Goal: Find specific page/section: Find specific page/section

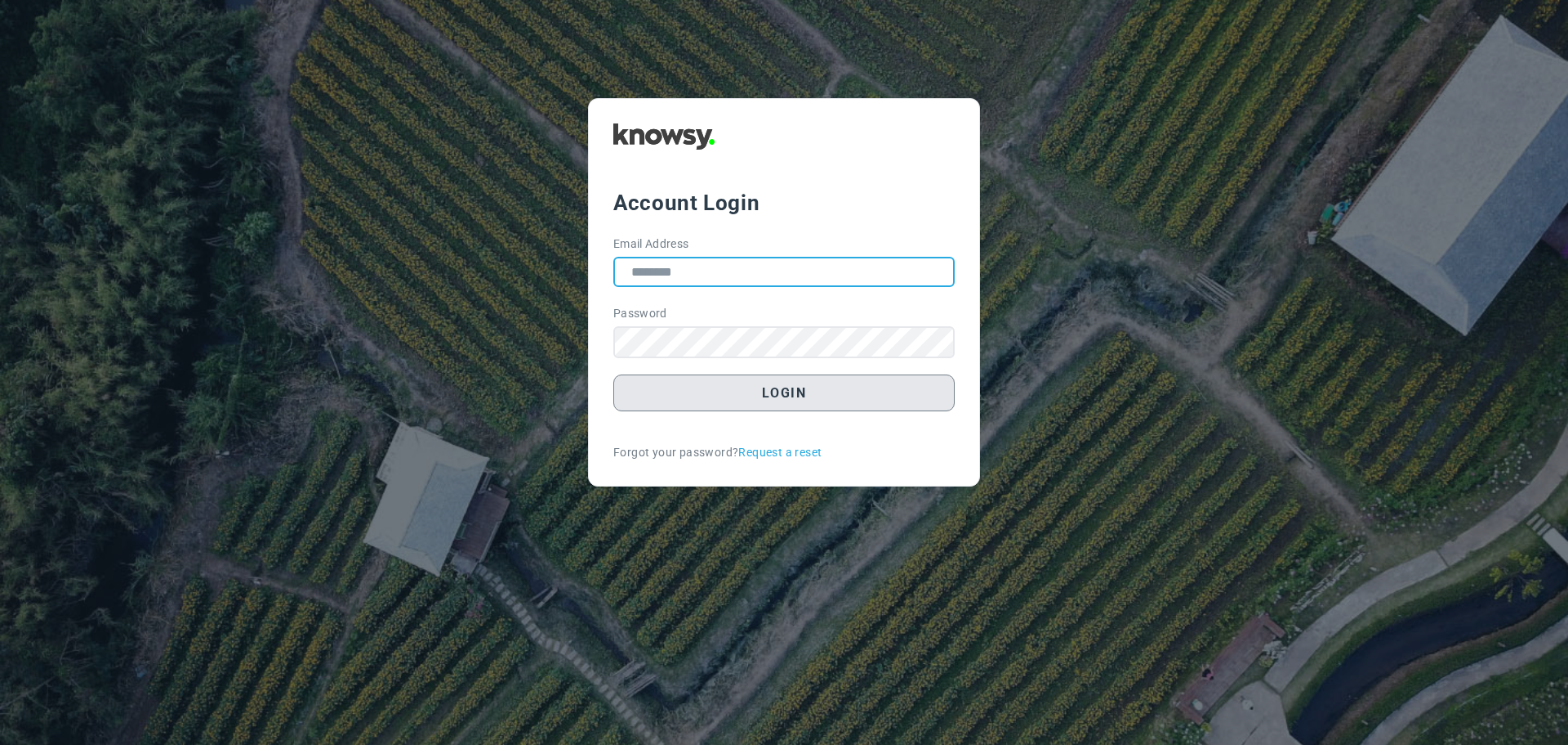
type input "**********"
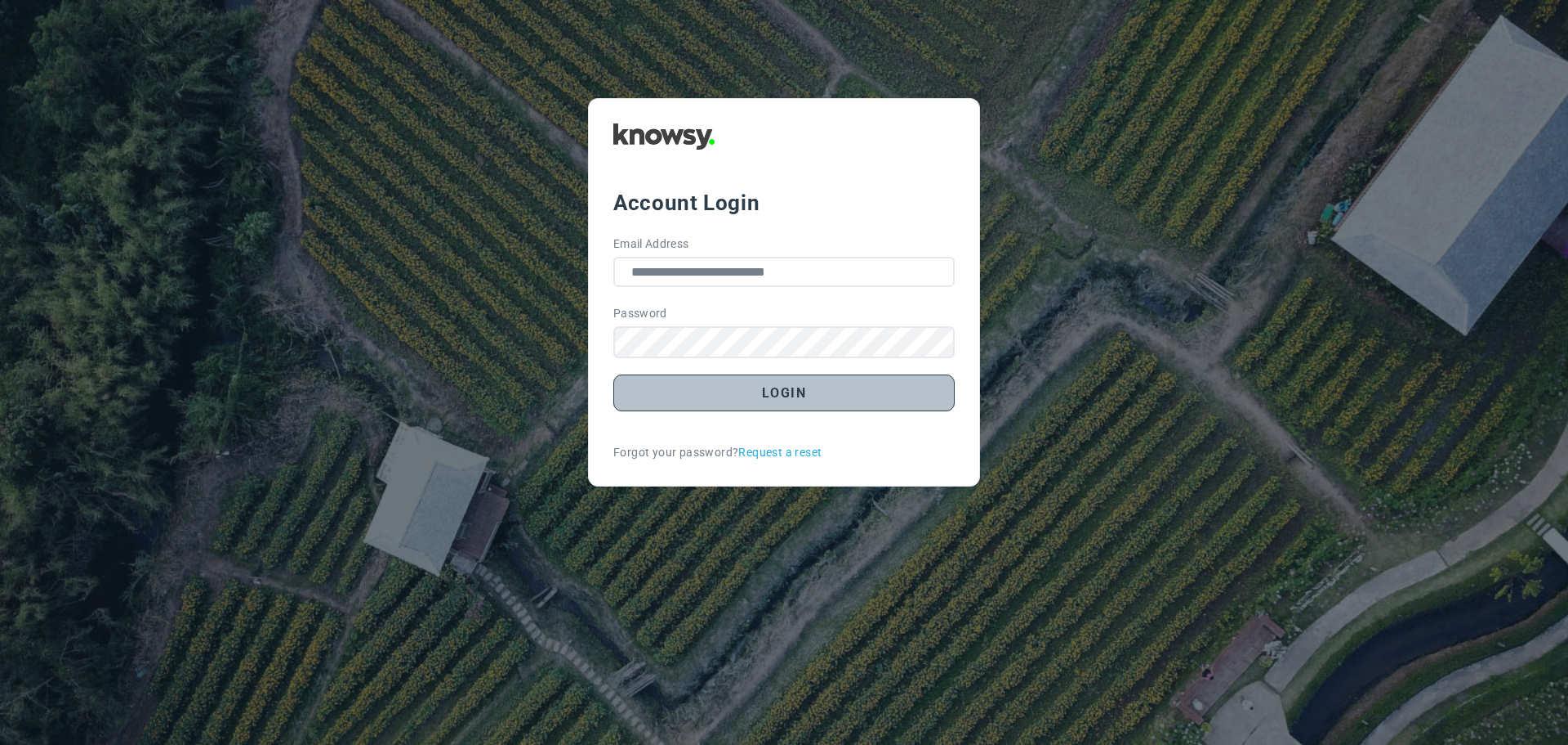
click at [790, 391] on button "Login" at bounding box center [784, 393] width 342 height 37
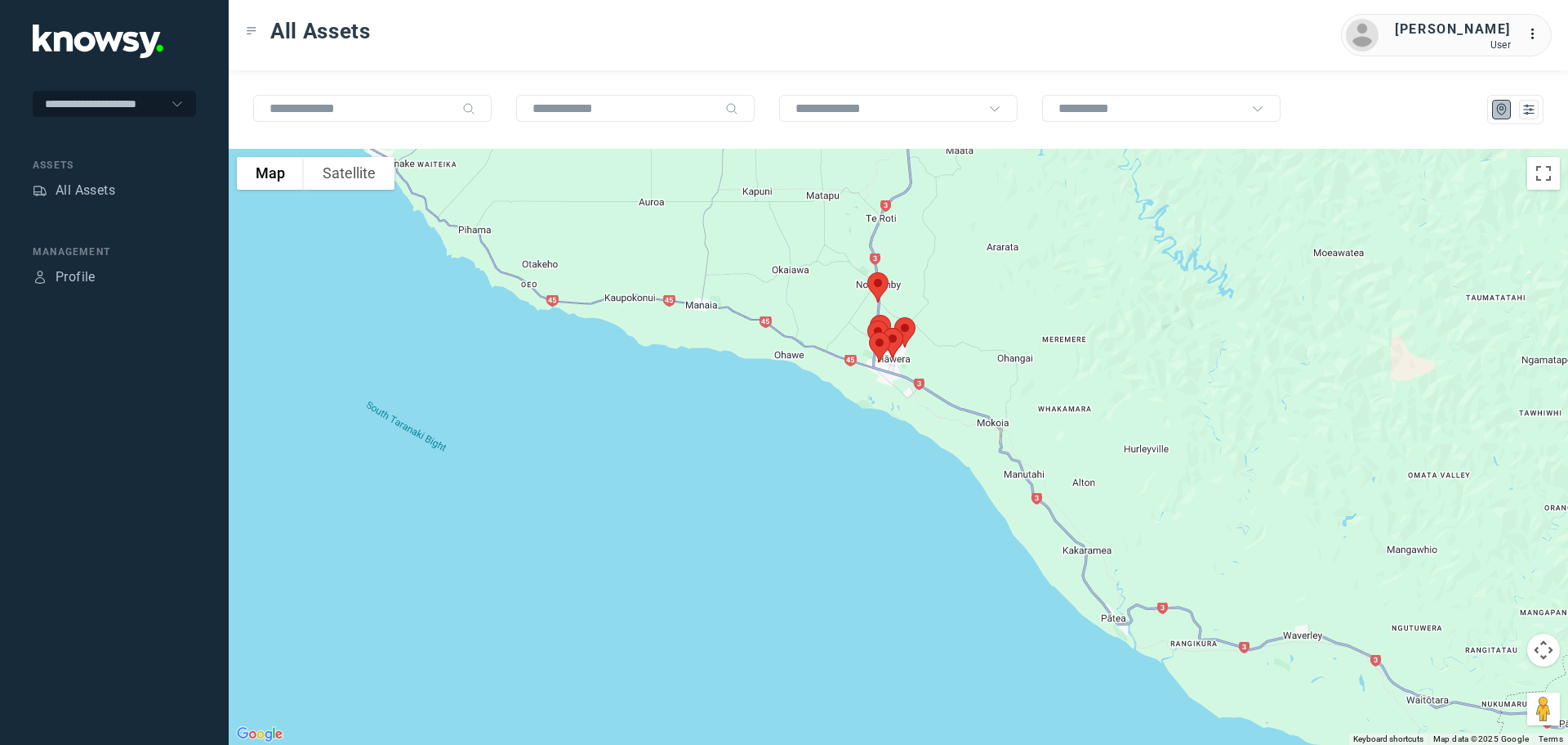
drag, startPoint x: 976, startPoint y: 350, endPoint x: 788, endPoint y: 191, distance: 246.2
click at [788, 191] on div at bounding box center [898, 446] width 1339 height 596
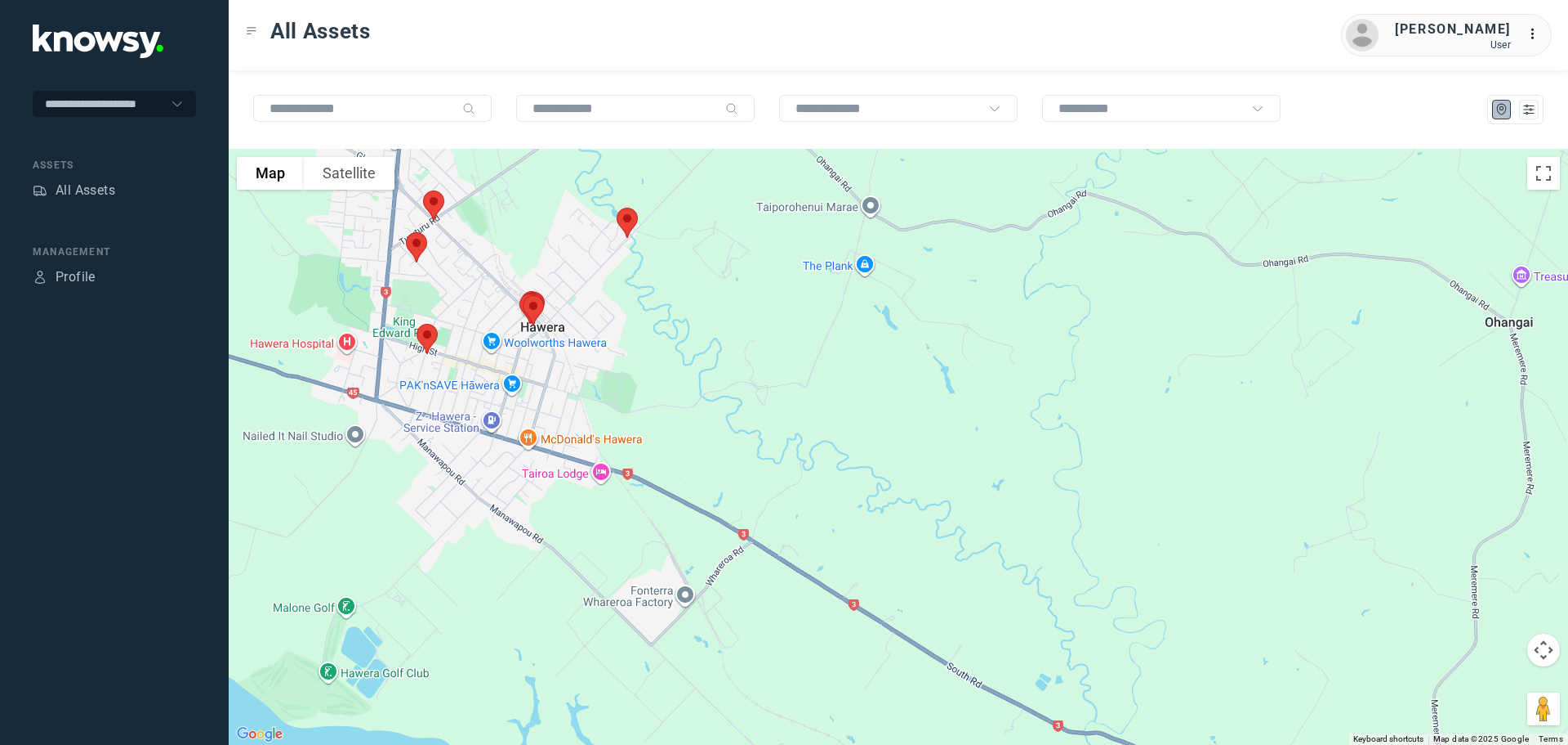
drag, startPoint x: 597, startPoint y: 353, endPoint x: 680, endPoint y: 361, distance: 83.4
click at [680, 361] on div at bounding box center [898, 446] width 1339 height 596
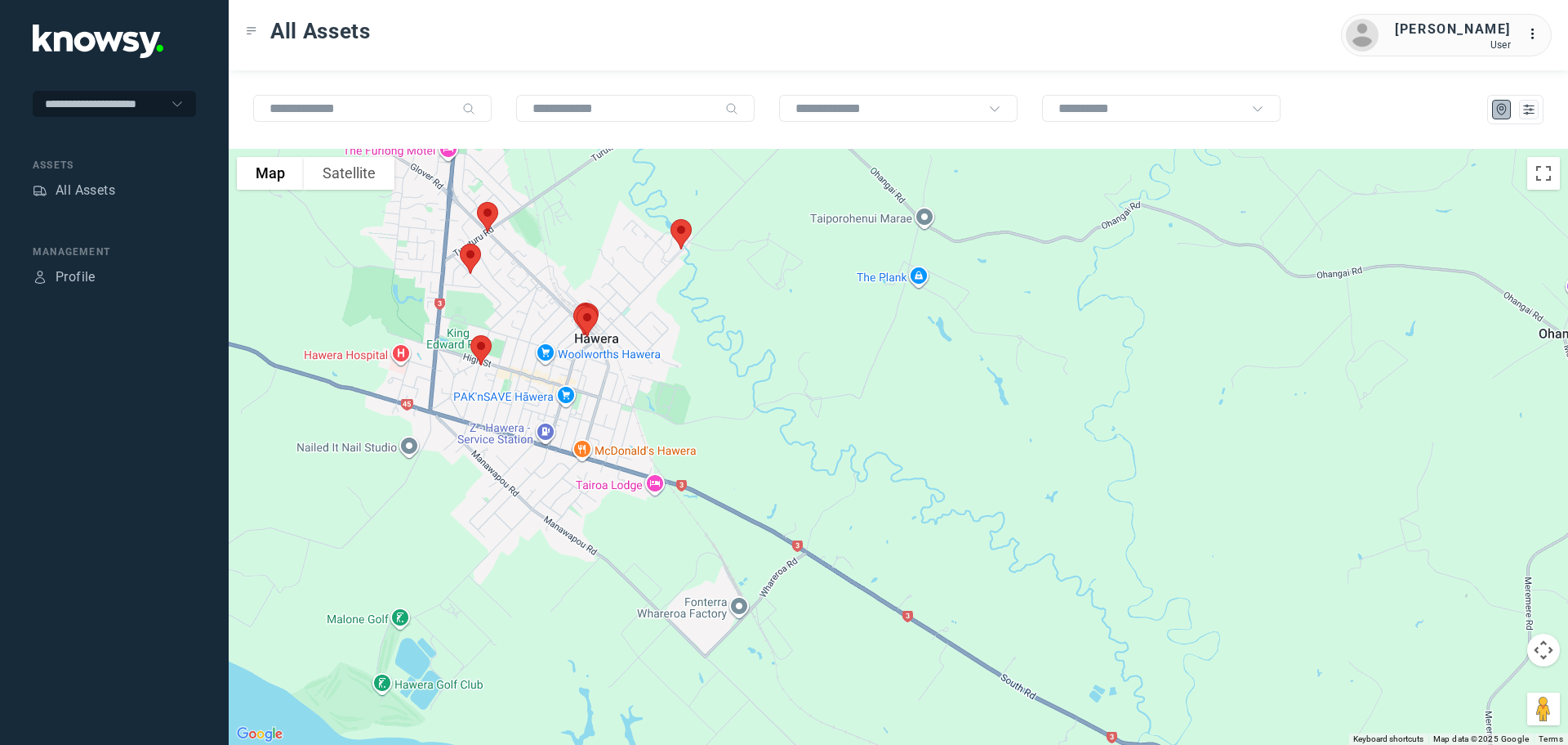
click at [680, 234] on img at bounding box center [681, 234] width 34 height 44
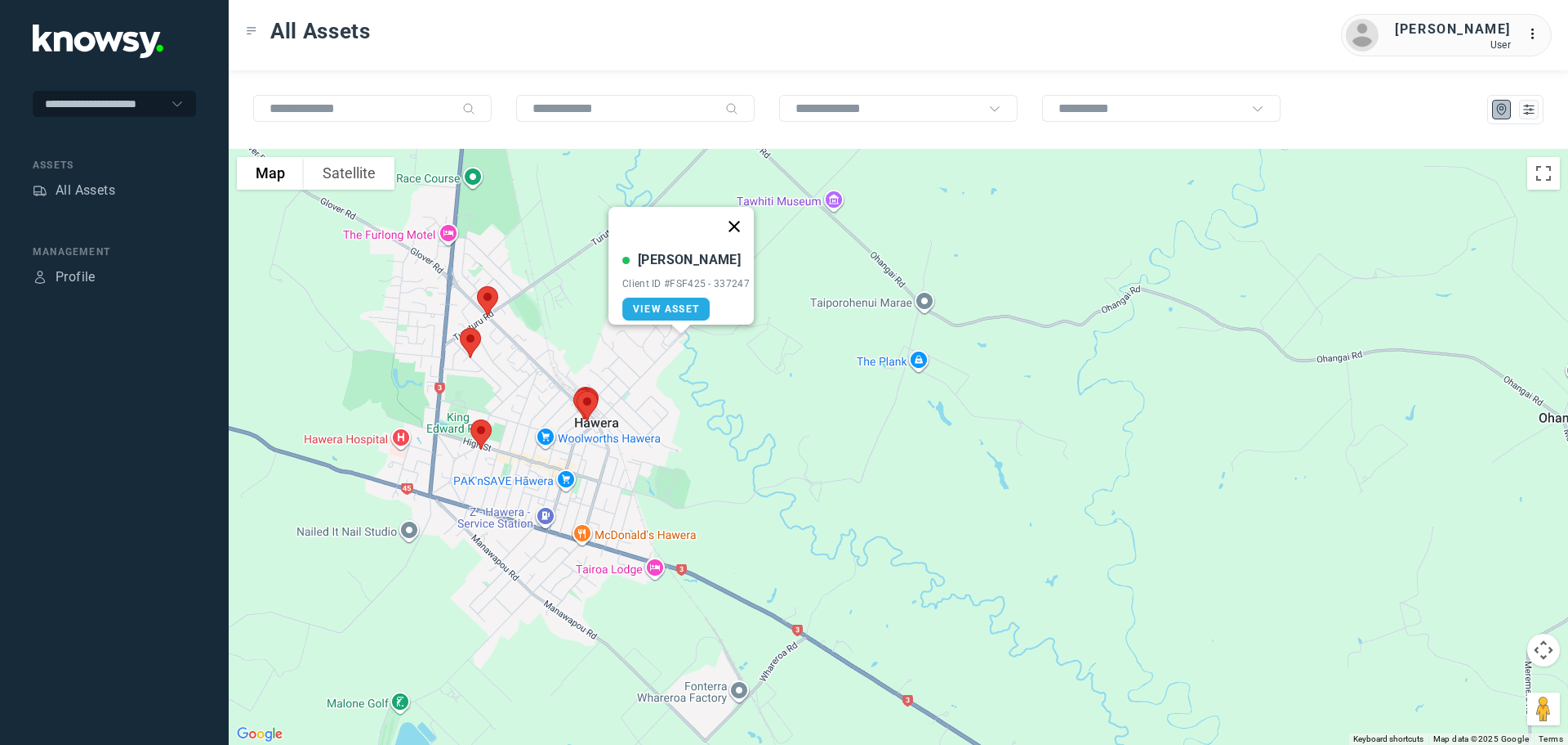
click at [739, 218] on button "Close" at bounding box center [734, 226] width 39 height 39
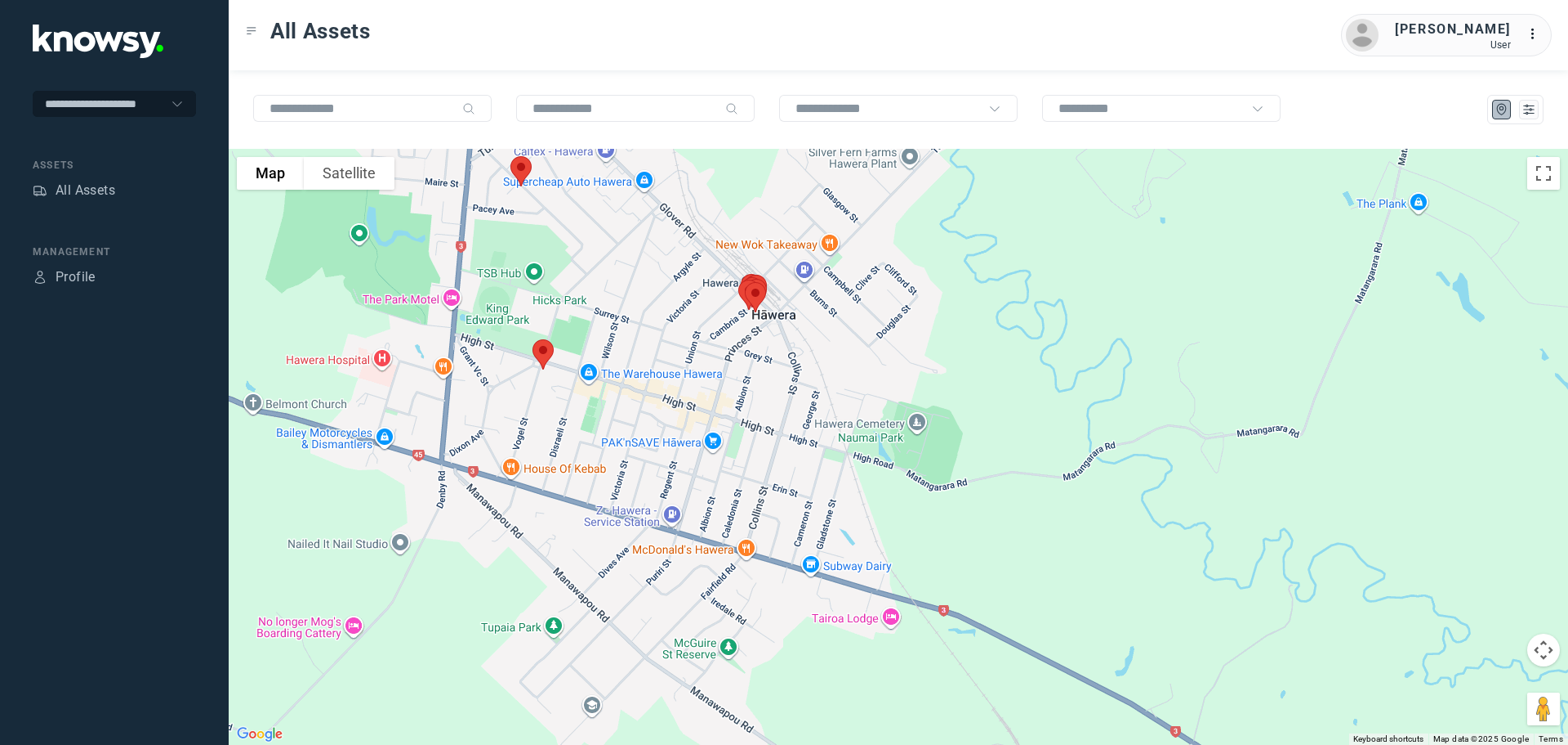
drag, startPoint x: 570, startPoint y: 193, endPoint x: 634, endPoint y: 281, distance: 108.8
click at [634, 281] on div "To navigate, press the arrow keys." at bounding box center [898, 446] width 1339 height 596
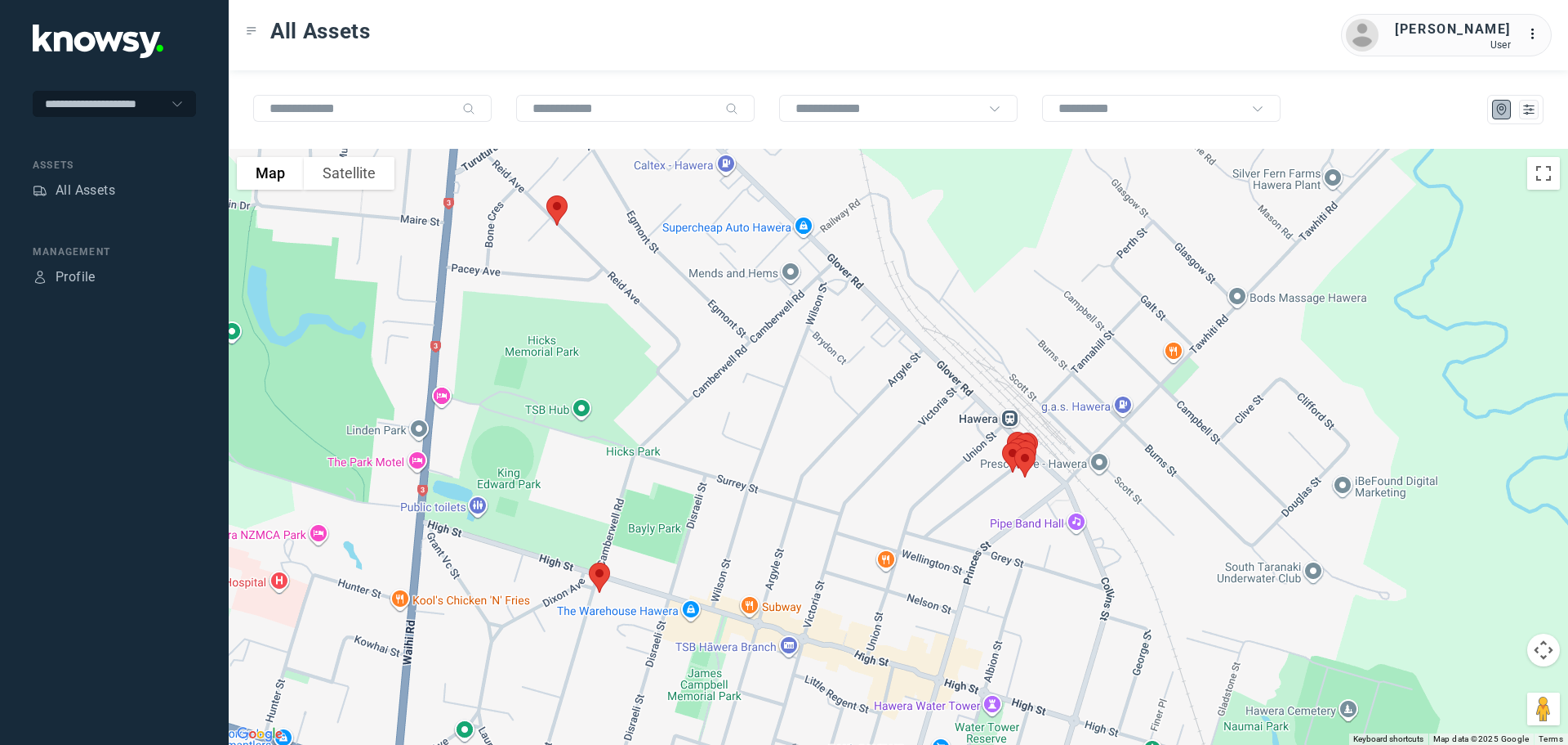
click at [558, 201] on img at bounding box center [557, 211] width 34 height 44
click at [561, 210] on img at bounding box center [557, 211] width 34 height 44
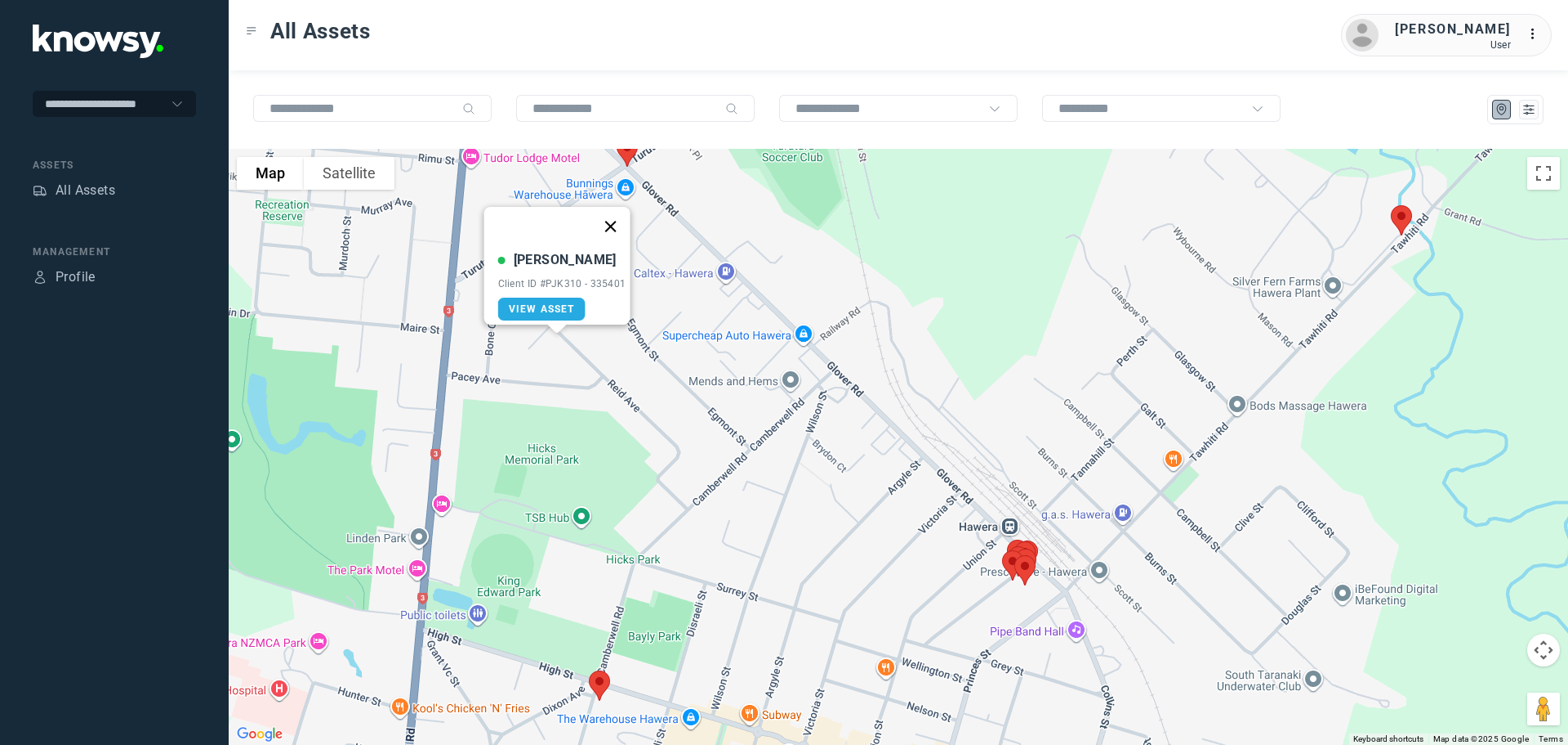
click at [621, 215] on button "Close" at bounding box center [609, 226] width 39 height 39
click at [99, 193] on div "All Assets" at bounding box center [85, 191] width 60 height 20
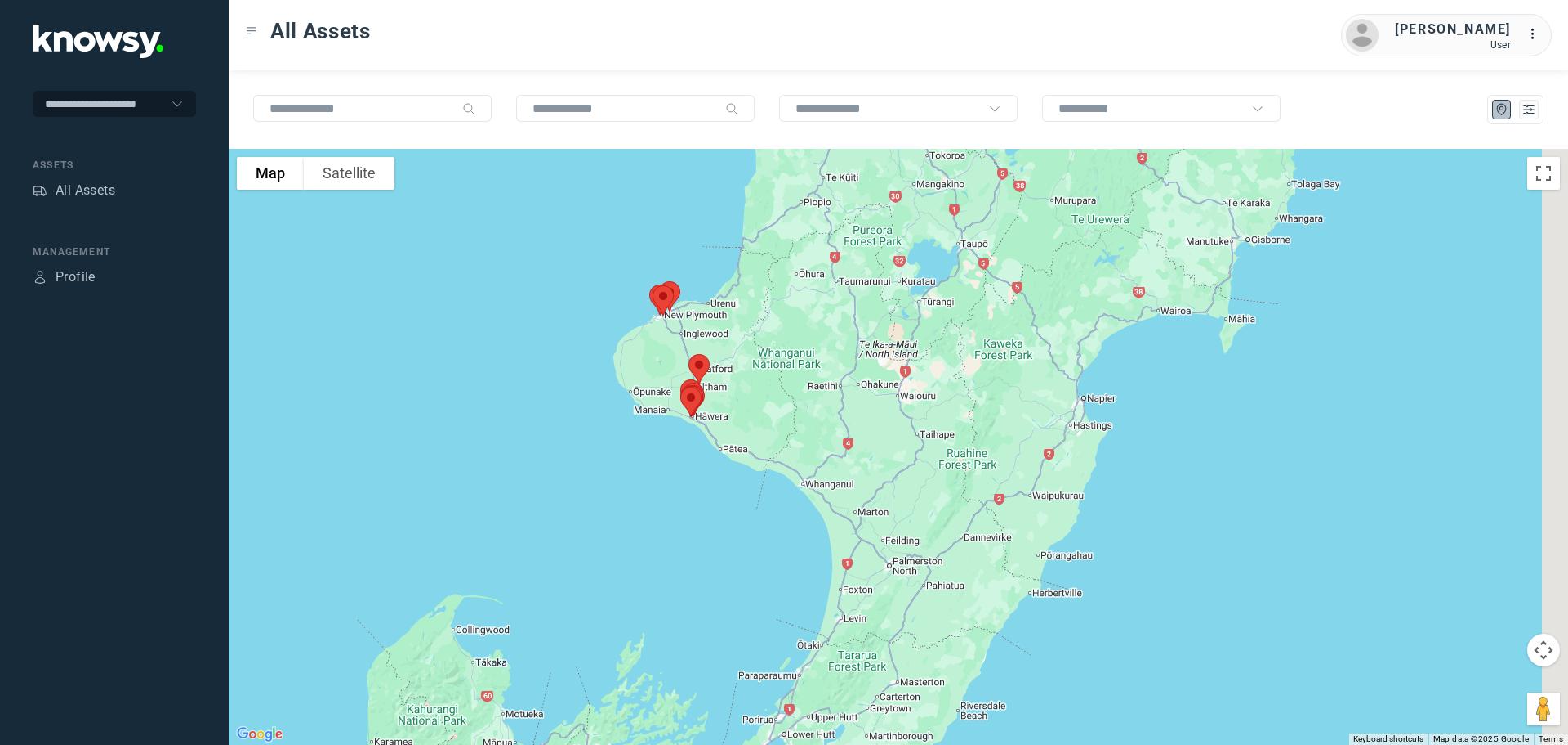
drag, startPoint x: 855, startPoint y: 295, endPoint x: 600, endPoint y: 423, distance: 285.3
click at [600, 423] on div at bounding box center [898, 446] width 1339 height 596
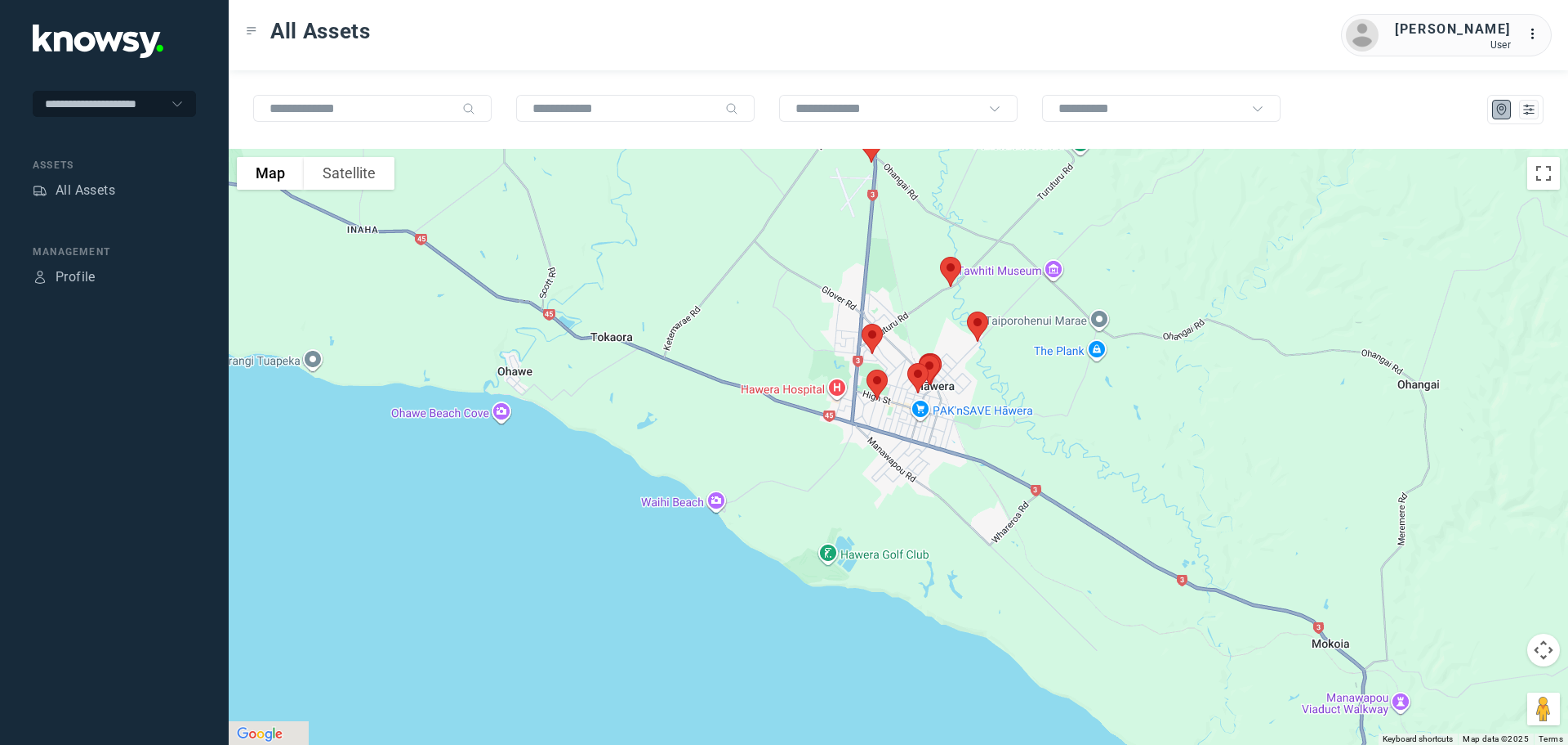
drag, startPoint x: 884, startPoint y: 407, endPoint x: 610, endPoint y: 193, distance: 347.7
click at [646, 198] on div at bounding box center [898, 446] width 1339 height 596
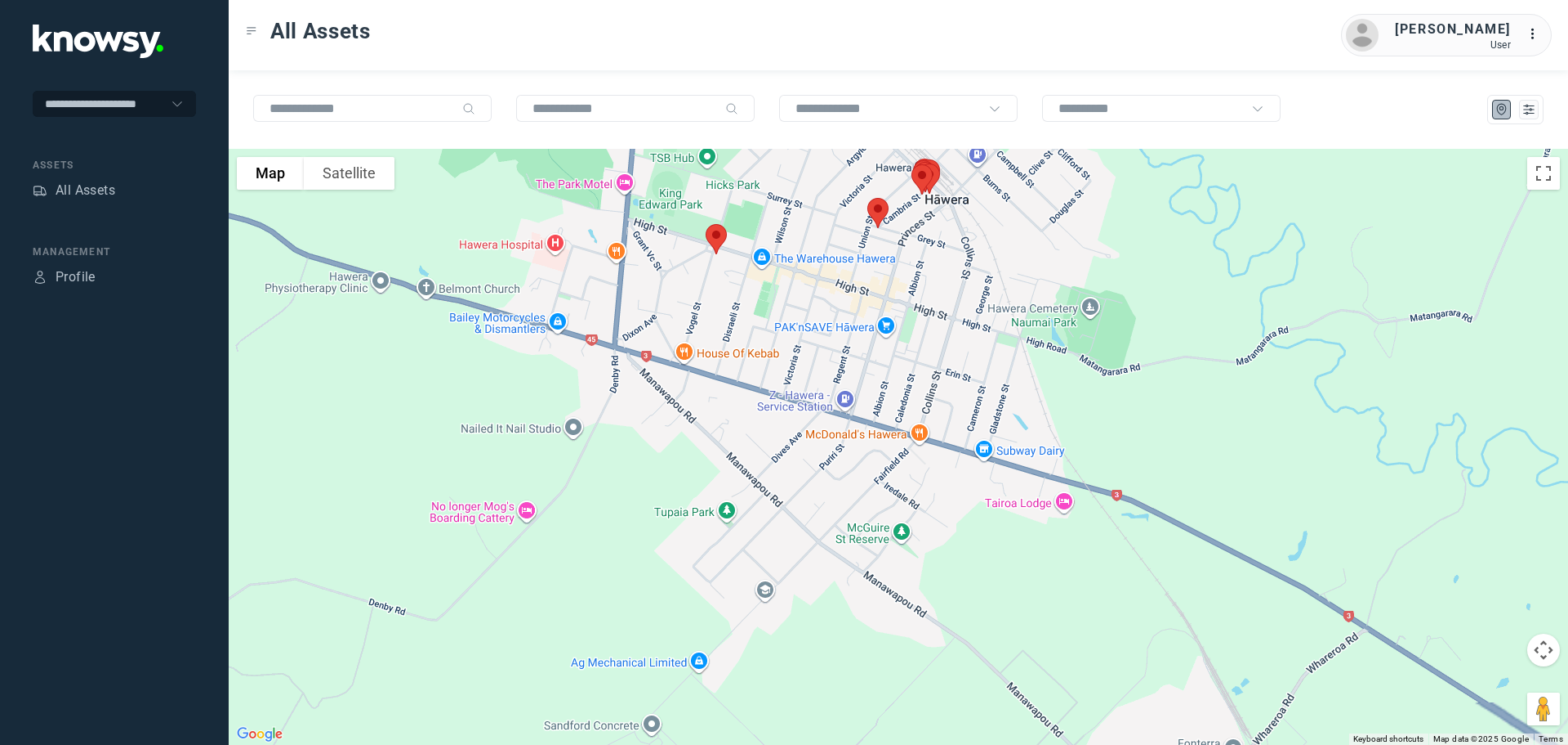
drag, startPoint x: 784, startPoint y: 289, endPoint x: 644, endPoint y: 335, distance: 147.4
click at [645, 335] on div at bounding box center [898, 446] width 1339 height 596
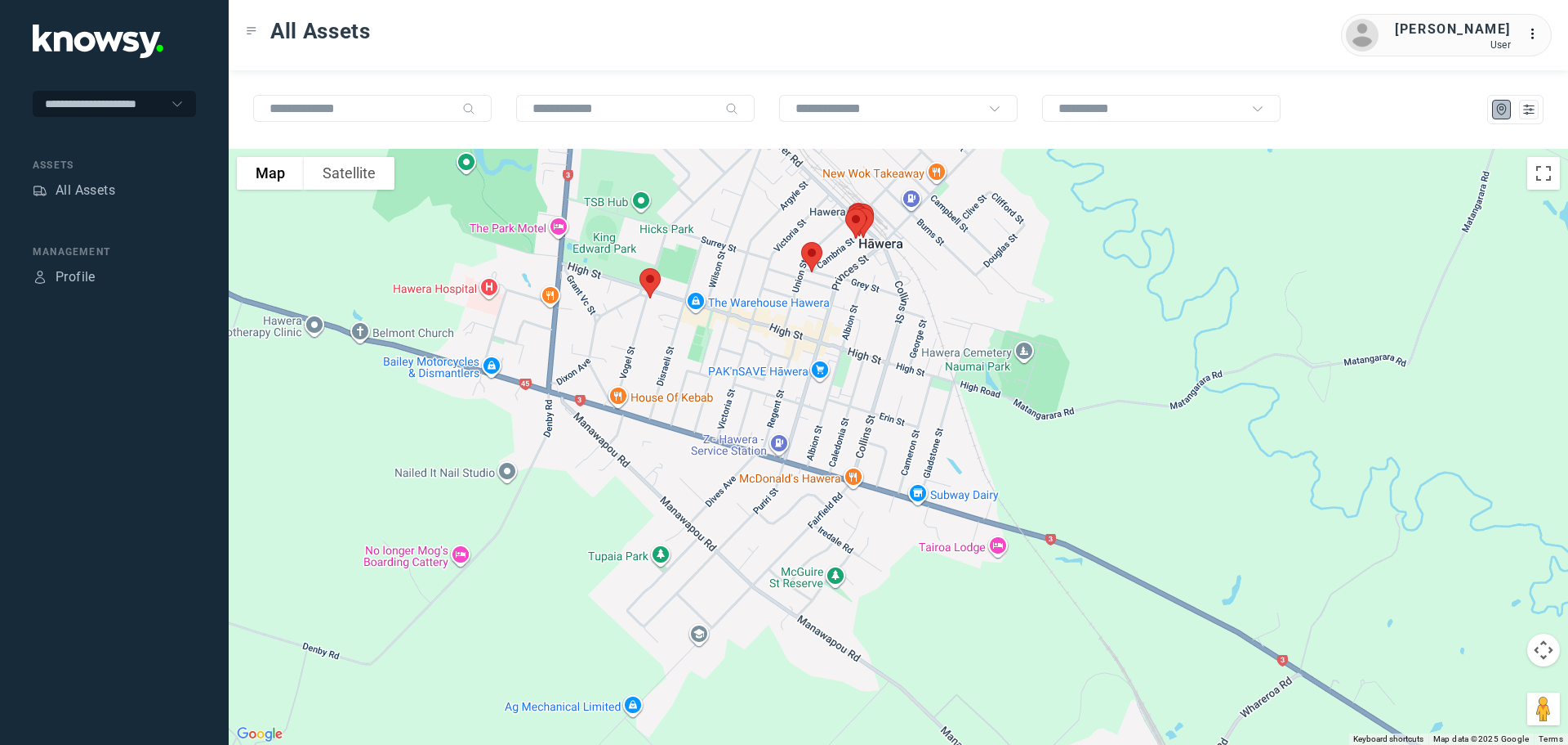
drag, startPoint x: 671, startPoint y: 288, endPoint x: 656, endPoint y: 430, distance: 142.8
click at [657, 428] on div at bounding box center [898, 446] width 1339 height 596
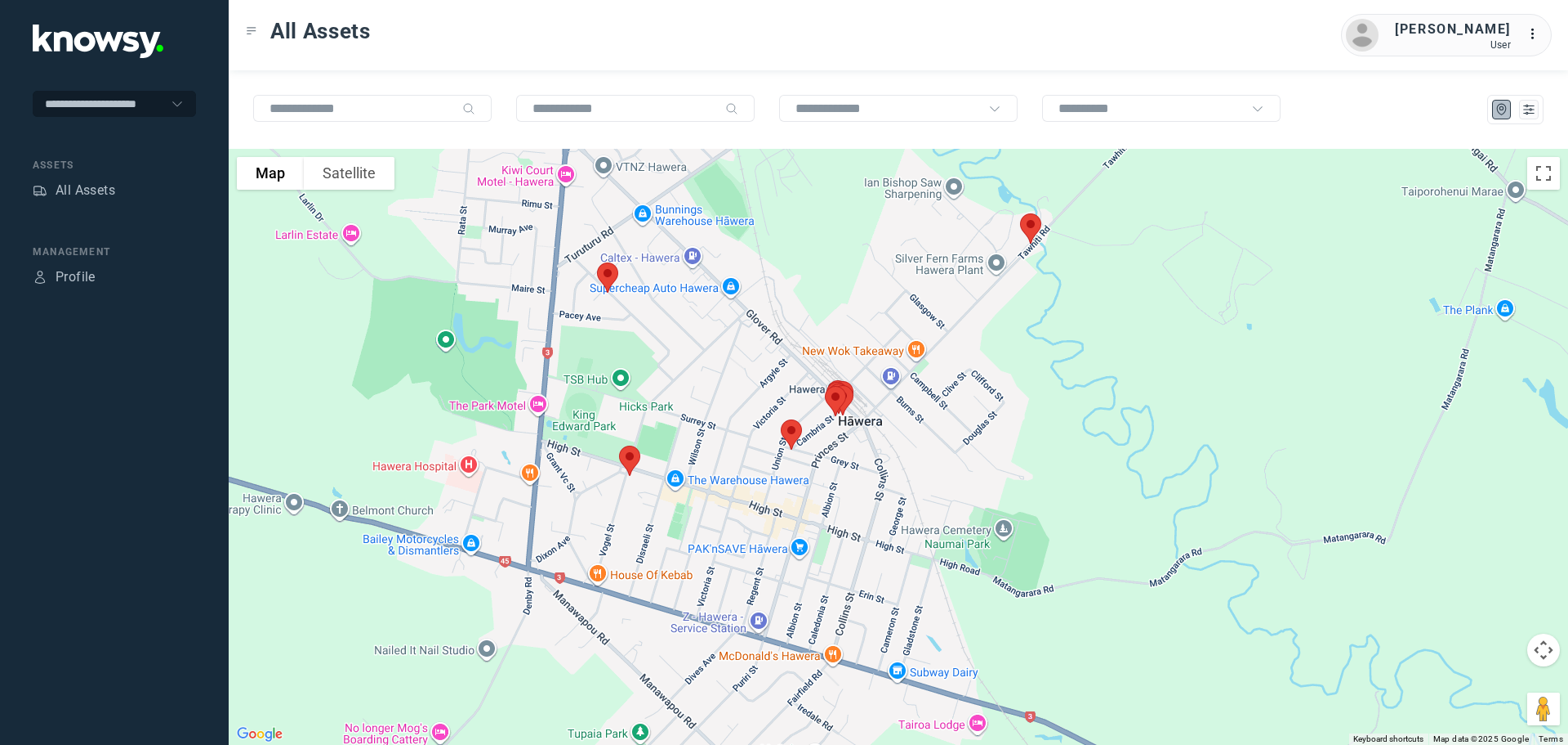
click at [608, 280] on img at bounding box center [608, 278] width 34 height 44
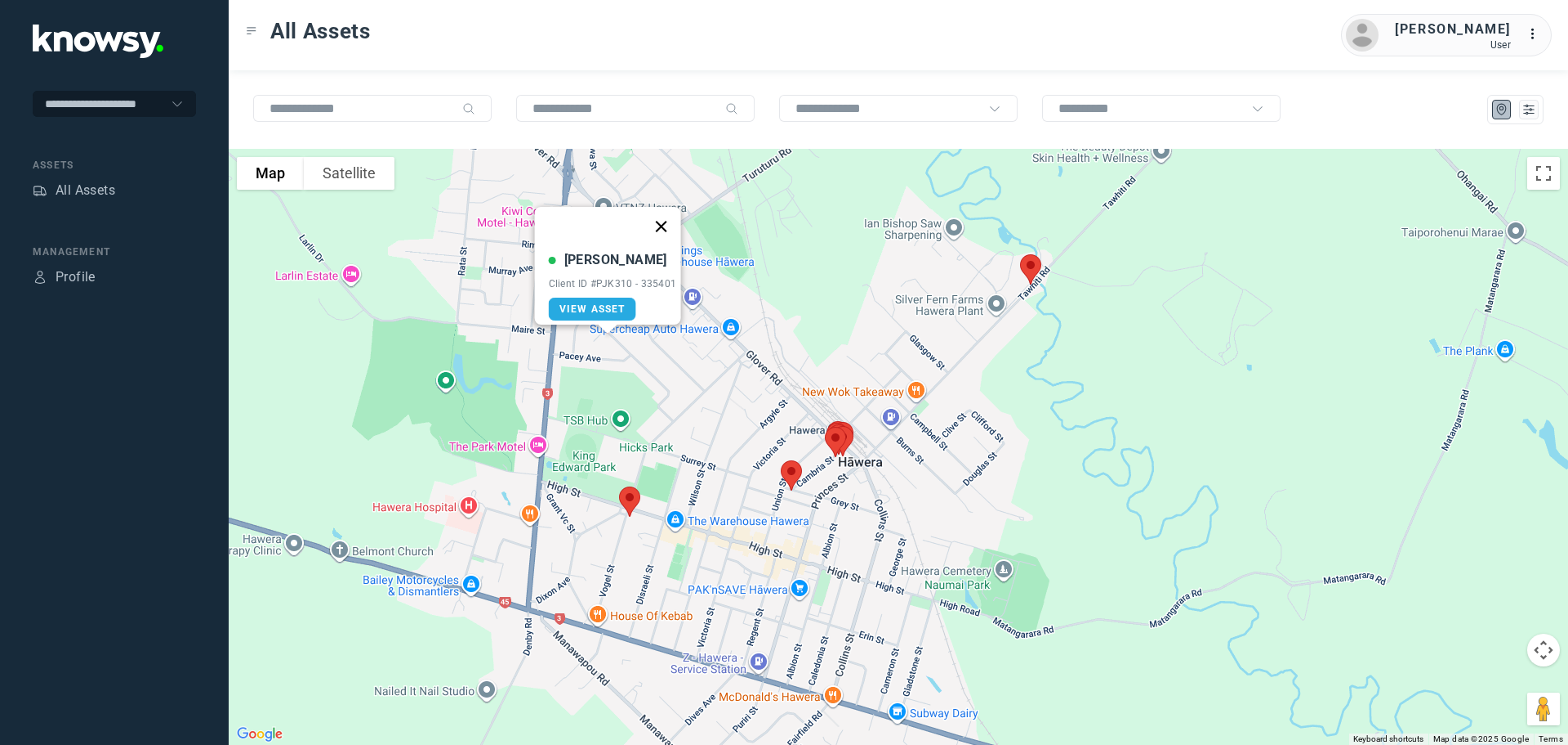
click at [666, 221] on button "Close" at bounding box center [660, 226] width 39 height 39
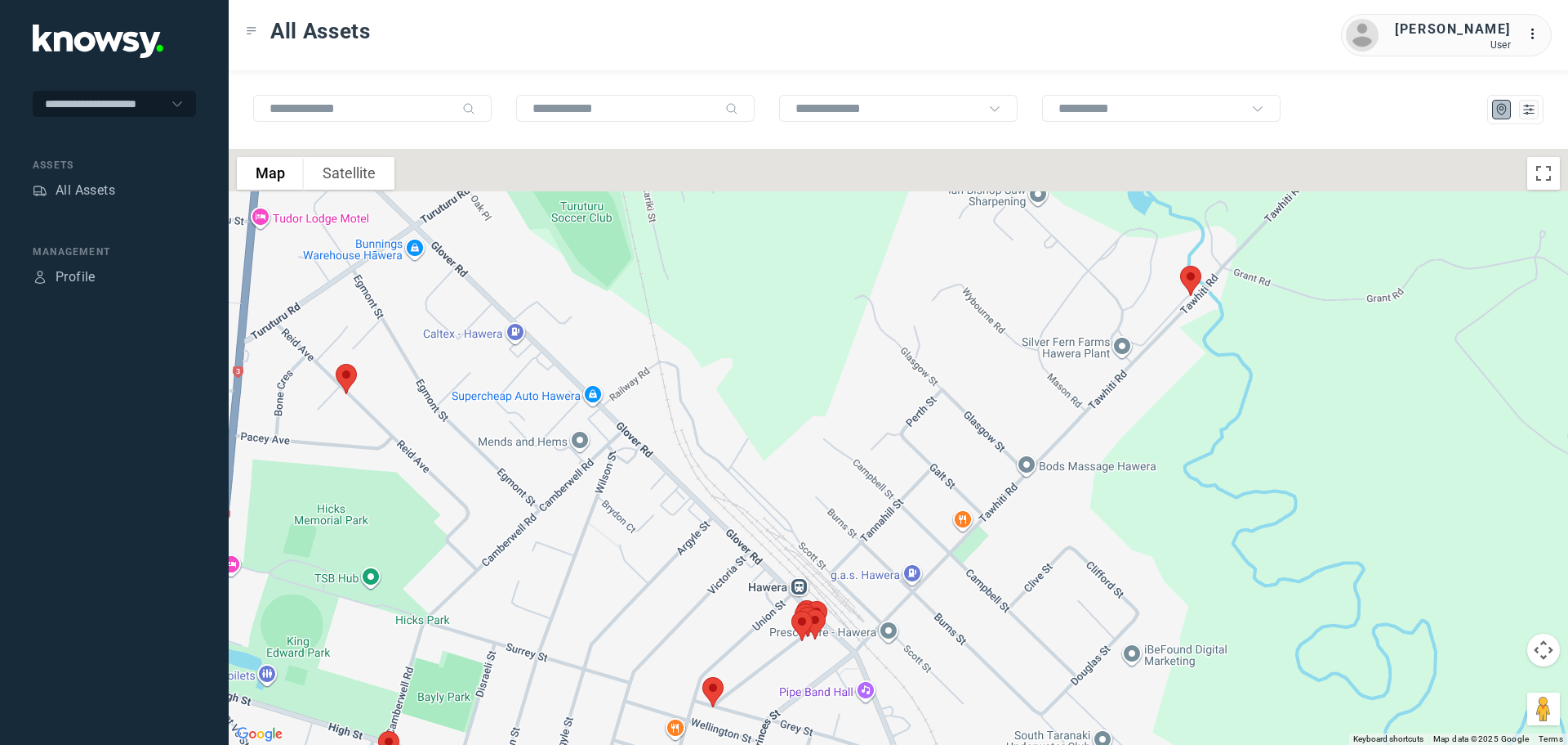
drag, startPoint x: 555, startPoint y: 476, endPoint x: 556, endPoint y: 550, distance: 74.0
click at [556, 550] on div at bounding box center [898, 446] width 1339 height 596
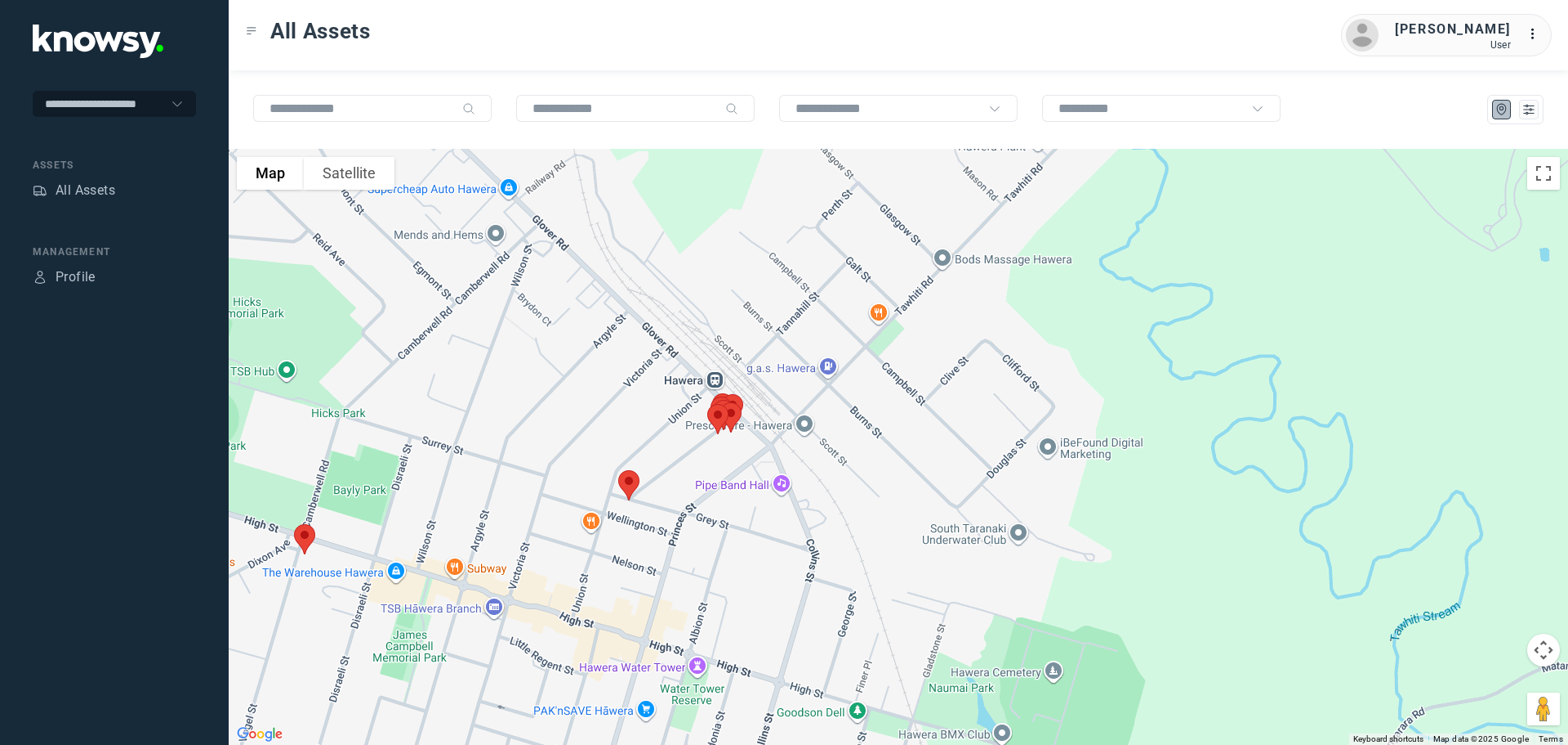
drag, startPoint x: 788, startPoint y: 632, endPoint x: 714, endPoint y: 387, distance: 255.9
click at [814, 146] on div "To navigate, press the arrow keys." at bounding box center [1484, 146] width 1339 height 0
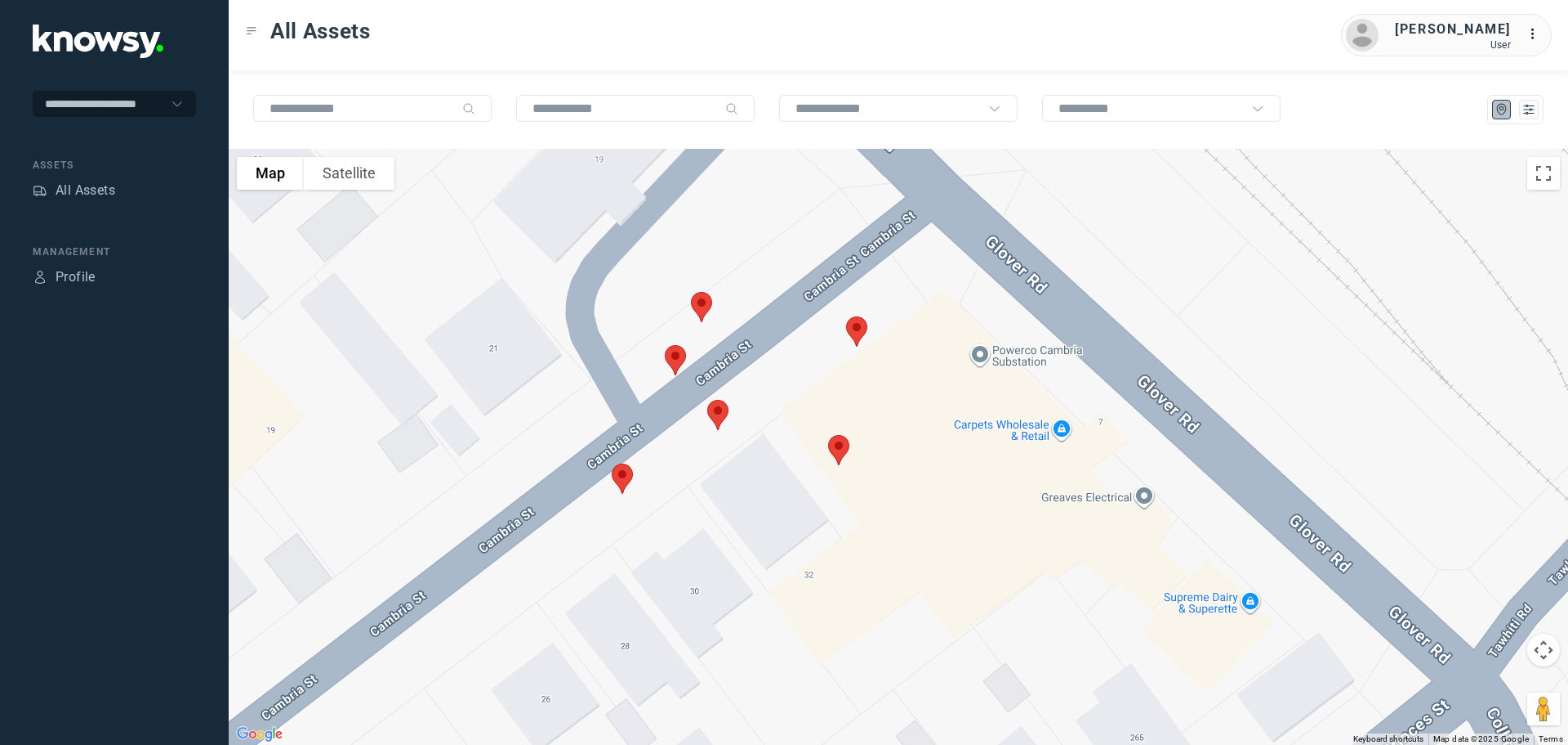
click at [700, 309] on img at bounding box center [702, 307] width 34 height 44
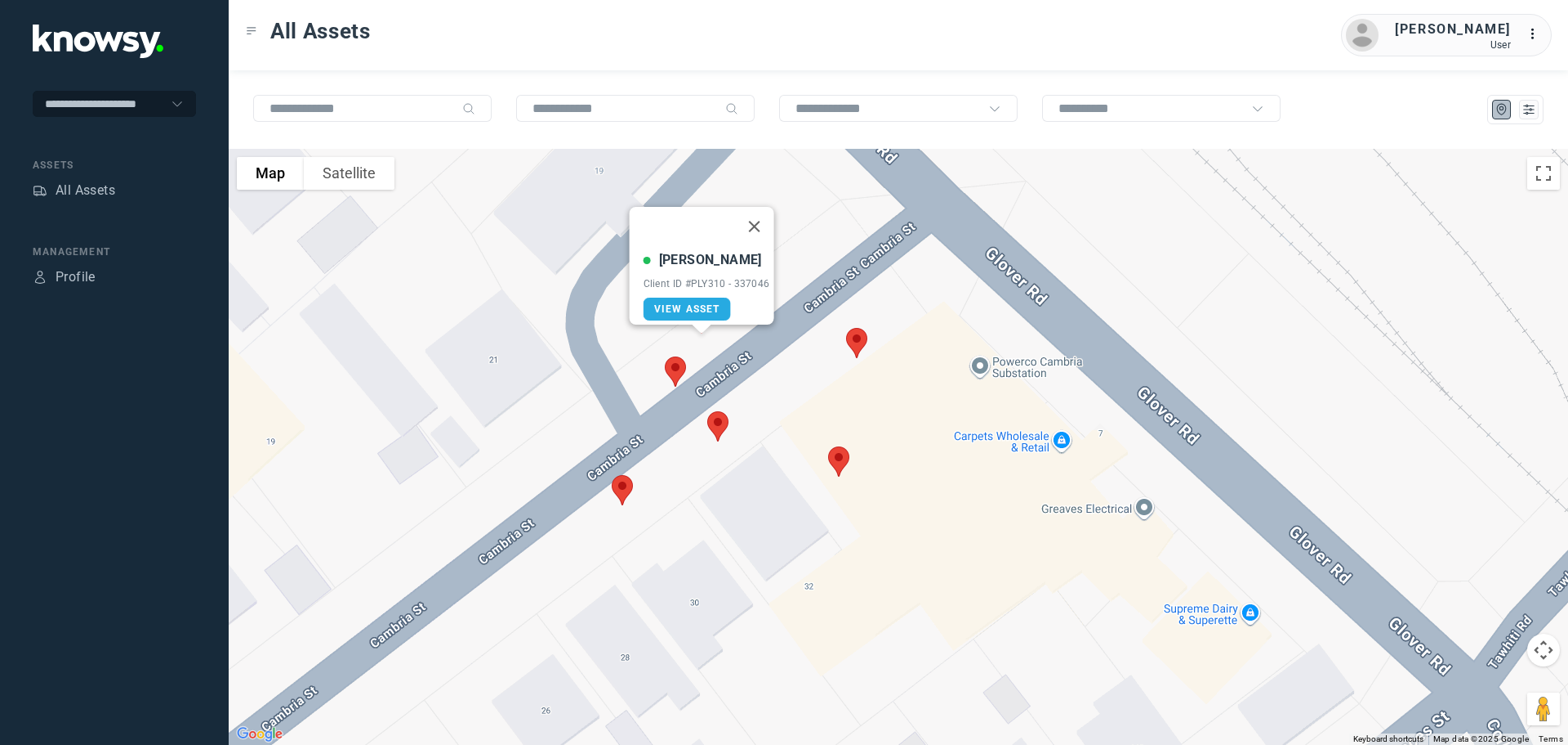
click at [761, 222] on button "Close" at bounding box center [754, 226] width 39 height 39
click at [677, 371] on img at bounding box center [676, 372] width 34 height 44
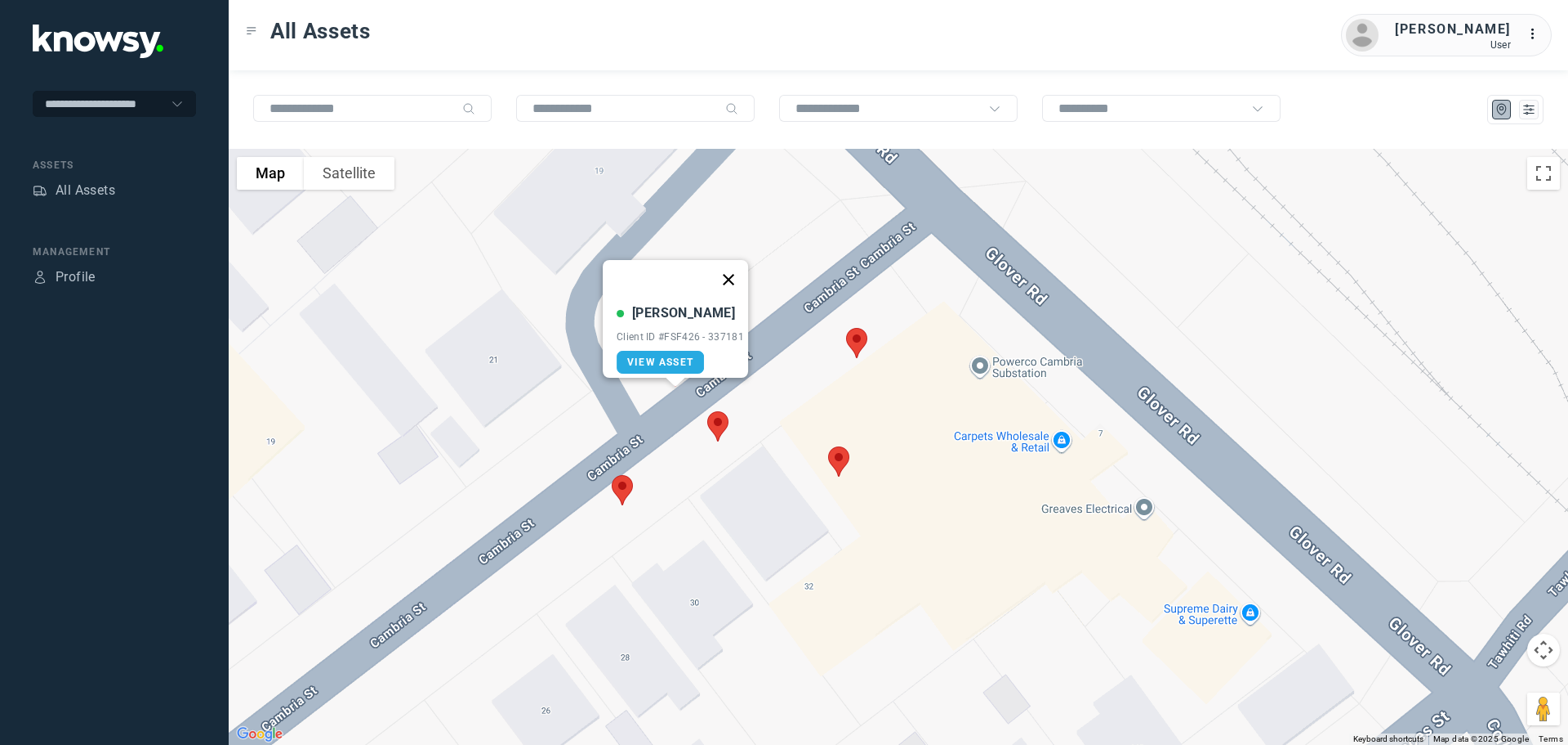
click at [731, 270] on button "Close" at bounding box center [728, 279] width 39 height 39
click at [853, 343] on img at bounding box center [857, 343] width 34 height 44
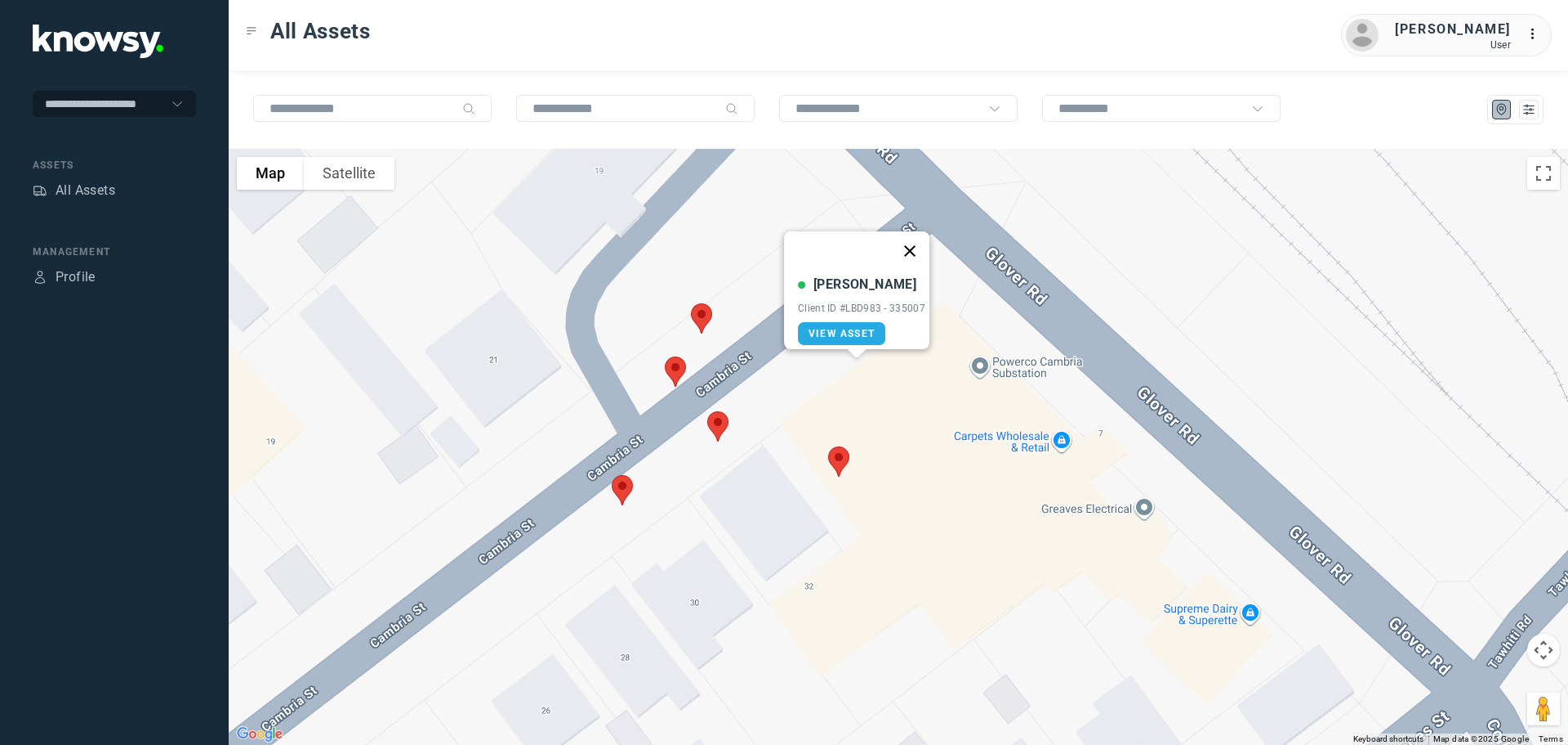
click at [916, 243] on button "Close" at bounding box center [910, 250] width 39 height 39
click at [715, 425] on img at bounding box center [718, 426] width 34 height 44
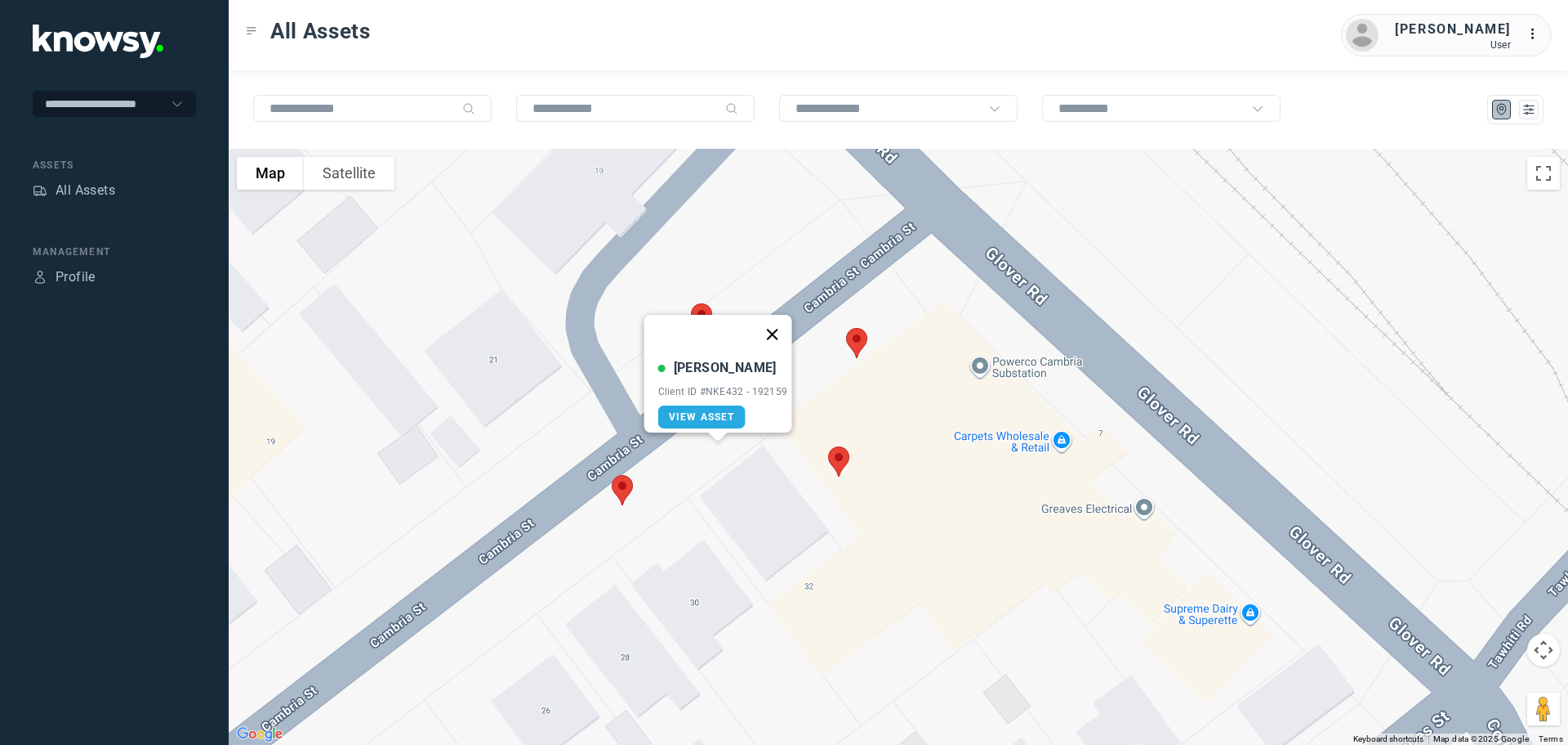
click at [782, 326] on button "Close" at bounding box center [772, 334] width 39 height 39
click at [624, 495] on img at bounding box center [622, 490] width 34 height 44
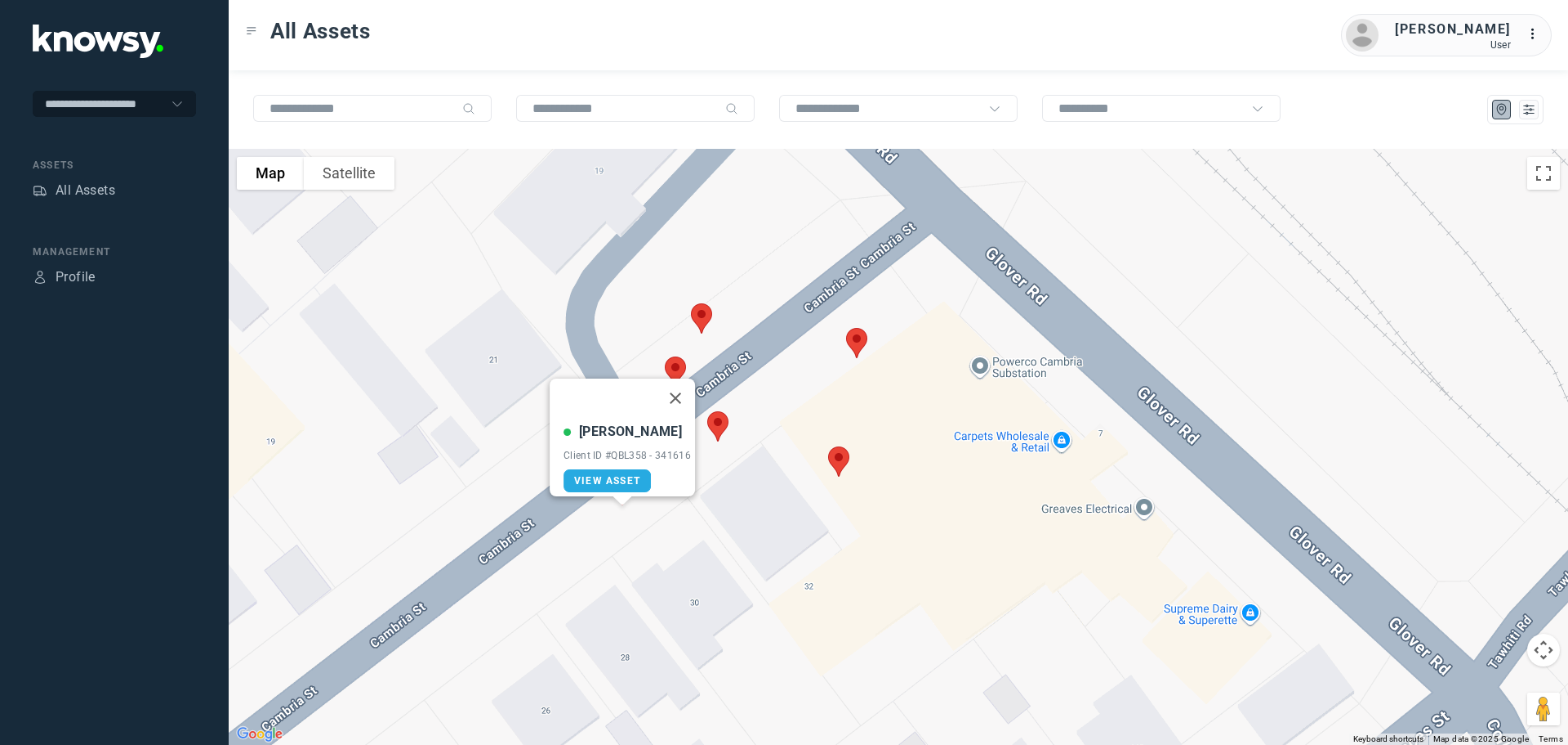
click at [684, 389] on button "Close" at bounding box center [675, 397] width 39 height 39
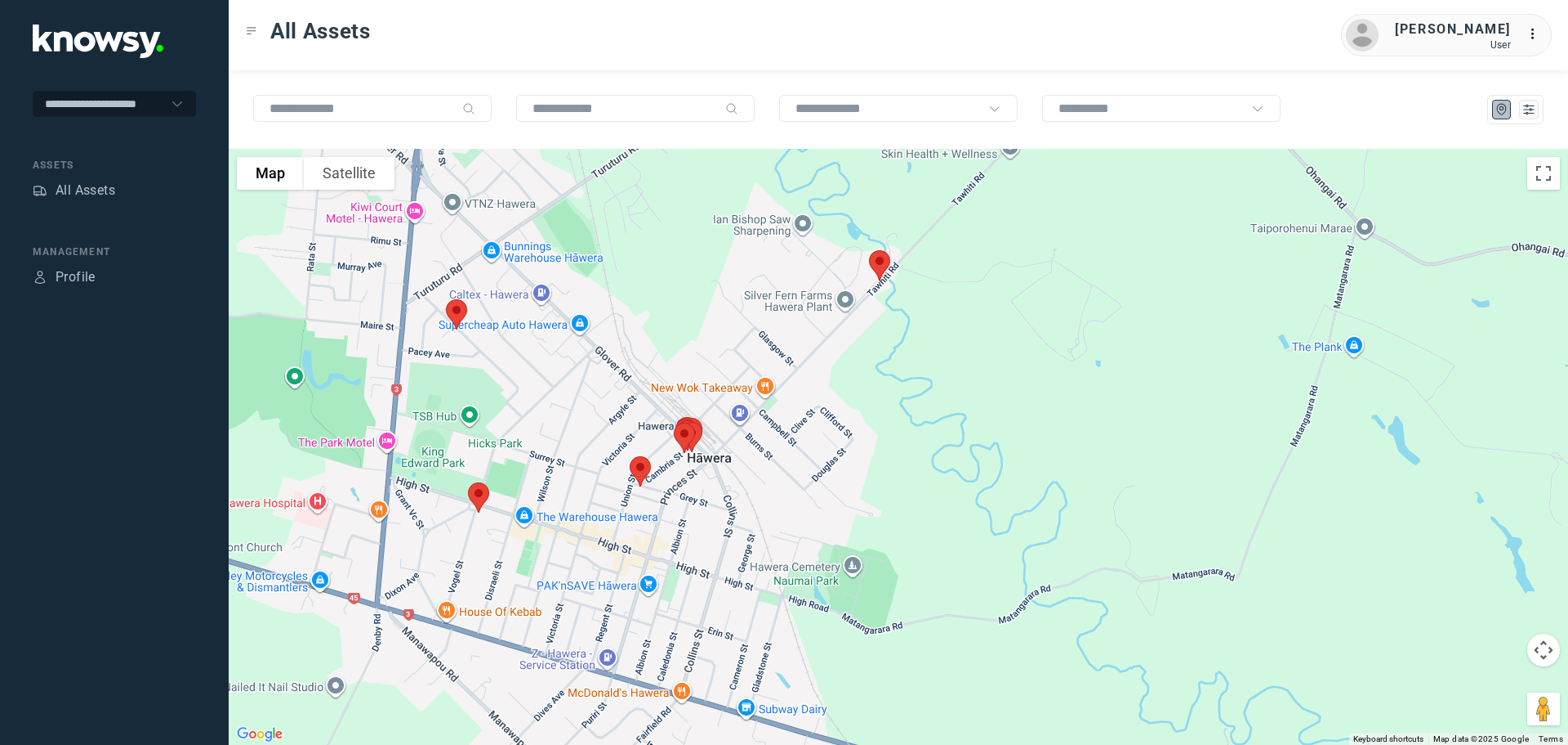
drag, startPoint x: 687, startPoint y: 317, endPoint x: 760, endPoint y: 468, distance: 167.7
click at [760, 468] on div "To navigate, press the arrow keys." at bounding box center [898, 446] width 1339 height 596
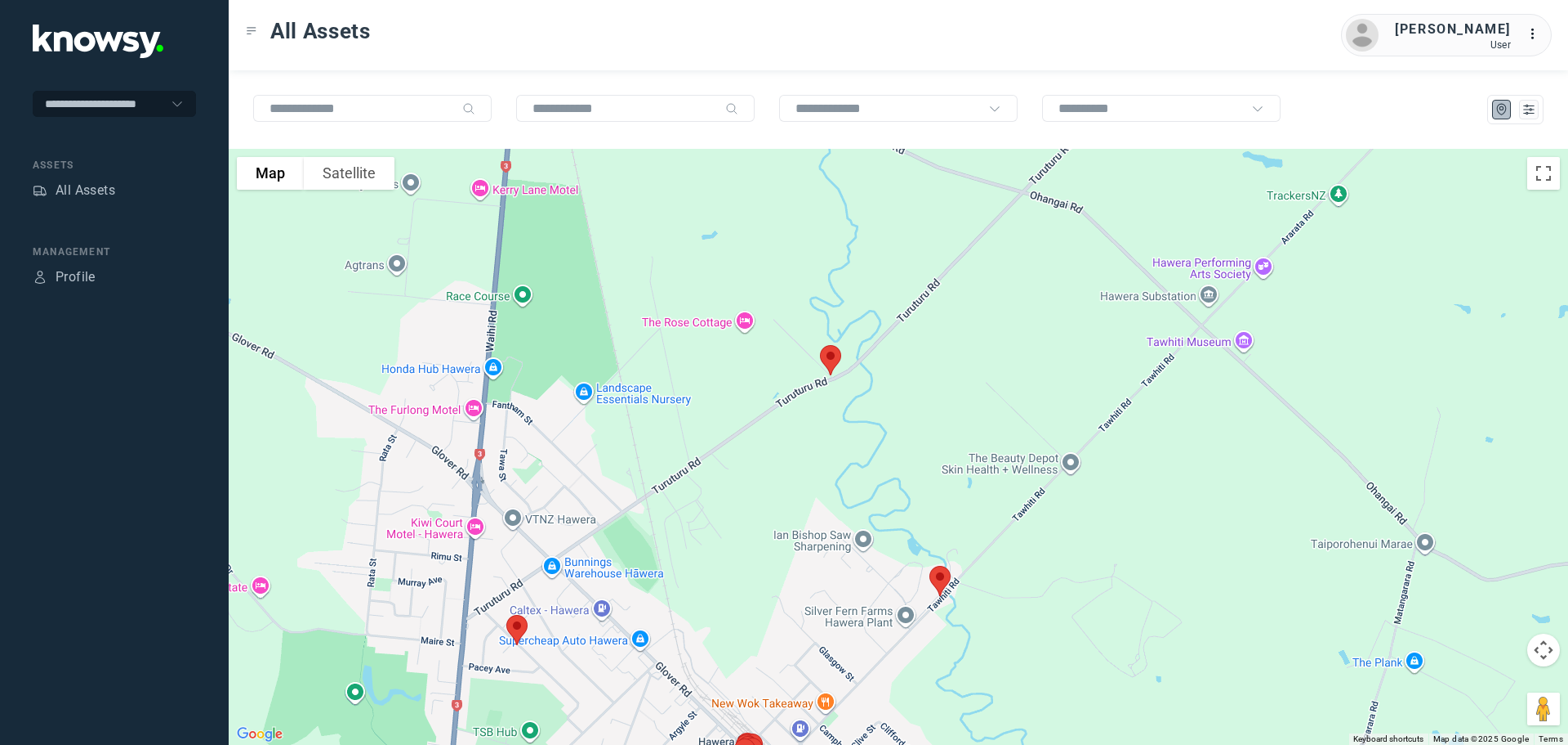
drag, startPoint x: 763, startPoint y: 399, endPoint x: 691, endPoint y: 490, distance: 116.0
click at [694, 489] on div at bounding box center [898, 446] width 1339 height 596
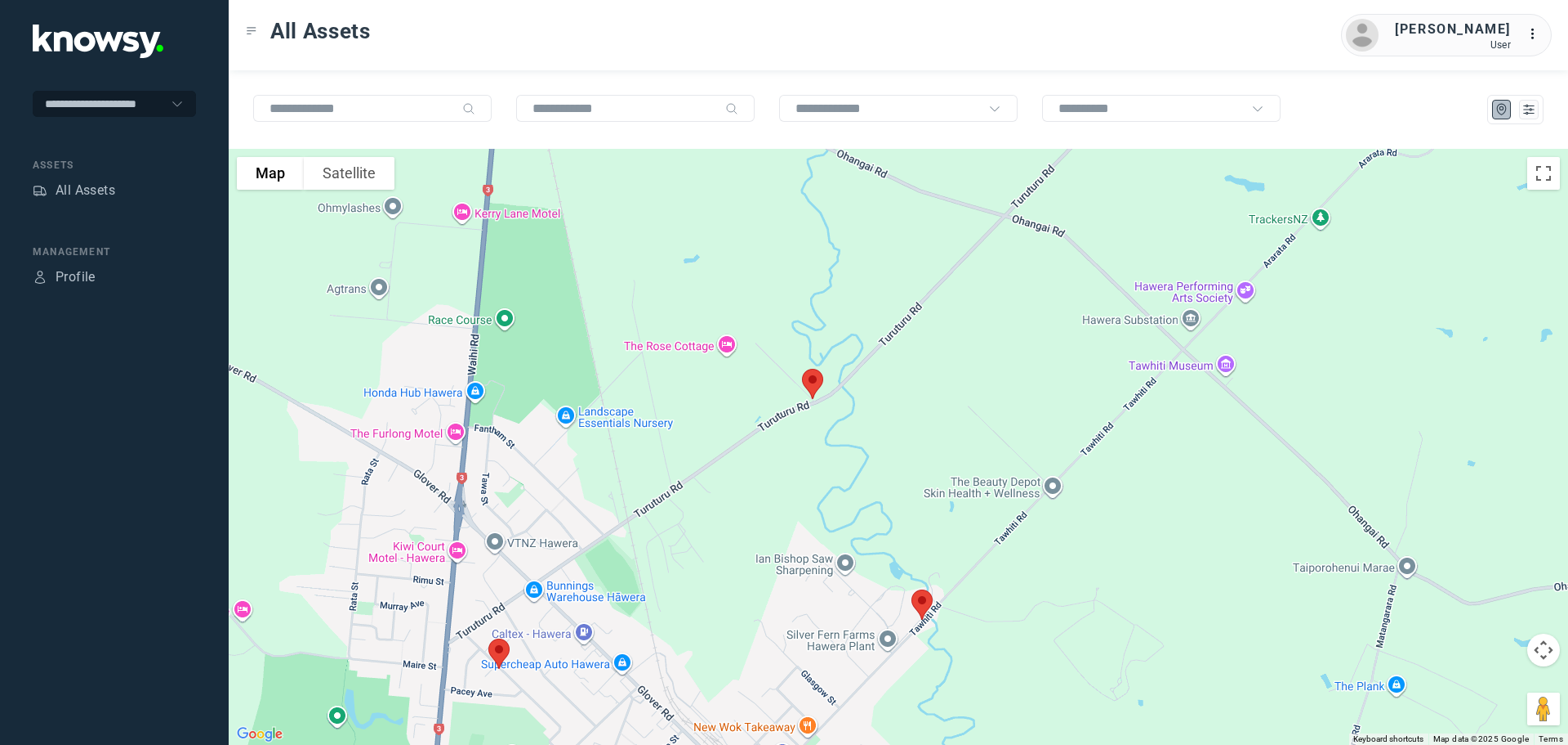
click at [815, 388] on img at bounding box center [813, 384] width 34 height 44
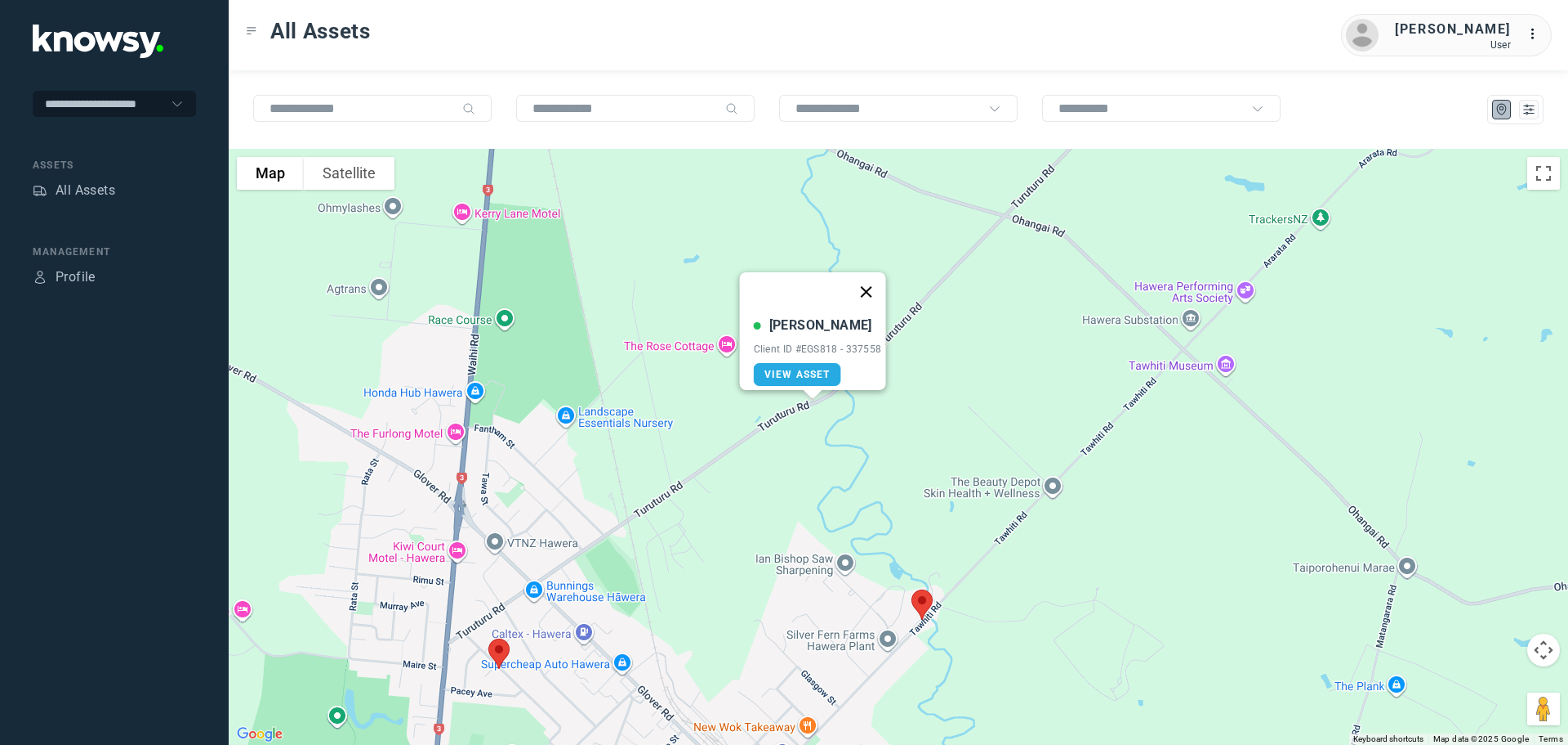
click at [869, 282] on button "Close" at bounding box center [865, 291] width 39 height 39
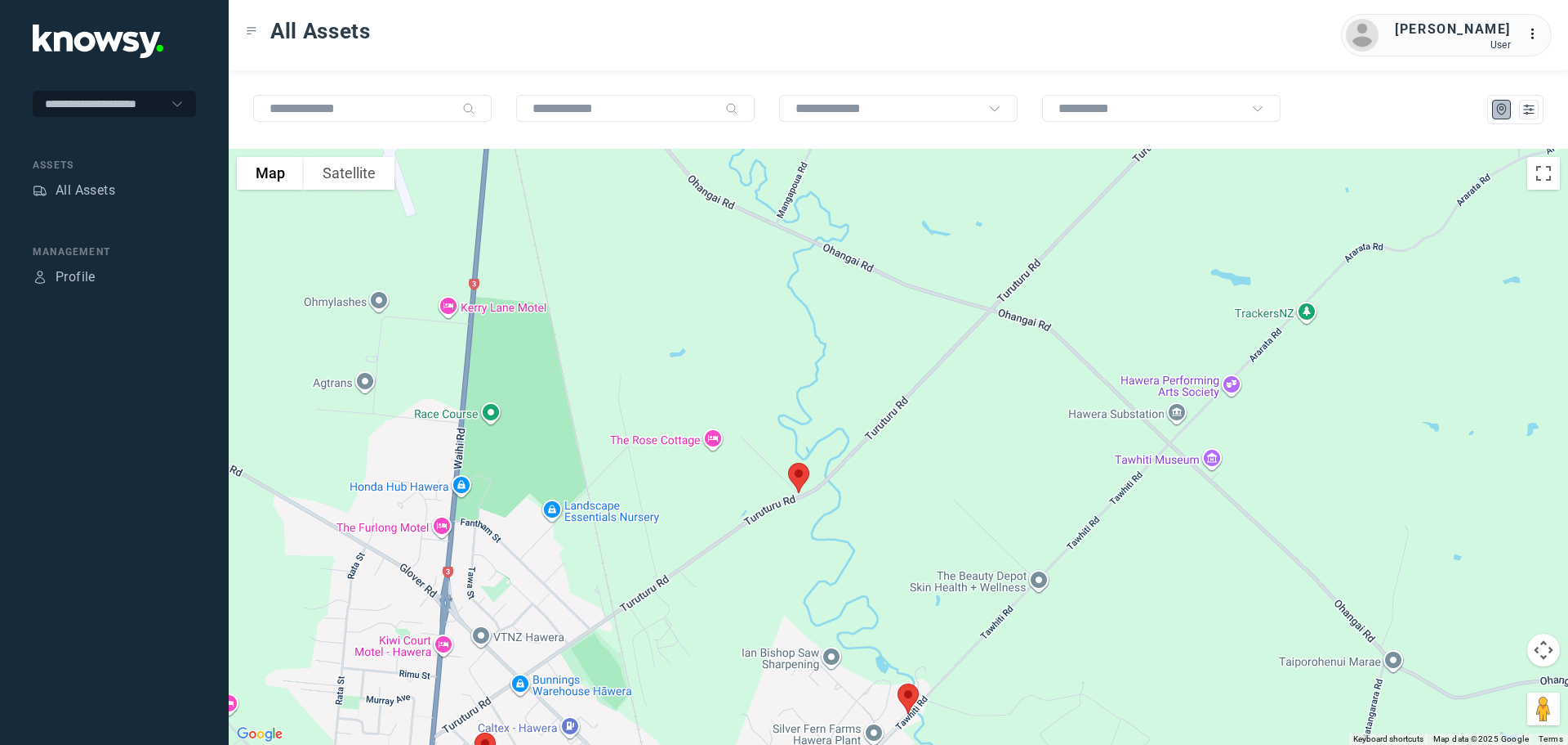
drag, startPoint x: 833, startPoint y: 552, endPoint x: 810, endPoint y: 646, distance: 96.8
click at [819, 654] on div at bounding box center [898, 446] width 1339 height 596
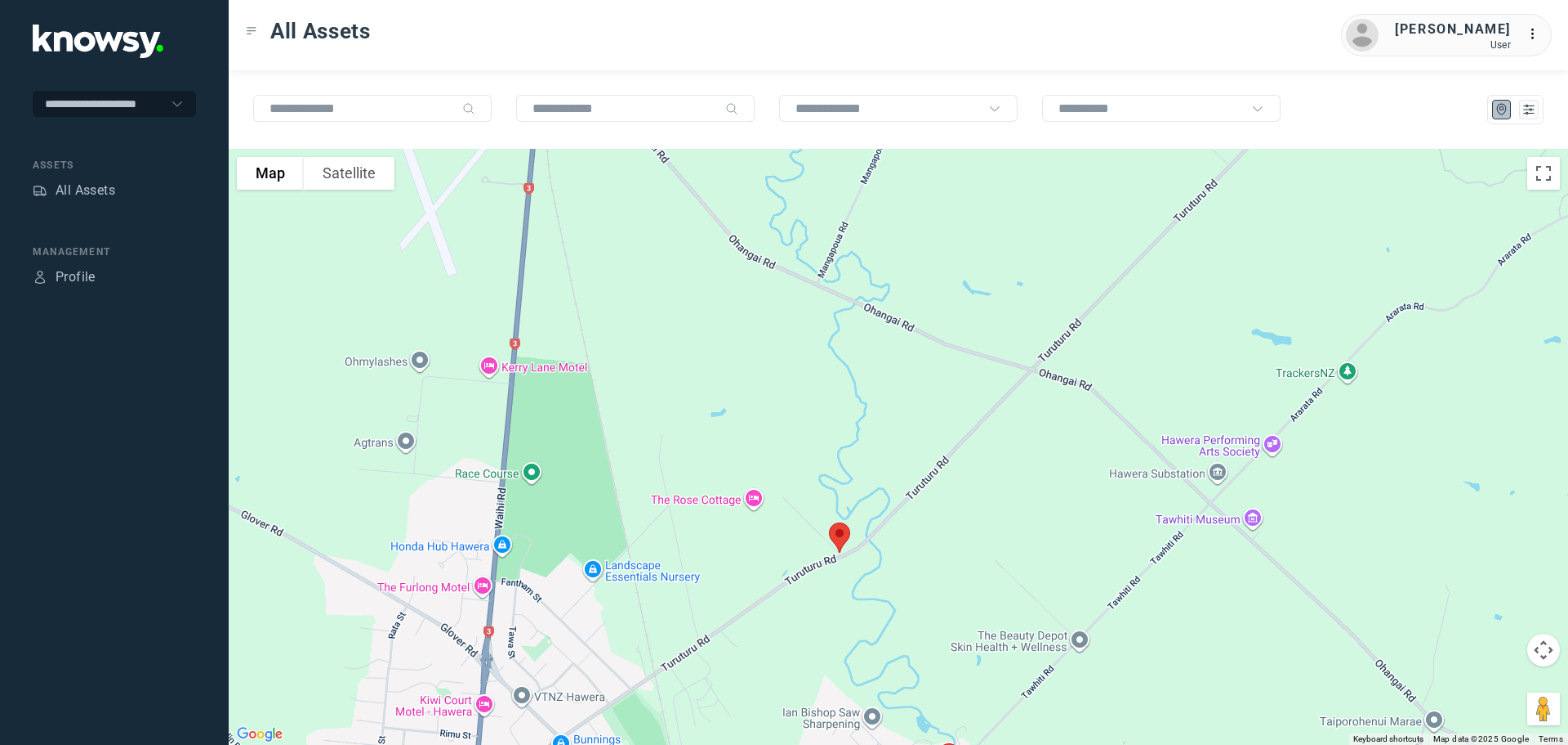
drag, startPoint x: 687, startPoint y: 513, endPoint x: 764, endPoint y: 642, distance: 150.2
click at [764, 642] on div at bounding box center [898, 446] width 1339 height 596
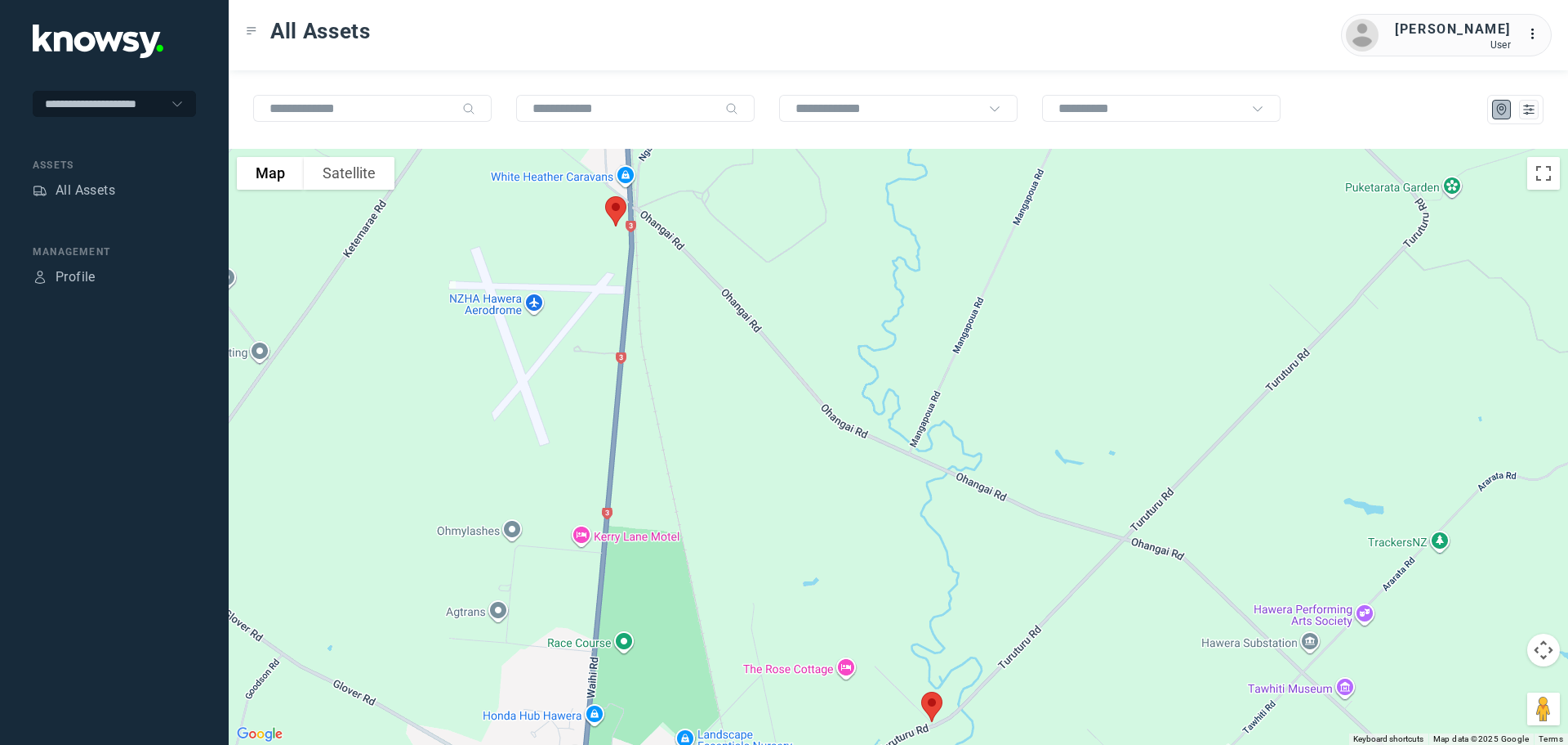
click at [612, 205] on img at bounding box center [616, 211] width 34 height 44
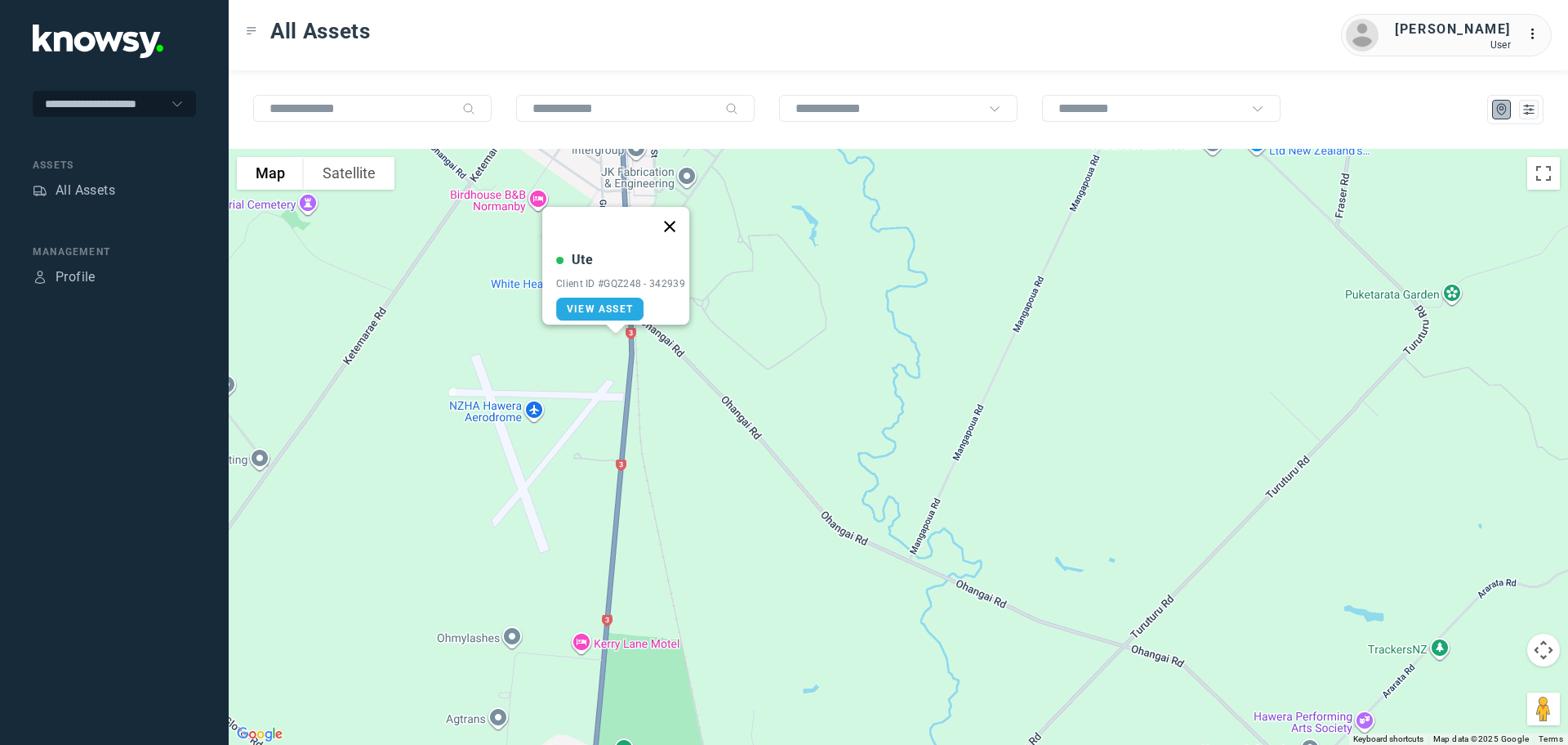
click at [677, 221] on button "Close" at bounding box center [669, 226] width 39 height 39
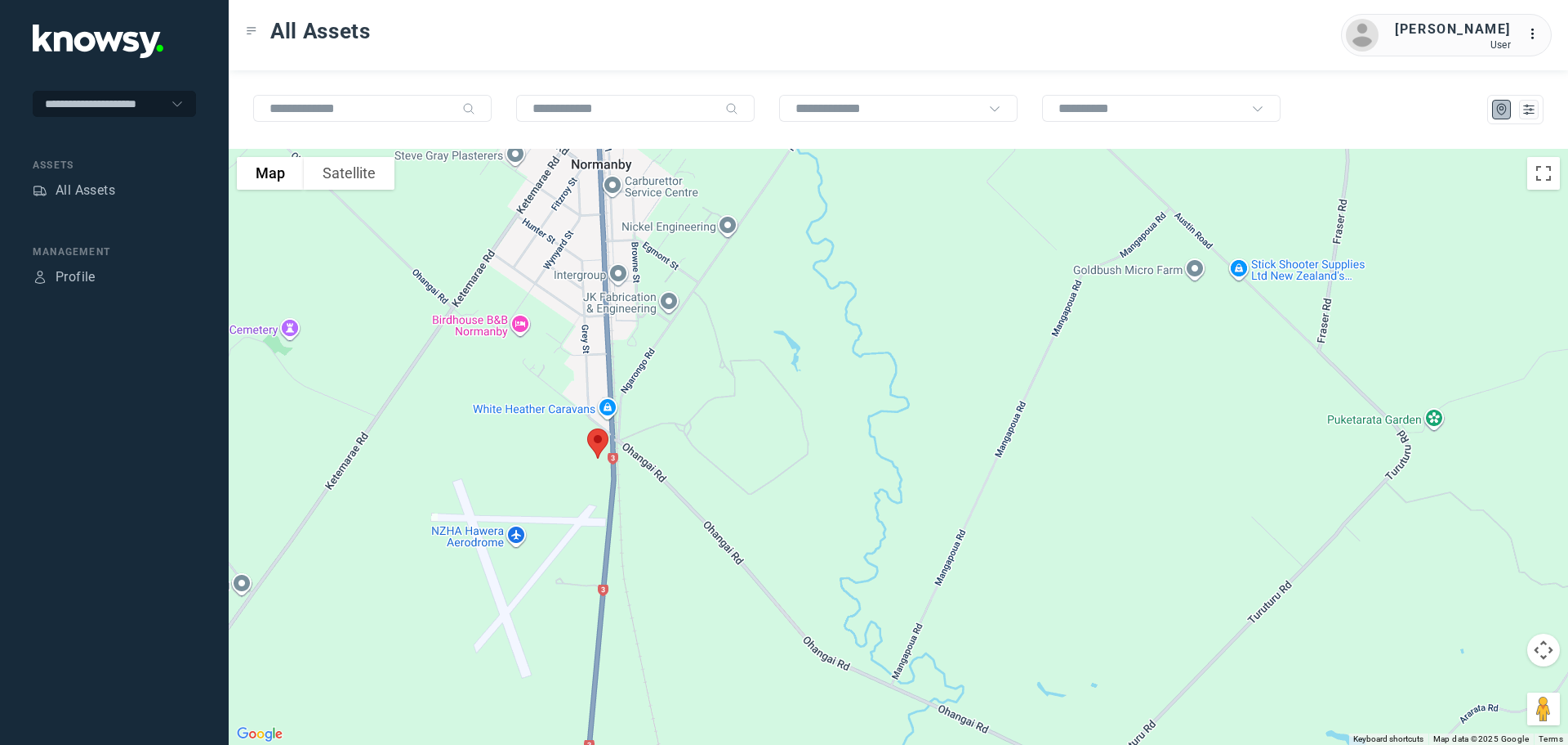
drag, startPoint x: 675, startPoint y: 392, endPoint x: 657, endPoint y: 520, distance: 129.3
click at [657, 520] on div at bounding box center [898, 446] width 1339 height 596
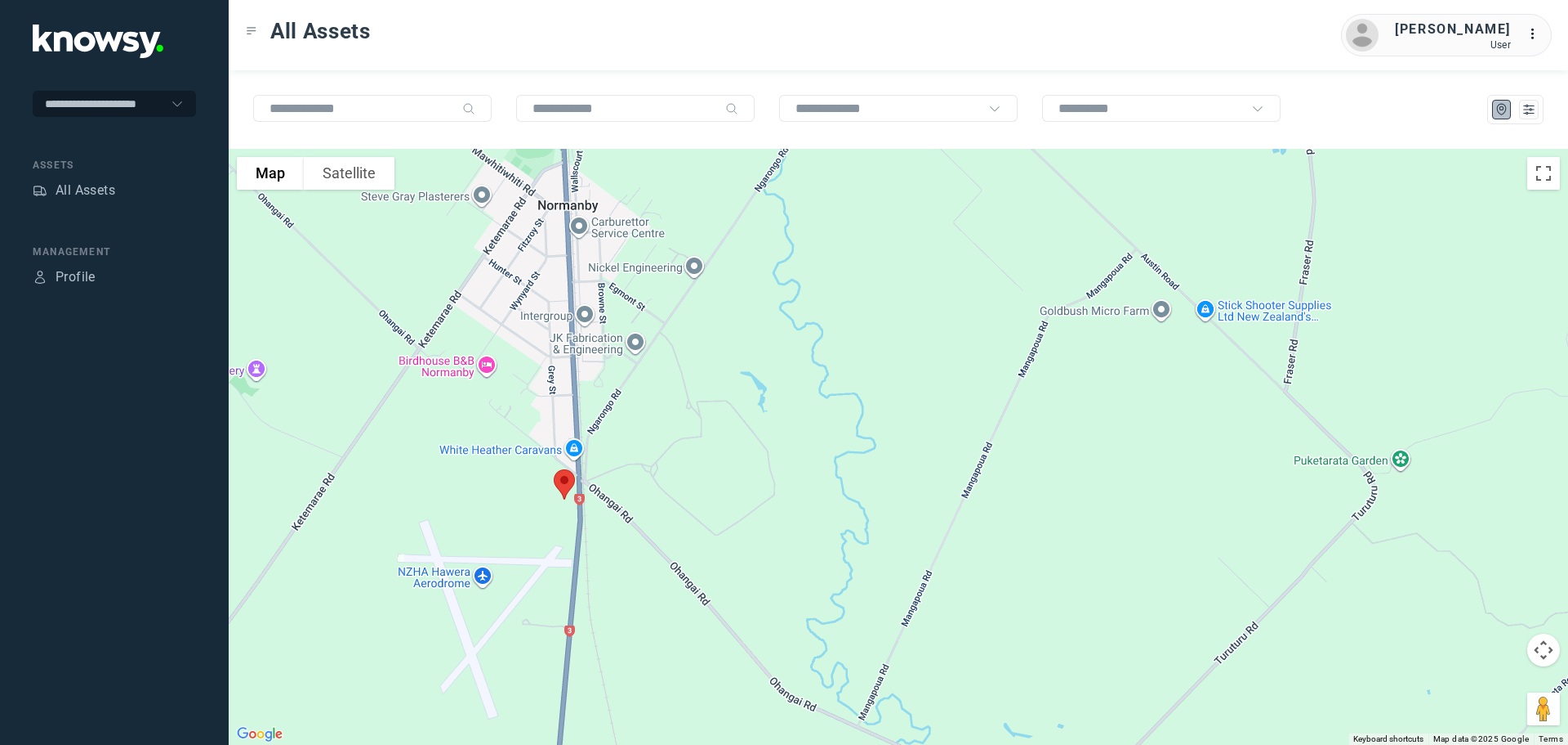
drag, startPoint x: 539, startPoint y: 249, endPoint x: 597, endPoint y: 451, distance: 210.2
click at [597, 450] on div at bounding box center [898, 446] width 1339 height 596
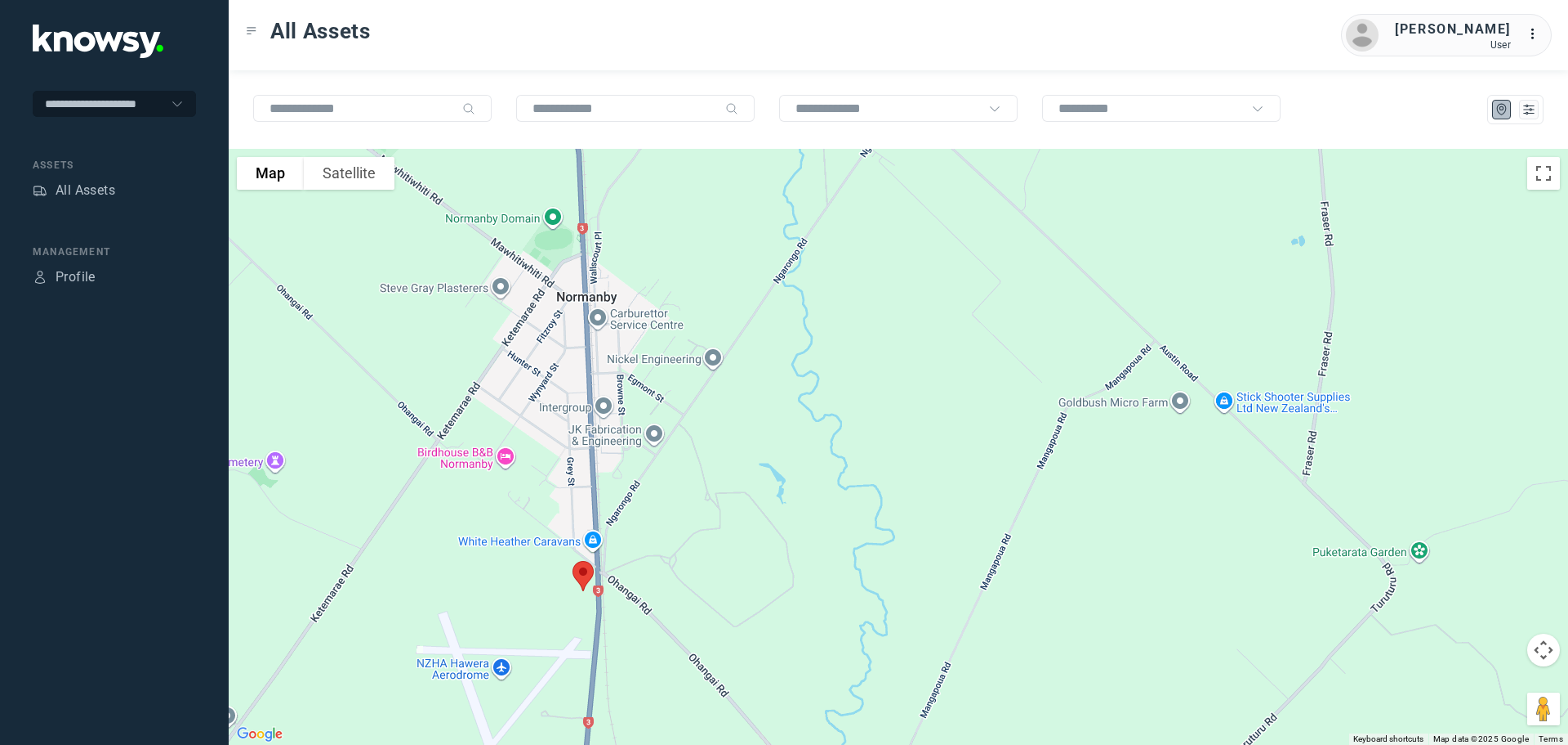
drag, startPoint x: 595, startPoint y: 354, endPoint x: 605, endPoint y: 482, distance: 128.4
click at [605, 482] on div at bounding box center [898, 446] width 1339 height 596
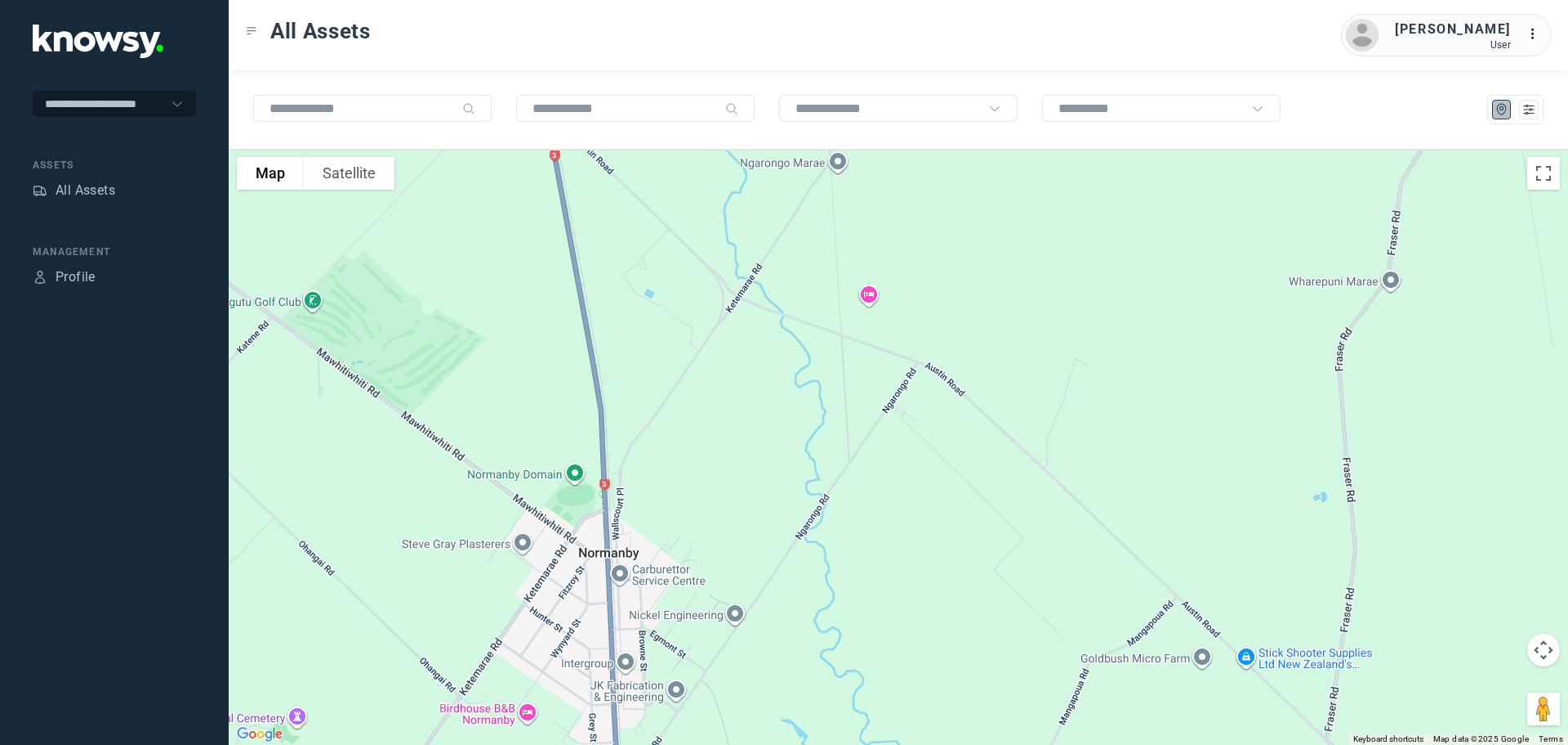
drag, startPoint x: 611, startPoint y: 450, endPoint x: 609, endPoint y: 514, distance: 64.0
click at [610, 514] on div at bounding box center [898, 446] width 1339 height 596
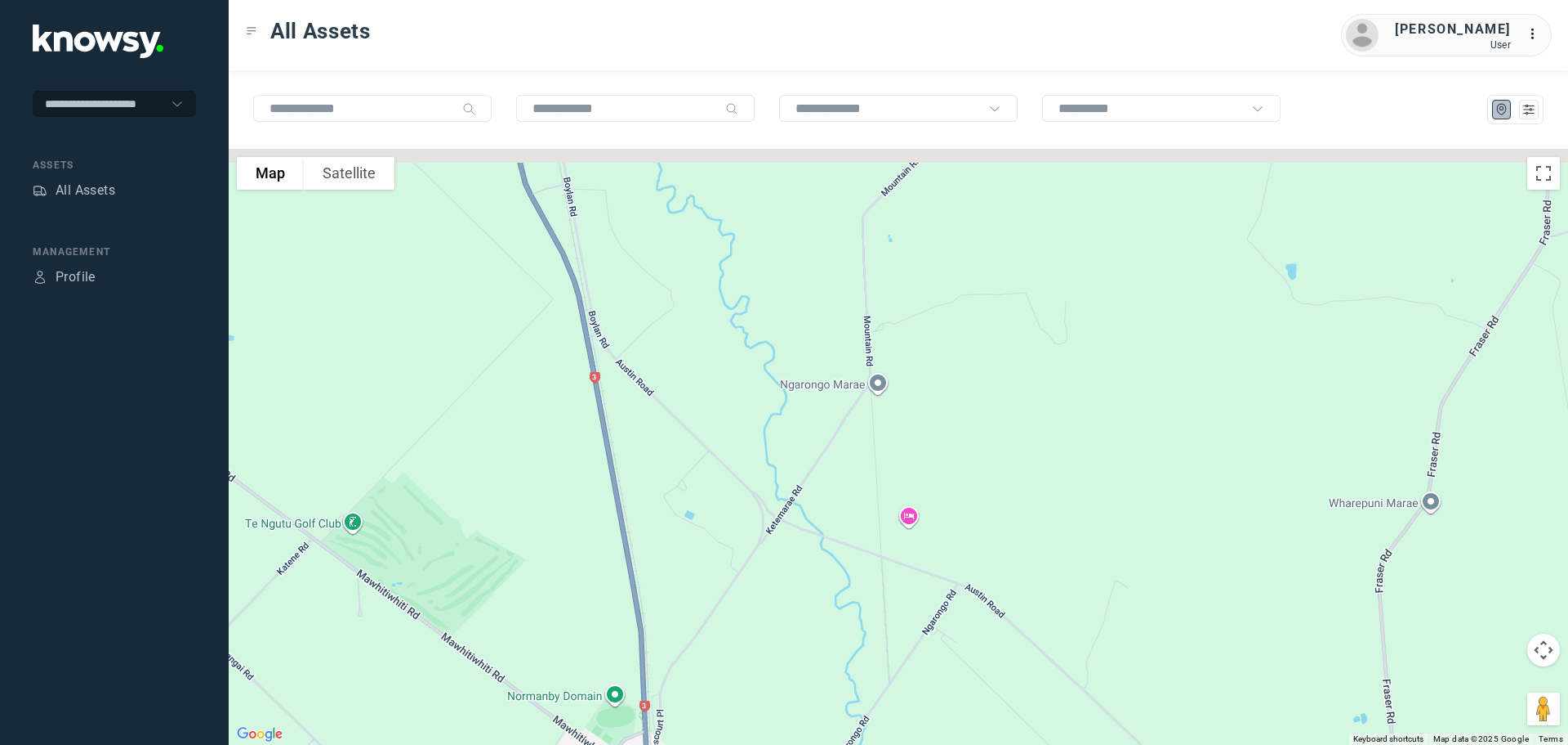
drag, startPoint x: 653, startPoint y: 504, endPoint x: 658, endPoint y: 564, distance: 60.2
click at [661, 564] on div at bounding box center [898, 446] width 1339 height 596
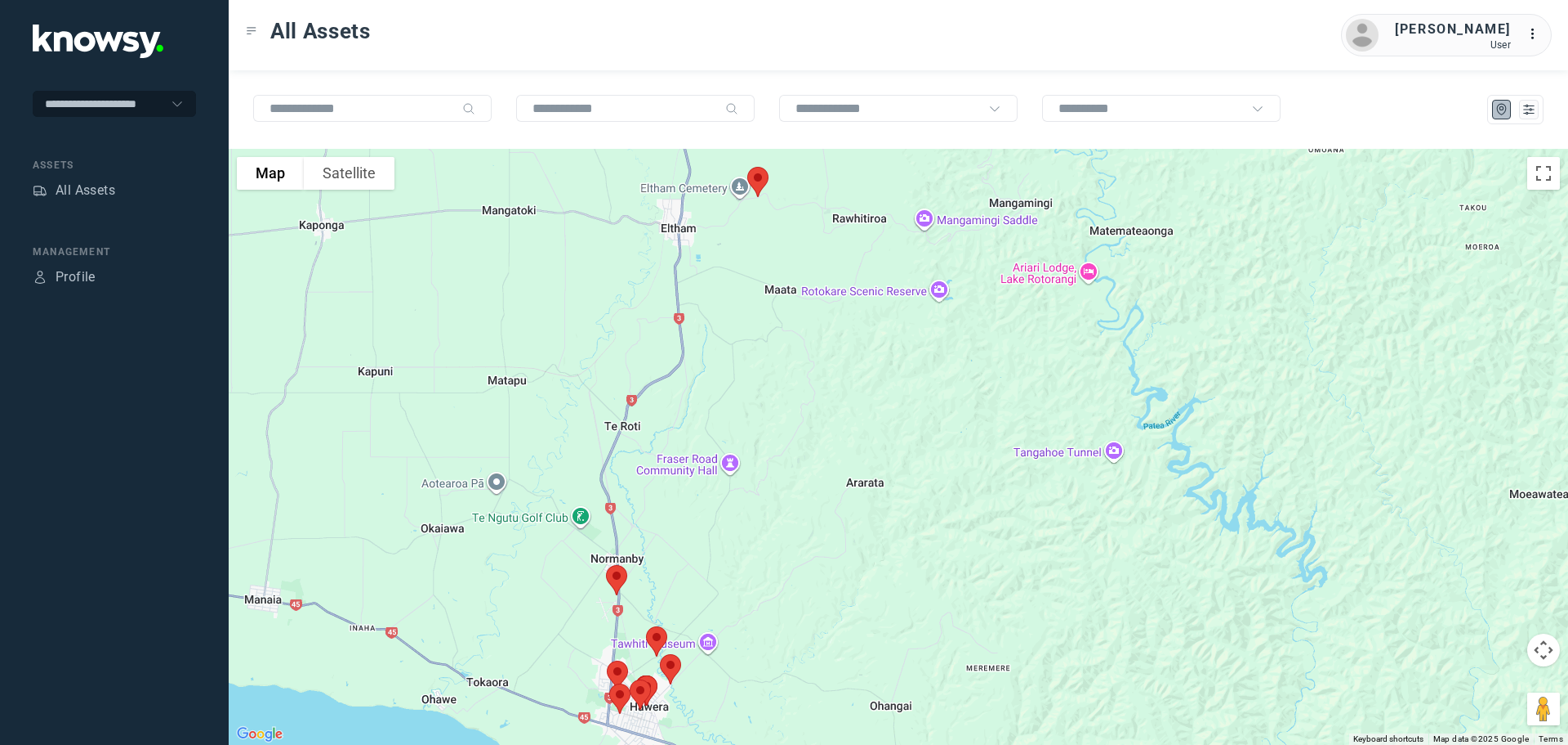
drag, startPoint x: 701, startPoint y: 411, endPoint x: 677, endPoint y: 568, distance: 158.8
click at [677, 568] on div at bounding box center [898, 446] width 1339 height 596
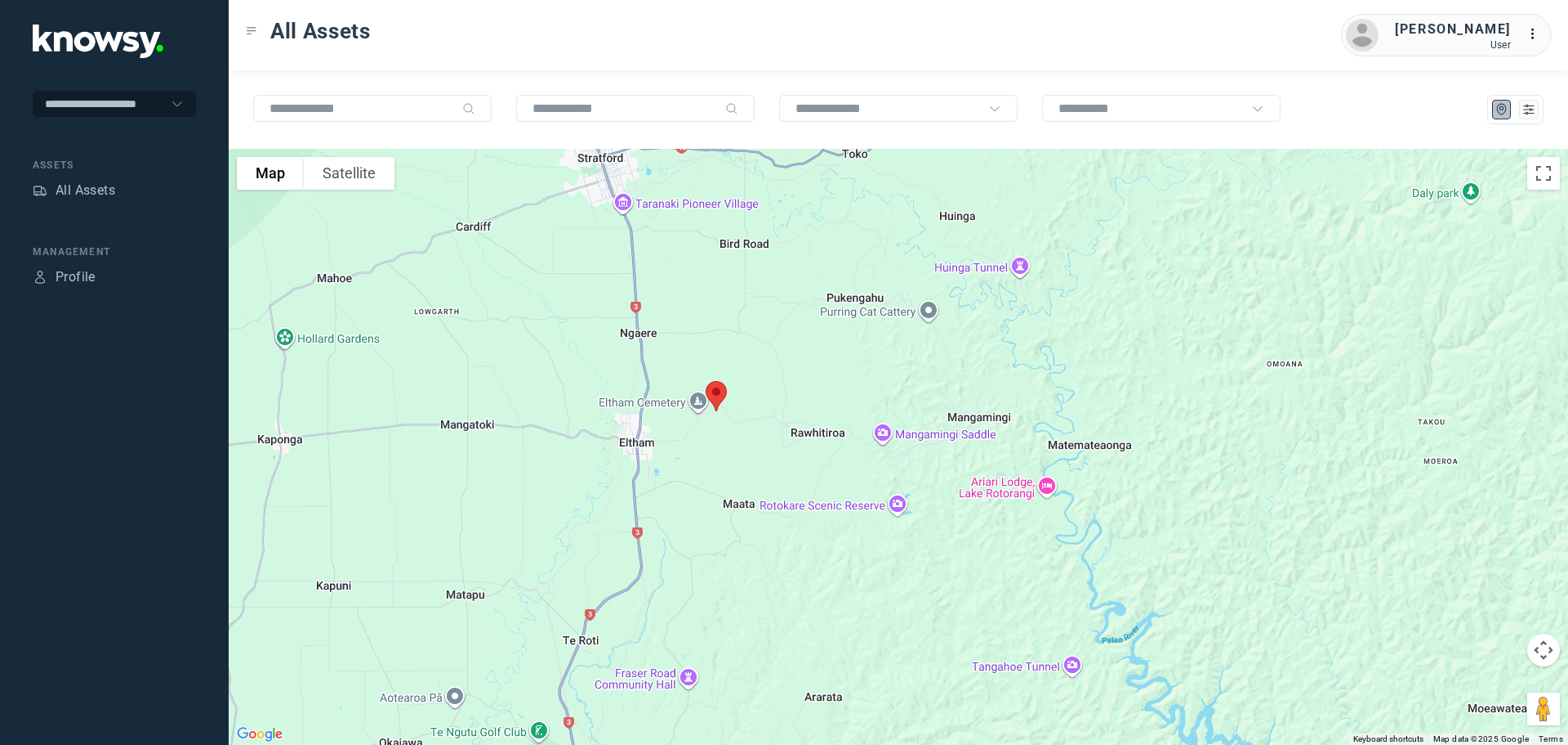
drag, startPoint x: 669, startPoint y: 369, endPoint x: 675, endPoint y: 287, distance: 82.2
click at [675, 287] on div at bounding box center [898, 446] width 1339 height 596
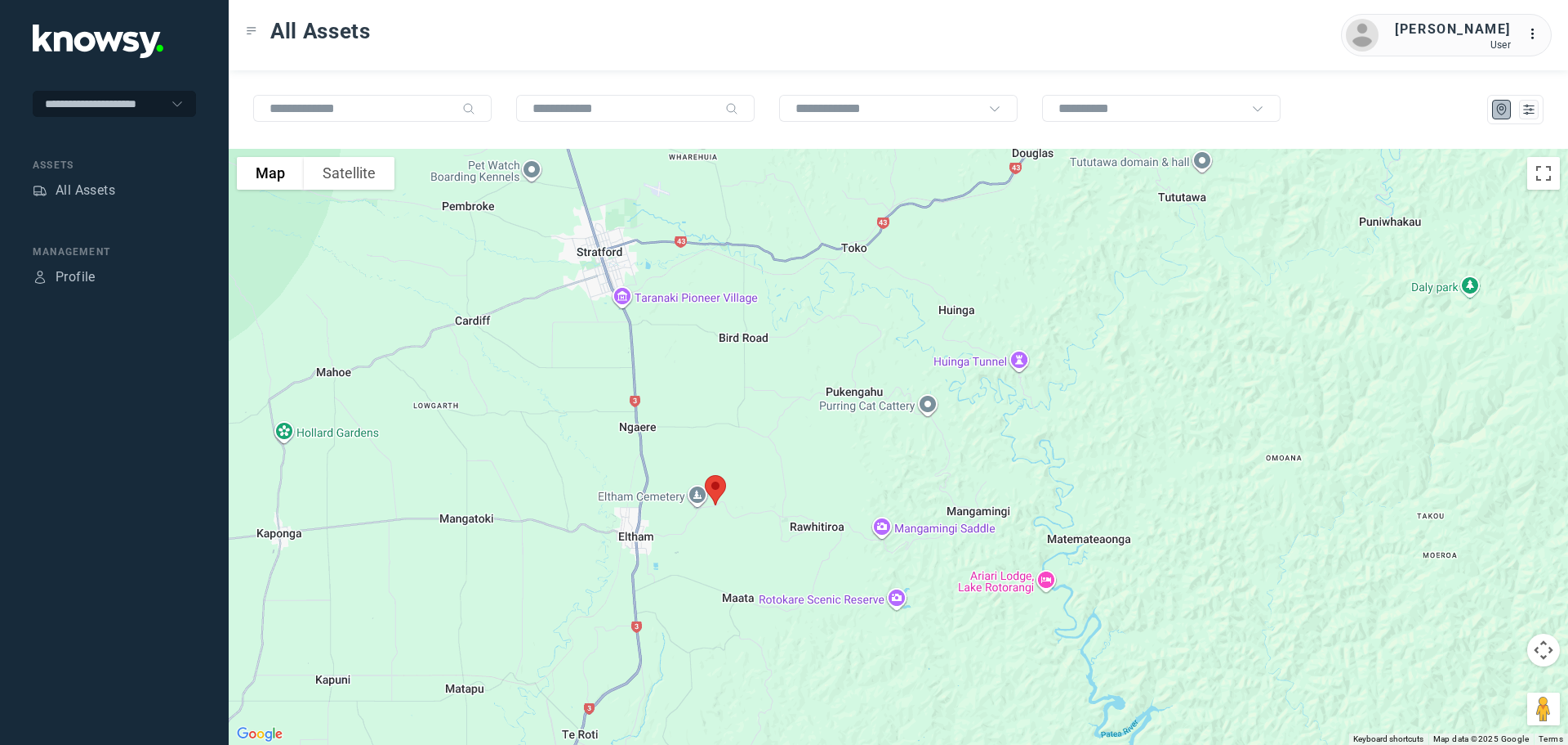
drag, startPoint x: 668, startPoint y: 507, endPoint x: 664, endPoint y: 633, distance: 126.1
click at [666, 636] on div at bounding box center [898, 446] width 1339 height 596
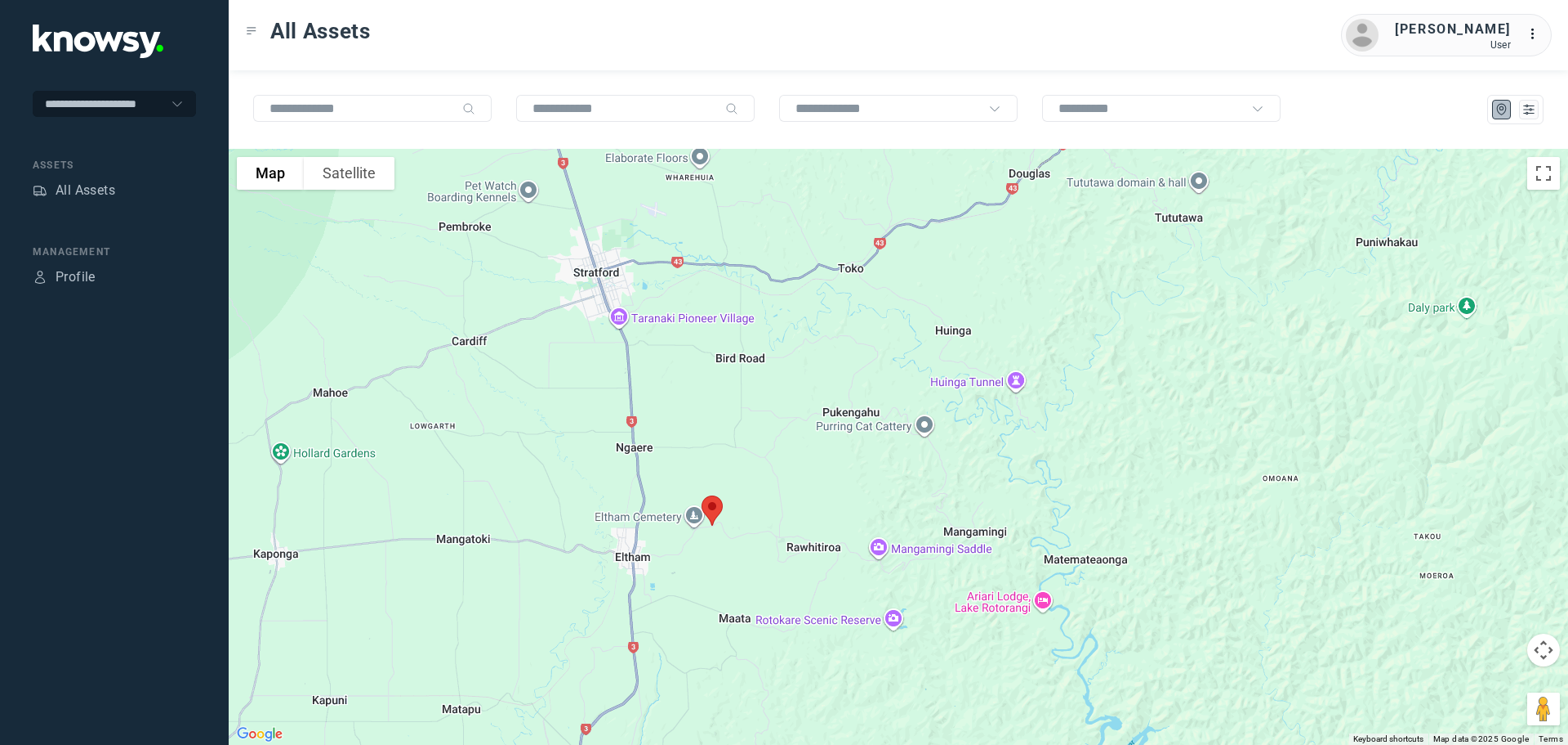
click at [707, 509] on img at bounding box center [713, 511] width 34 height 44
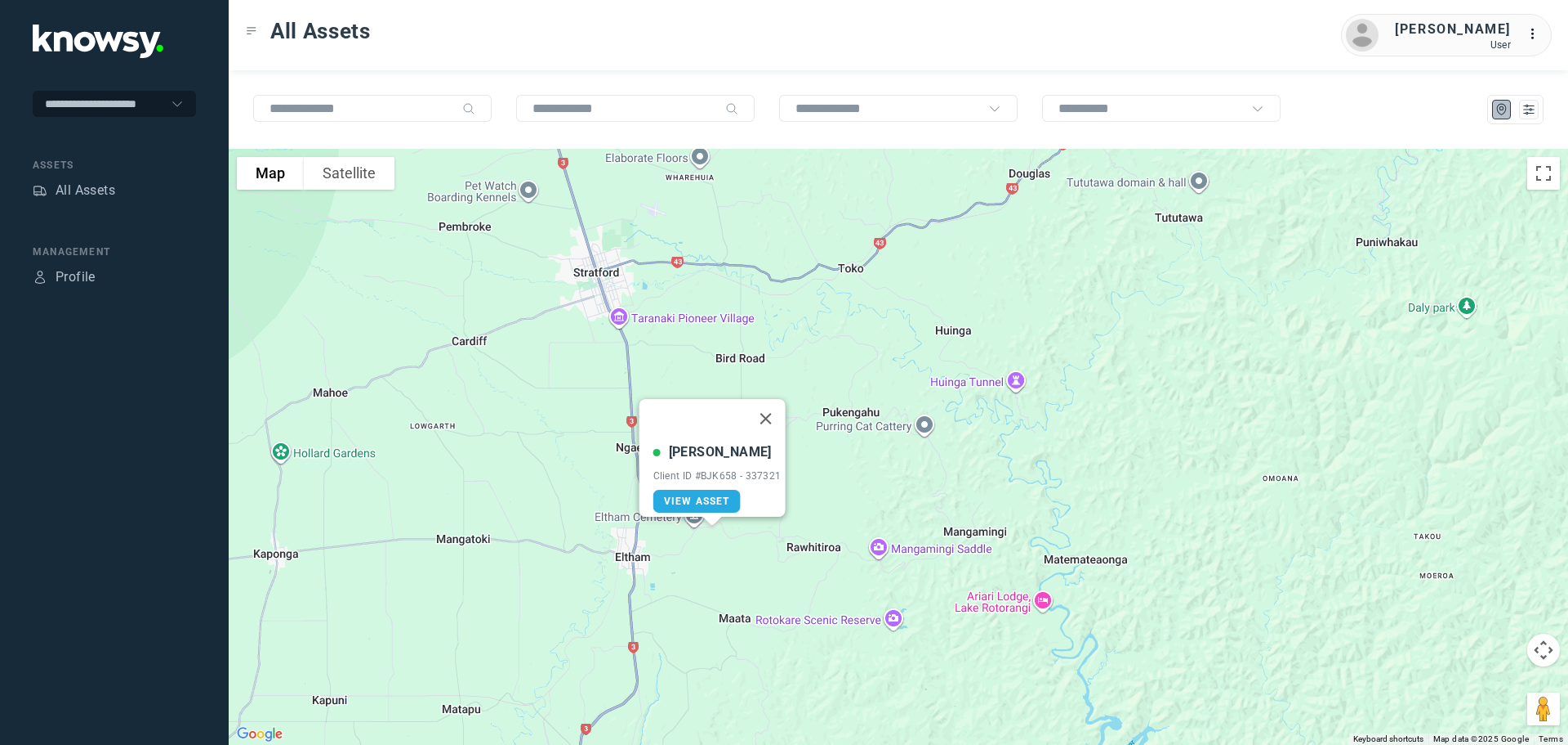
click at [774, 405] on button "Close" at bounding box center [765, 418] width 39 height 39
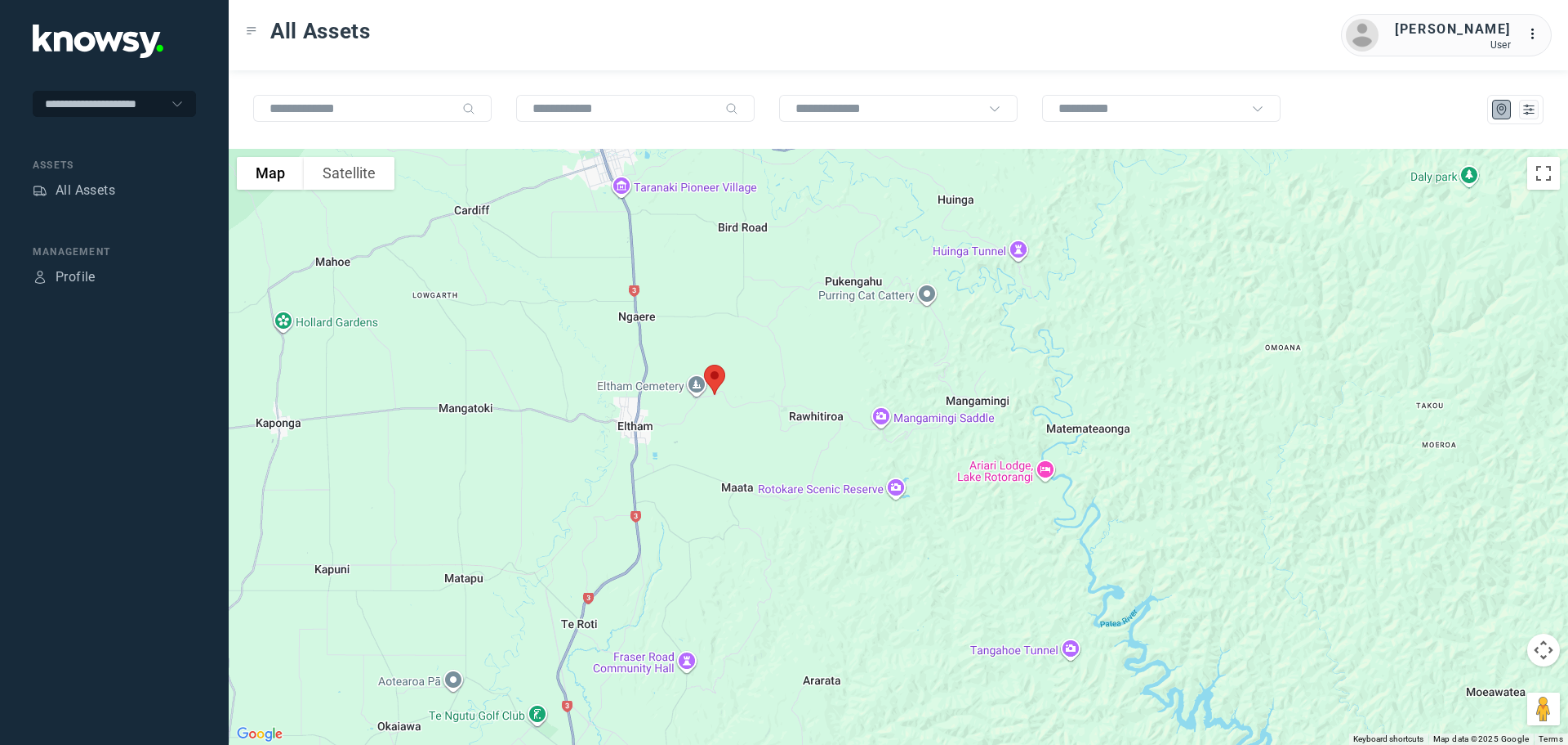
drag, startPoint x: 717, startPoint y: 595, endPoint x: 711, endPoint y: 448, distance: 147.1
click at [720, 455] on div at bounding box center [898, 446] width 1339 height 596
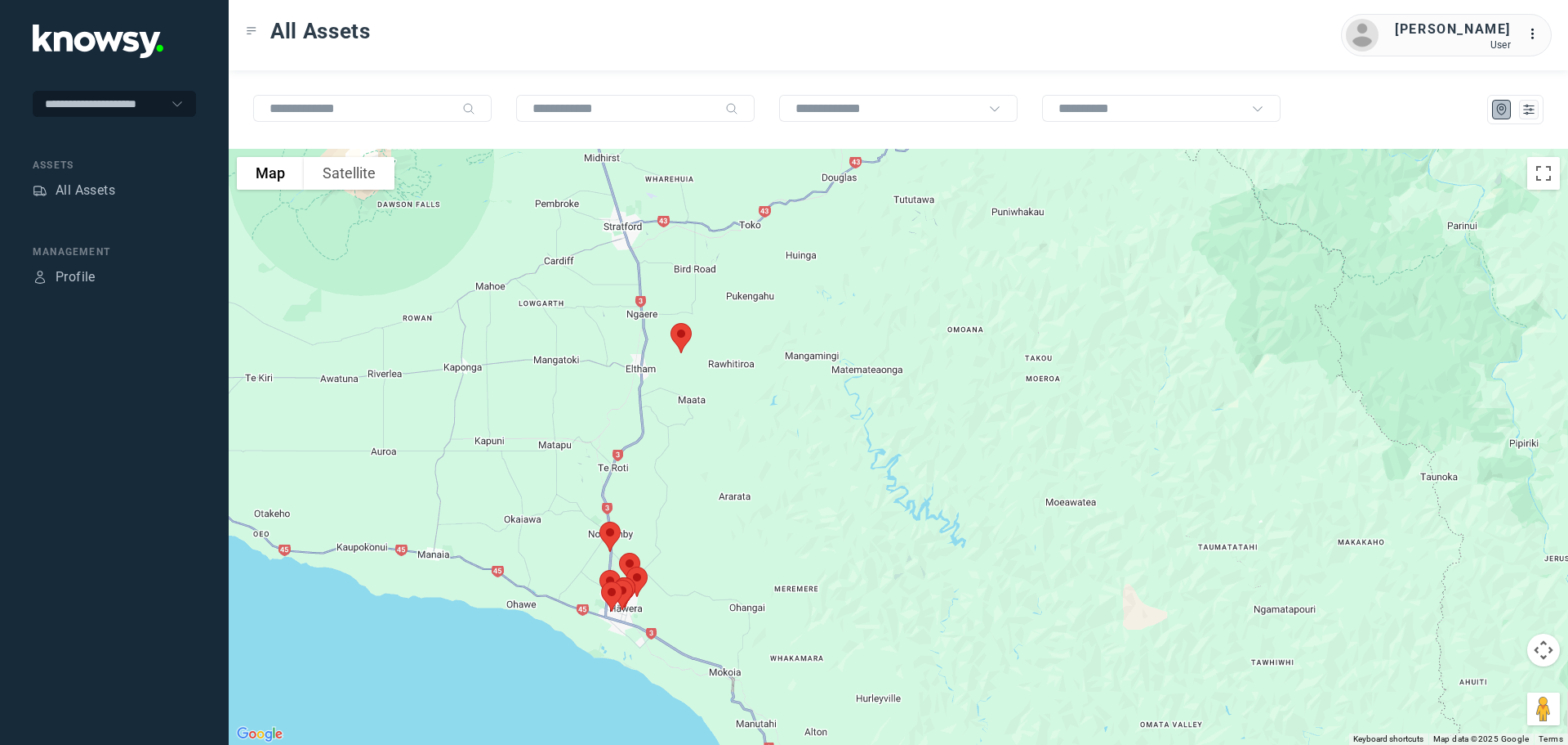
drag, startPoint x: 672, startPoint y: 522, endPoint x: 666, endPoint y: 447, distance: 75.2
click at [674, 431] on div at bounding box center [898, 446] width 1339 height 596
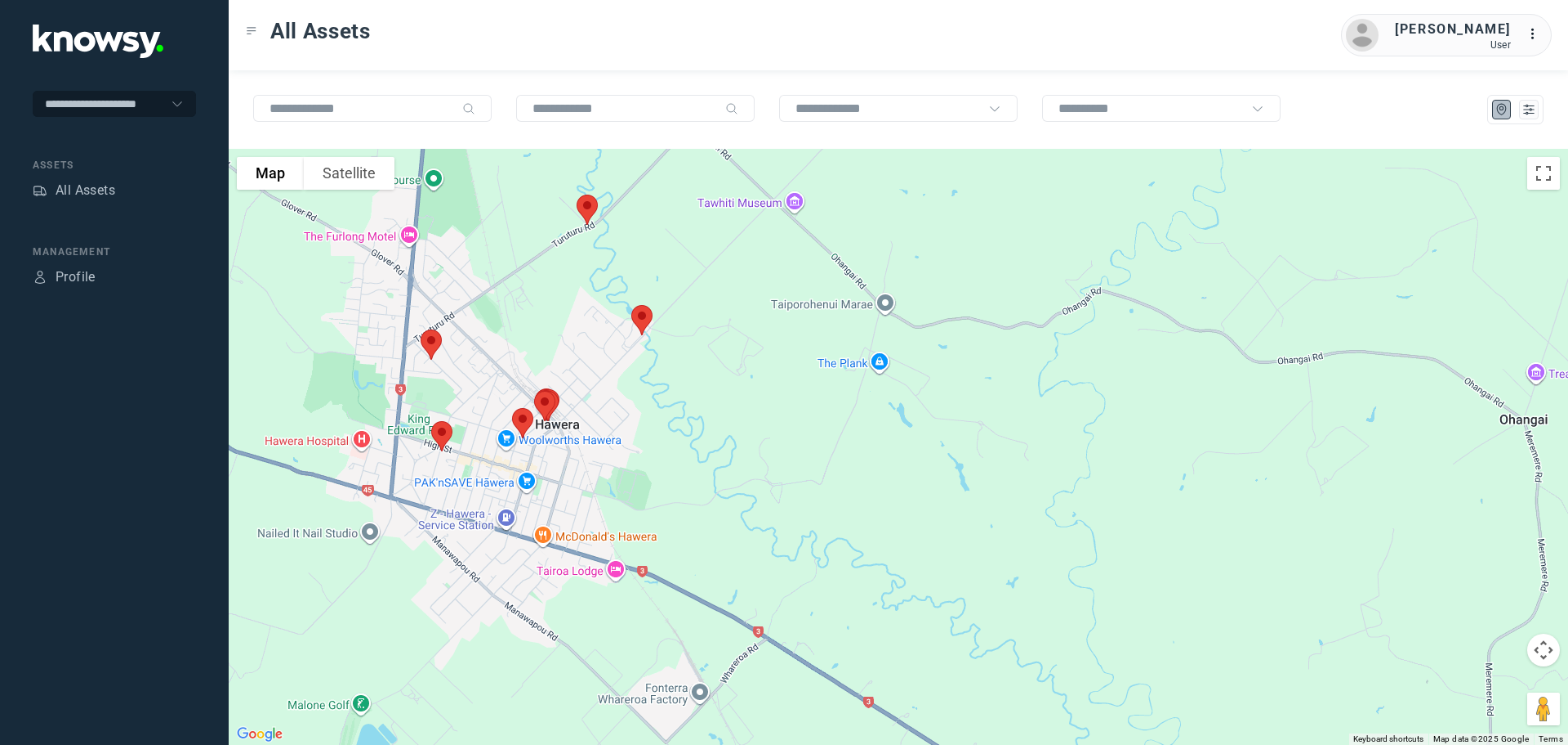
drag, startPoint x: 575, startPoint y: 458, endPoint x: 630, endPoint y: 371, distance: 102.9
click at [630, 371] on div at bounding box center [898, 446] width 1339 height 596
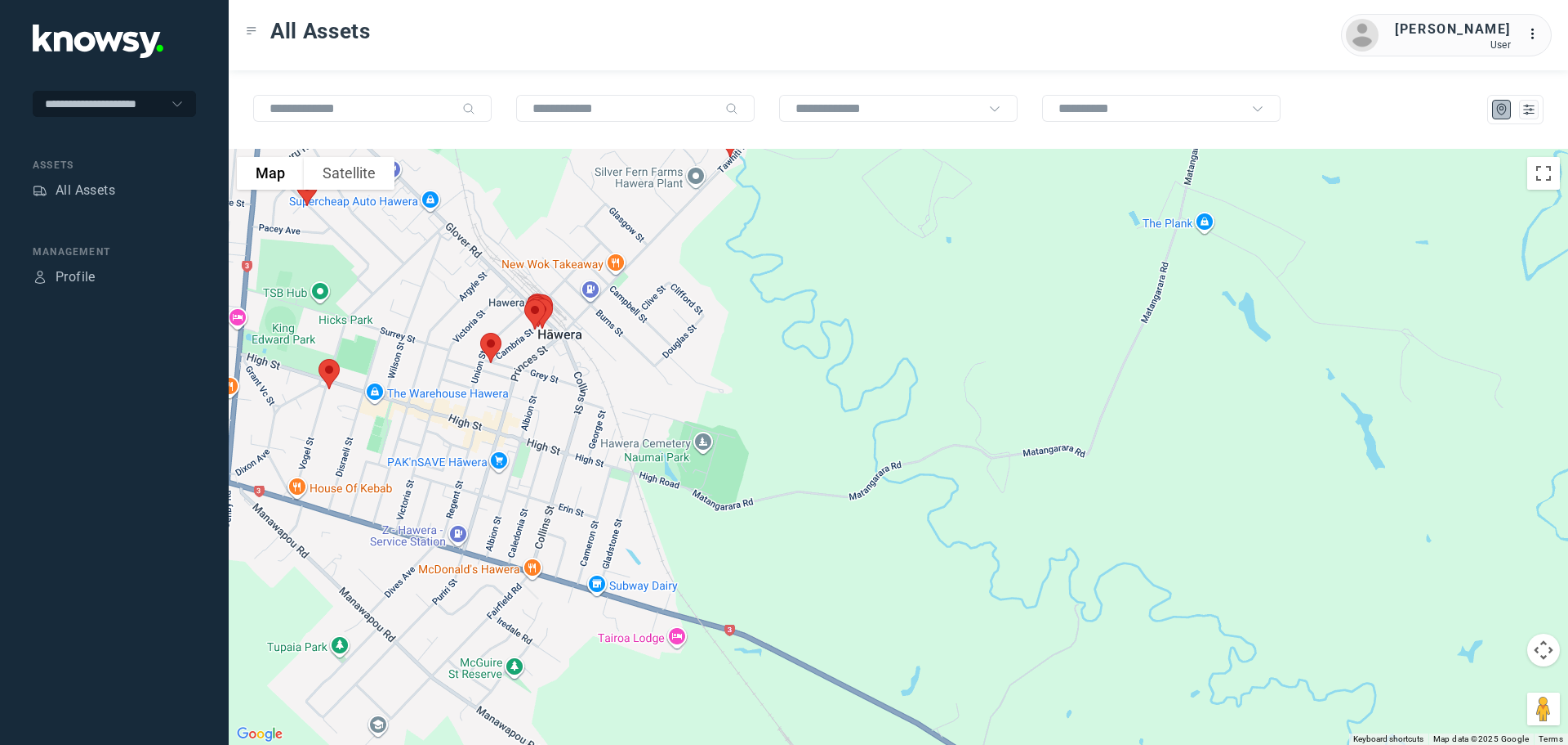
click at [493, 343] on img at bounding box center [491, 348] width 34 height 44
click at [545, 249] on button "Close" at bounding box center [542, 255] width 39 height 39
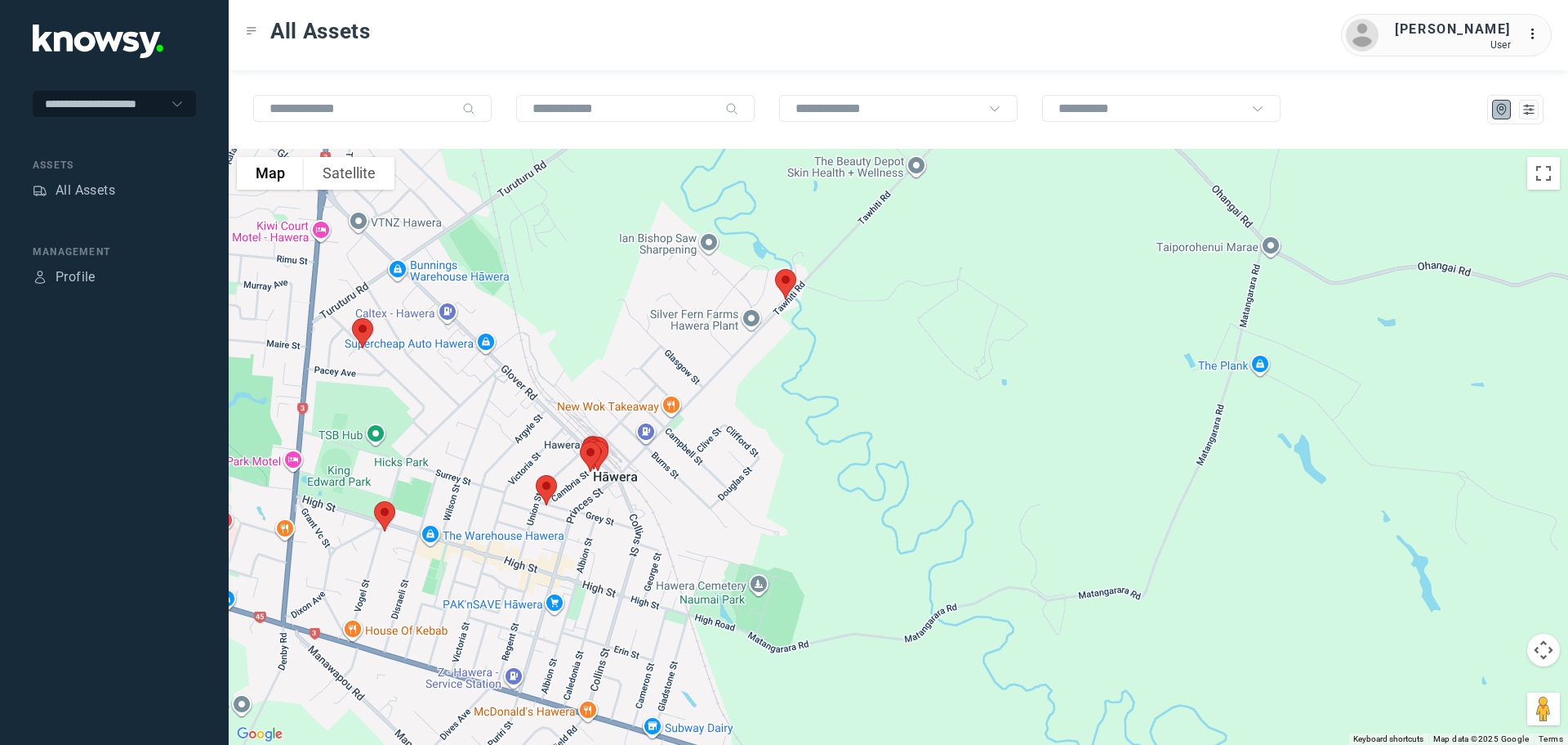
drag, startPoint x: 404, startPoint y: 250, endPoint x: 449, endPoint y: 394, distance: 150.9
click at [455, 393] on div at bounding box center [898, 446] width 1339 height 596
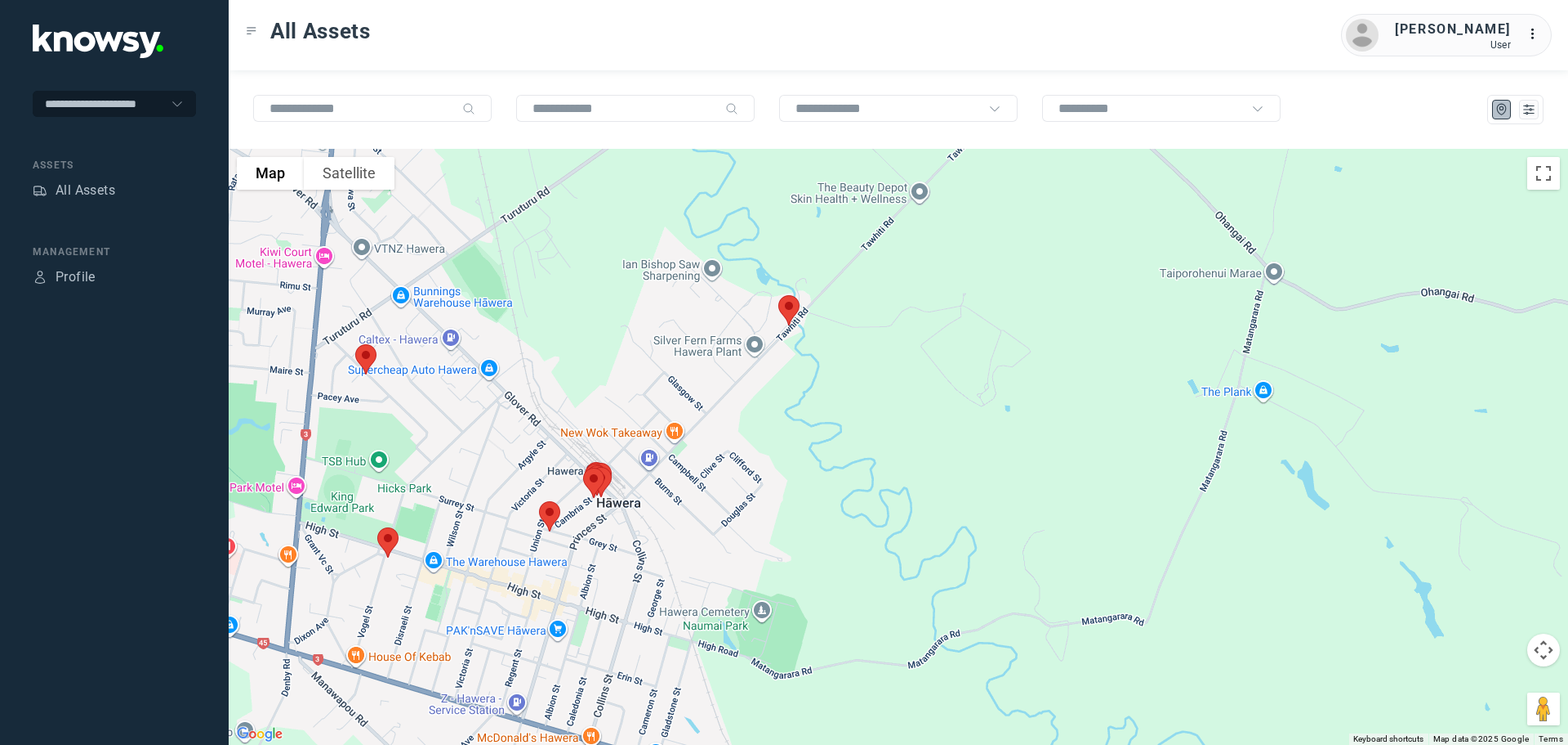
click at [364, 359] on img at bounding box center [366, 359] width 34 height 44
click at [424, 260] on button "Close" at bounding box center [418, 267] width 39 height 39
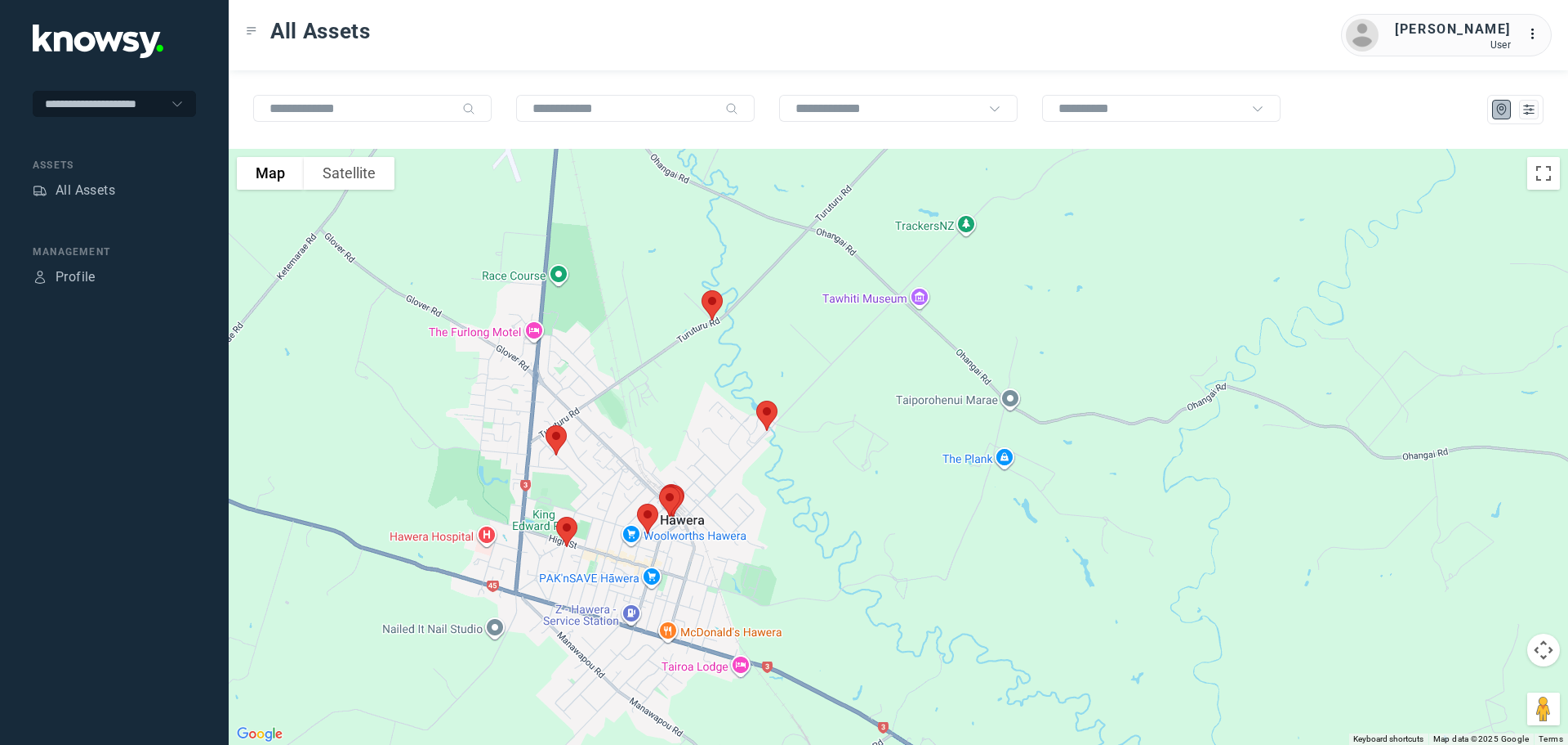
drag, startPoint x: 1125, startPoint y: 457, endPoint x: 800, endPoint y: 507, distance: 328.8
click at [801, 515] on div at bounding box center [898, 446] width 1339 height 596
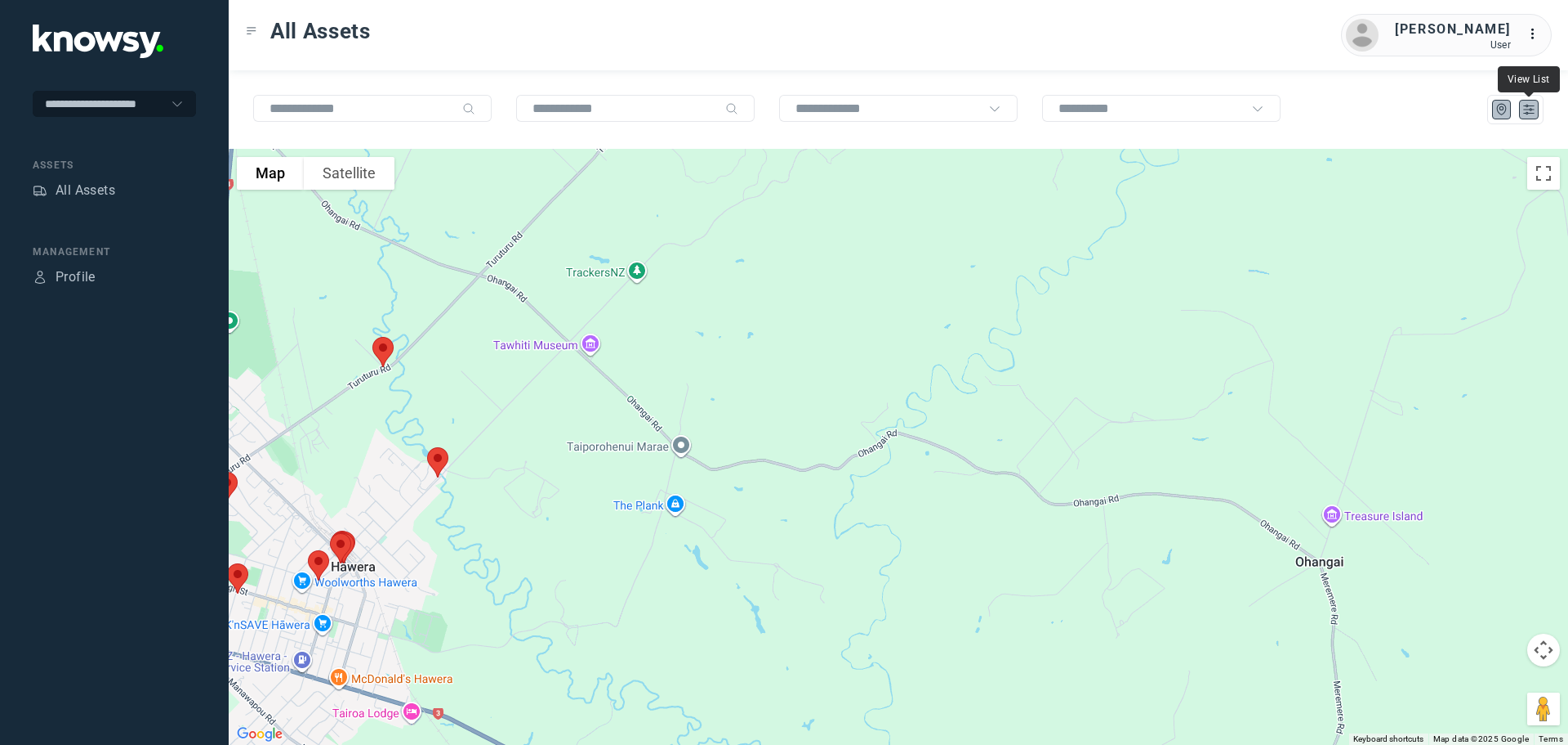
click at [1531, 112] on icon "List" at bounding box center [1529, 110] width 15 height 15
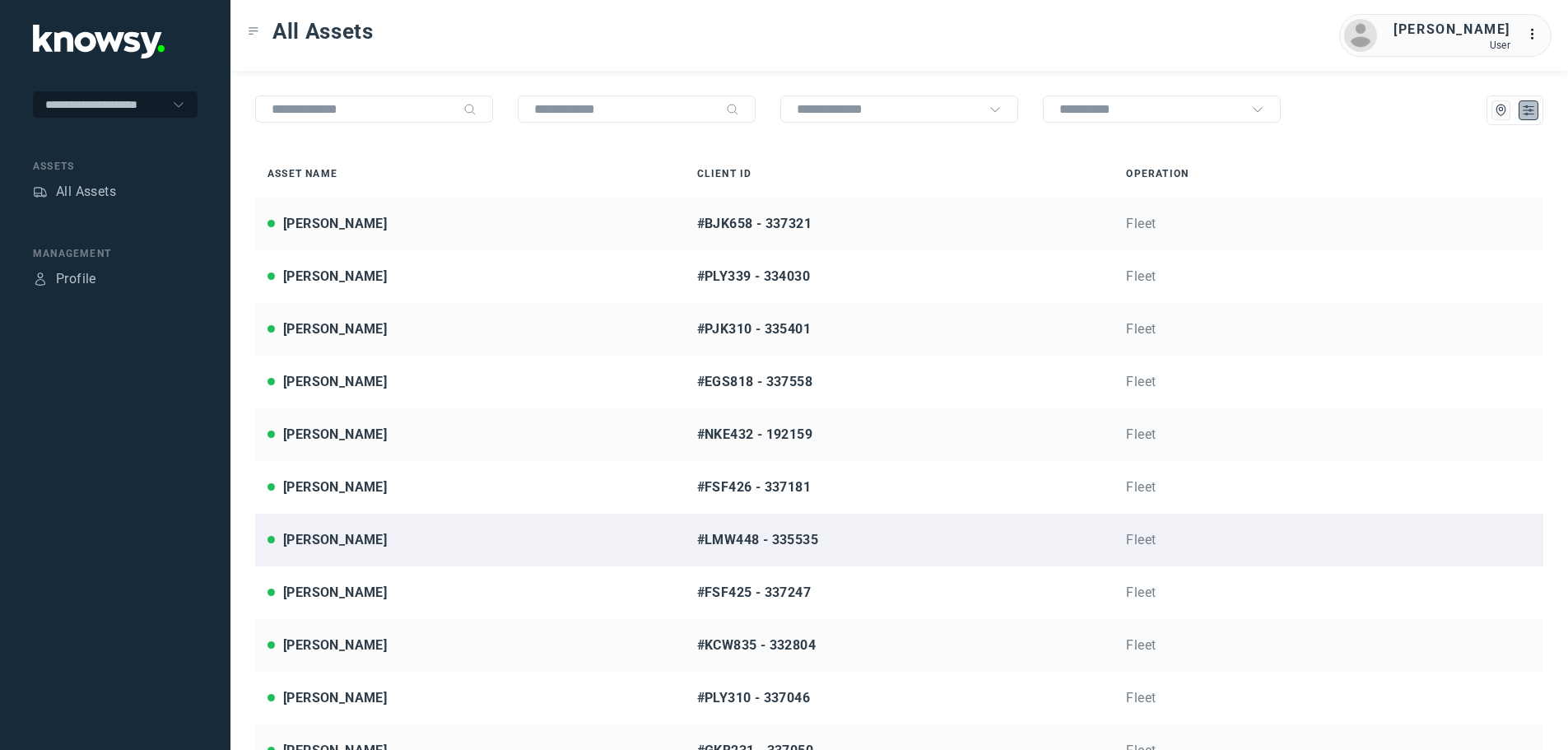
click at [355, 544] on div "[PERSON_NAME]" at bounding box center [334, 540] width 103 height 20
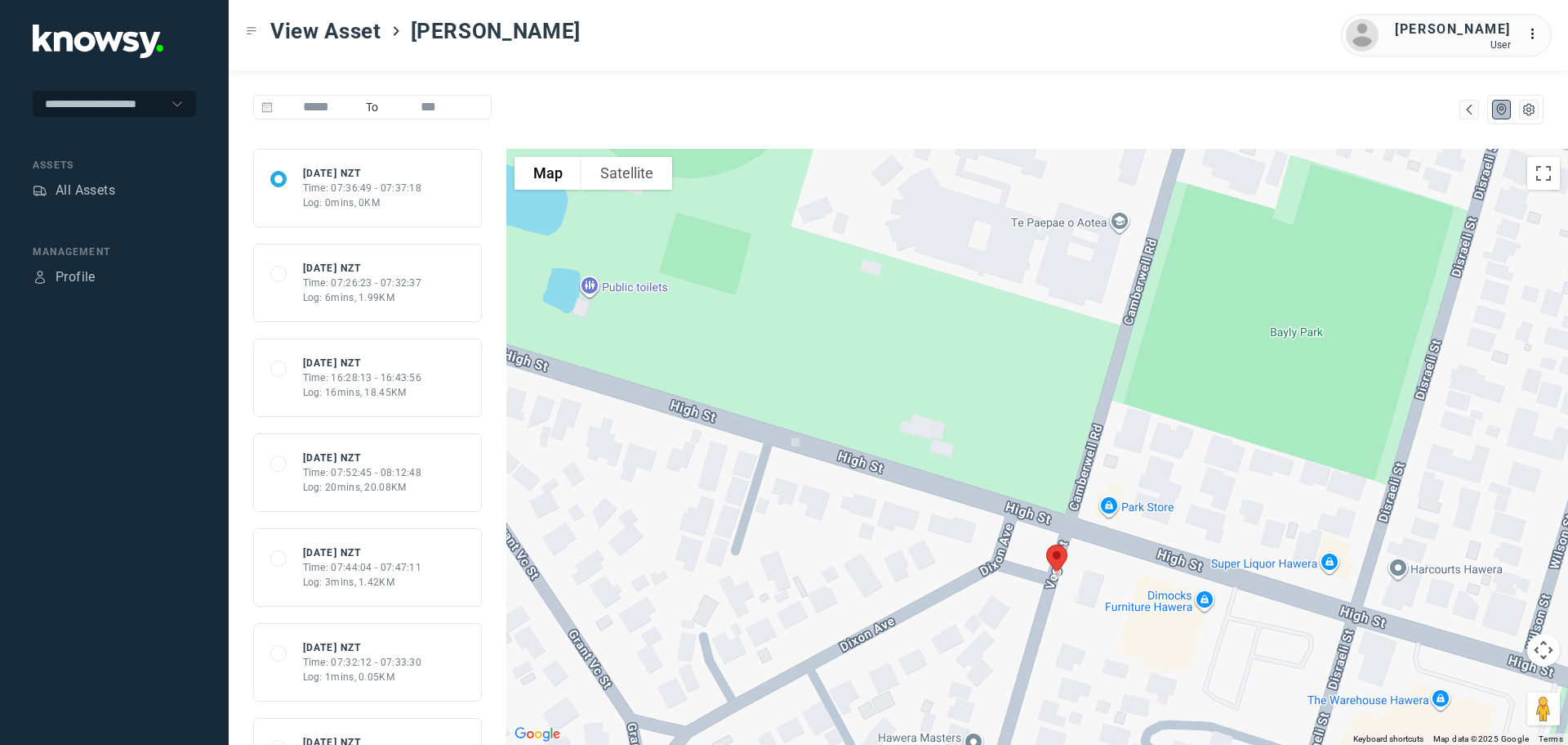
click at [1056, 558] on img at bounding box center [1057, 560] width 34 height 44
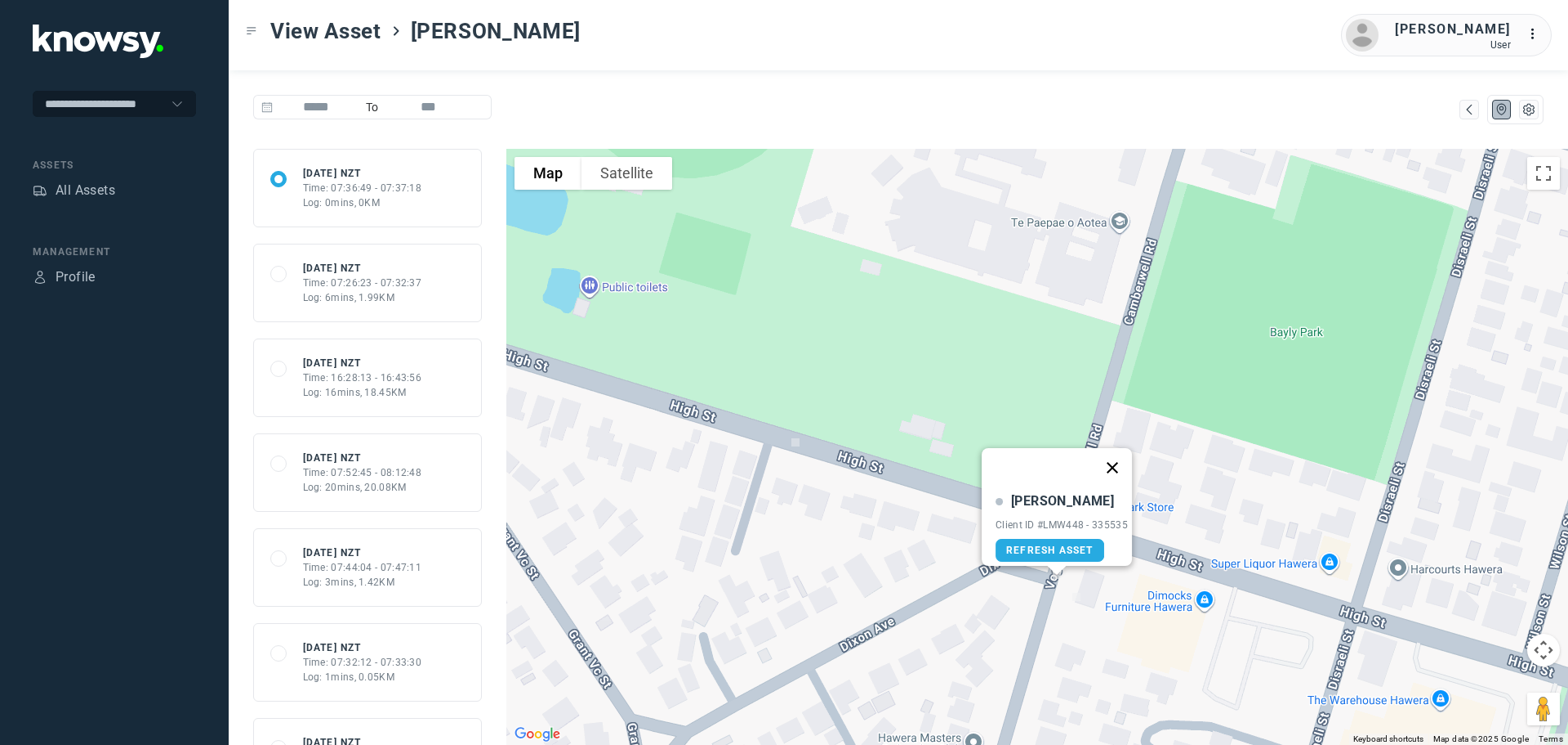
click at [1120, 455] on button "Close" at bounding box center [1112, 467] width 39 height 39
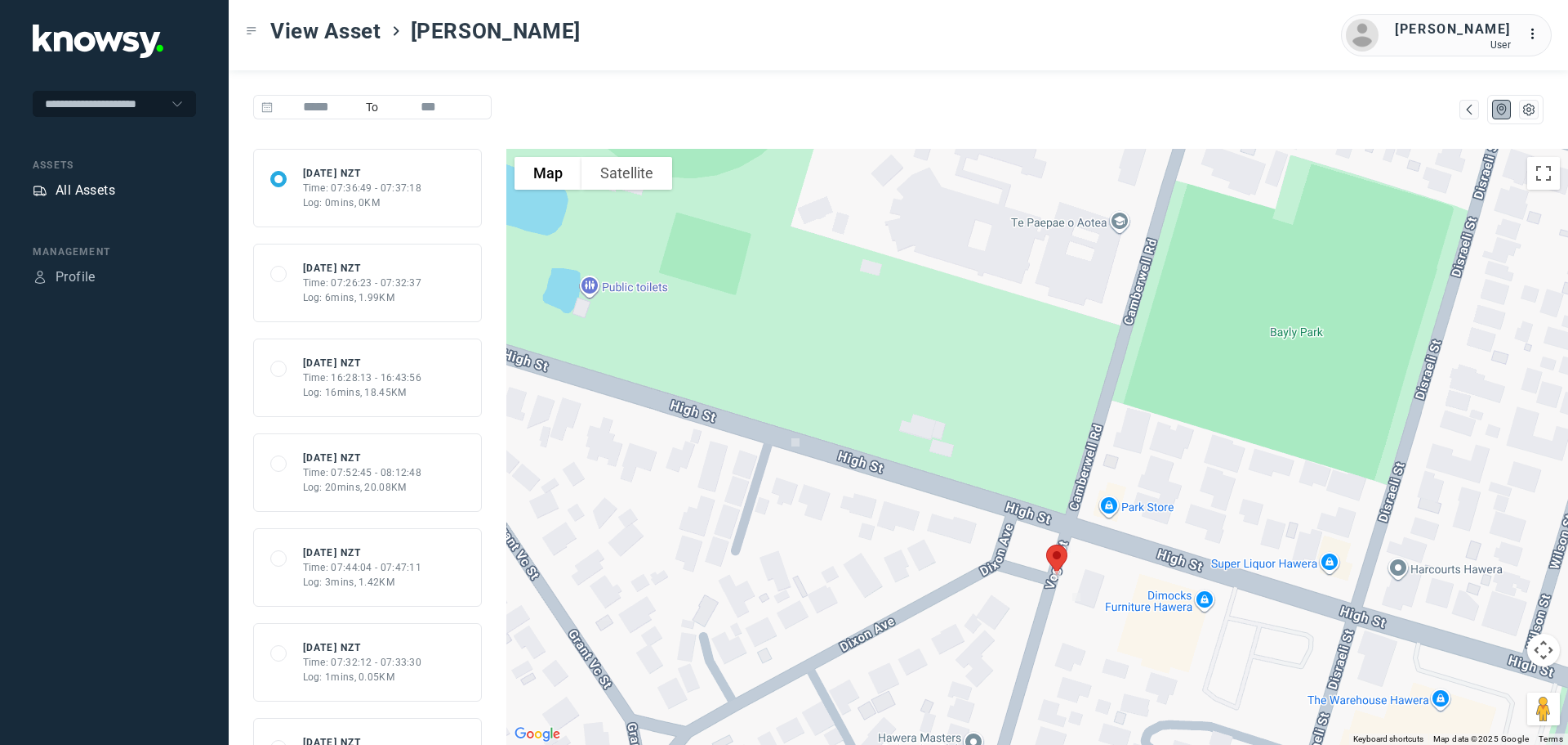
click at [98, 190] on div "All Assets" at bounding box center [85, 191] width 60 height 20
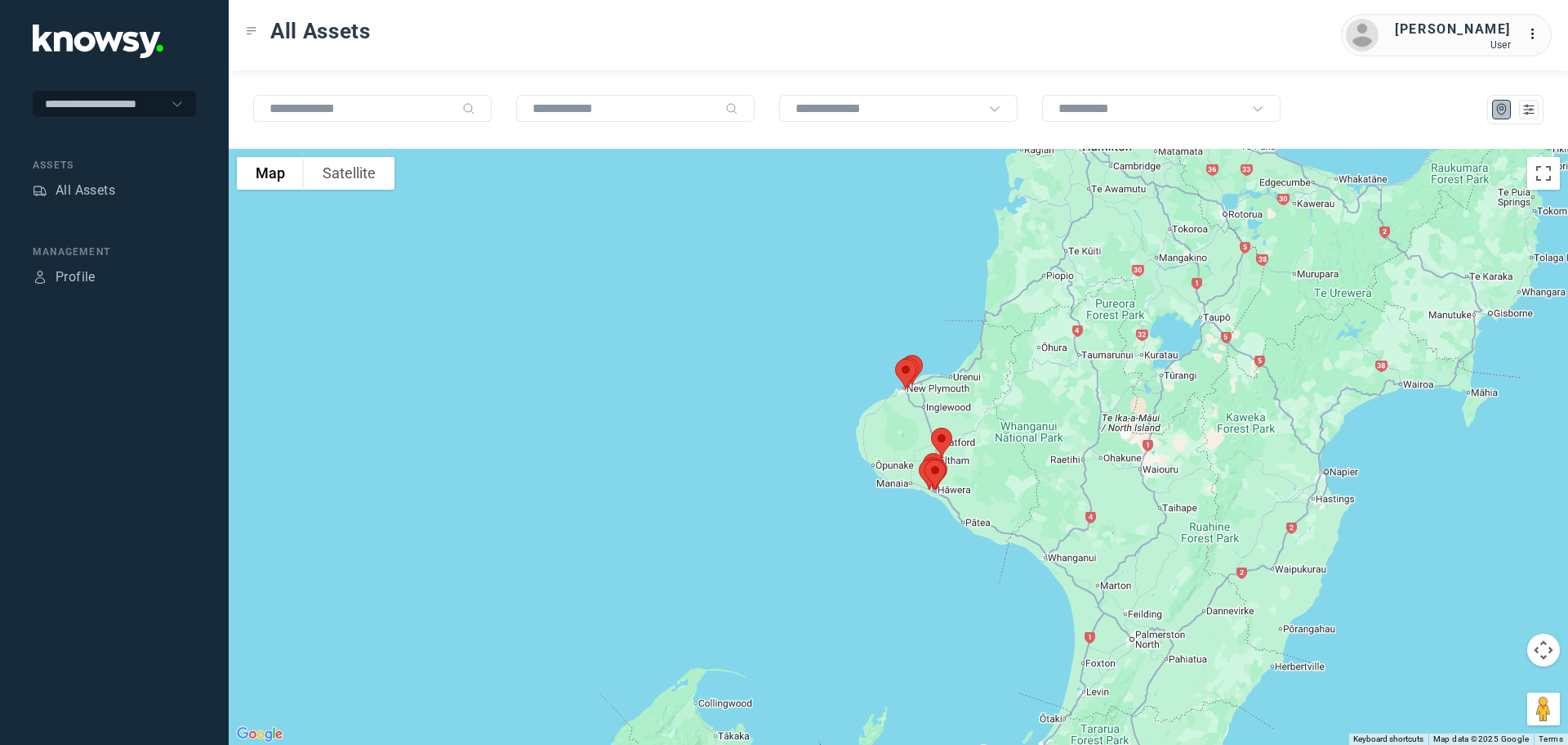
drag, startPoint x: 873, startPoint y: 292, endPoint x: 891, endPoint y: 452, distance: 161.0
click at [891, 452] on div at bounding box center [898, 446] width 1339 height 596
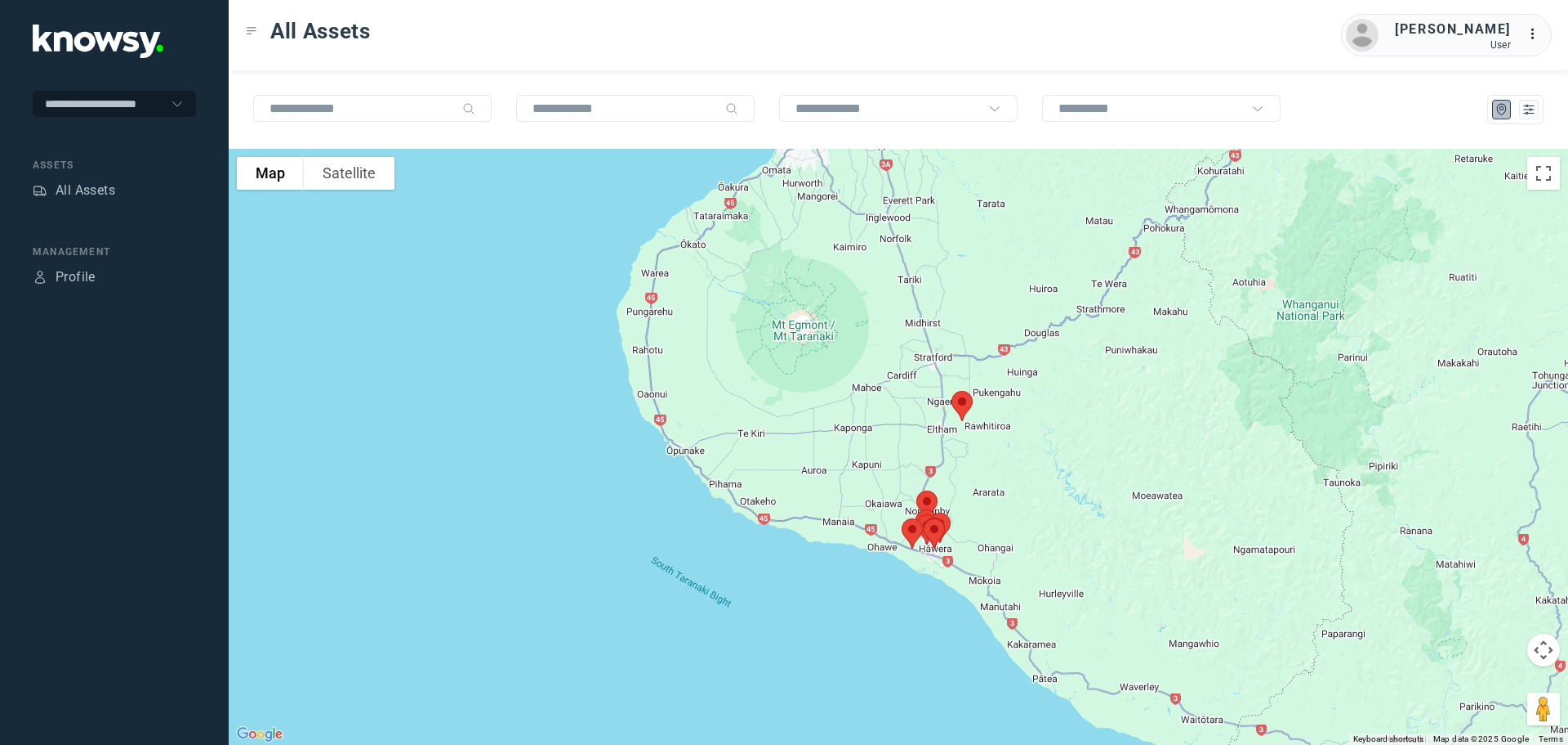
drag, startPoint x: 978, startPoint y: 594, endPoint x: 958, endPoint y: 474, distance: 121.7
click at [958, 474] on div at bounding box center [898, 446] width 1339 height 596
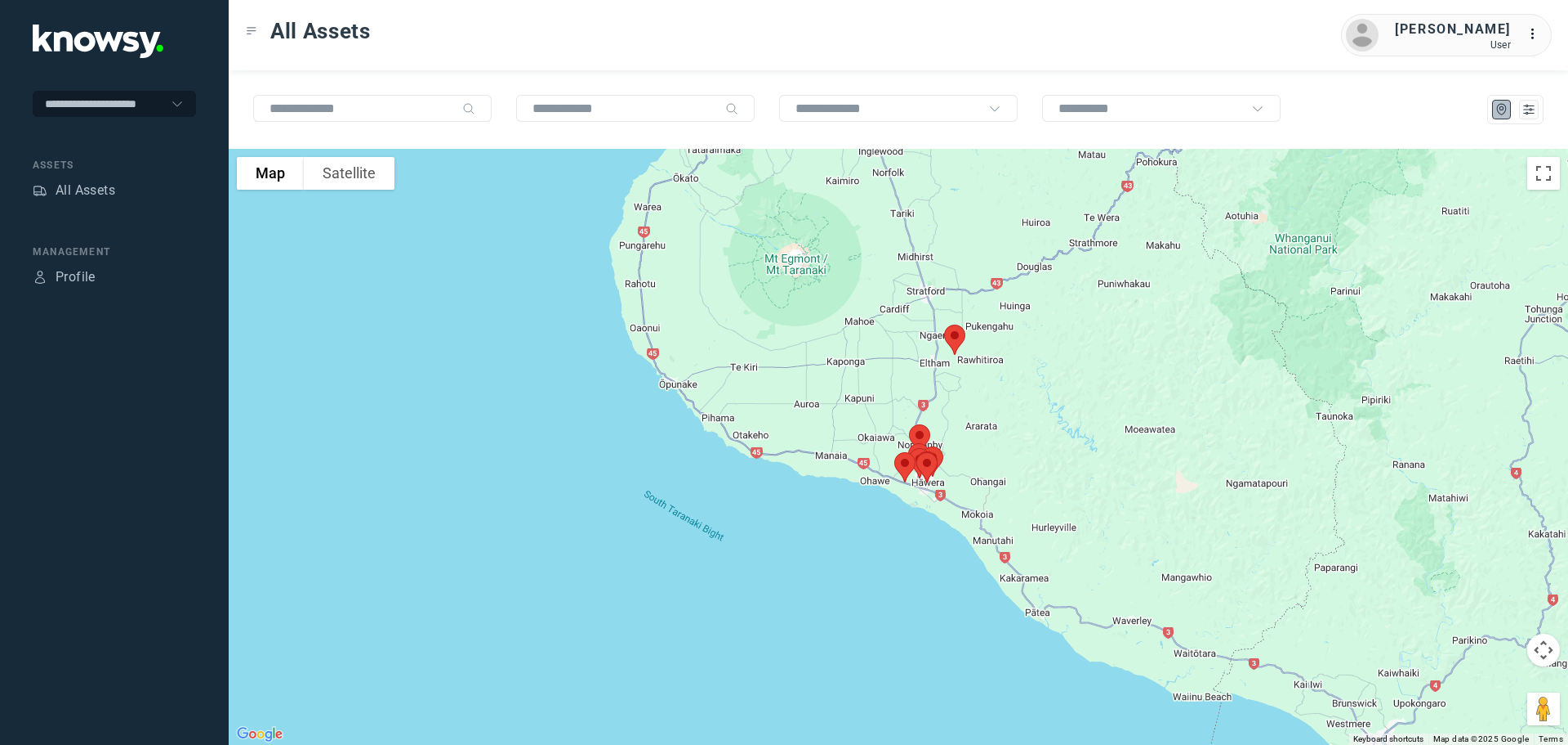
drag, startPoint x: 980, startPoint y: 545, endPoint x: 962, endPoint y: 456, distance: 90.8
click at [968, 458] on div at bounding box center [898, 446] width 1339 height 596
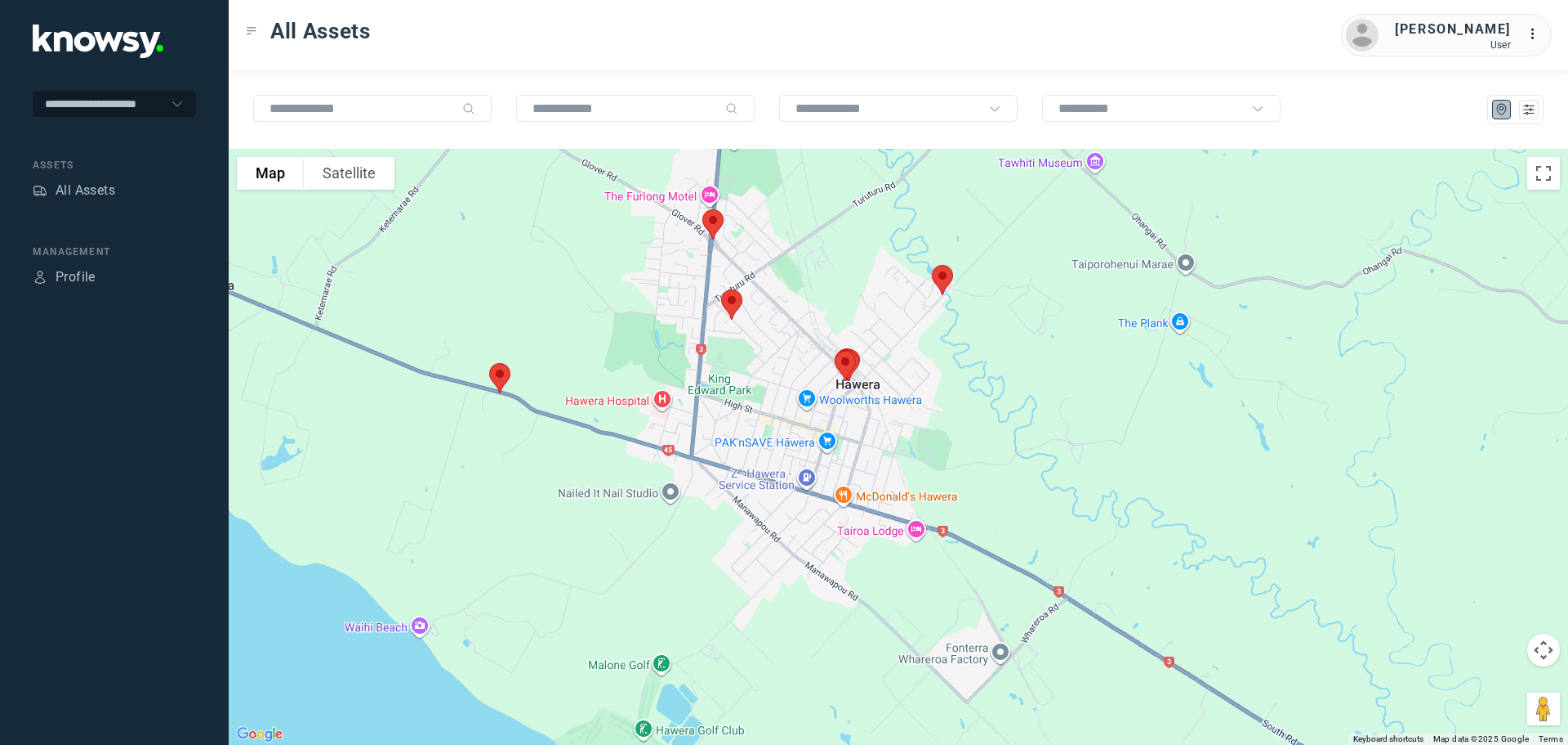
drag, startPoint x: 666, startPoint y: 295, endPoint x: 841, endPoint y: 333, distance: 179.1
click at [841, 333] on div at bounding box center [898, 446] width 1339 height 596
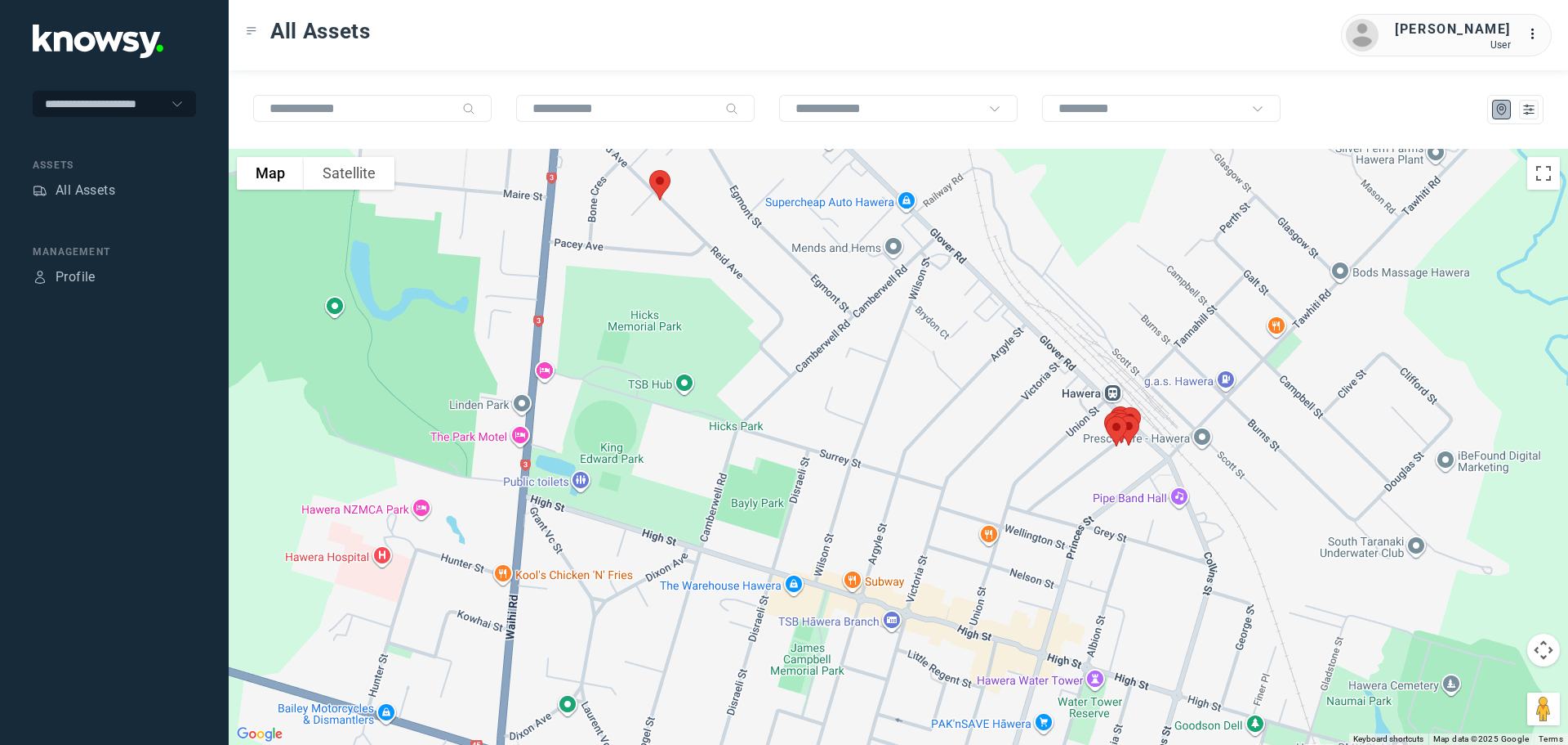
click at [660, 186] on img at bounding box center [660, 185] width 34 height 44
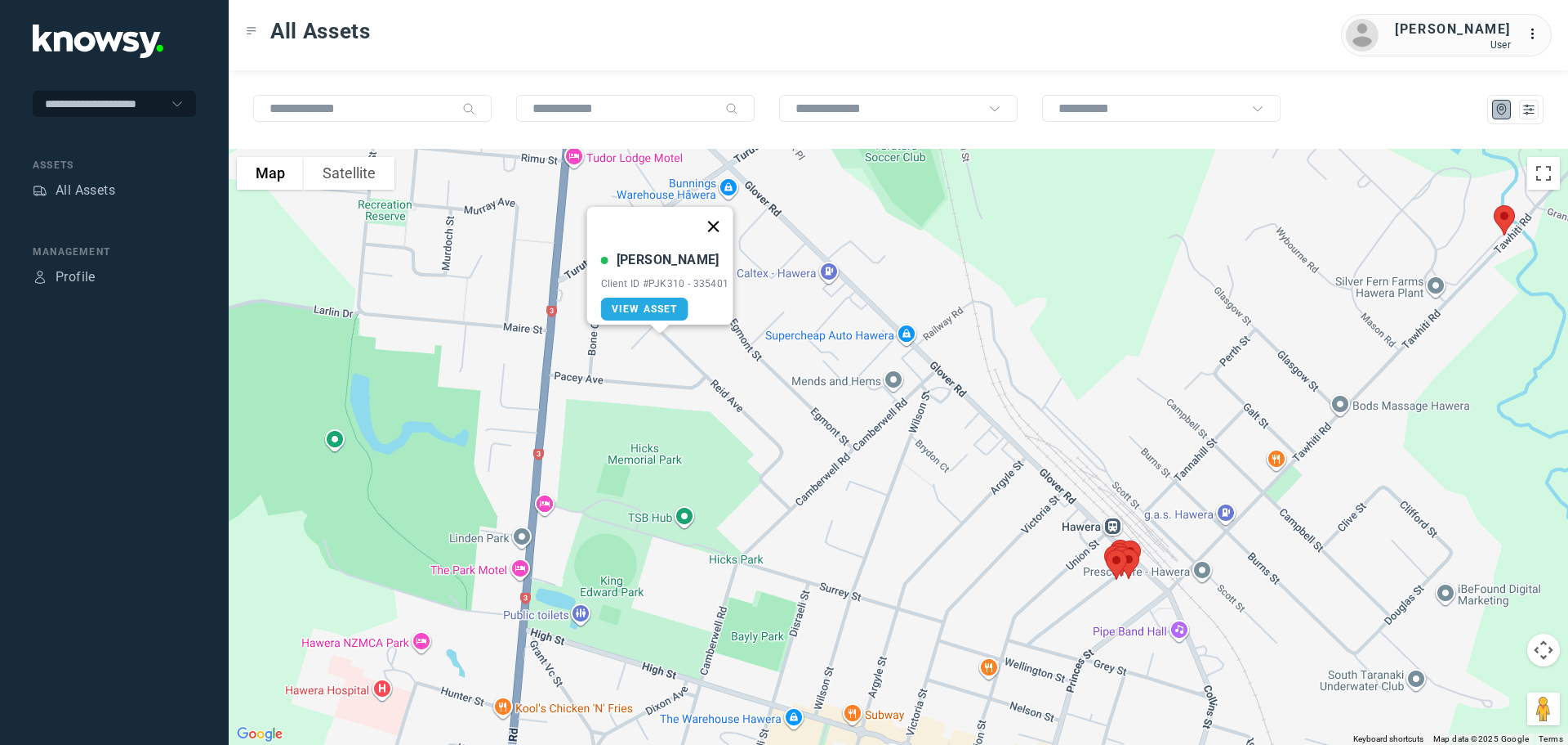
click at [720, 214] on button "Close" at bounding box center [713, 226] width 39 height 39
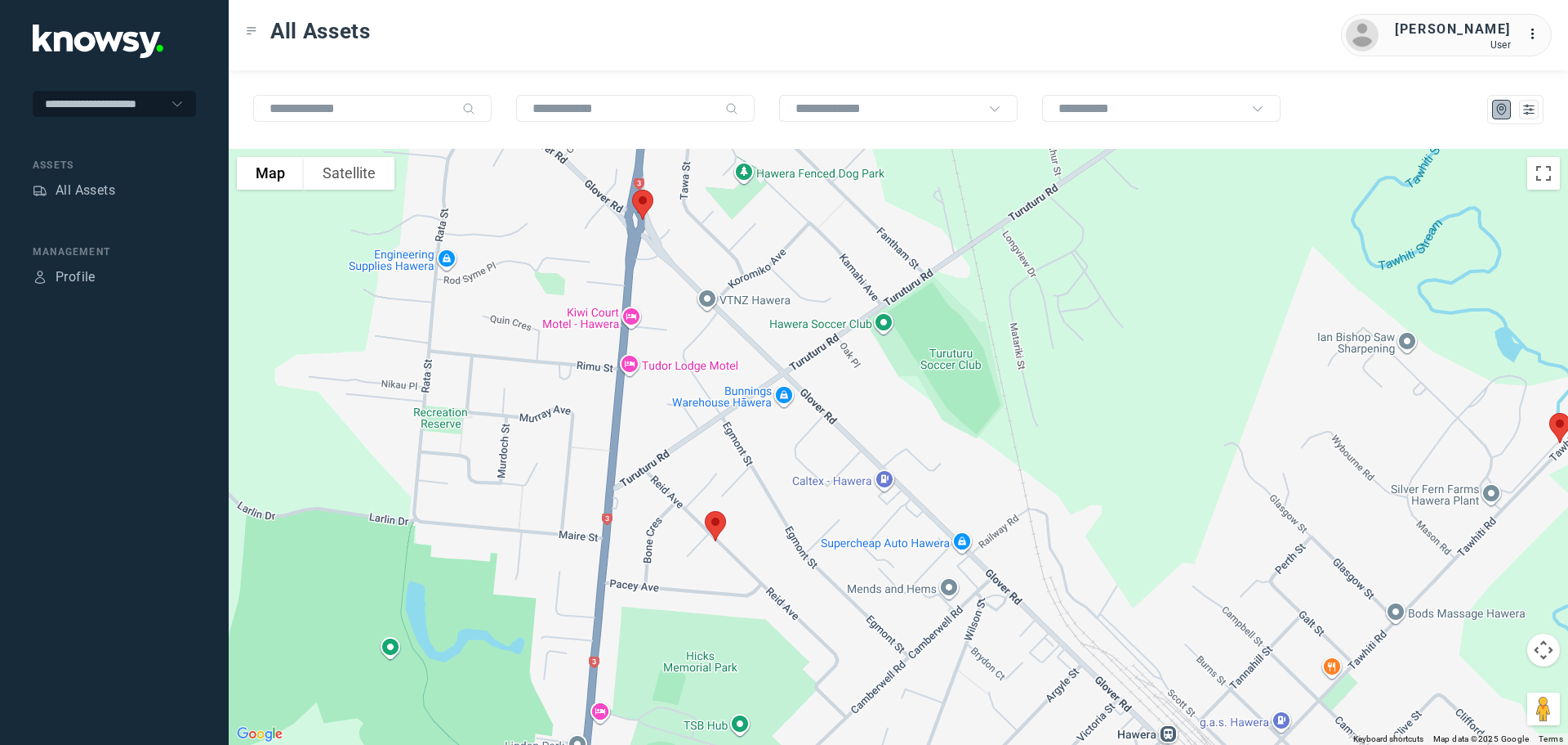
drag, startPoint x: 706, startPoint y: 321, endPoint x: 759, endPoint y: 504, distance: 190.5
click at [765, 535] on div at bounding box center [898, 446] width 1339 height 596
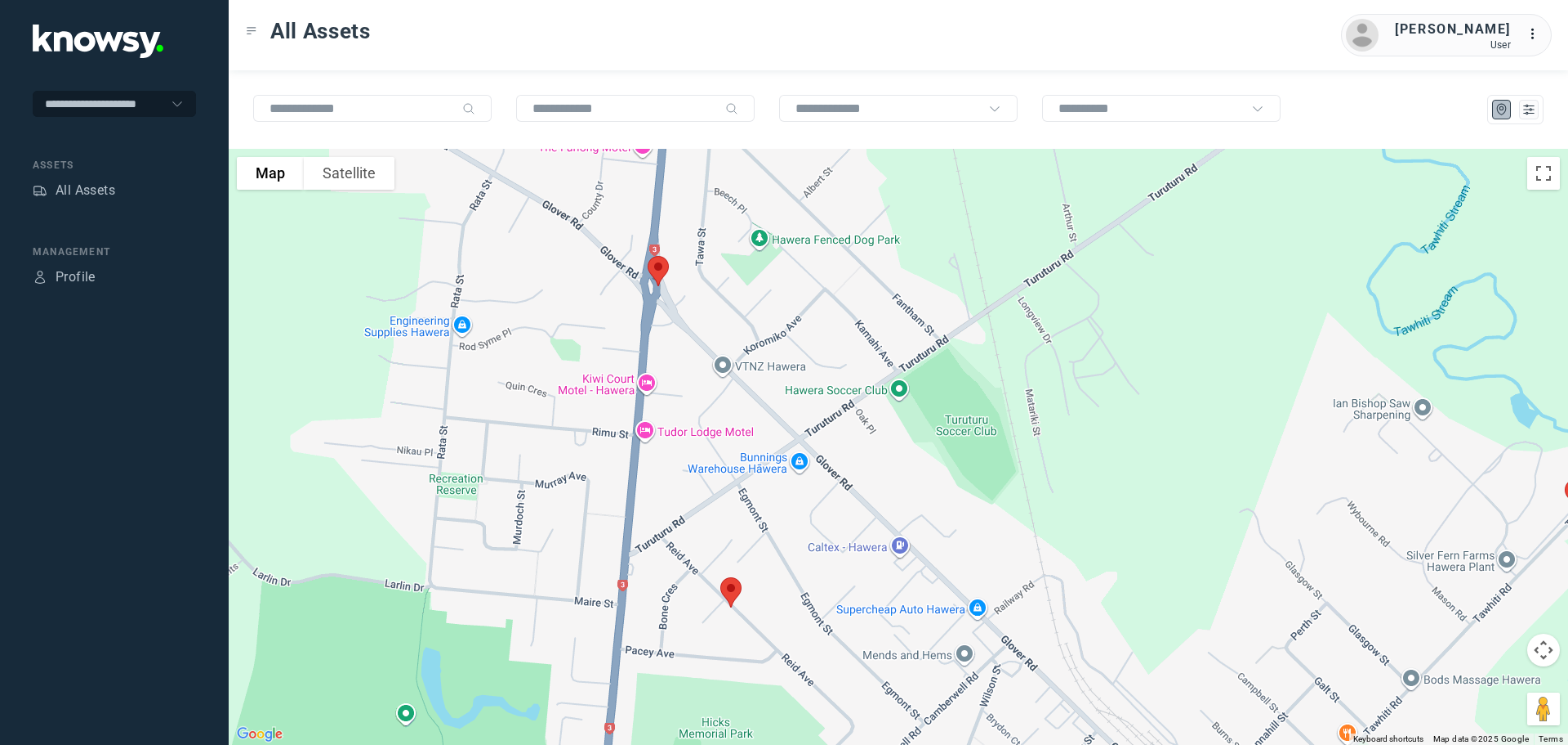
drag, startPoint x: 703, startPoint y: 307, endPoint x: 706, endPoint y: 321, distance: 14.3
click at [706, 321] on div at bounding box center [898, 446] width 1339 height 596
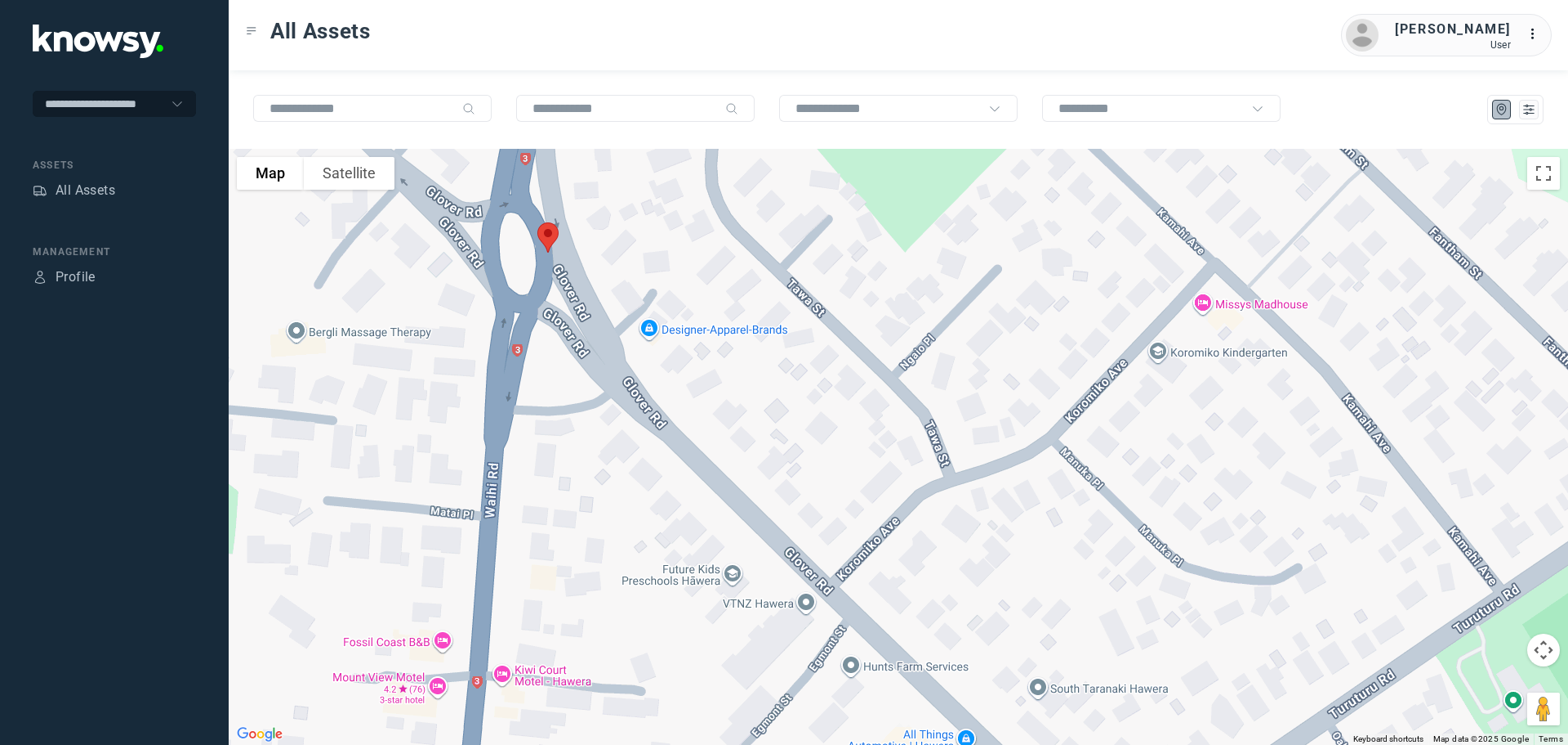
click at [545, 231] on img at bounding box center [548, 238] width 34 height 44
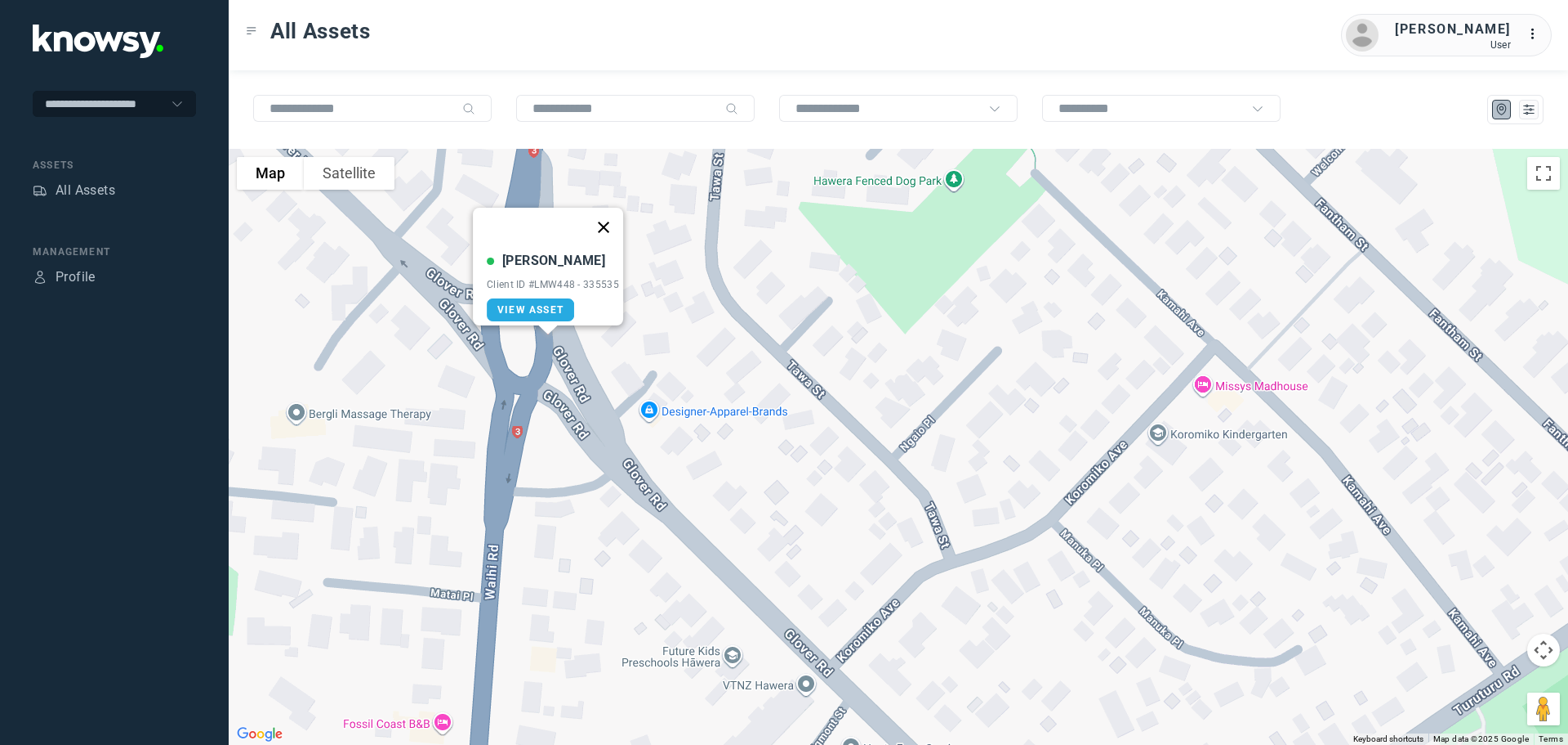
click at [614, 221] on button "Close" at bounding box center [603, 227] width 39 height 39
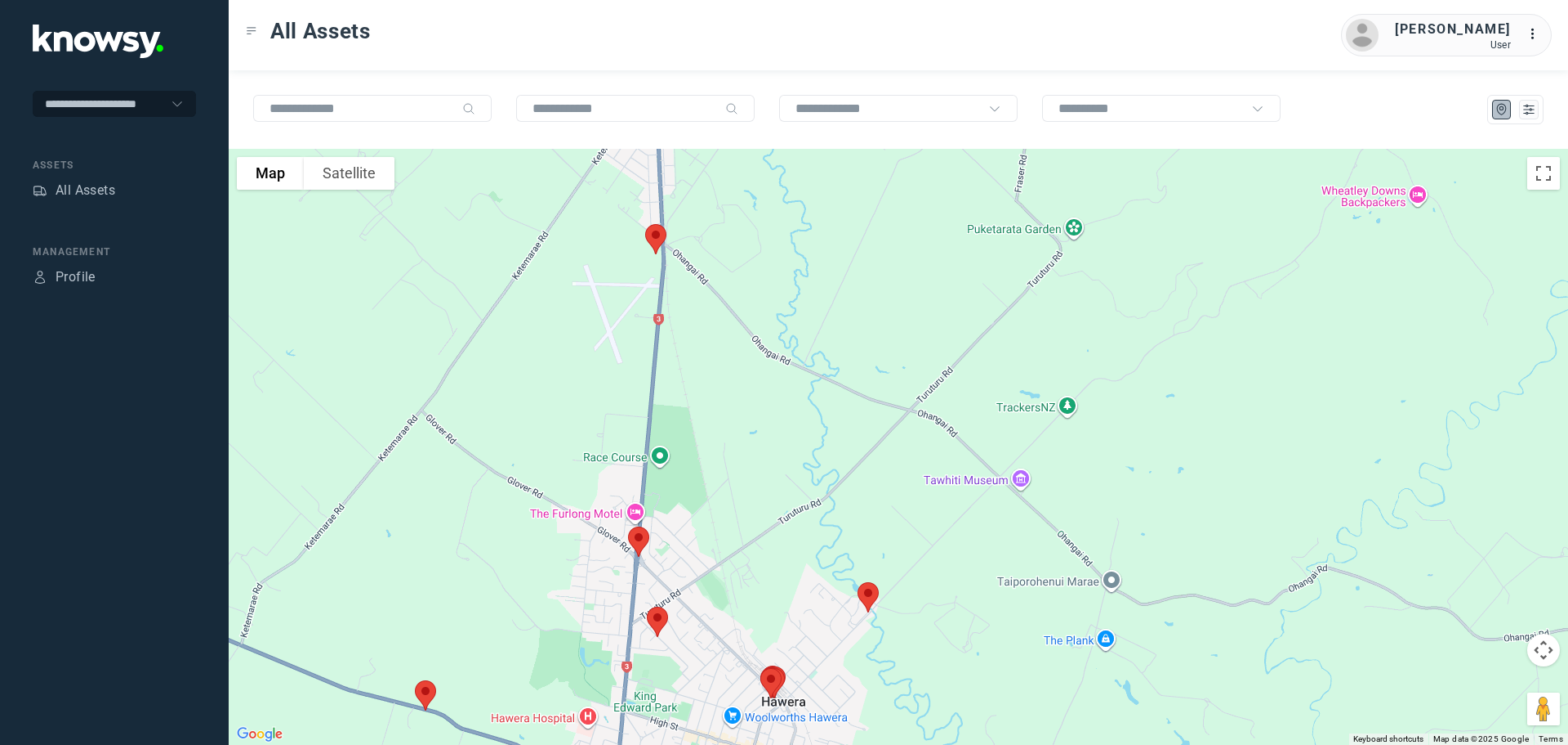
drag, startPoint x: 679, startPoint y: 215, endPoint x: 689, endPoint y: 388, distance: 173.3
click at [689, 388] on div at bounding box center [898, 446] width 1339 height 596
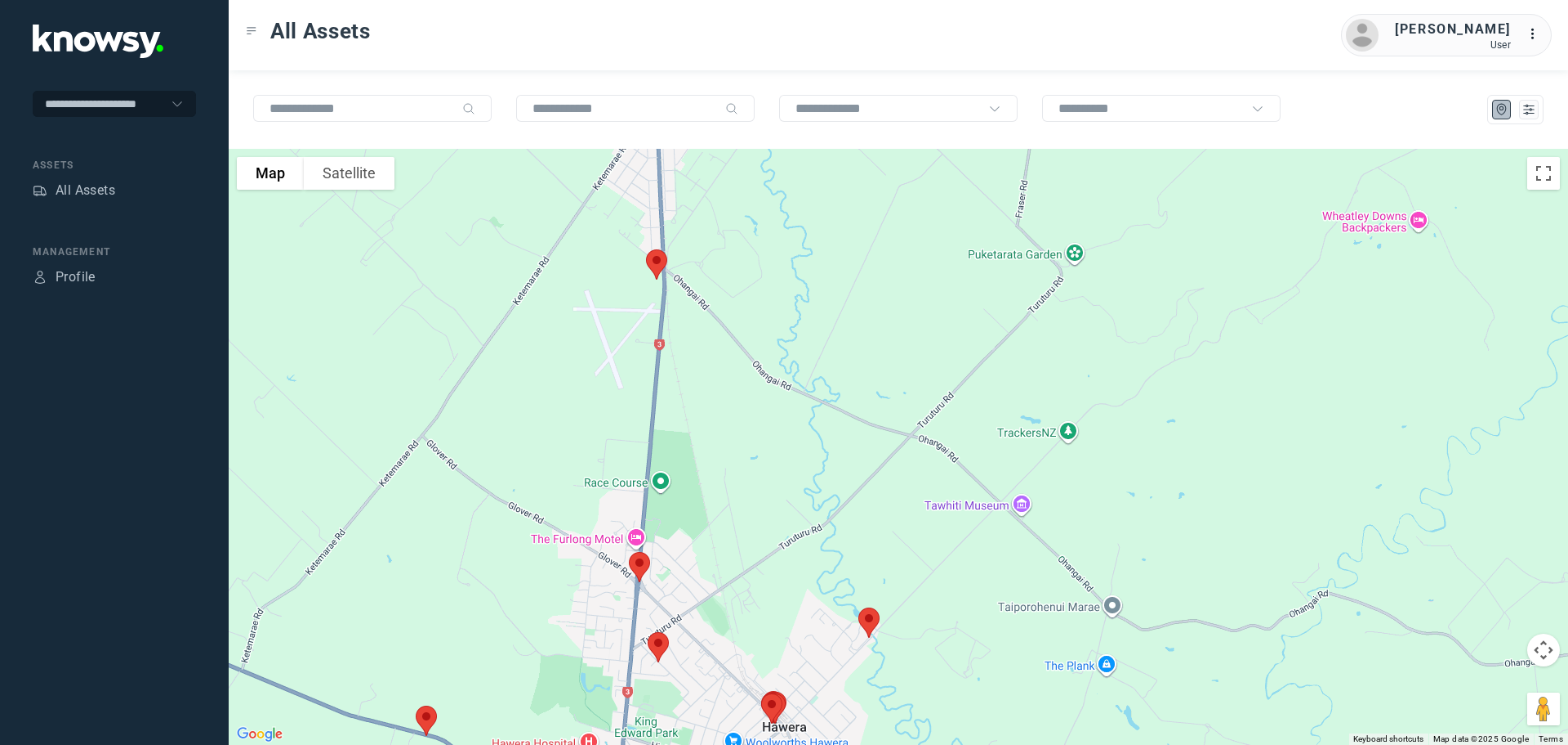
click at [657, 263] on img at bounding box center [657, 265] width 34 height 44
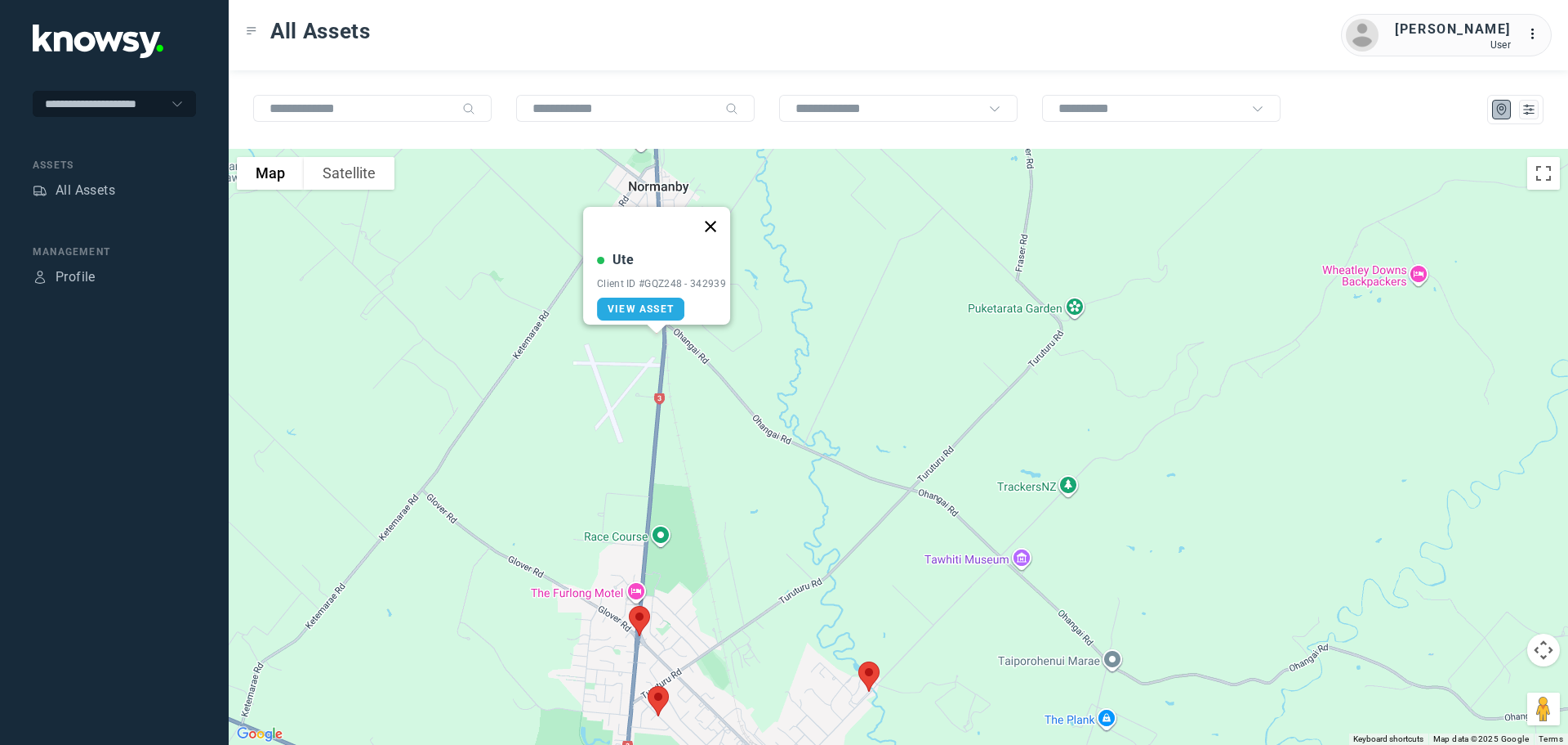
click at [715, 215] on button "Close" at bounding box center [710, 226] width 39 height 39
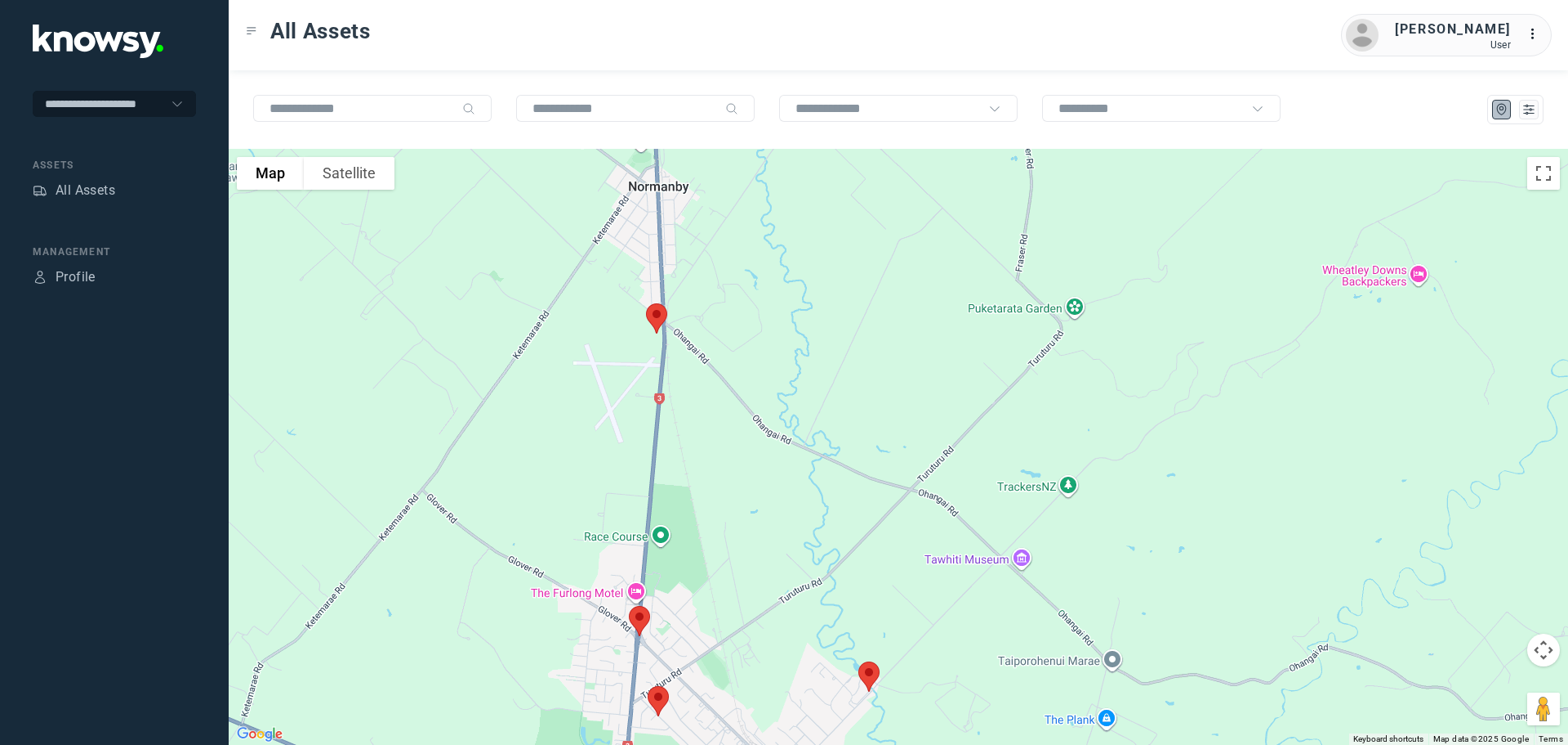
click at [655, 312] on img at bounding box center [657, 319] width 34 height 44
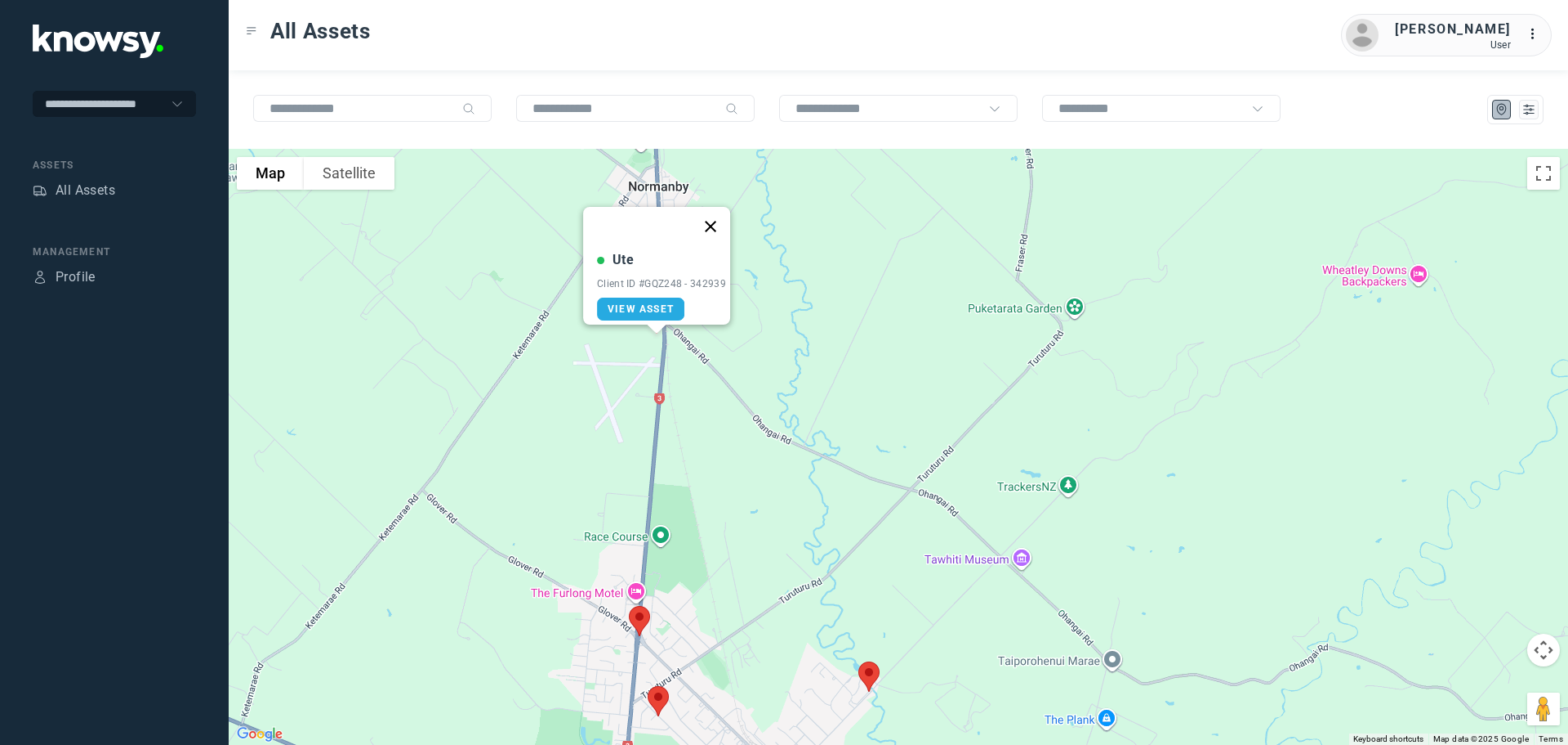
click at [717, 217] on button "Close" at bounding box center [710, 226] width 39 height 39
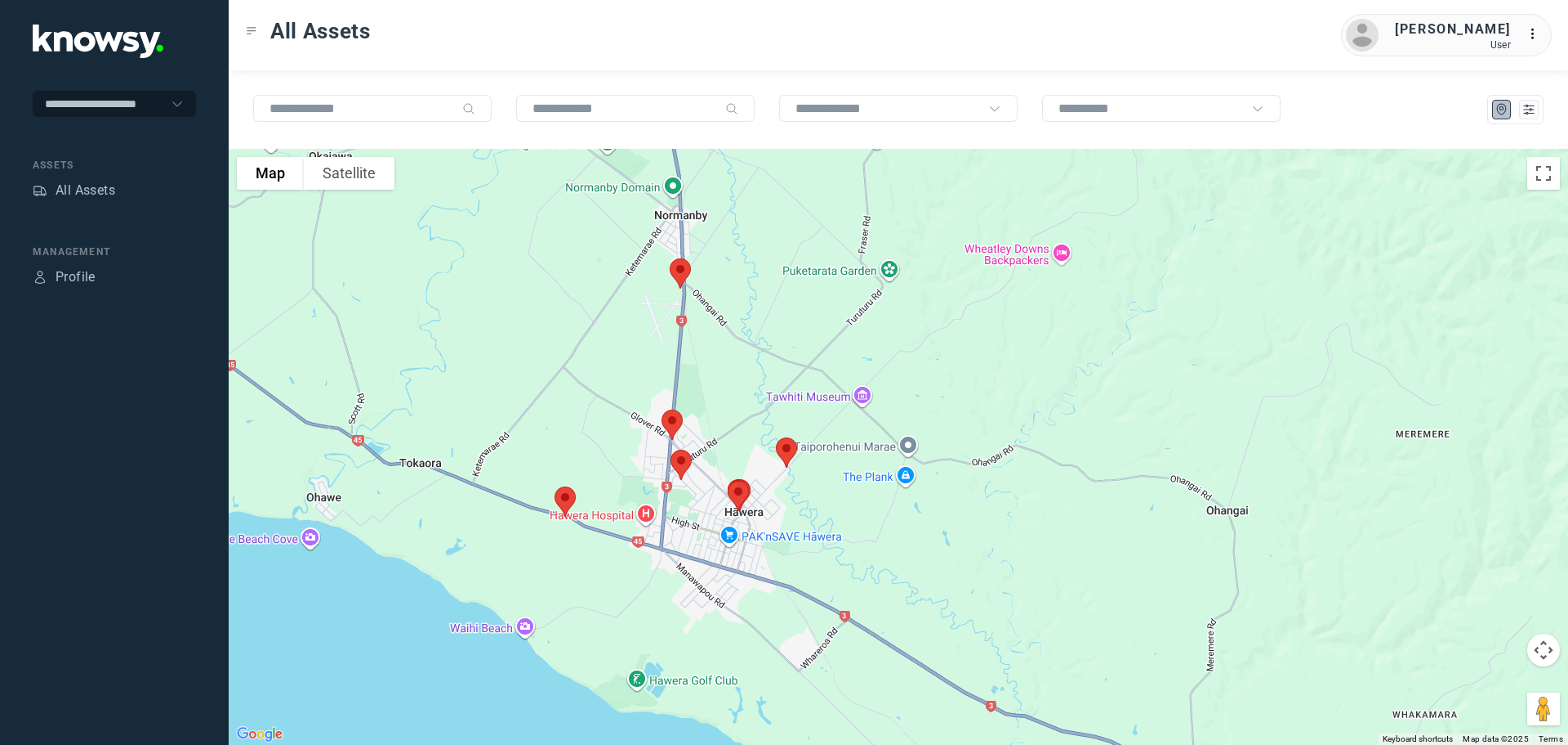
drag, startPoint x: 771, startPoint y: 602, endPoint x: 760, endPoint y: 460, distance: 142.4
click at [761, 462] on div at bounding box center [898, 446] width 1339 height 596
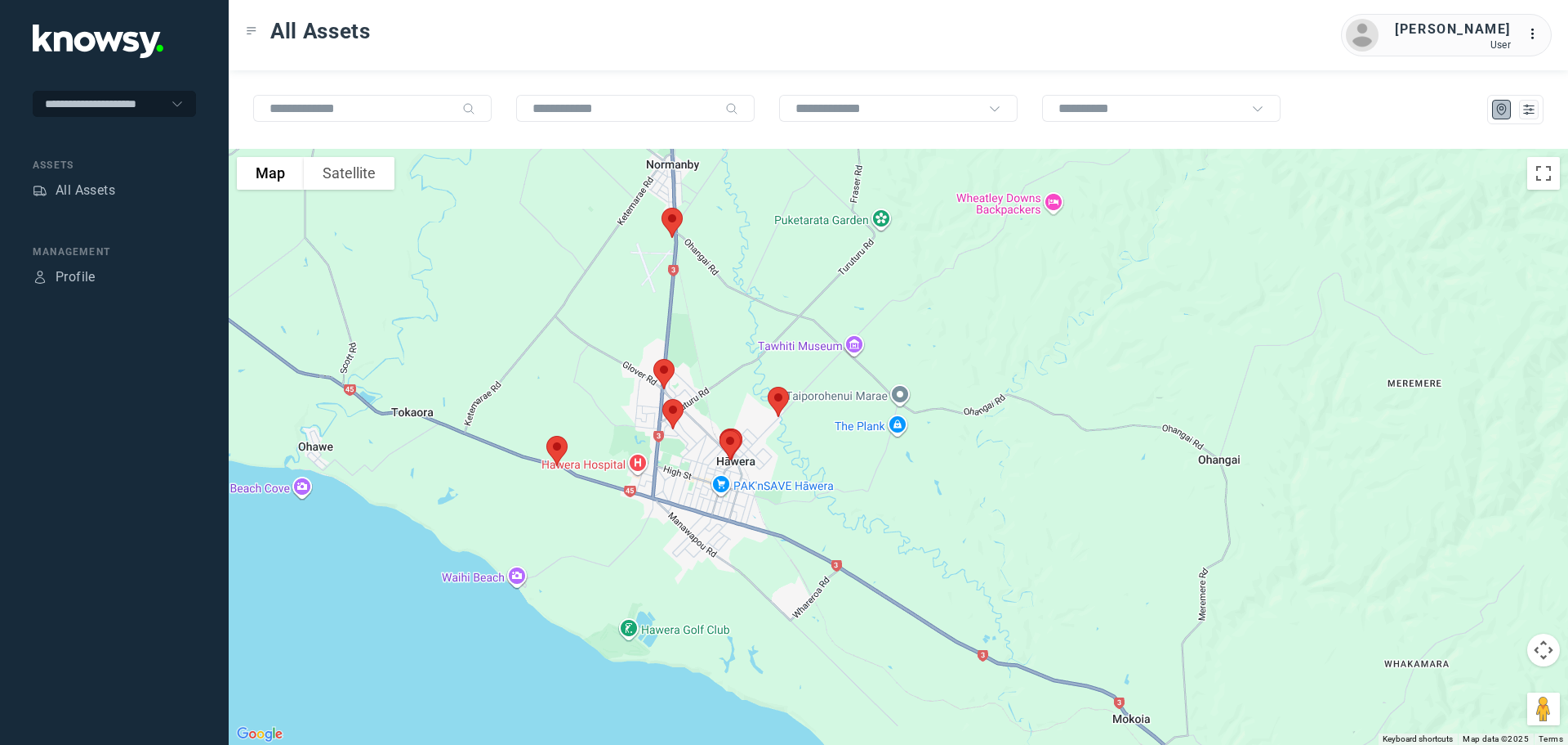
drag, startPoint x: 761, startPoint y: 472, endPoint x: 761, endPoint y: 444, distance: 28.0
click at [761, 444] on div at bounding box center [898, 446] width 1339 height 596
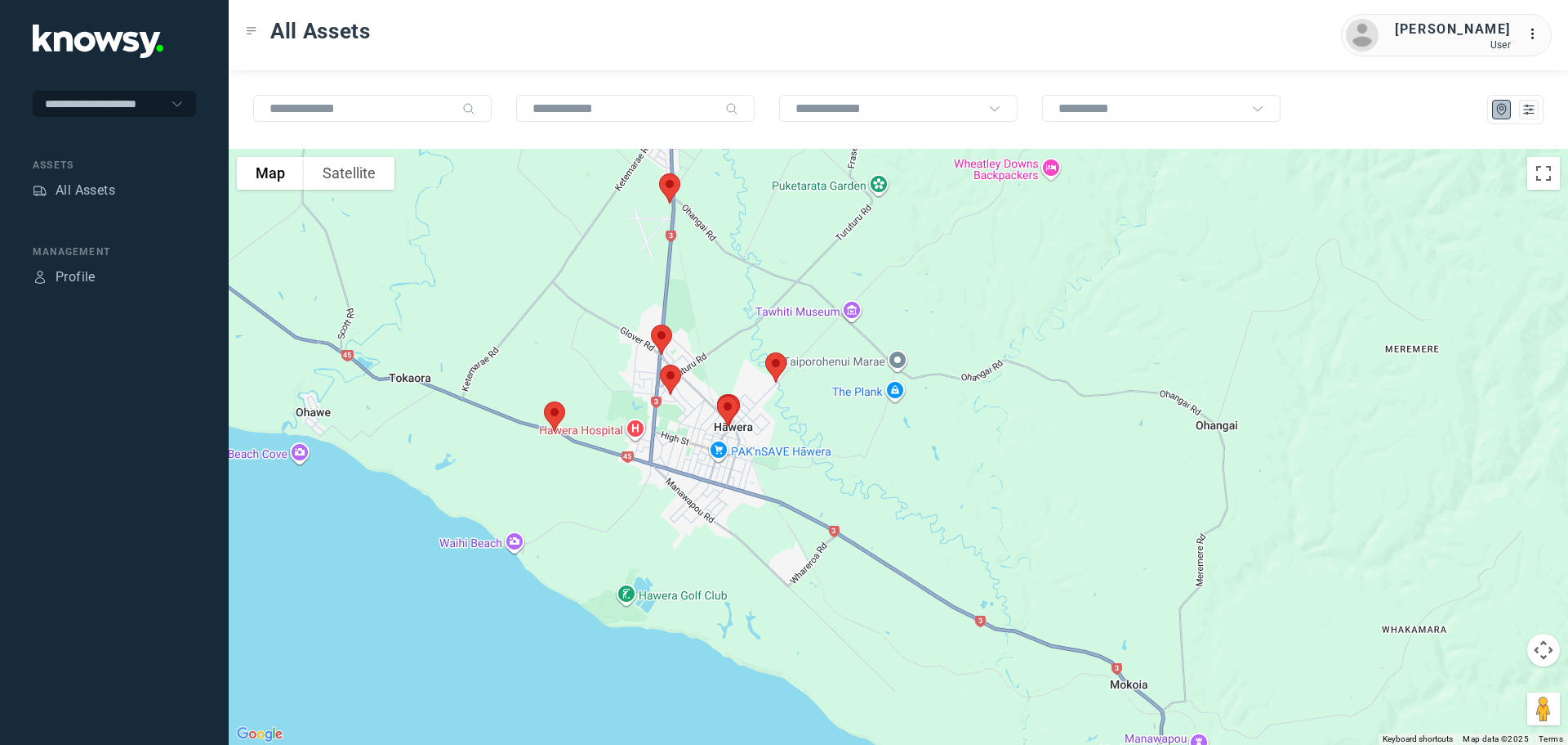
click at [559, 413] on img at bounding box center [555, 417] width 34 height 44
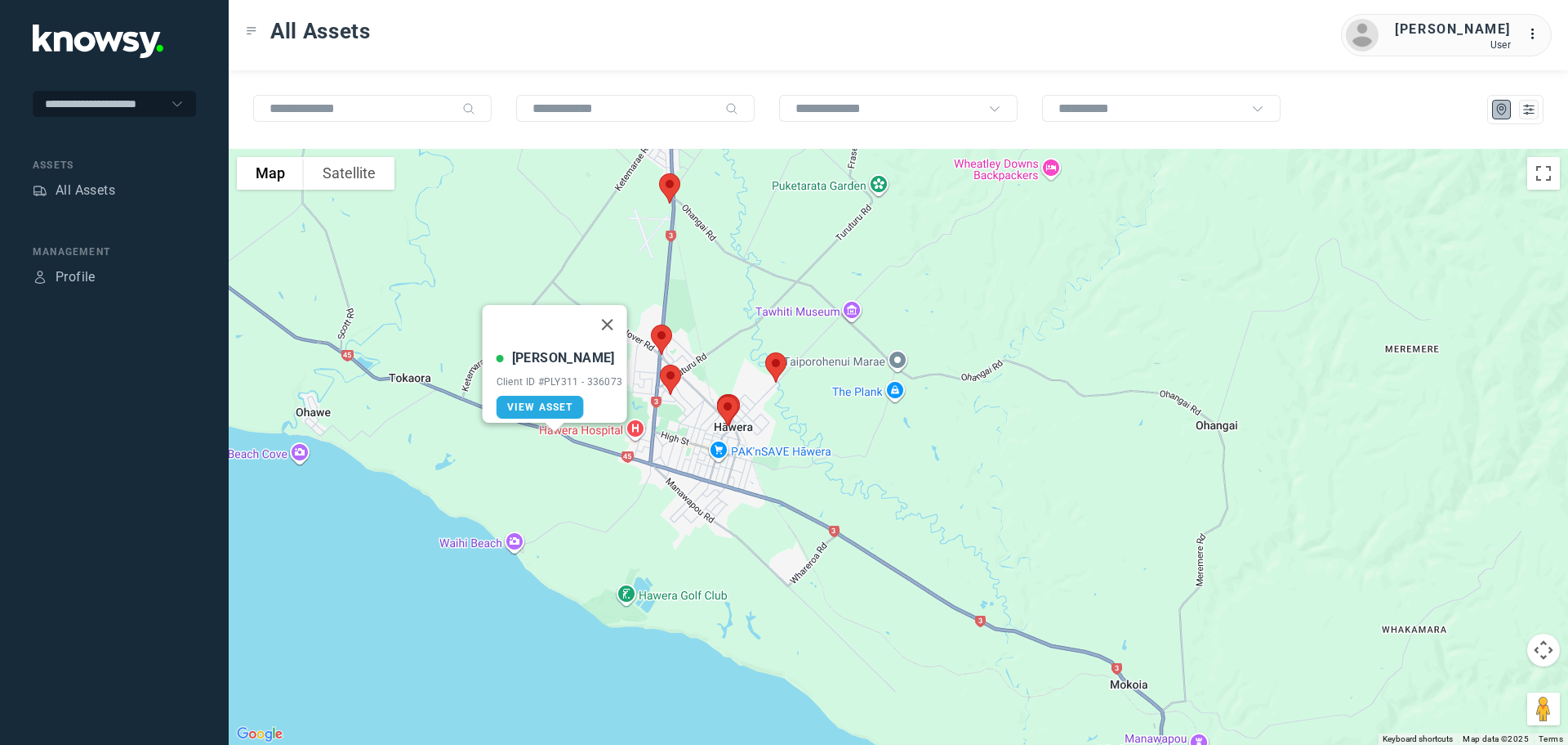
click at [614, 310] on button "Close" at bounding box center [607, 324] width 39 height 39
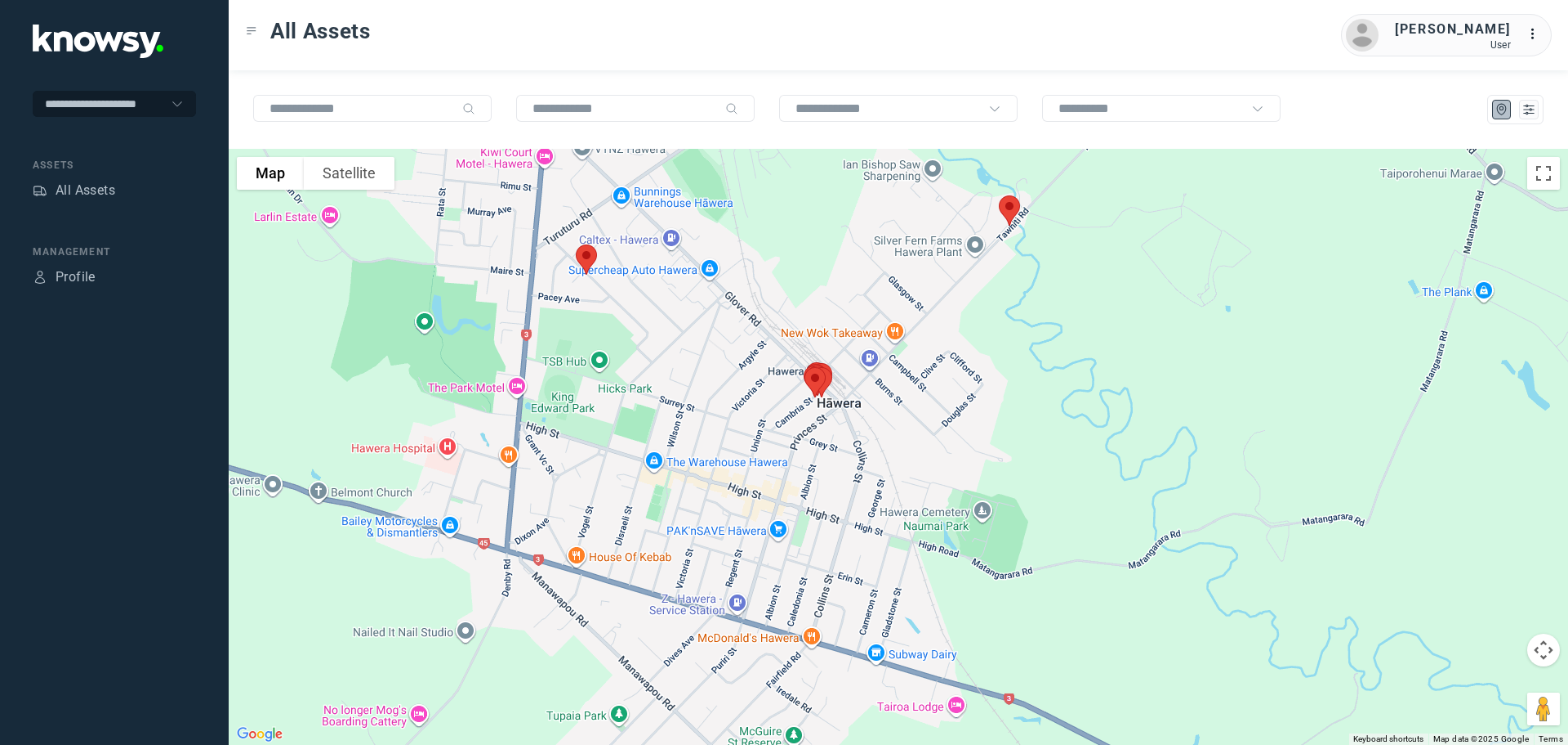
drag, startPoint x: 982, startPoint y: 413, endPoint x: 894, endPoint y: 442, distance: 92.7
click at [894, 442] on div at bounding box center [898, 446] width 1339 height 596
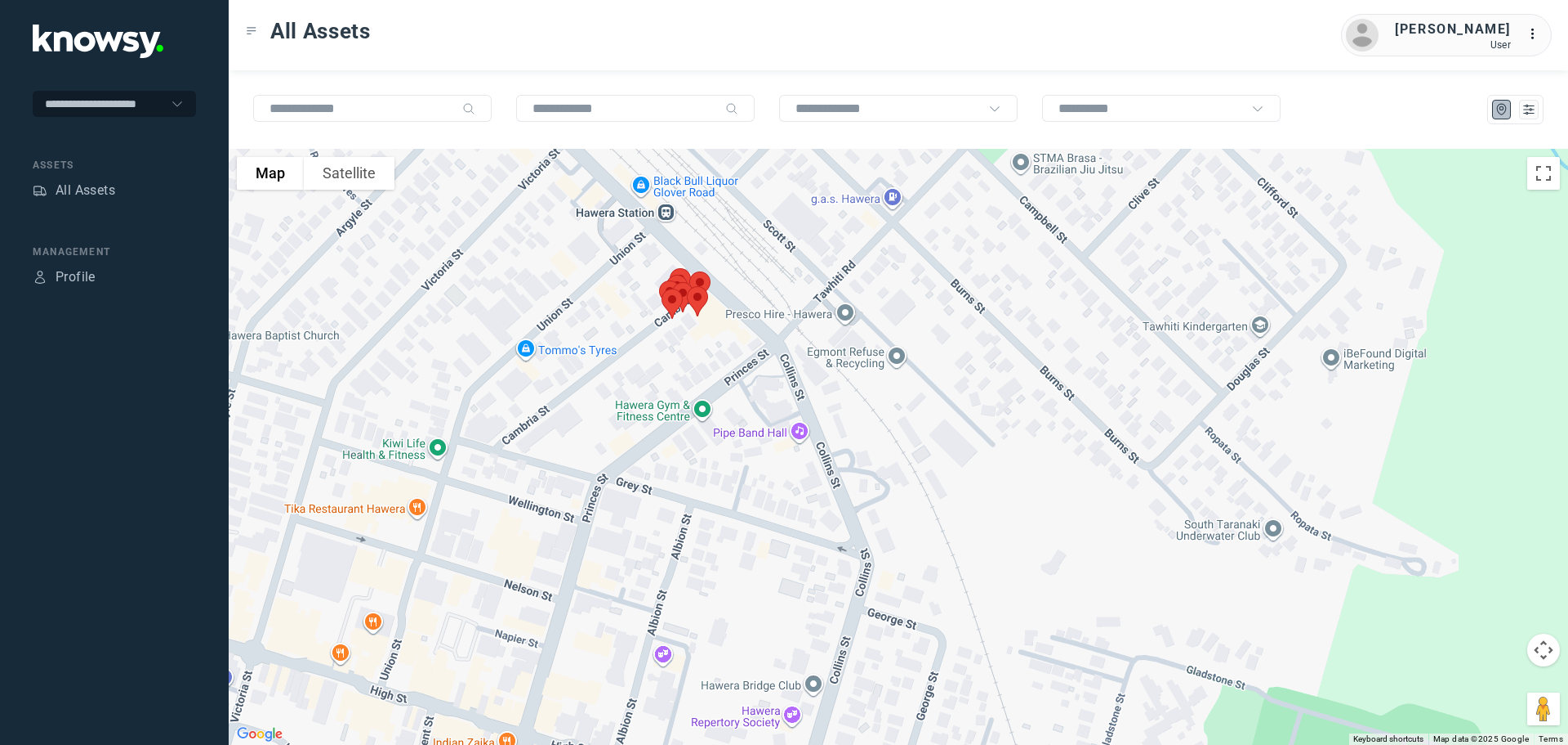
drag, startPoint x: 668, startPoint y: 309, endPoint x: 754, endPoint y: 424, distance: 143.6
click at [754, 424] on div at bounding box center [898, 446] width 1339 height 596
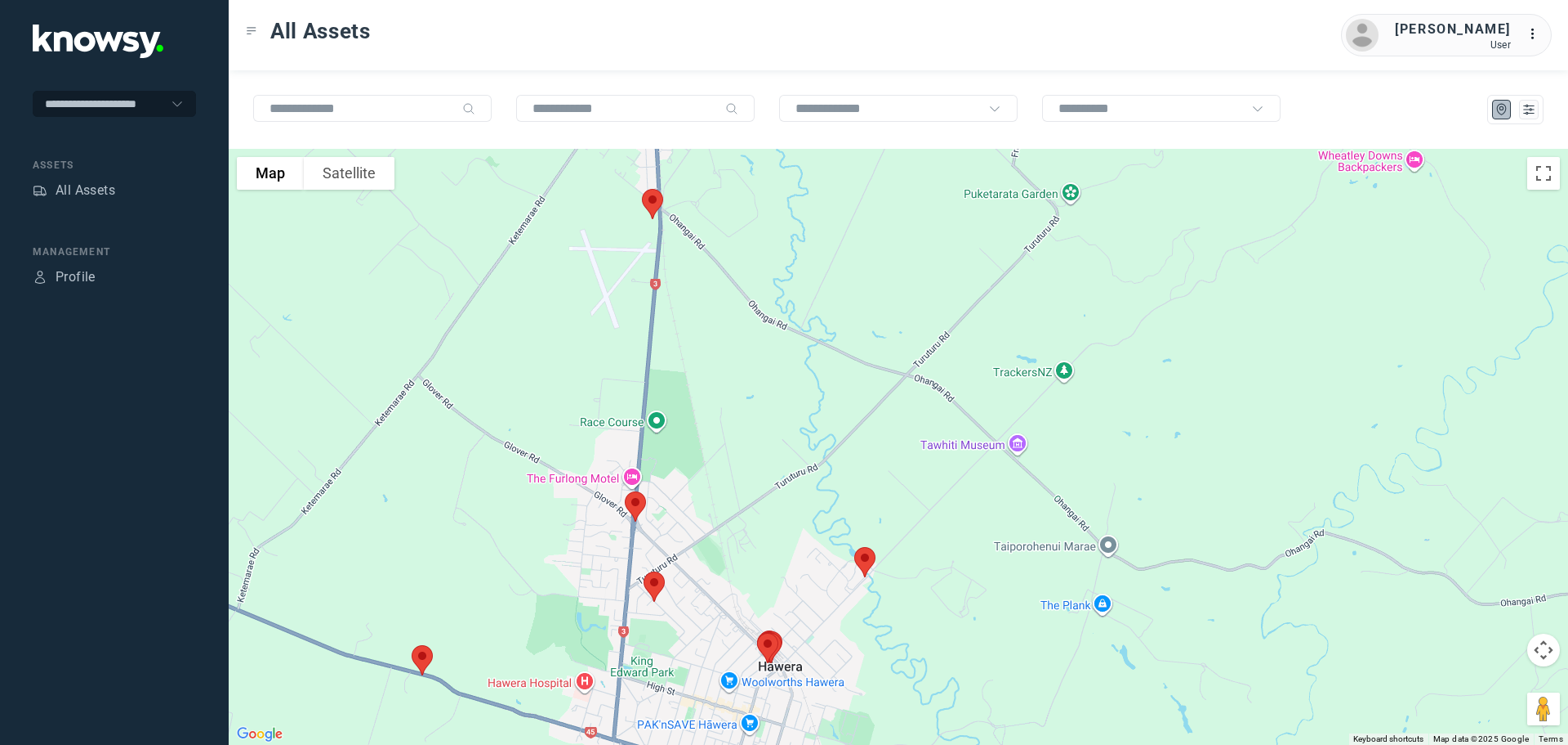
drag, startPoint x: 662, startPoint y: 341, endPoint x: 739, endPoint y: 602, distance: 272.1
click at [739, 602] on div at bounding box center [898, 446] width 1339 height 596
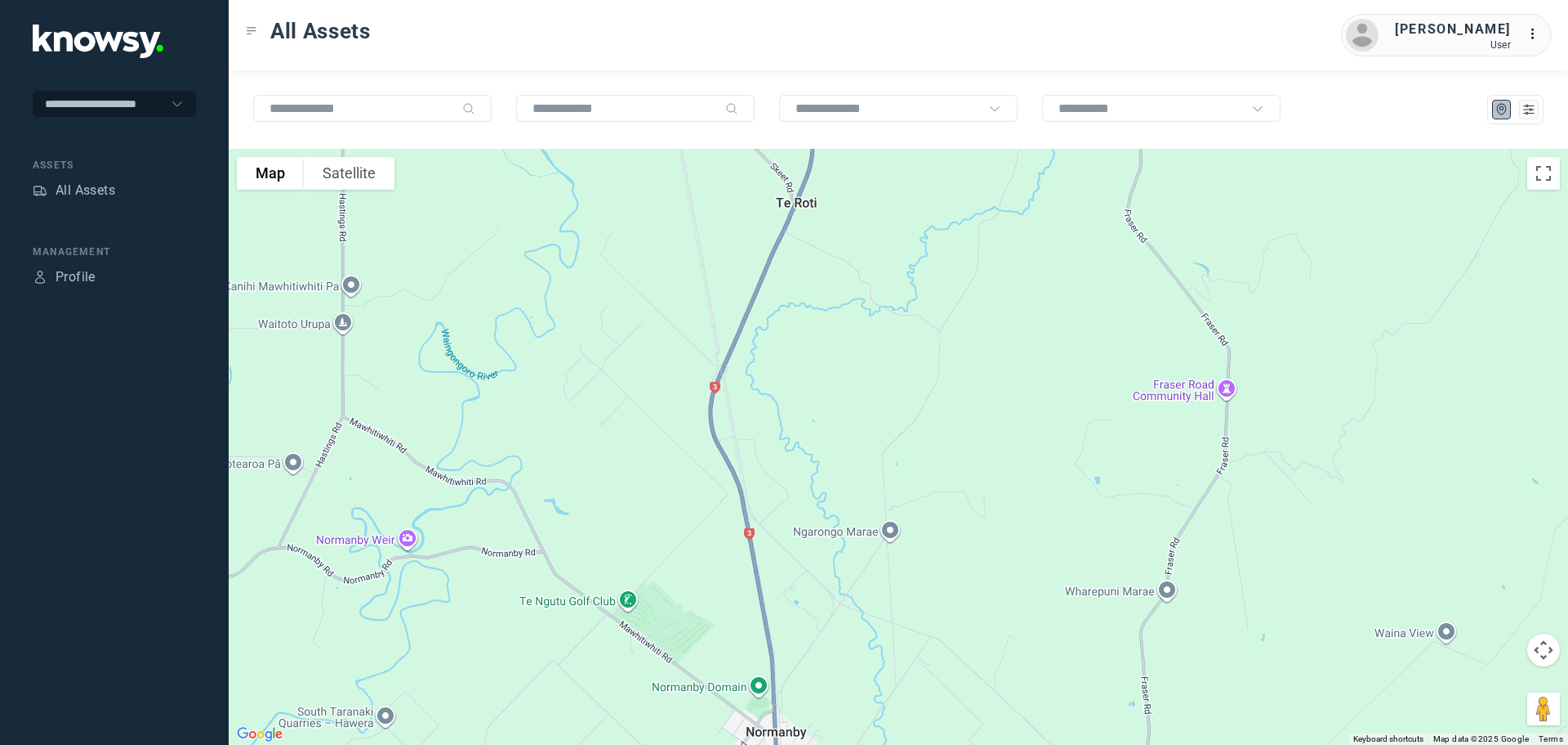
drag, startPoint x: 755, startPoint y: 459, endPoint x: 638, endPoint y: 637, distance: 213.0
click at [657, 642] on div at bounding box center [898, 446] width 1339 height 596
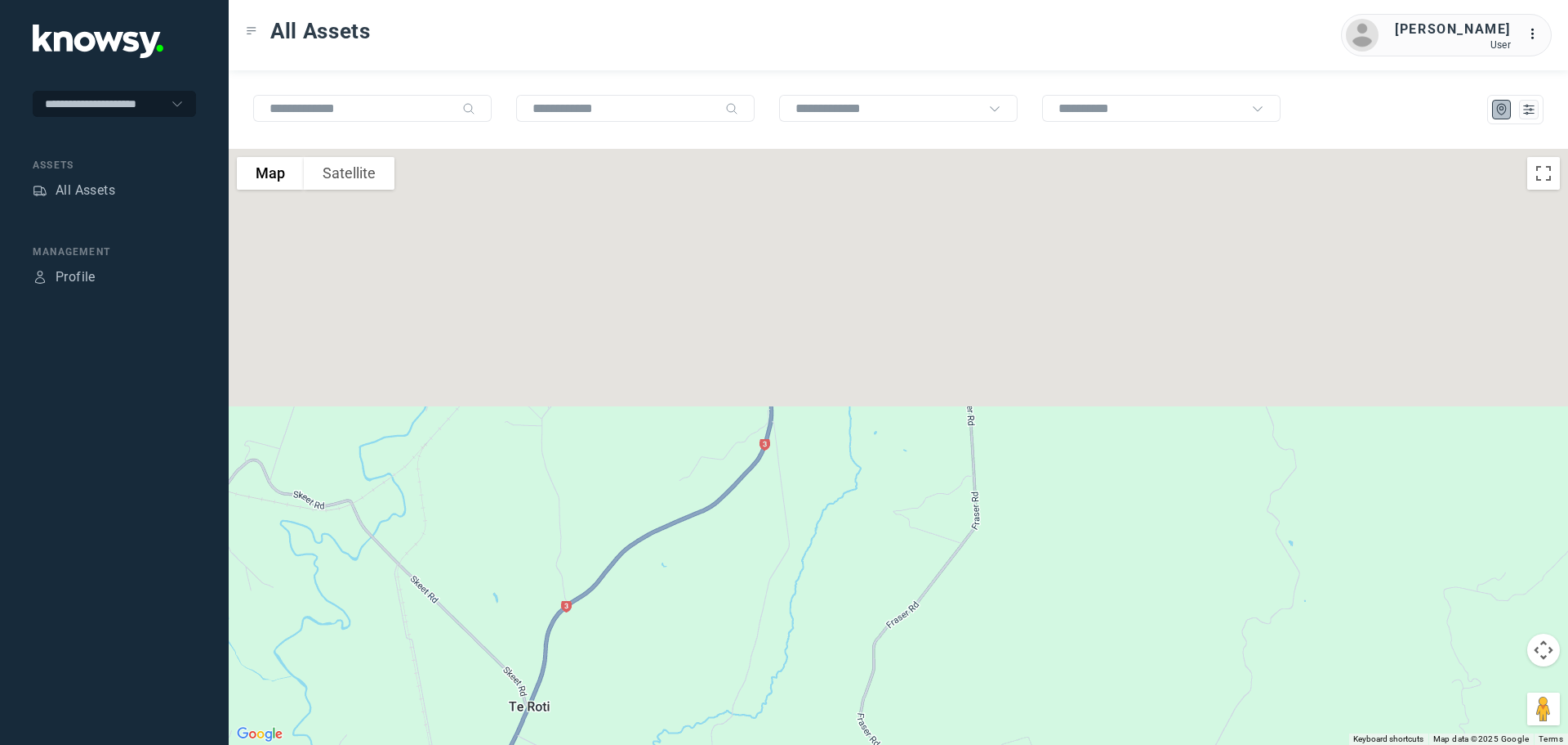
drag, startPoint x: 750, startPoint y: 573, endPoint x: 687, endPoint y: 698, distance: 140.0
click at [697, 711] on div at bounding box center [898, 446] width 1339 height 596
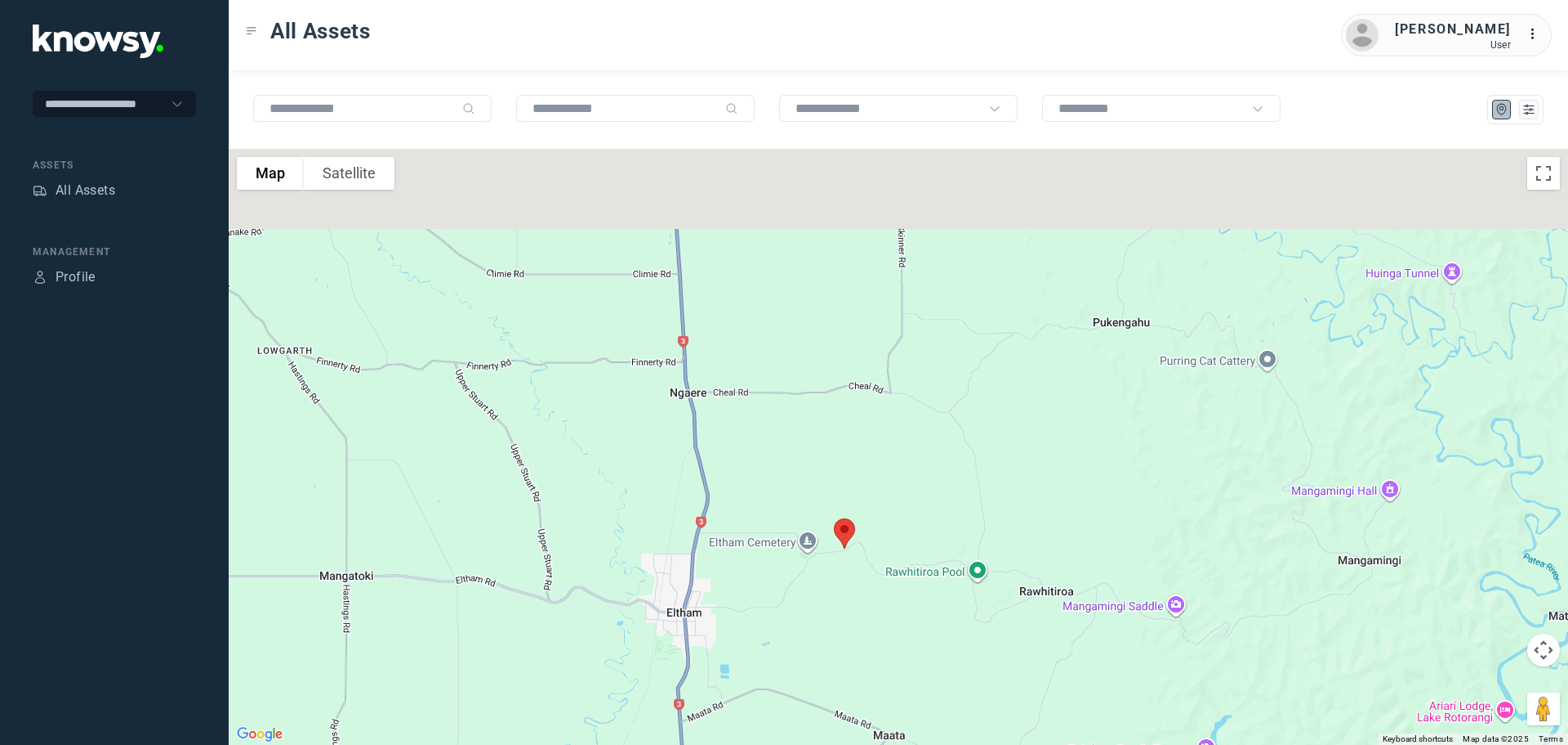
drag, startPoint x: 790, startPoint y: 559, endPoint x: 781, endPoint y: 715, distance: 156.3
click at [781, 715] on div at bounding box center [898, 446] width 1339 height 596
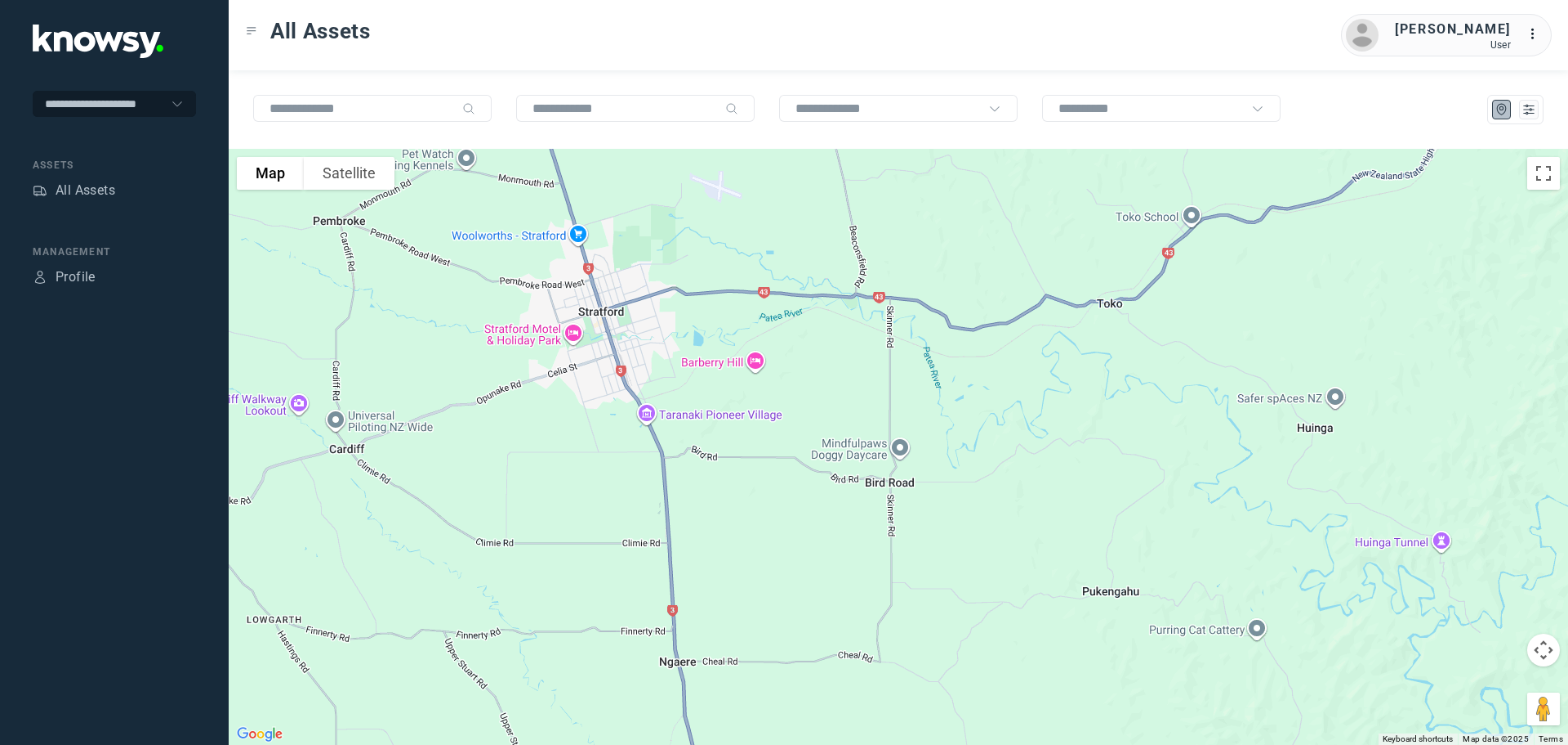
drag, startPoint x: 772, startPoint y: 519, endPoint x: 774, endPoint y: 634, distance: 115.0
click at [774, 634] on div at bounding box center [898, 446] width 1339 height 596
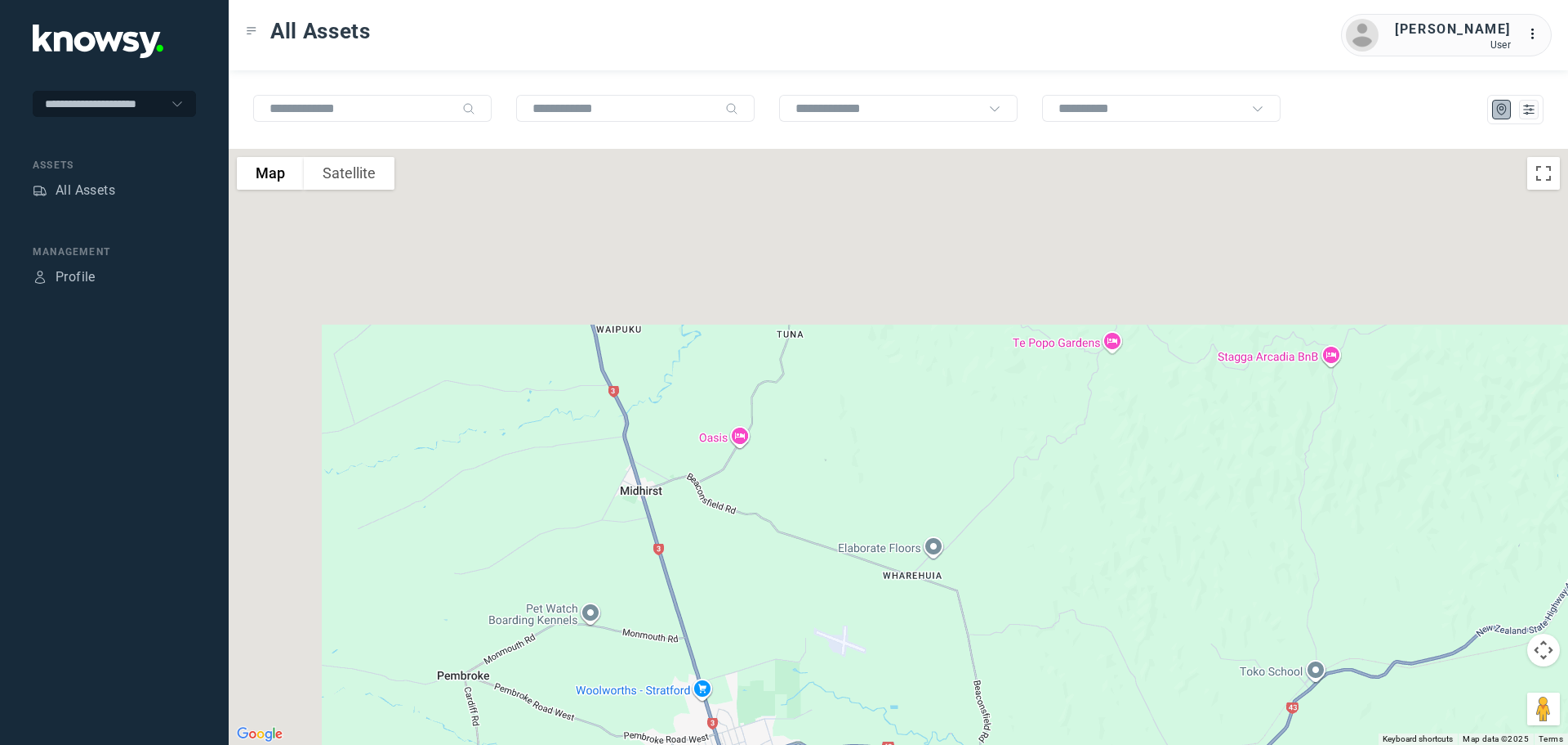
drag, startPoint x: 864, startPoint y: 641, endPoint x: 888, endPoint y: 693, distance: 57.3
click at [888, 696] on div at bounding box center [898, 446] width 1339 height 596
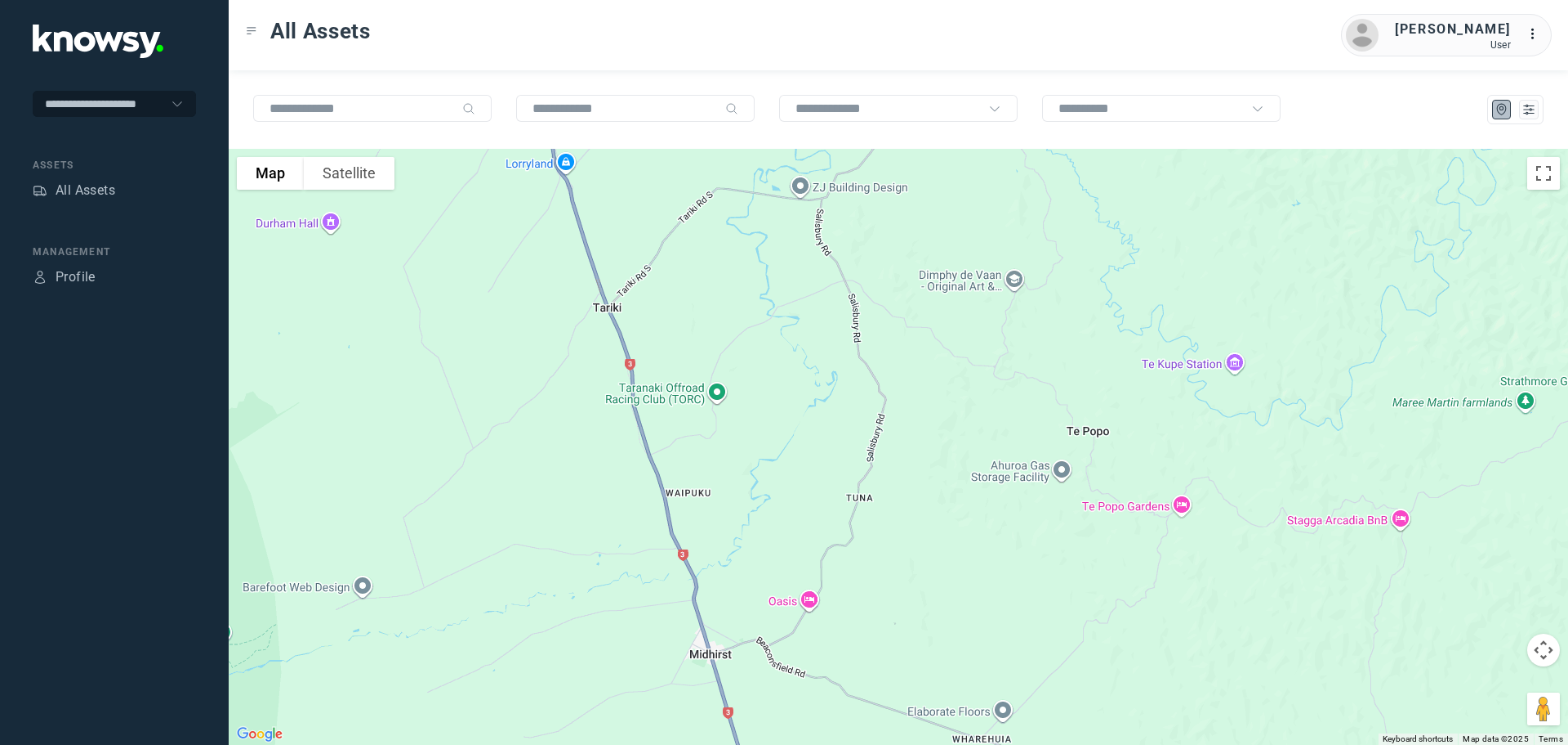
drag, startPoint x: 827, startPoint y: 523, endPoint x: 922, endPoint y: 744, distance: 240.6
click at [922, 744] on div at bounding box center [898, 446] width 1339 height 596
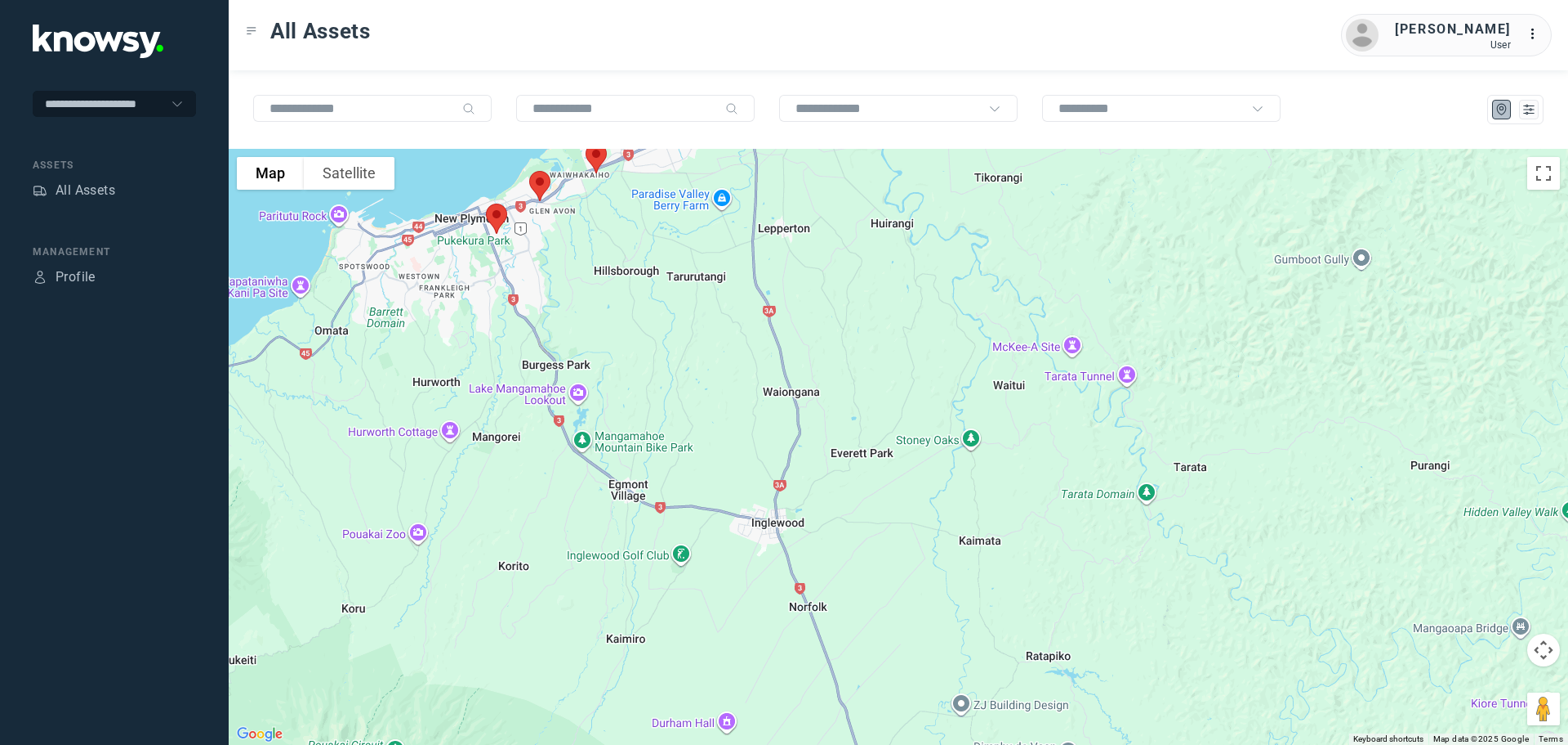
drag, startPoint x: 884, startPoint y: 545, endPoint x: 950, endPoint y: 742, distance: 207.8
click at [950, 742] on div at bounding box center [898, 446] width 1339 height 596
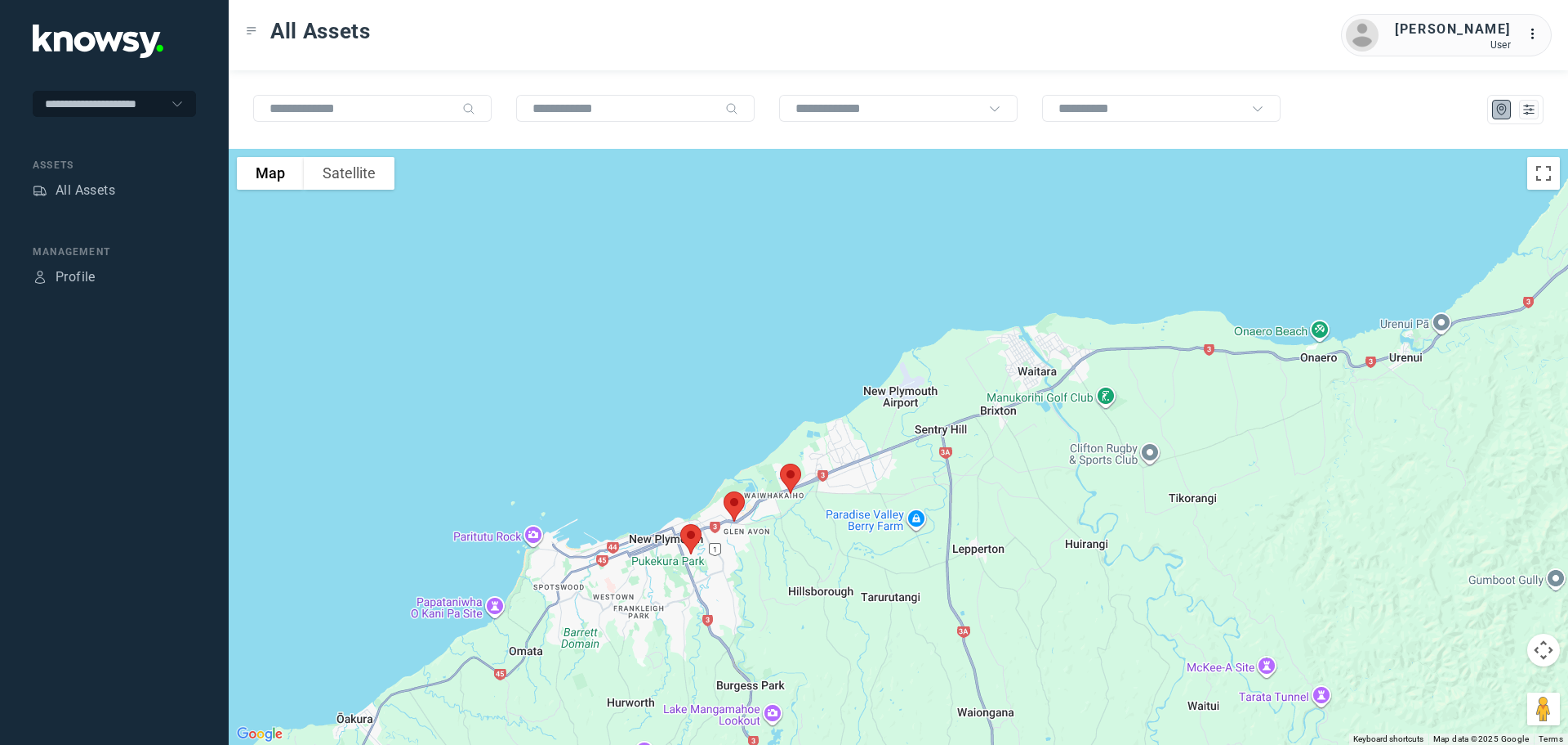
drag, startPoint x: 774, startPoint y: 651, endPoint x: 851, endPoint y: 608, distance: 88.2
click at [851, 608] on div at bounding box center [898, 446] width 1339 height 596
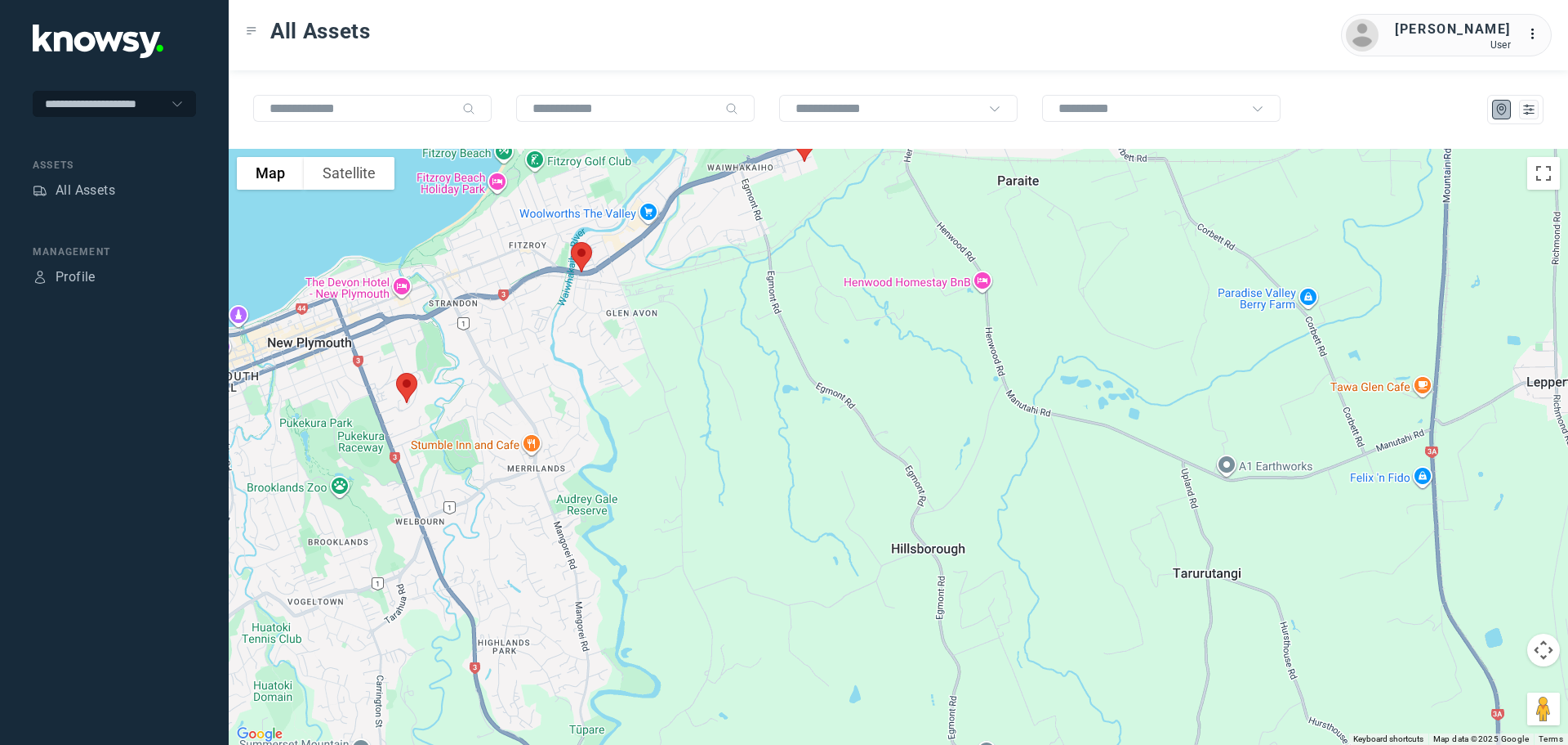
click at [409, 387] on img at bounding box center [407, 388] width 34 height 44
click at [472, 285] on button "Close" at bounding box center [461, 295] width 39 height 39
click at [580, 258] on img at bounding box center [581, 257] width 34 height 44
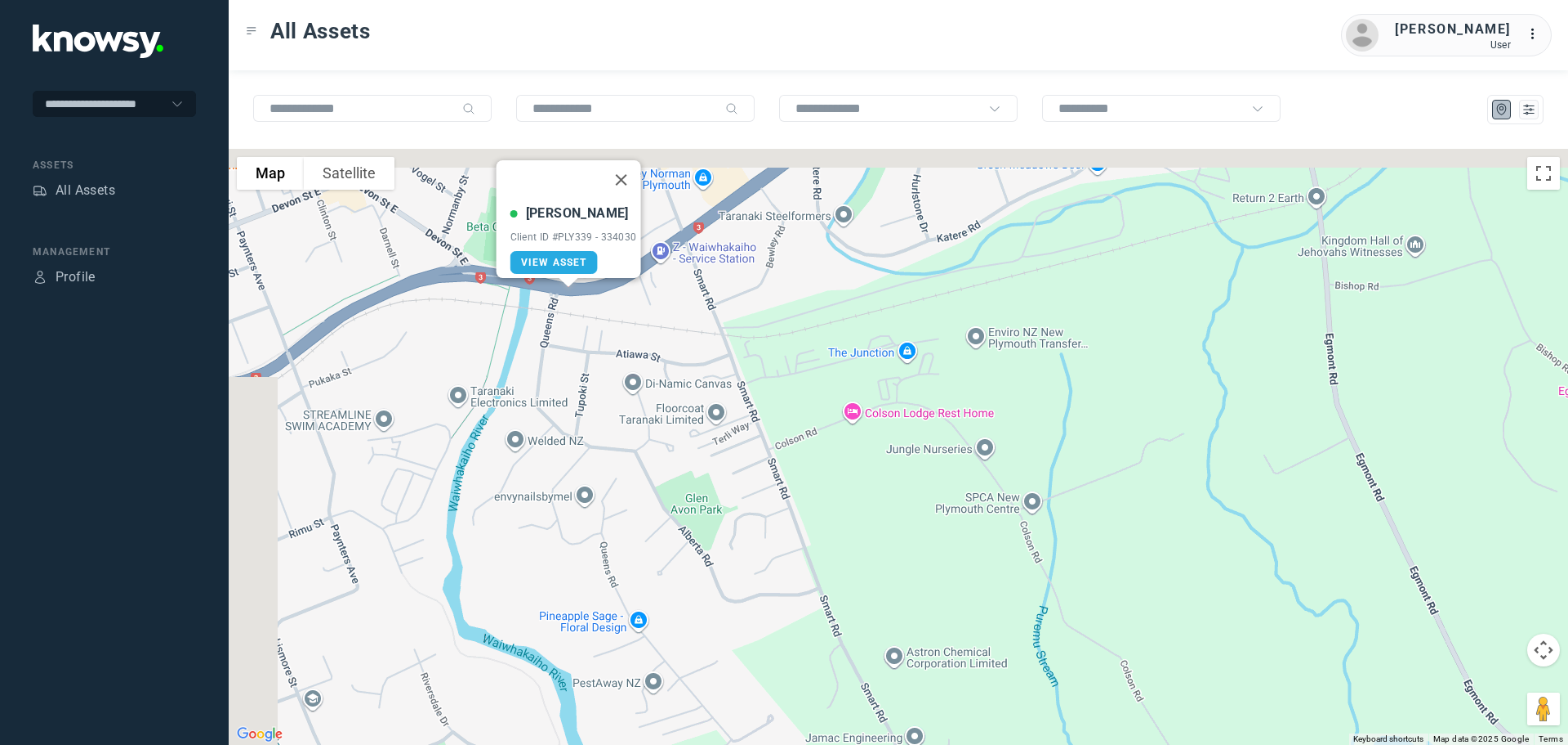
drag, startPoint x: 523, startPoint y: 258, endPoint x: 653, endPoint y: 356, distance: 162.8
click at [653, 356] on div "[PERSON_NAME] Client ID #PLY339 - 334030 View Asset" at bounding box center [898, 446] width 1339 height 596
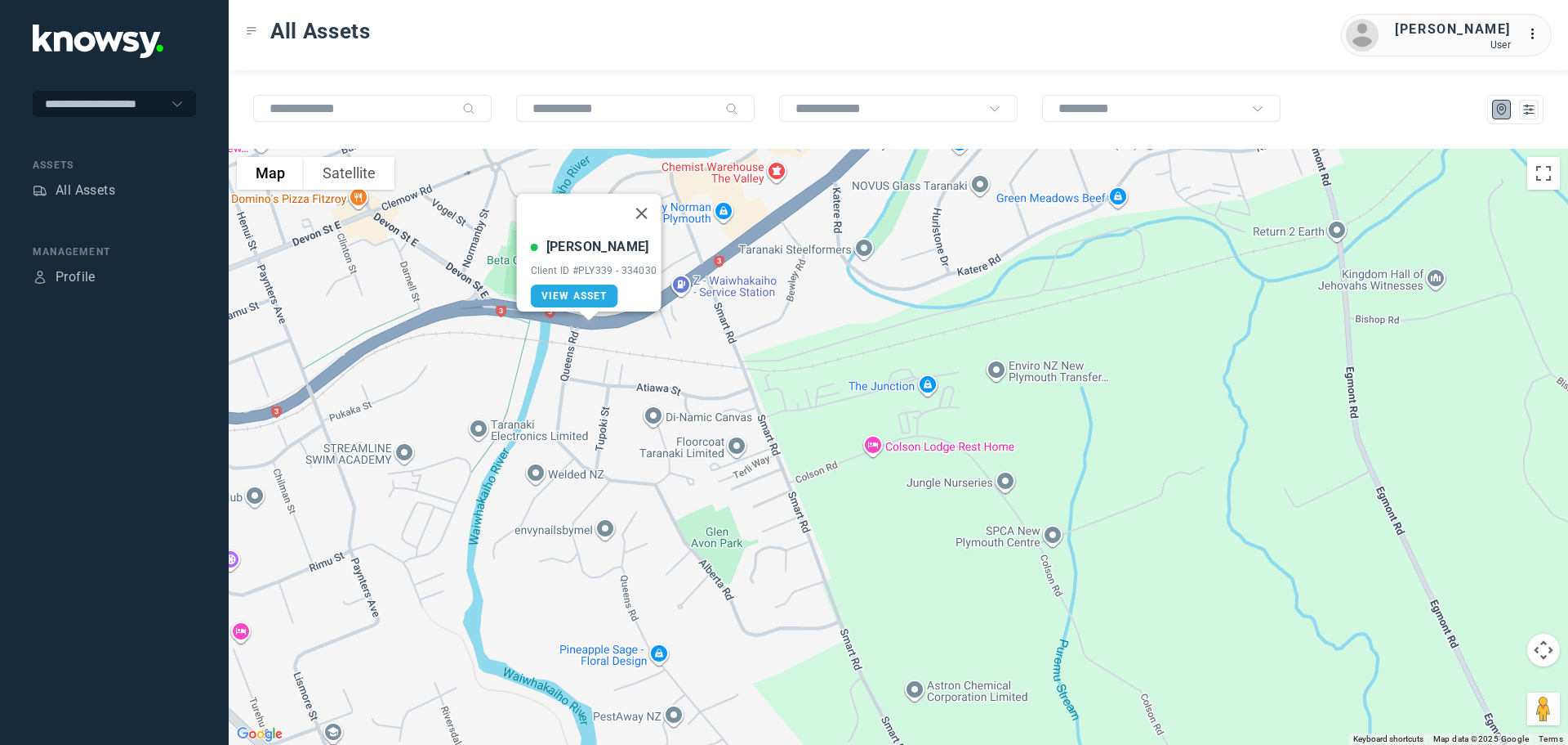
drag, startPoint x: 649, startPoint y: 323, endPoint x: 667, endPoint y: 350, distance: 32.4
click at [668, 352] on div "[PERSON_NAME] Client ID #PLY339 - 334030 View Asset" at bounding box center [898, 446] width 1339 height 596
click at [650, 202] on button "Close" at bounding box center [640, 214] width 39 height 39
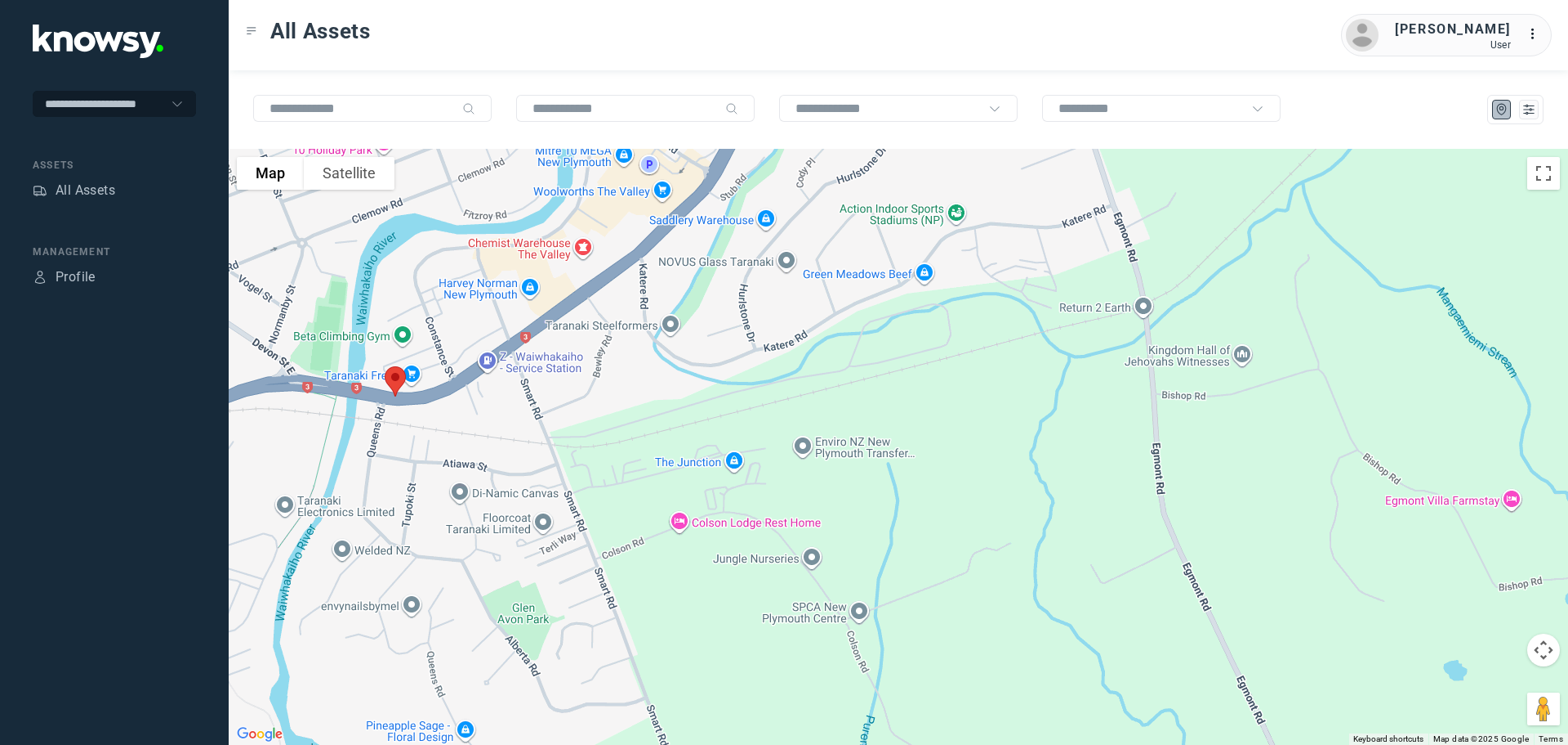
drag, startPoint x: 756, startPoint y: 327, endPoint x: 555, endPoint y: 407, distance: 216.3
click at [555, 407] on div at bounding box center [898, 446] width 1339 height 596
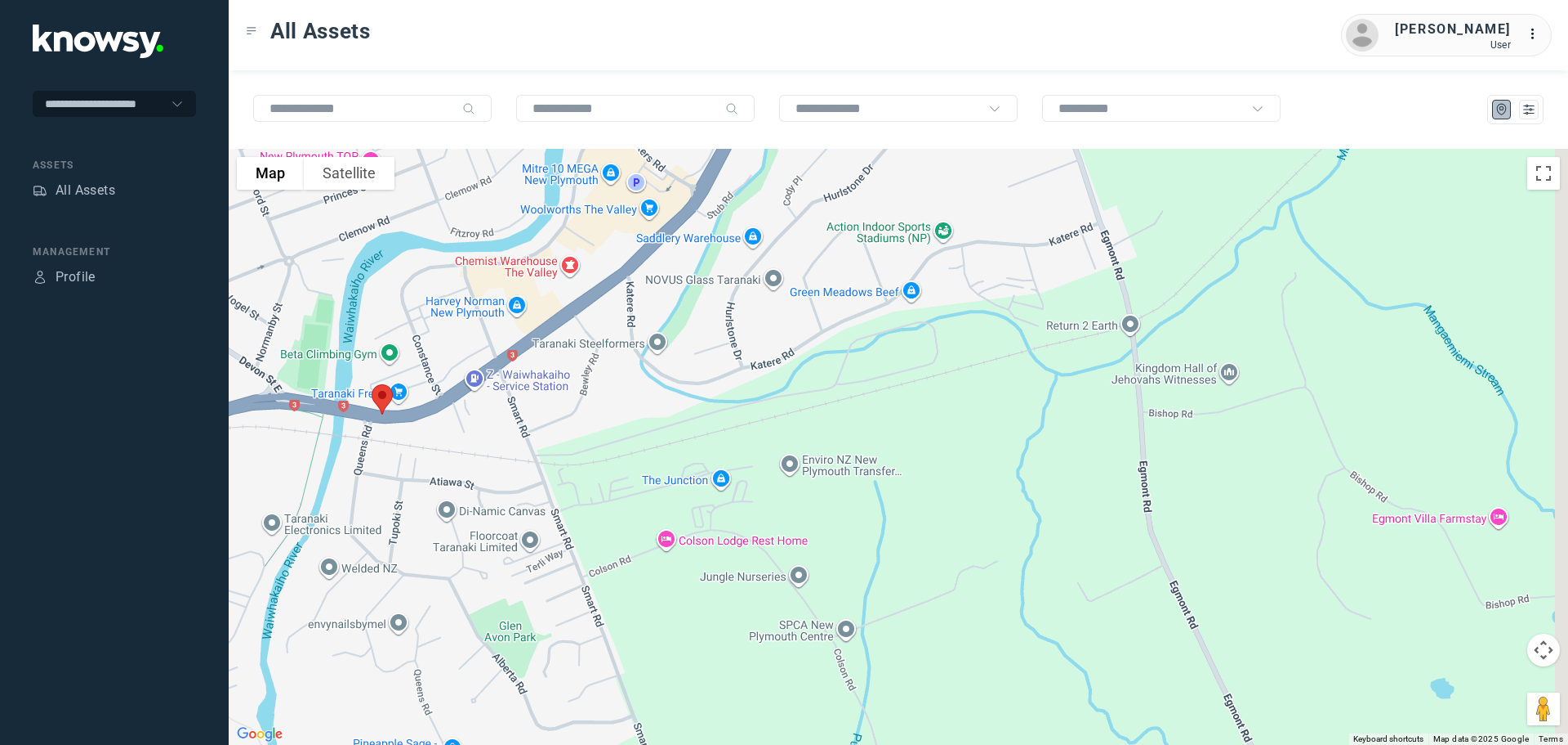
drag, startPoint x: 695, startPoint y: 301, endPoint x: 604, endPoint y: 494, distance: 213.4
click at [604, 494] on div at bounding box center [898, 446] width 1339 height 596
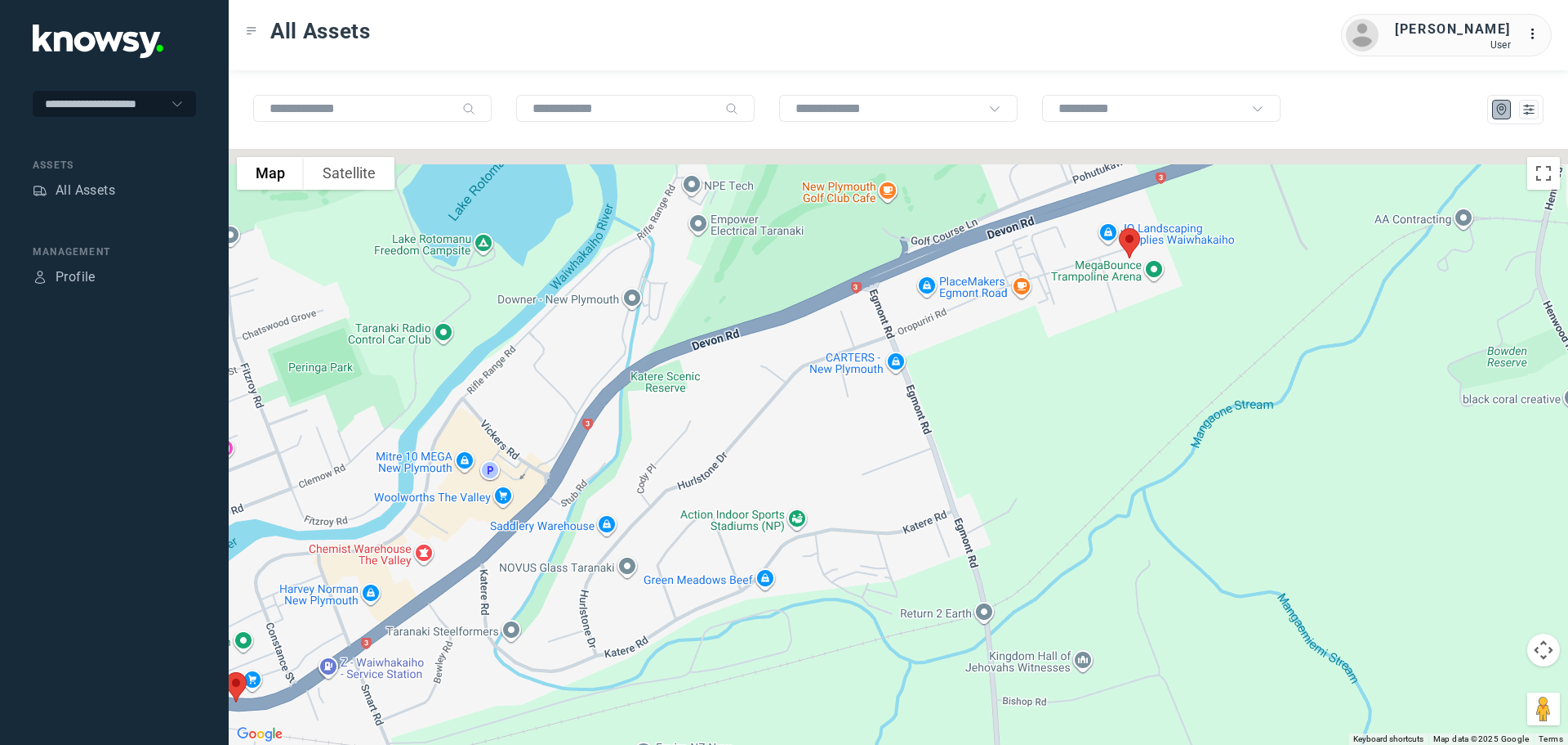
drag, startPoint x: 737, startPoint y: 414, endPoint x: 662, endPoint y: 477, distance: 97.9
click at [663, 479] on div at bounding box center [898, 446] width 1339 height 596
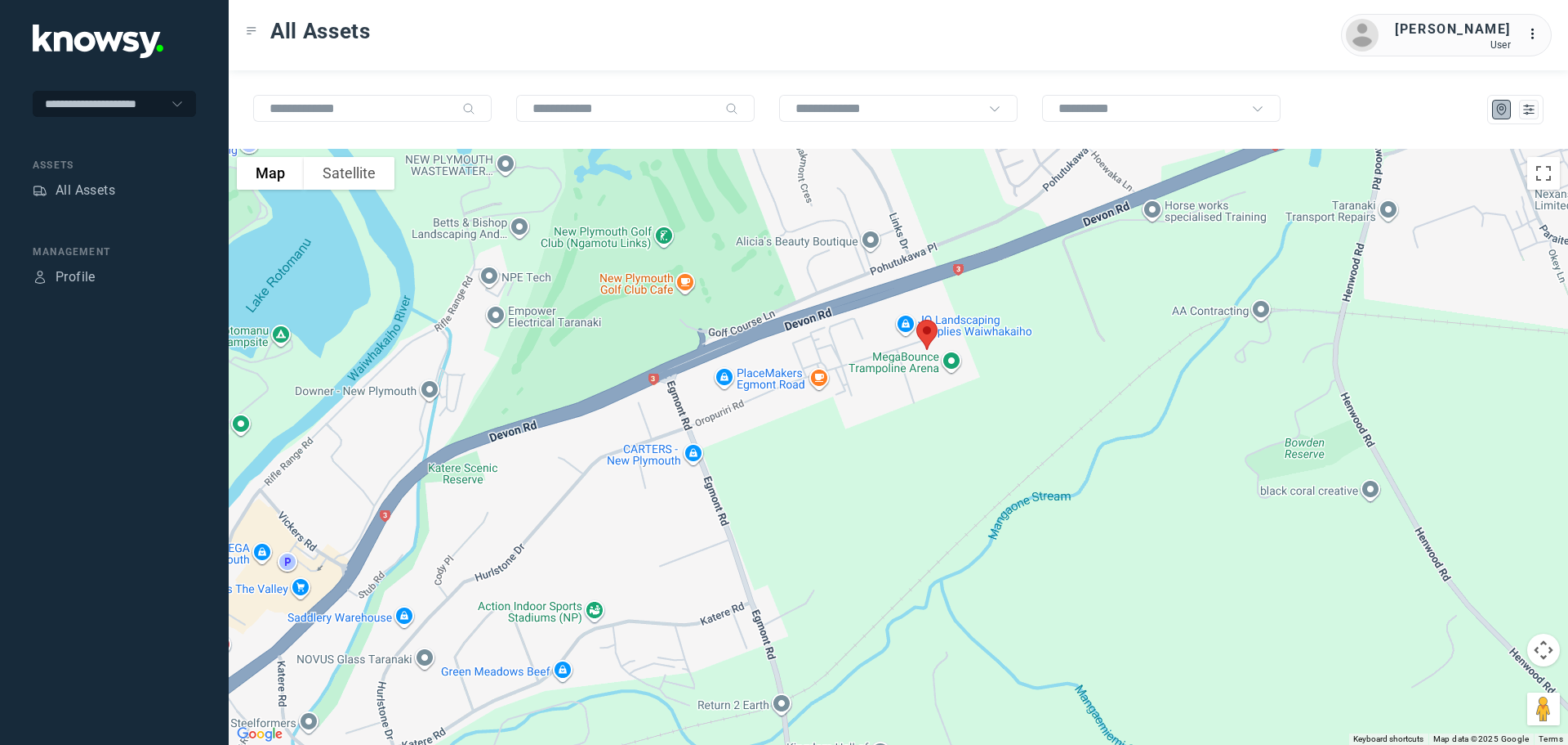
drag, startPoint x: 999, startPoint y: 426, endPoint x: 863, endPoint y: 447, distance: 137.6
click at [866, 449] on div at bounding box center [898, 446] width 1339 height 596
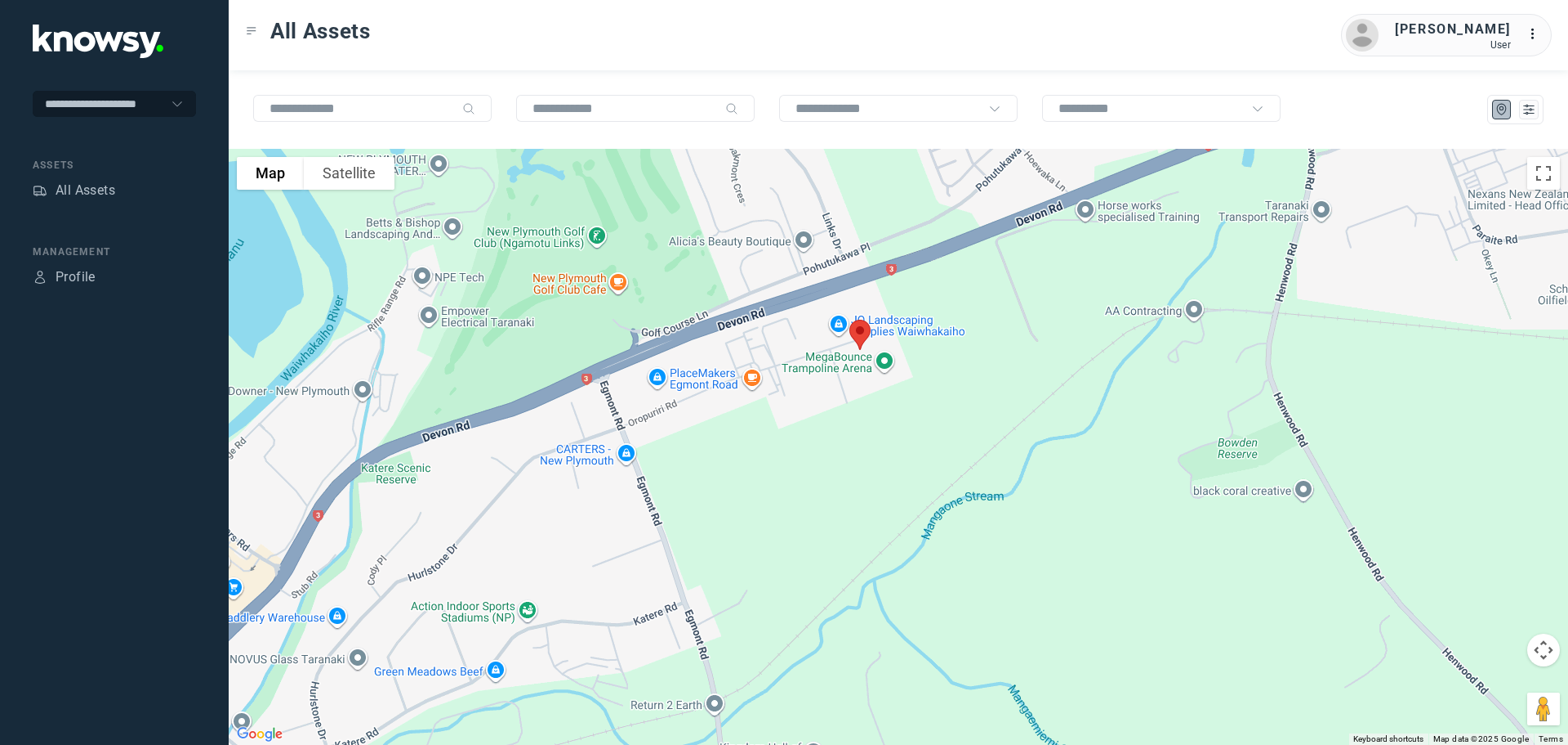
click at [860, 334] on img at bounding box center [861, 335] width 34 height 44
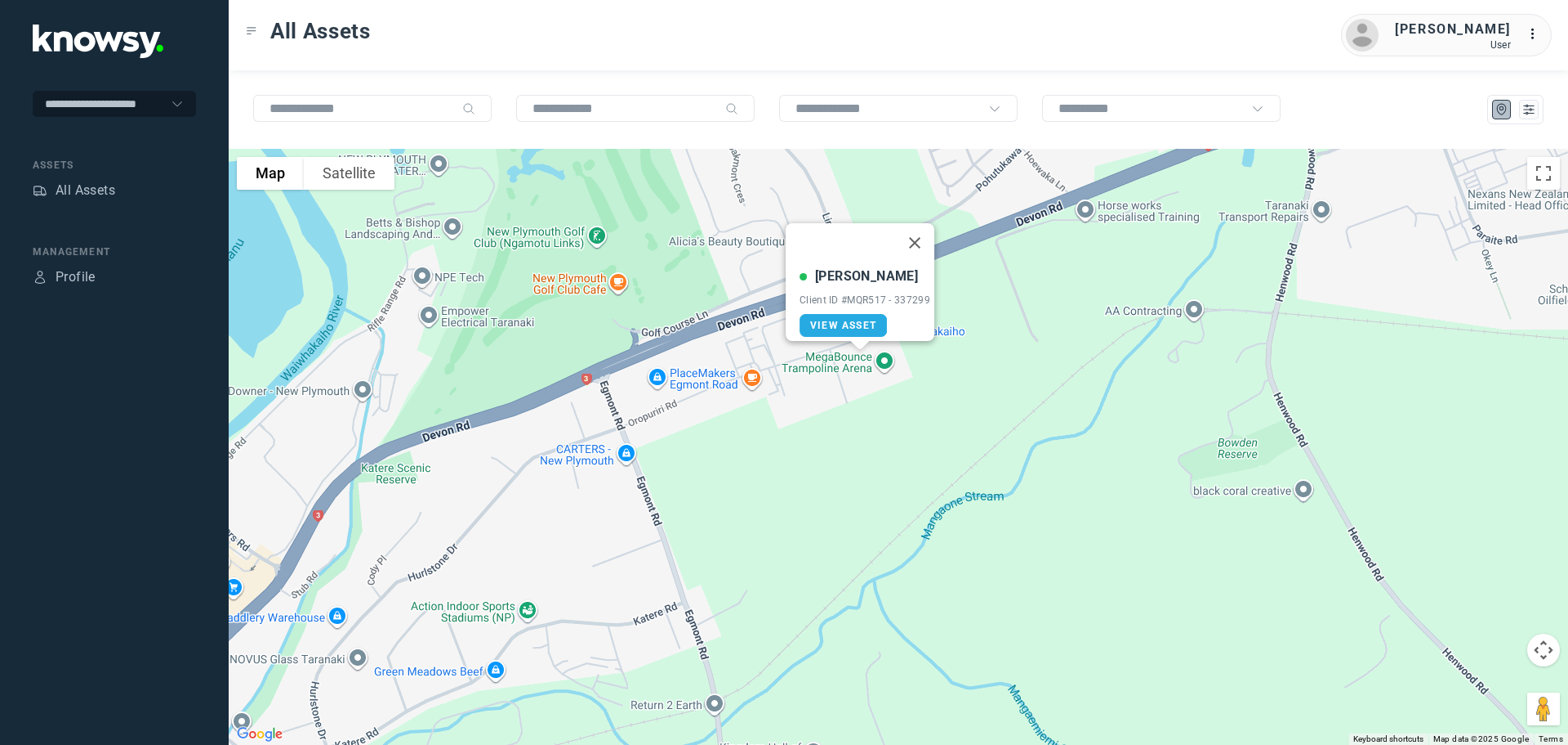
click at [926, 230] on button "Close" at bounding box center [914, 242] width 39 height 39
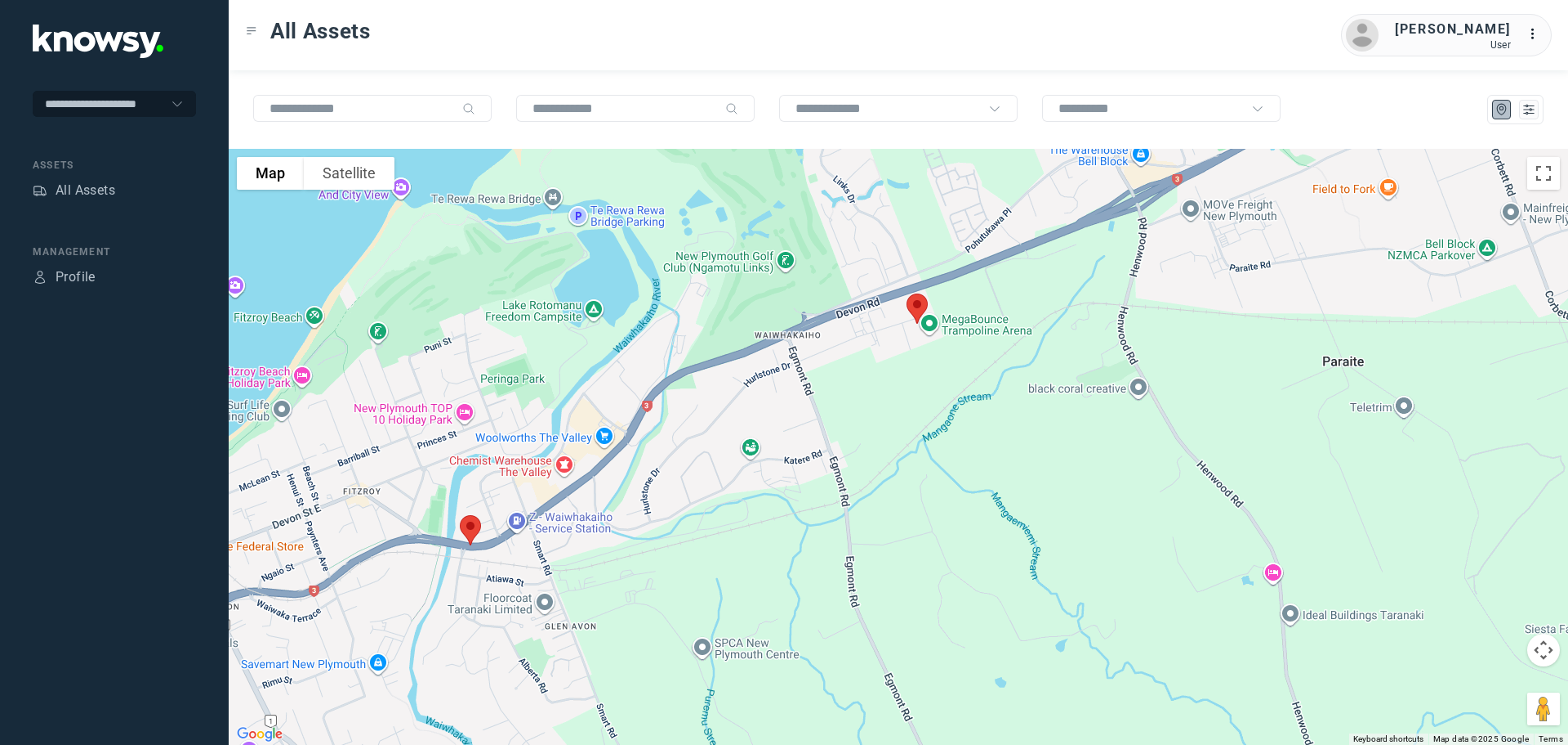
drag, startPoint x: 711, startPoint y: 556, endPoint x: 792, endPoint y: 483, distance: 109.0
click at [792, 483] on div at bounding box center [898, 446] width 1339 height 596
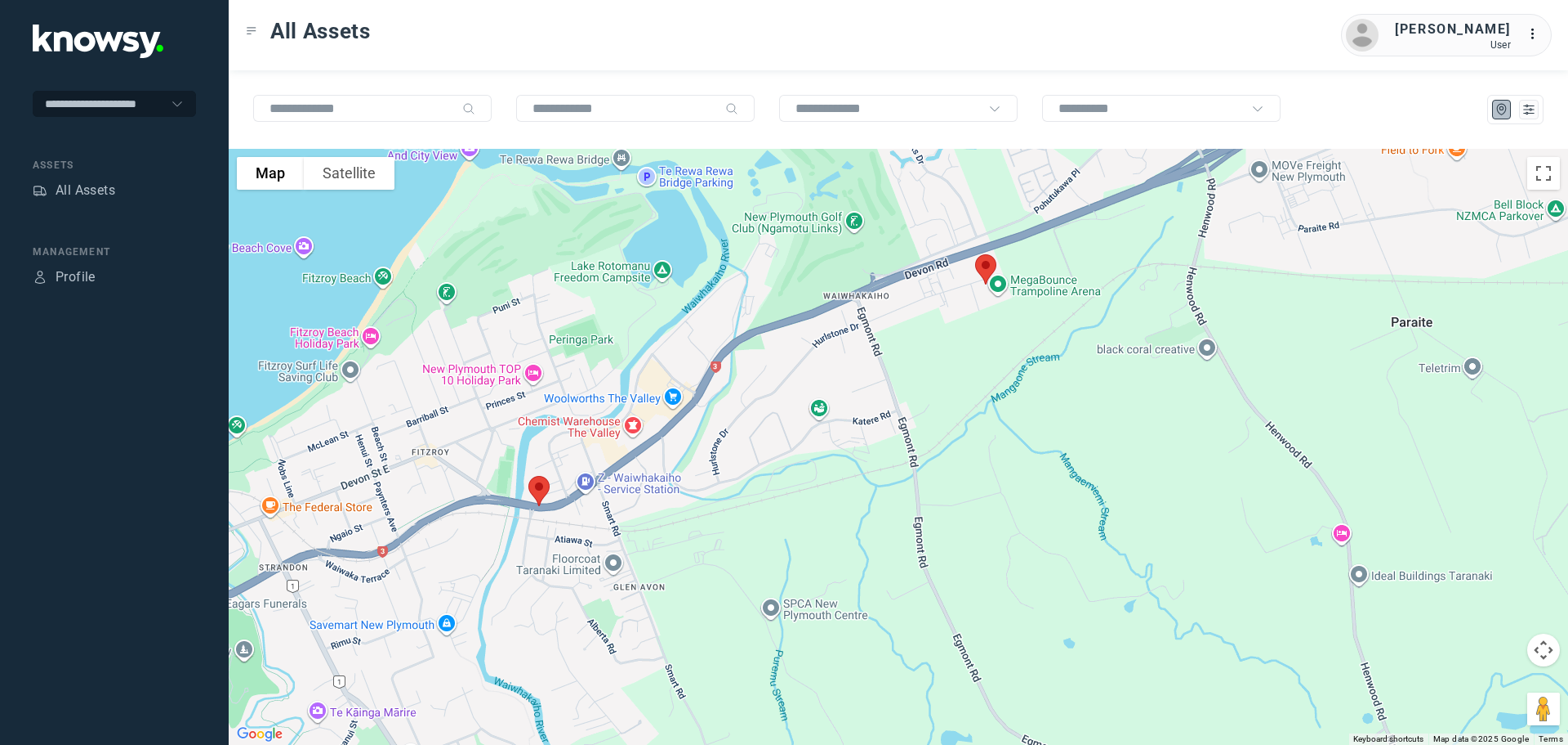
drag, startPoint x: 701, startPoint y: 519, endPoint x: 762, endPoint y: 487, distance: 68.9
click at [762, 487] on div at bounding box center [898, 446] width 1339 height 596
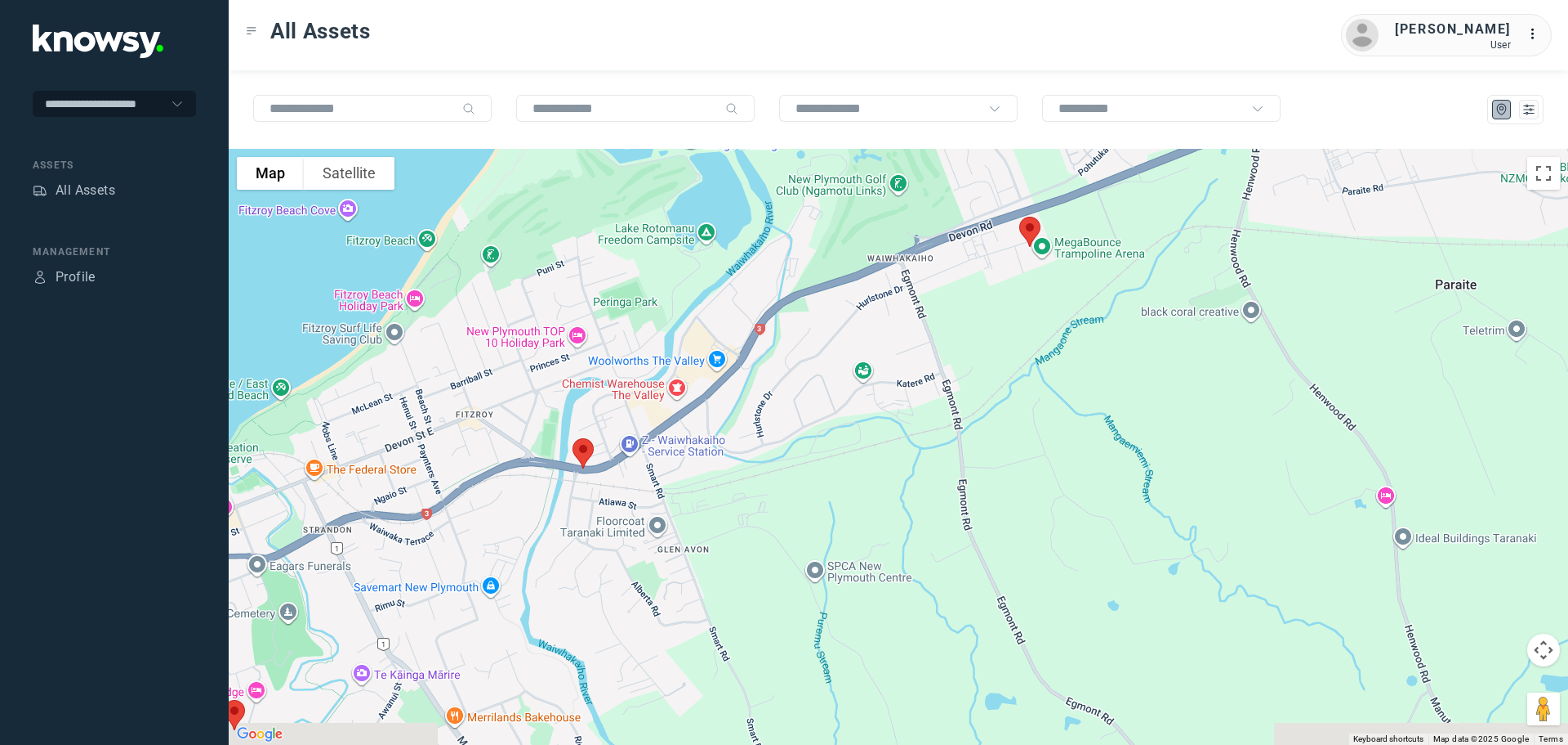
drag, startPoint x: 646, startPoint y: 531, endPoint x: 682, endPoint y: 503, distance: 45.6
click at [682, 503] on div at bounding box center [898, 446] width 1339 height 596
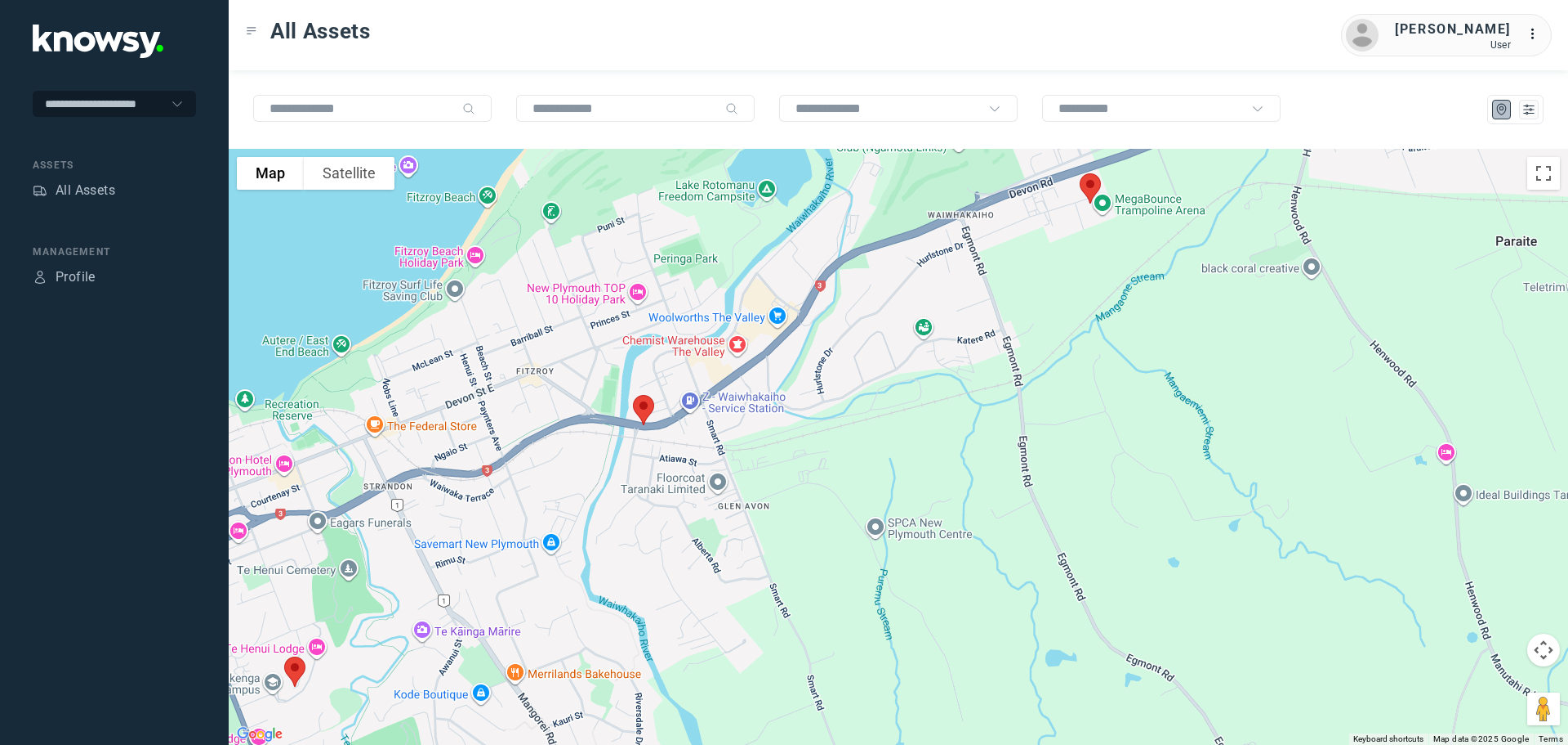
drag, startPoint x: 618, startPoint y: 496, endPoint x: 662, endPoint y: 464, distance: 54.4
click at [662, 464] on div at bounding box center [898, 446] width 1339 height 596
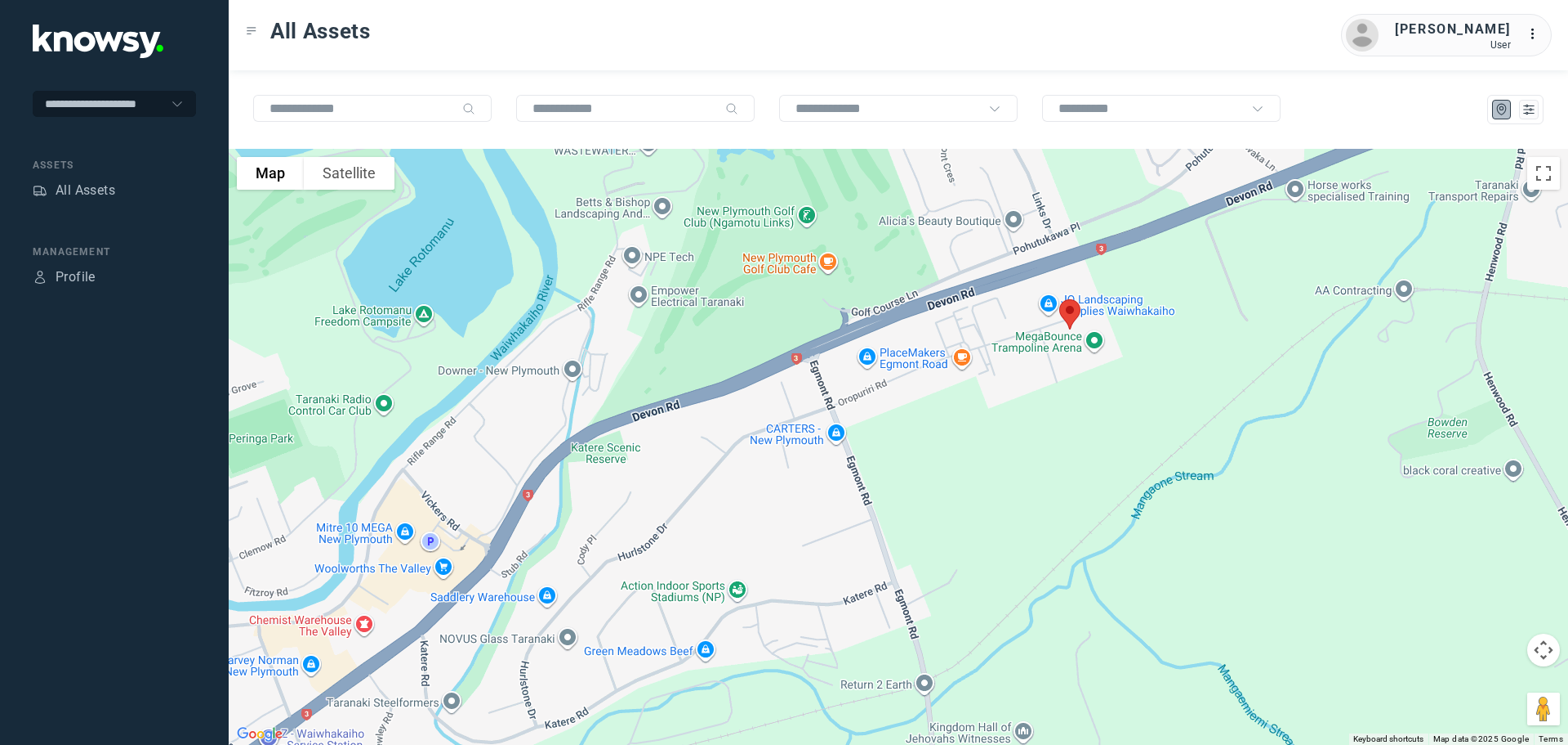
drag, startPoint x: 1120, startPoint y: 221, endPoint x: 1067, endPoint y: 372, distance: 160.0
click at [1071, 375] on div at bounding box center [898, 446] width 1339 height 596
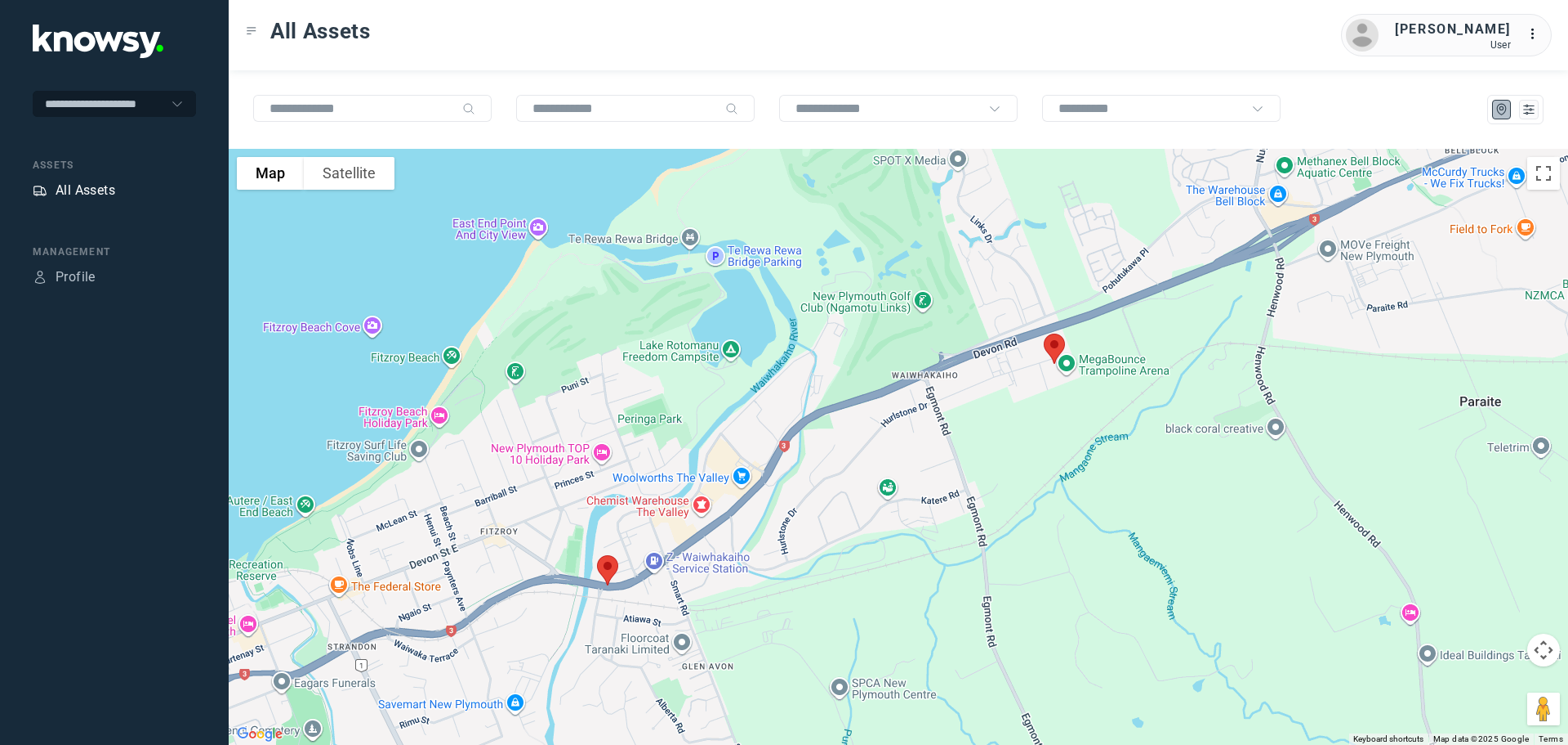
click at [85, 187] on div "All Assets" at bounding box center [85, 191] width 60 height 20
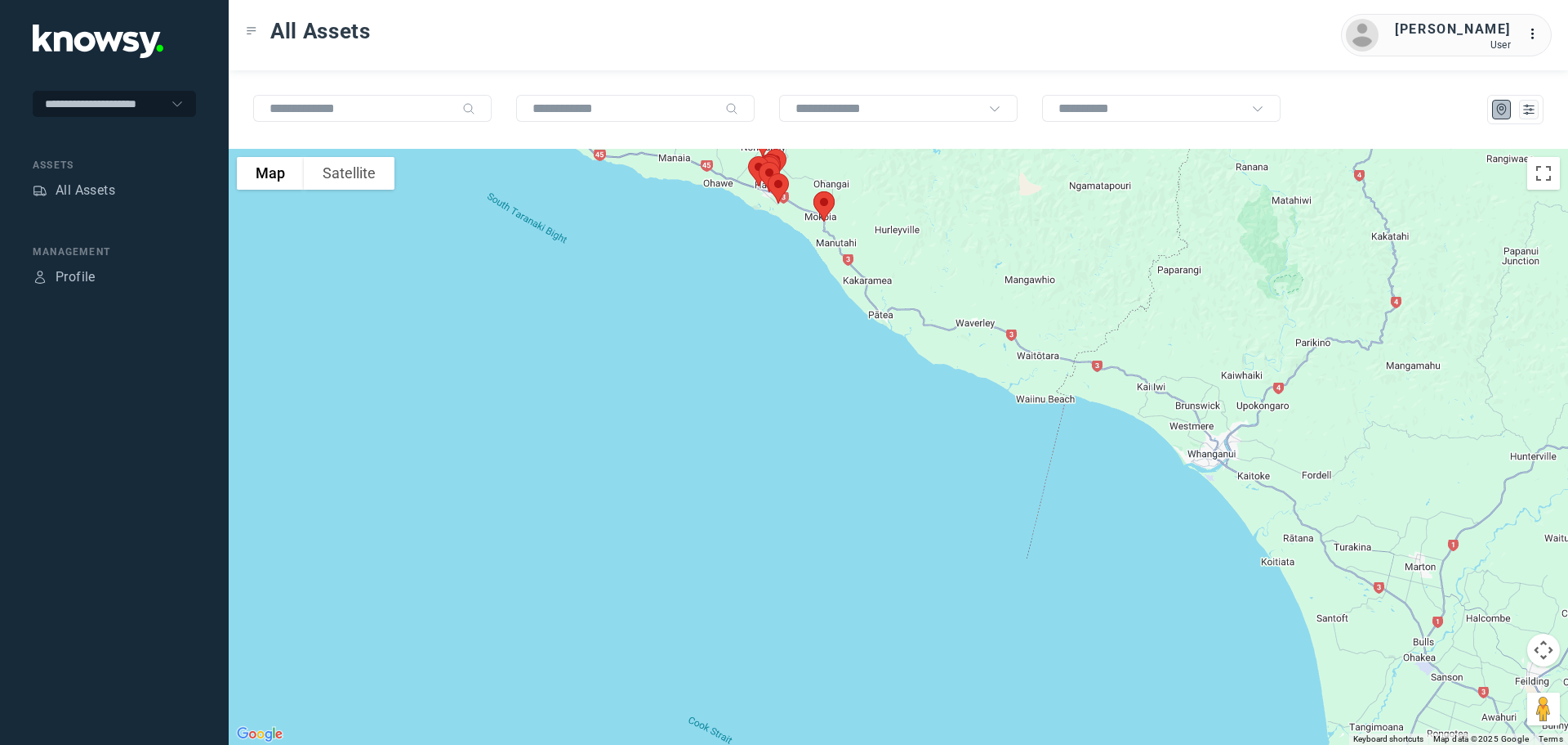
drag, startPoint x: 910, startPoint y: 244, endPoint x: 945, endPoint y: 454, distance: 212.9
click at [945, 452] on div at bounding box center [898, 446] width 1339 height 596
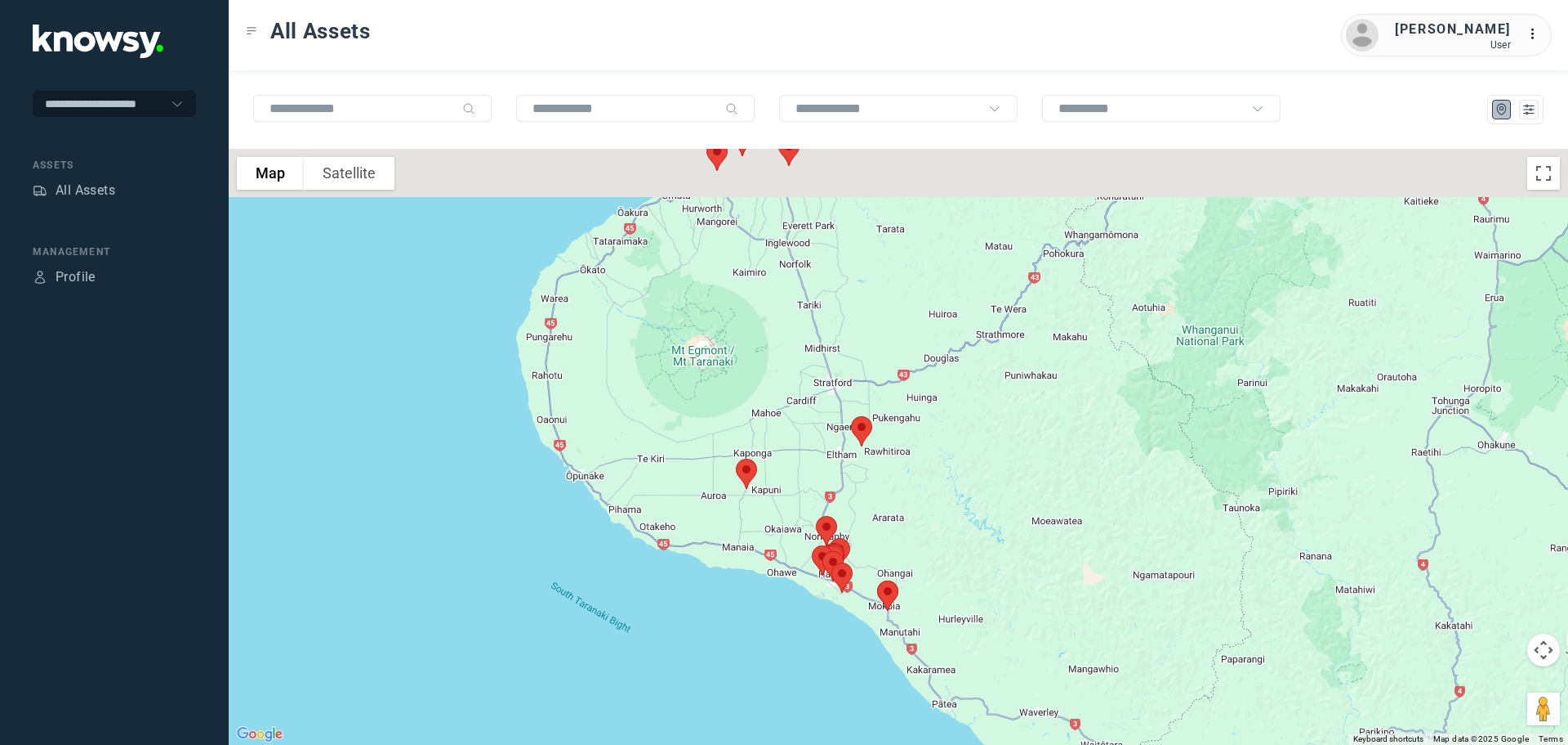
drag, startPoint x: 860, startPoint y: 280, endPoint x: 893, endPoint y: 466, distance: 188.9
click at [893, 464] on div at bounding box center [898, 446] width 1339 height 596
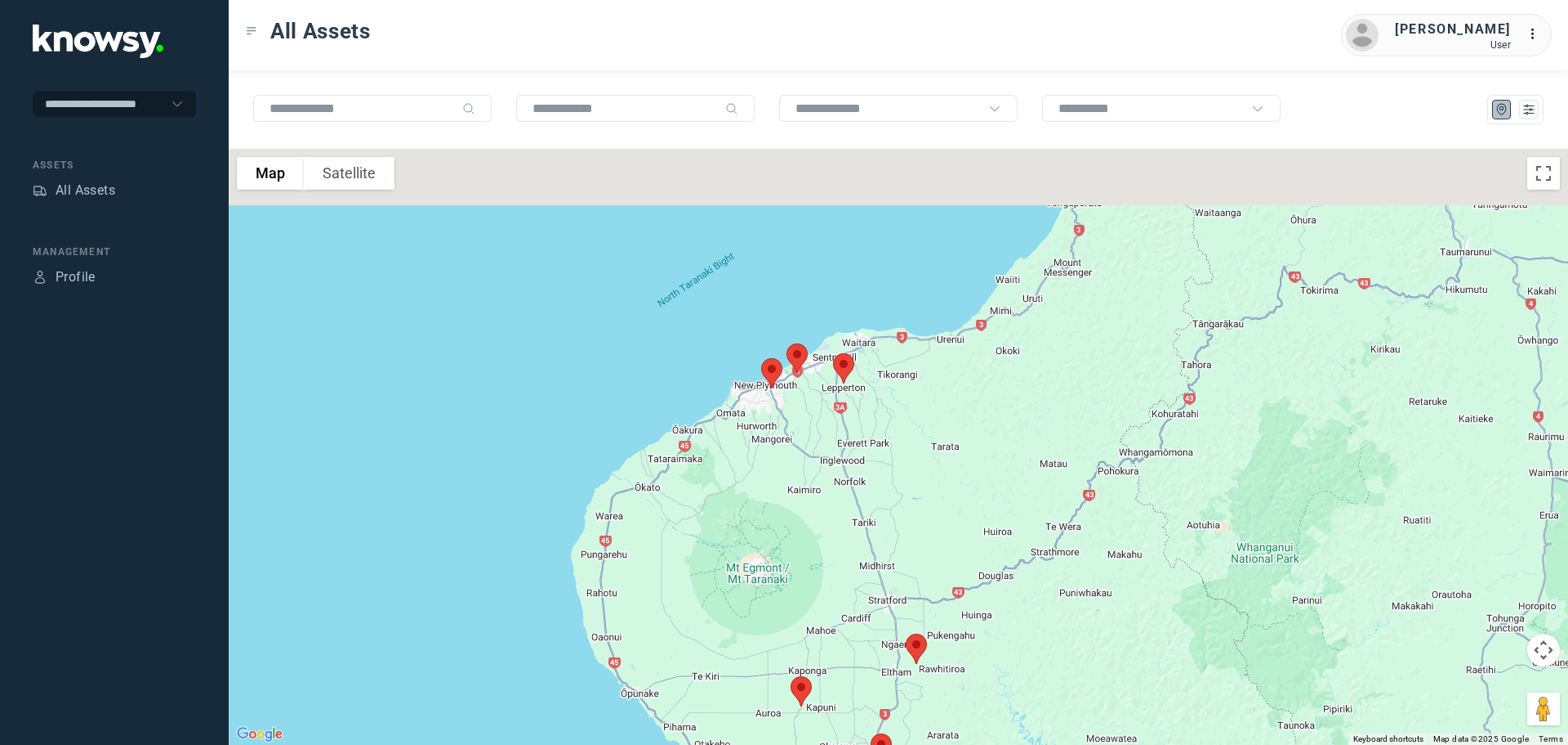
drag, startPoint x: 850, startPoint y: 414, endPoint x: 867, endPoint y: 465, distance: 53.8
click at [872, 480] on div at bounding box center [898, 446] width 1339 height 596
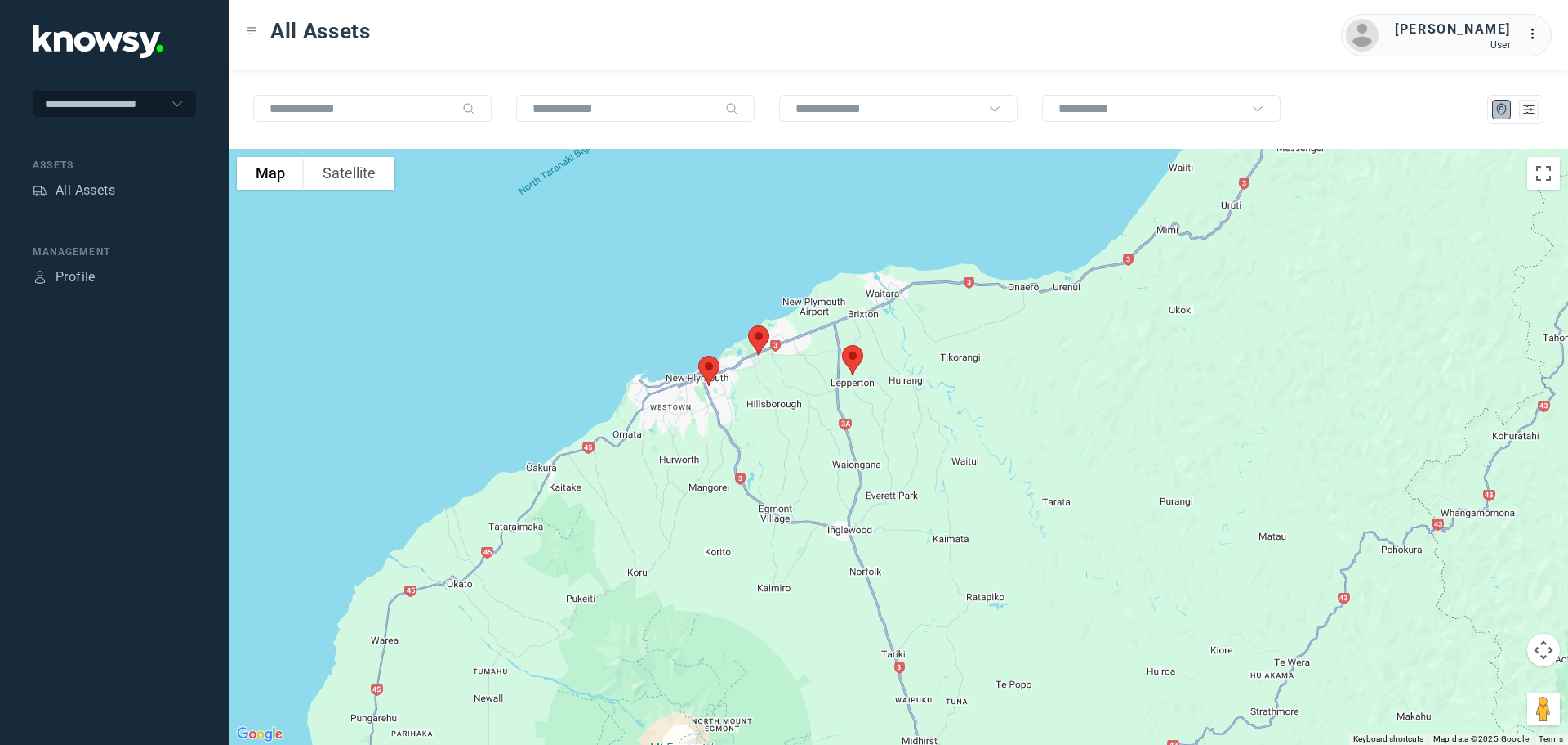
click at [856, 358] on img at bounding box center [852, 360] width 34 height 44
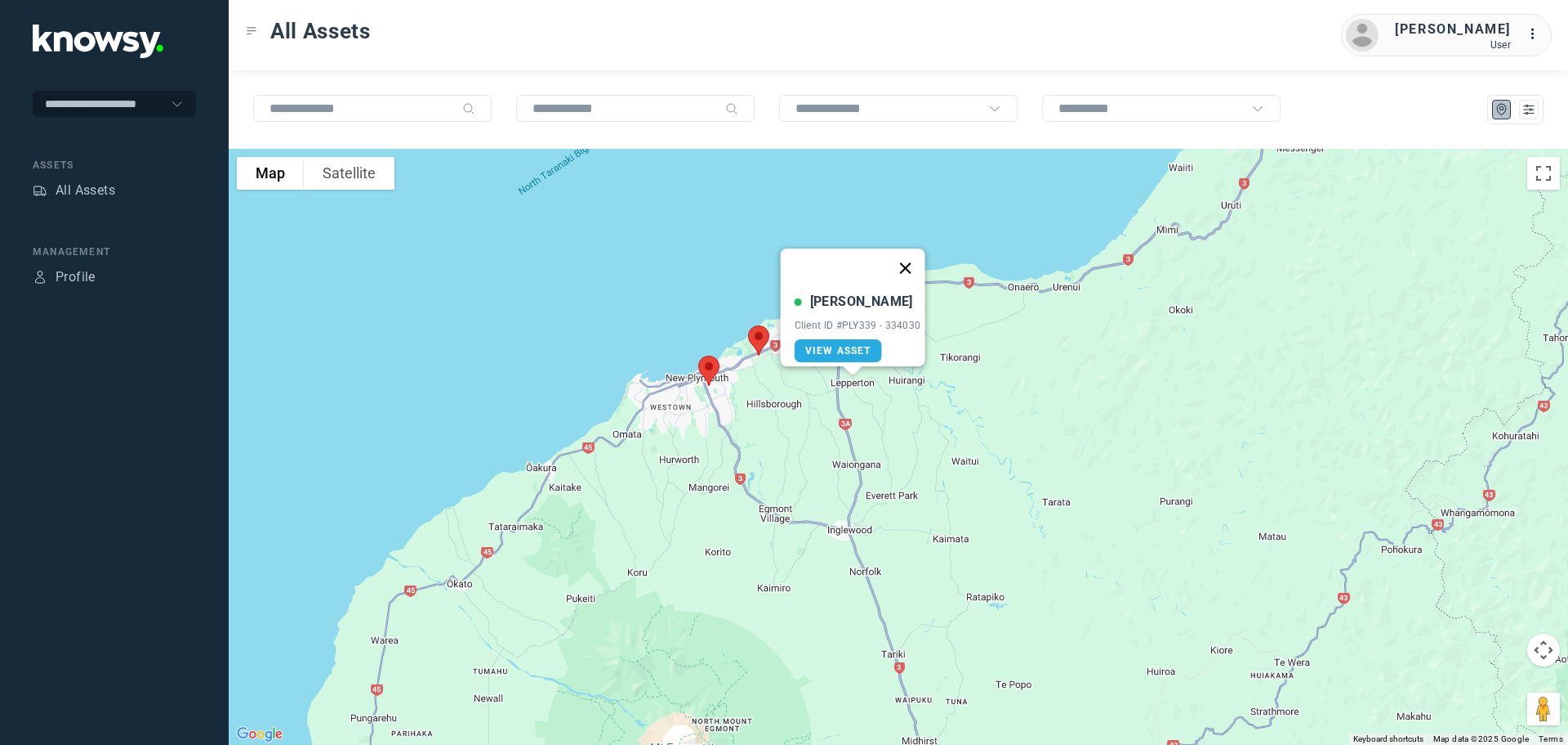
click at [911, 260] on button "Close" at bounding box center [904, 268] width 39 height 39
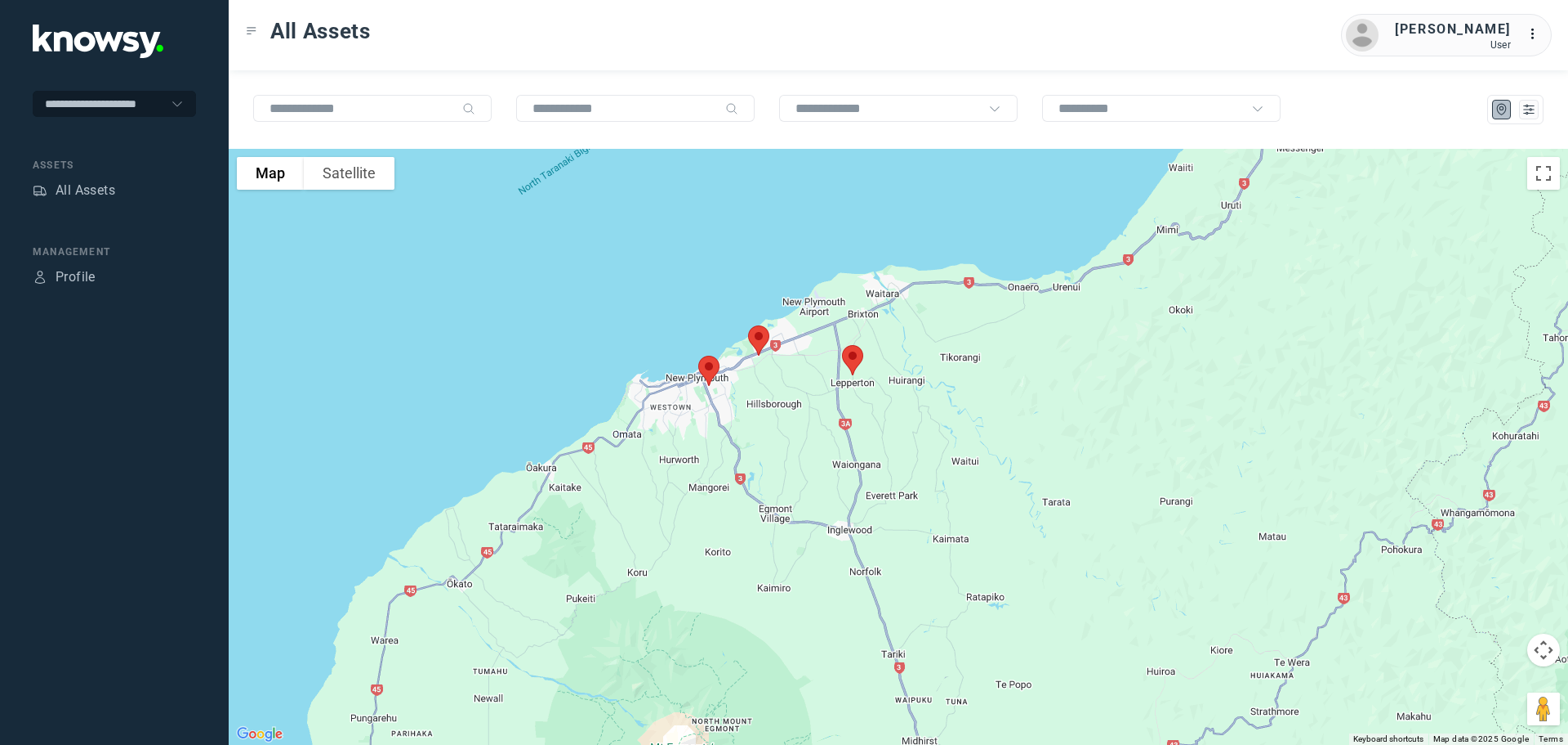
click at [761, 338] on img at bounding box center [759, 340] width 34 height 44
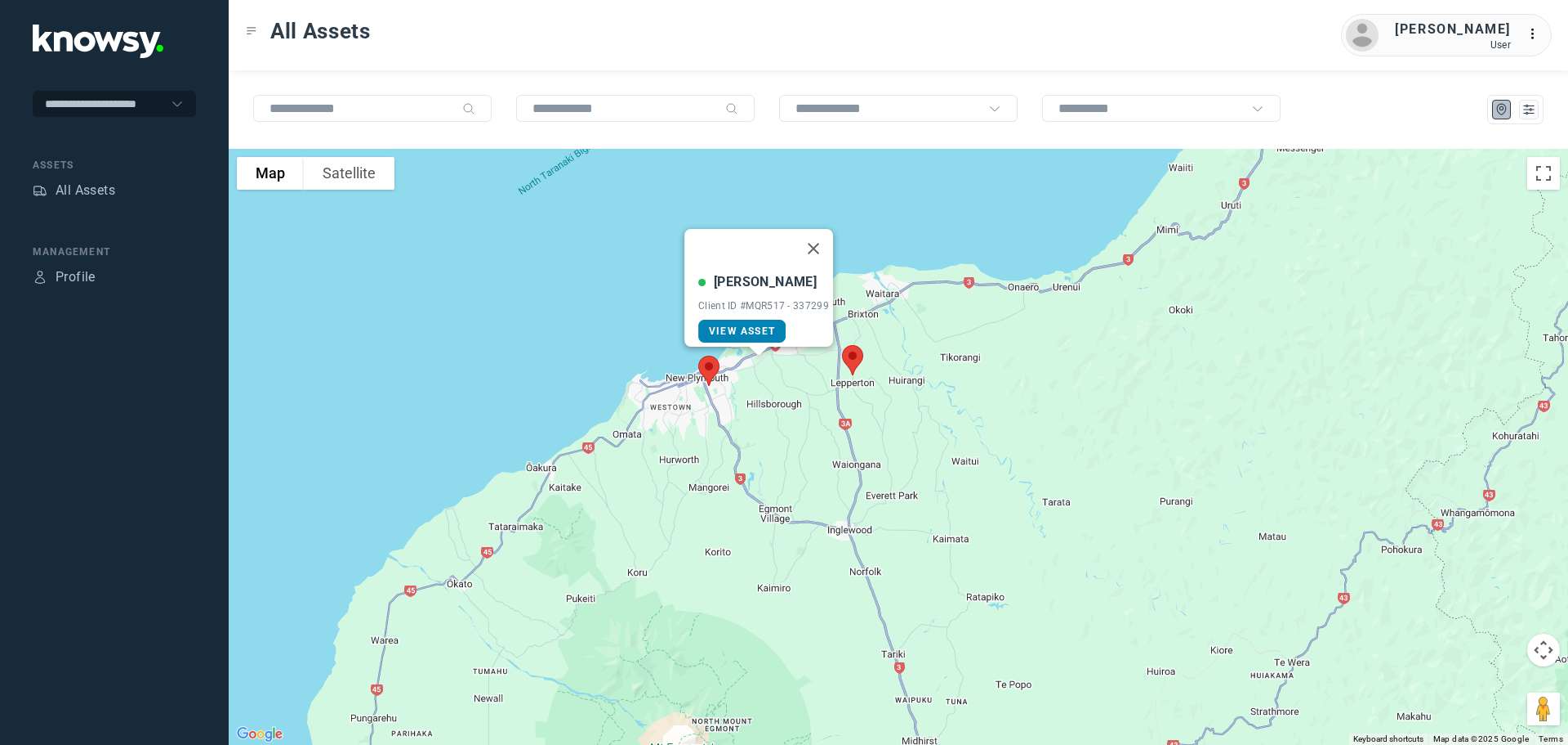
click at [749, 325] on span "View Asset" at bounding box center [742, 330] width 66 height 12
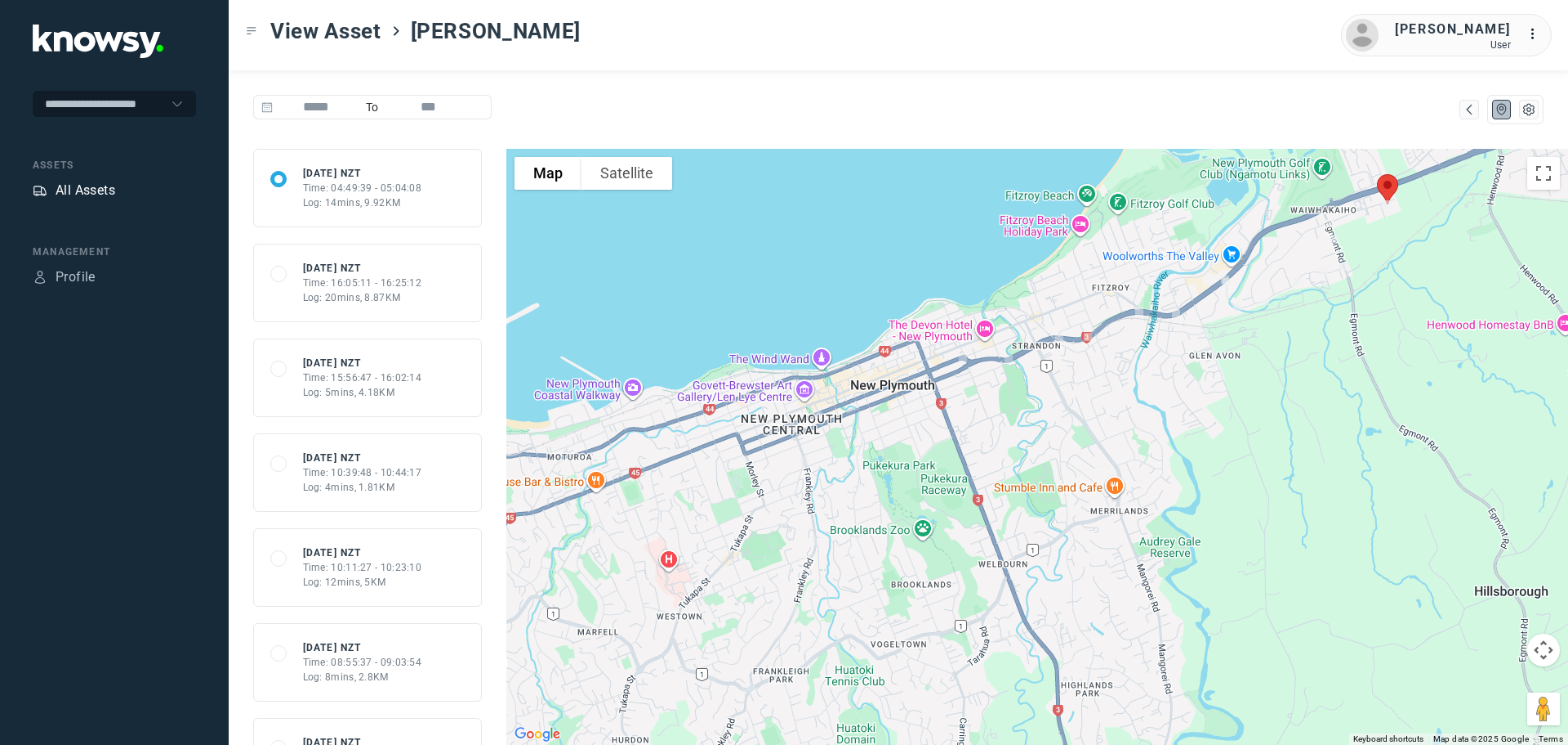
click at [88, 189] on div "All Assets" at bounding box center [85, 191] width 60 height 20
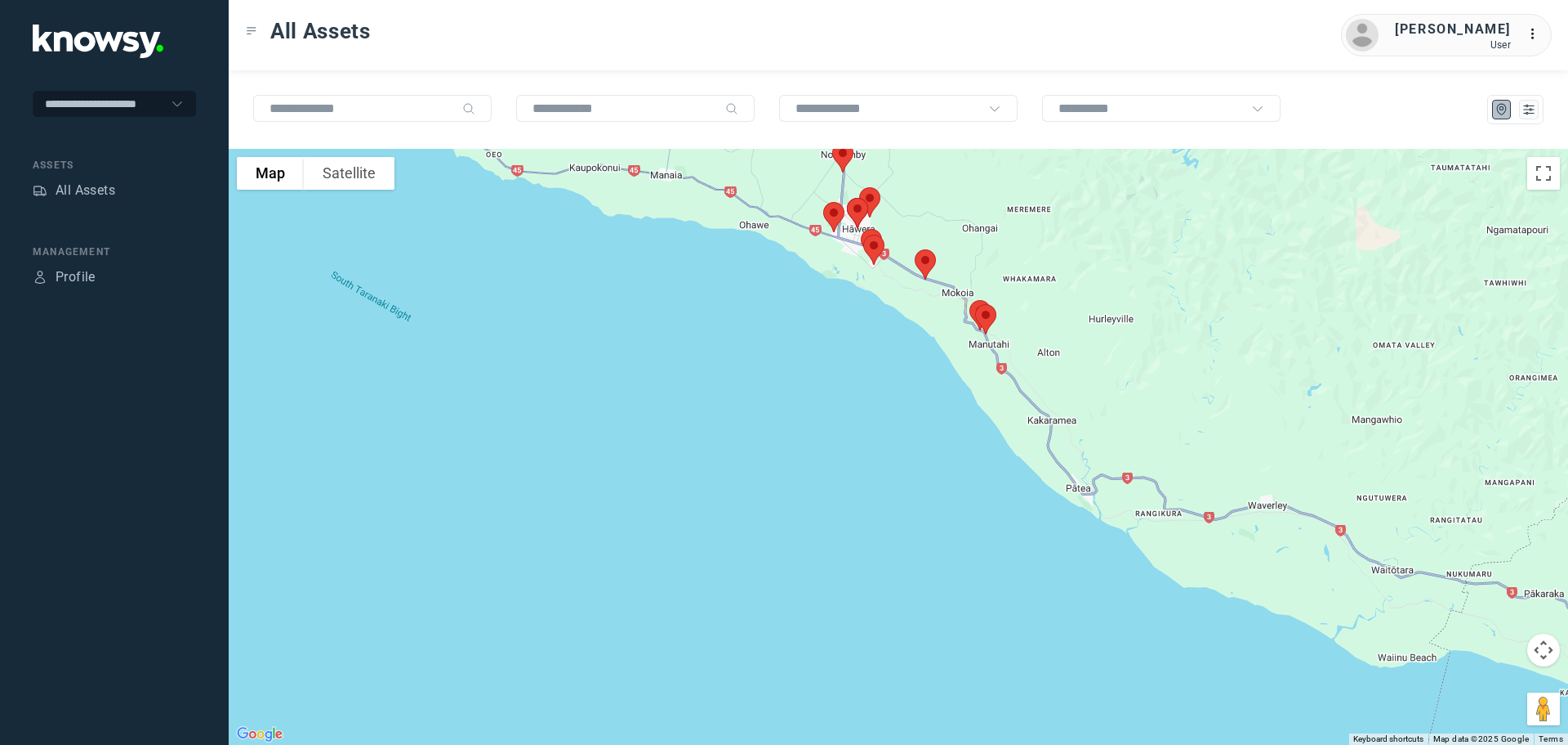
drag, startPoint x: 876, startPoint y: 212, endPoint x: 911, endPoint y: 377, distance: 168.7
click at [911, 377] on div at bounding box center [898, 446] width 1339 height 596
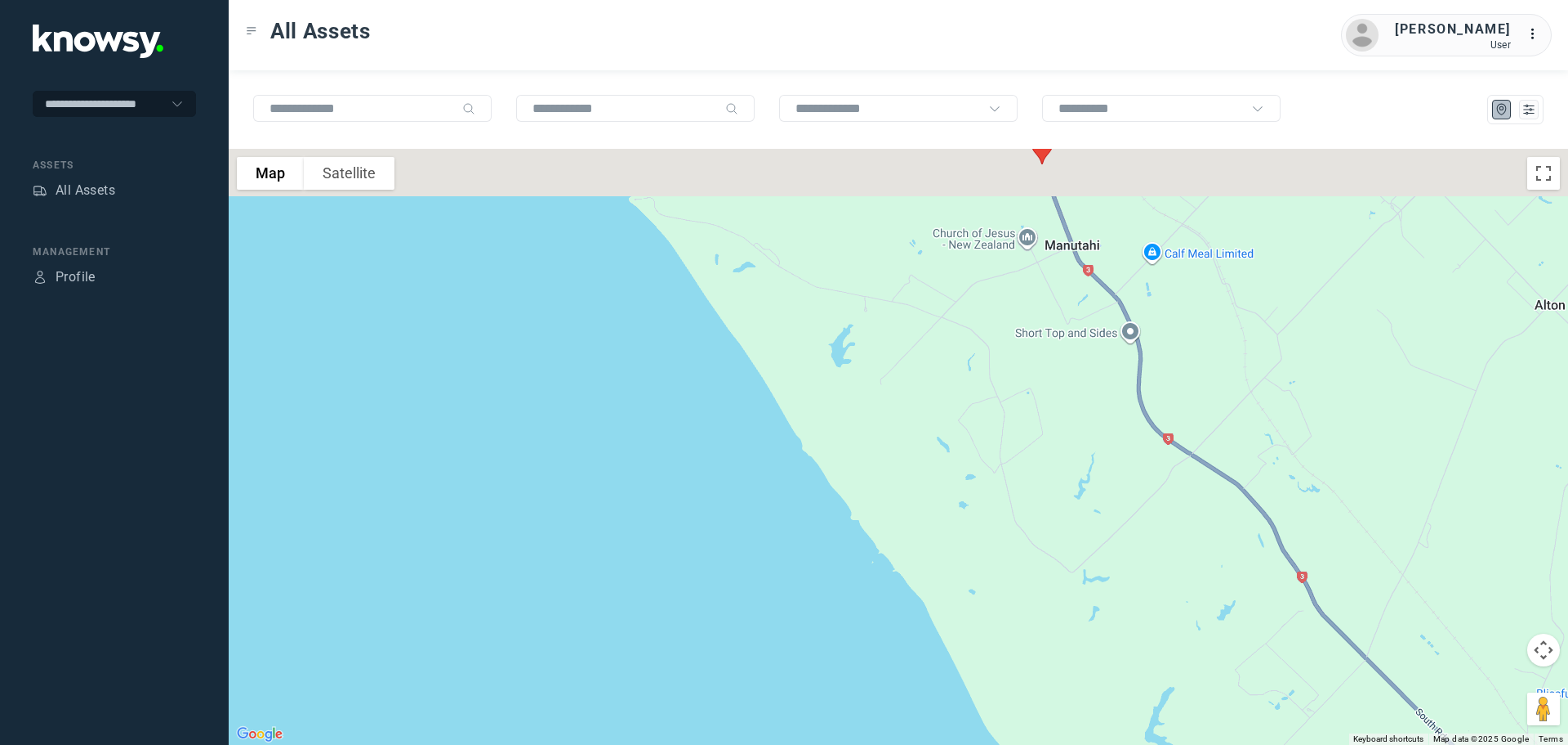
drag, startPoint x: 950, startPoint y: 350, endPoint x: 946, endPoint y: 437, distance: 87.1
click at [934, 501] on div at bounding box center [898, 446] width 1339 height 596
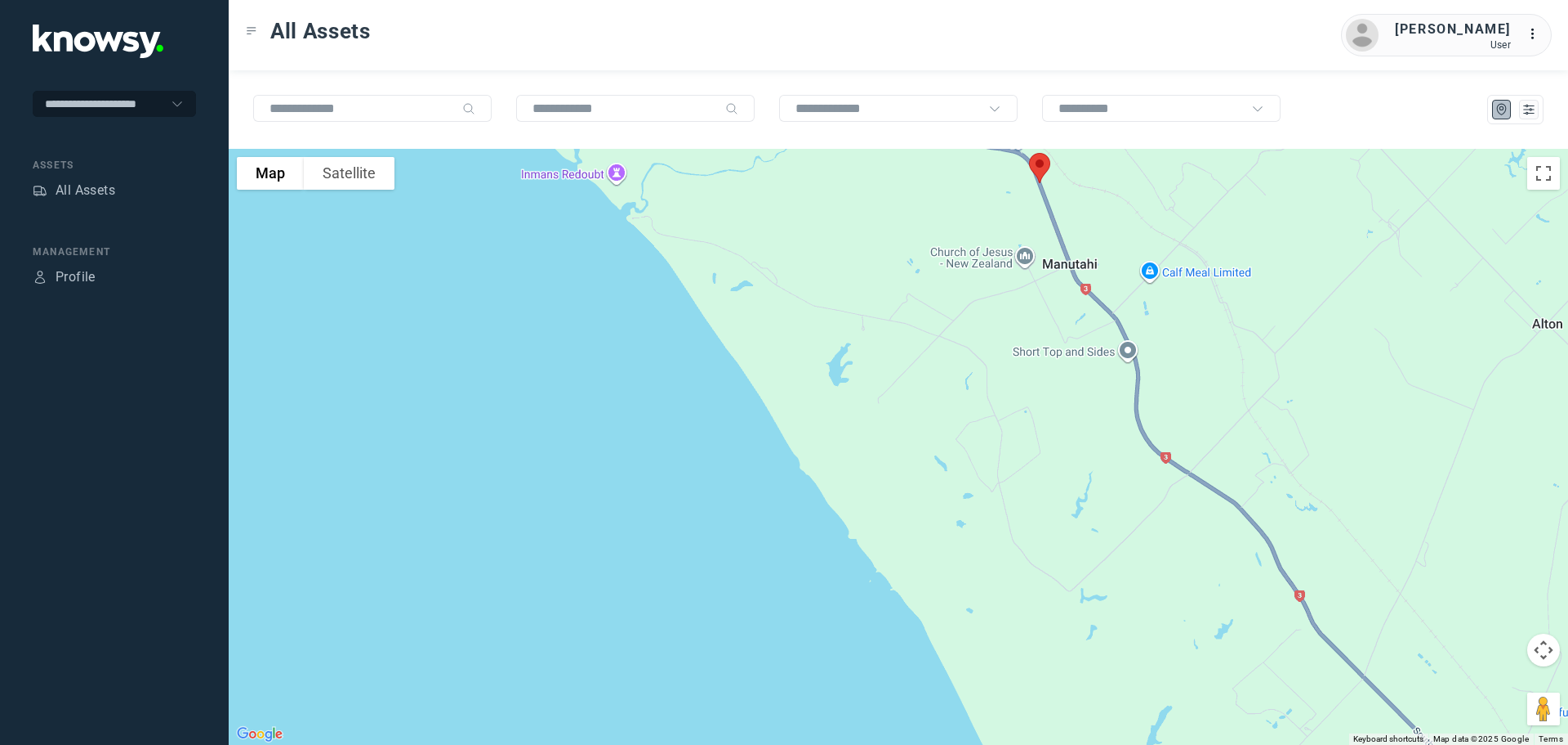
drag, startPoint x: 954, startPoint y: 279, endPoint x: 893, endPoint y: 449, distance: 180.6
click at [893, 449] on div at bounding box center [898, 446] width 1339 height 596
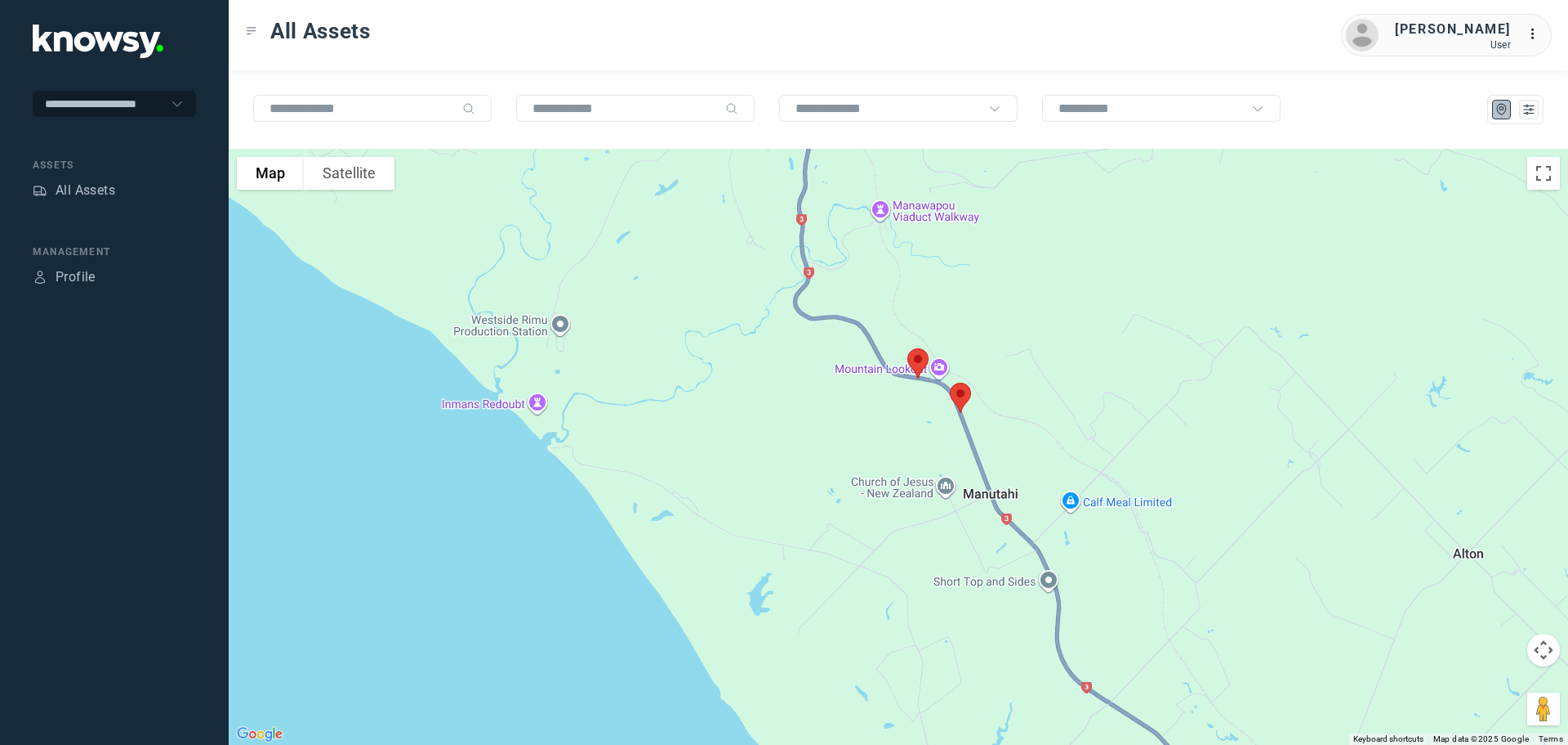
click at [964, 391] on img at bounding box center [960, 397] width 34 height 44
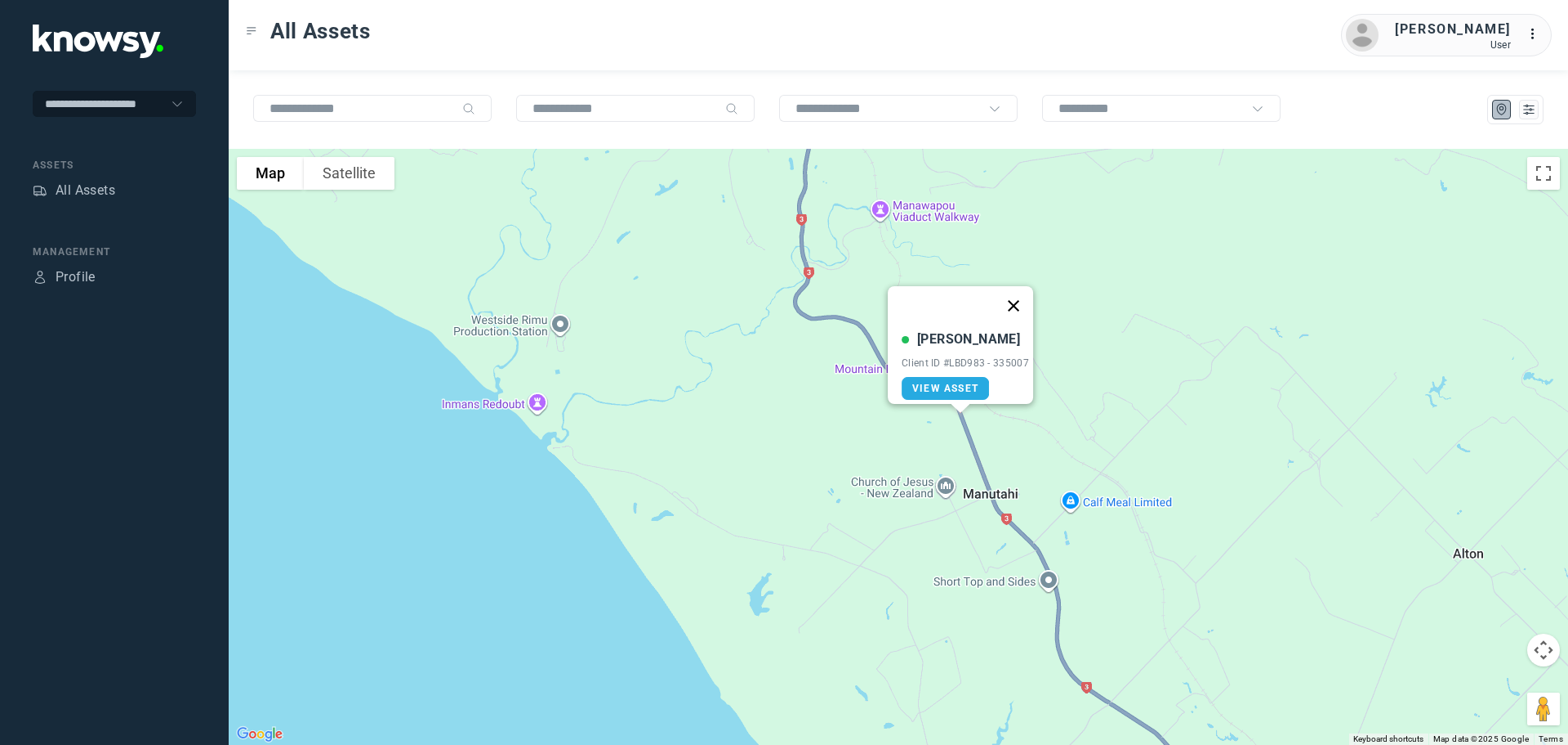
click at [1021, 293] on button "Close" at bounding box center [1013, 305] width 39 height 39
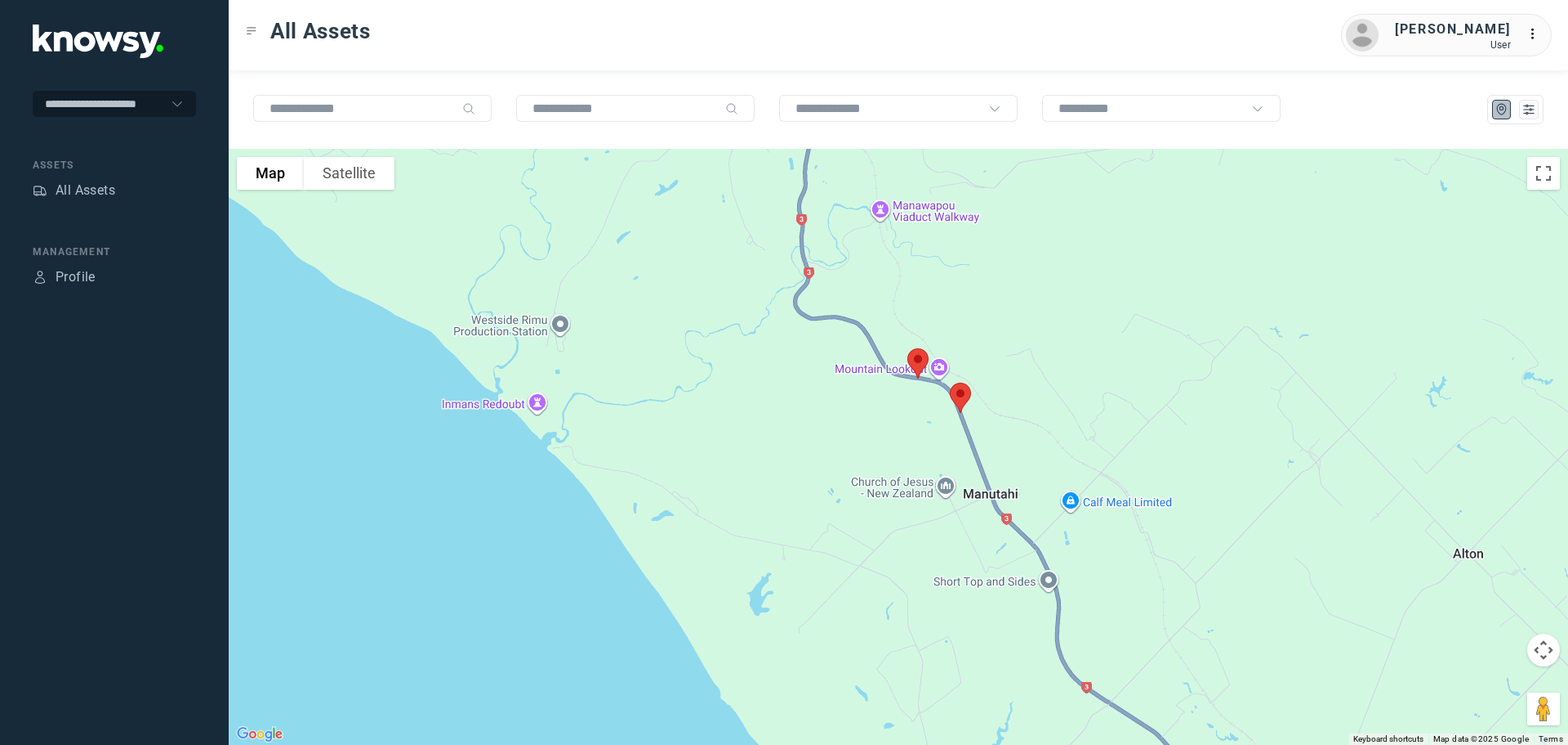
click at [918, 361] on img at bounding box center [919, 364] width 34 height 44
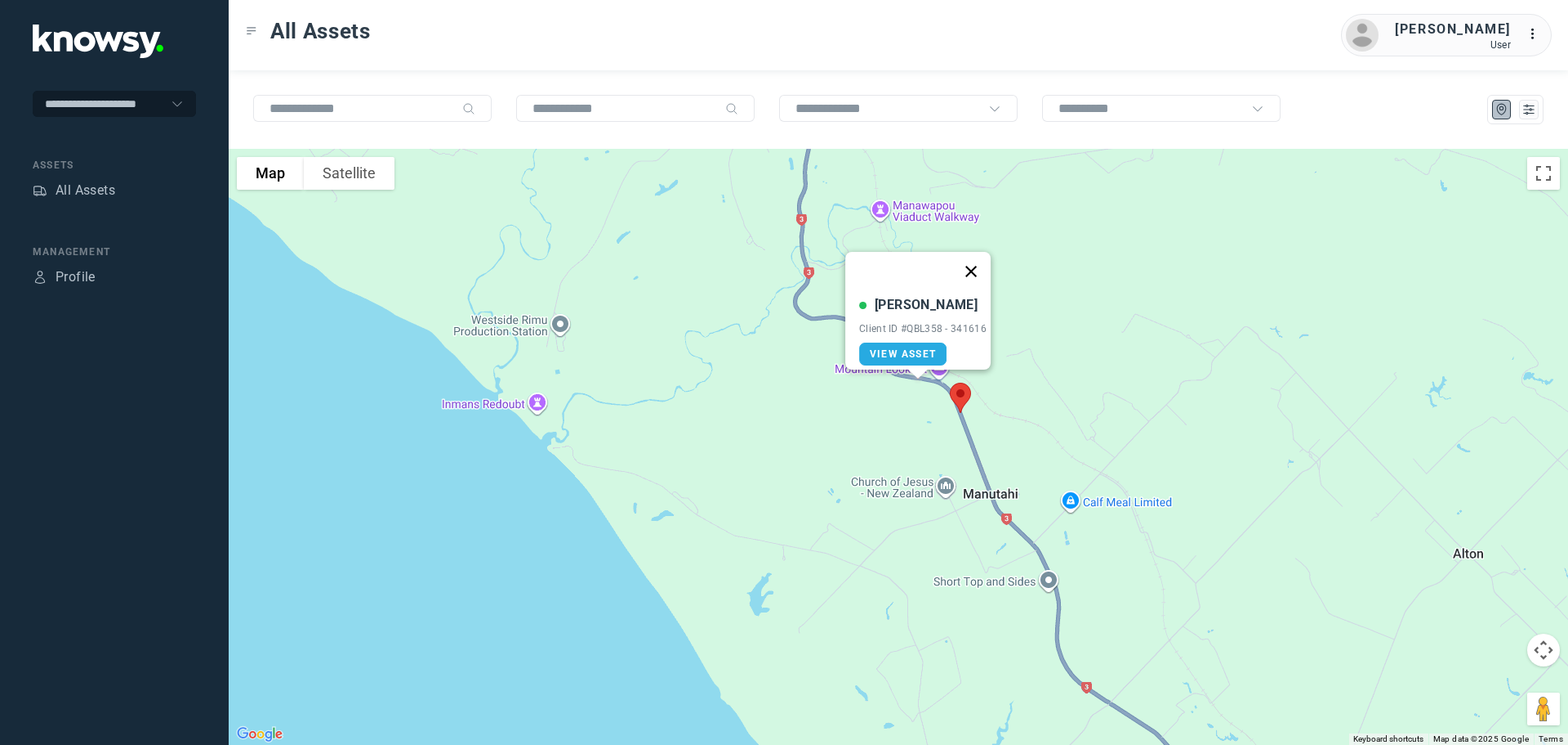
click at [975, 260] on button "Close" at bounding box center [970, 270] width 39 height 39
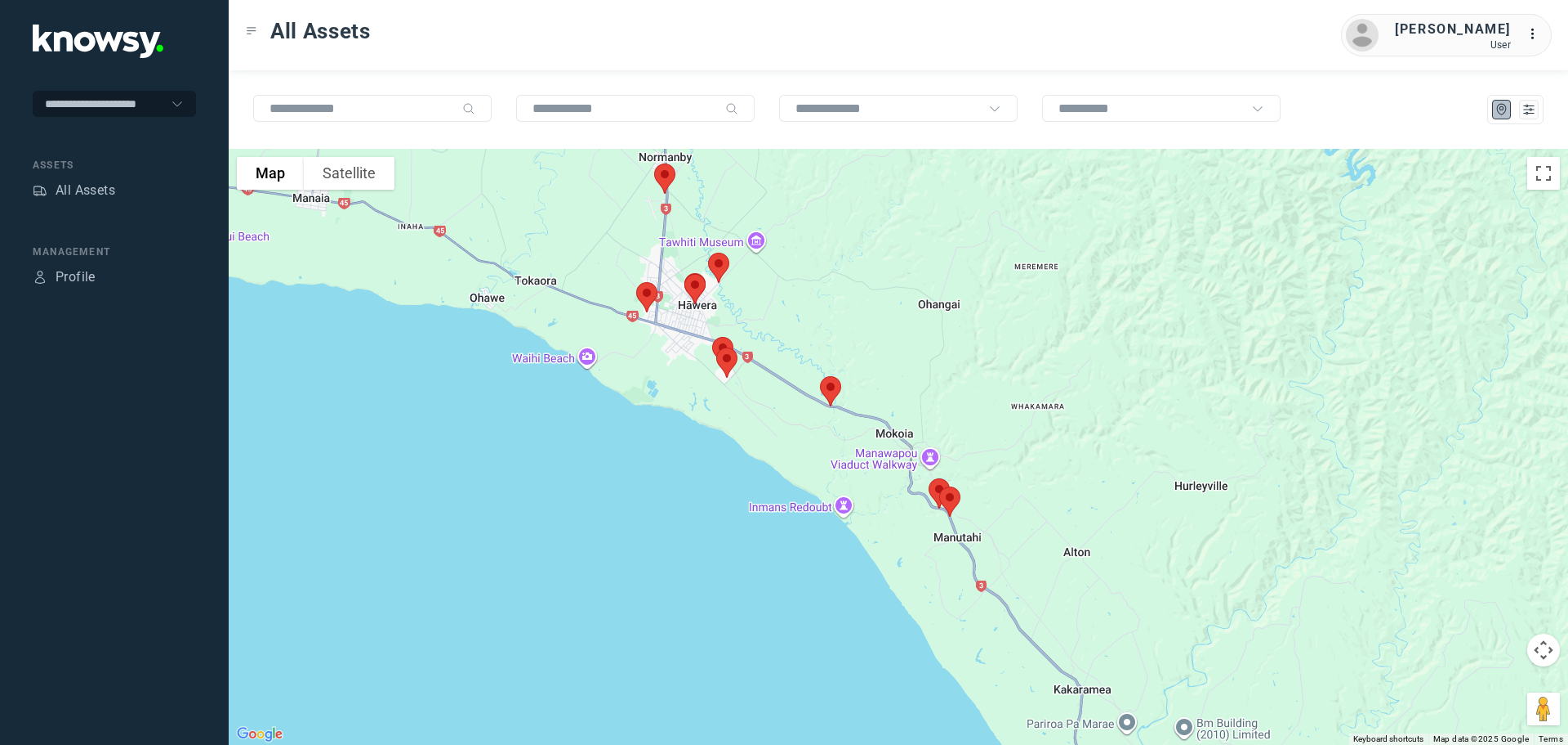
drag, startPoint x: 786, startPoint y: 370, endPoint x: 844, endPoint y: 454, distance: 102.1
click at [844, 457] on div at bounding box center [898, 446] width 1339 height 596
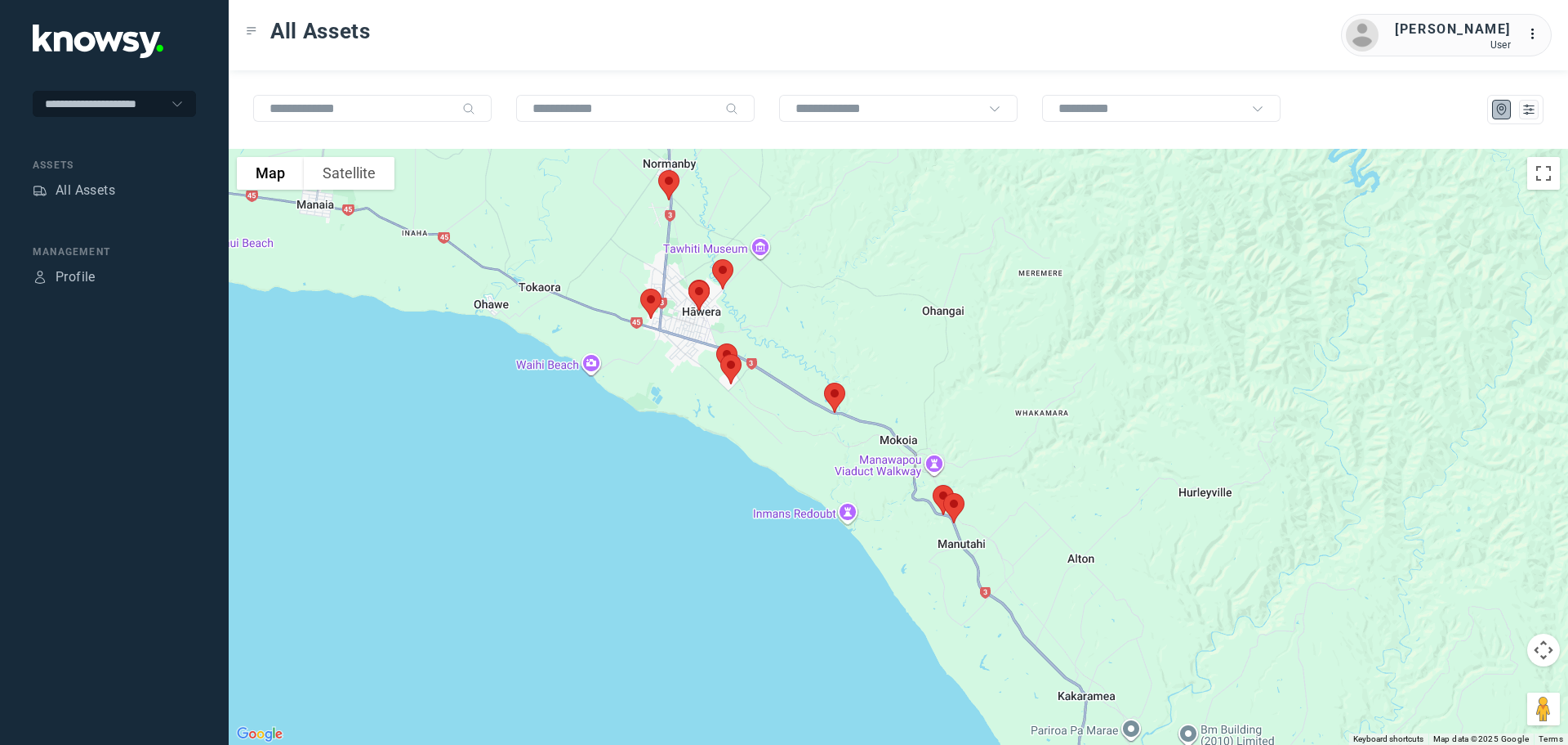
click at [832, 391] on img at bounding box center [835, 397] width 34 height 44
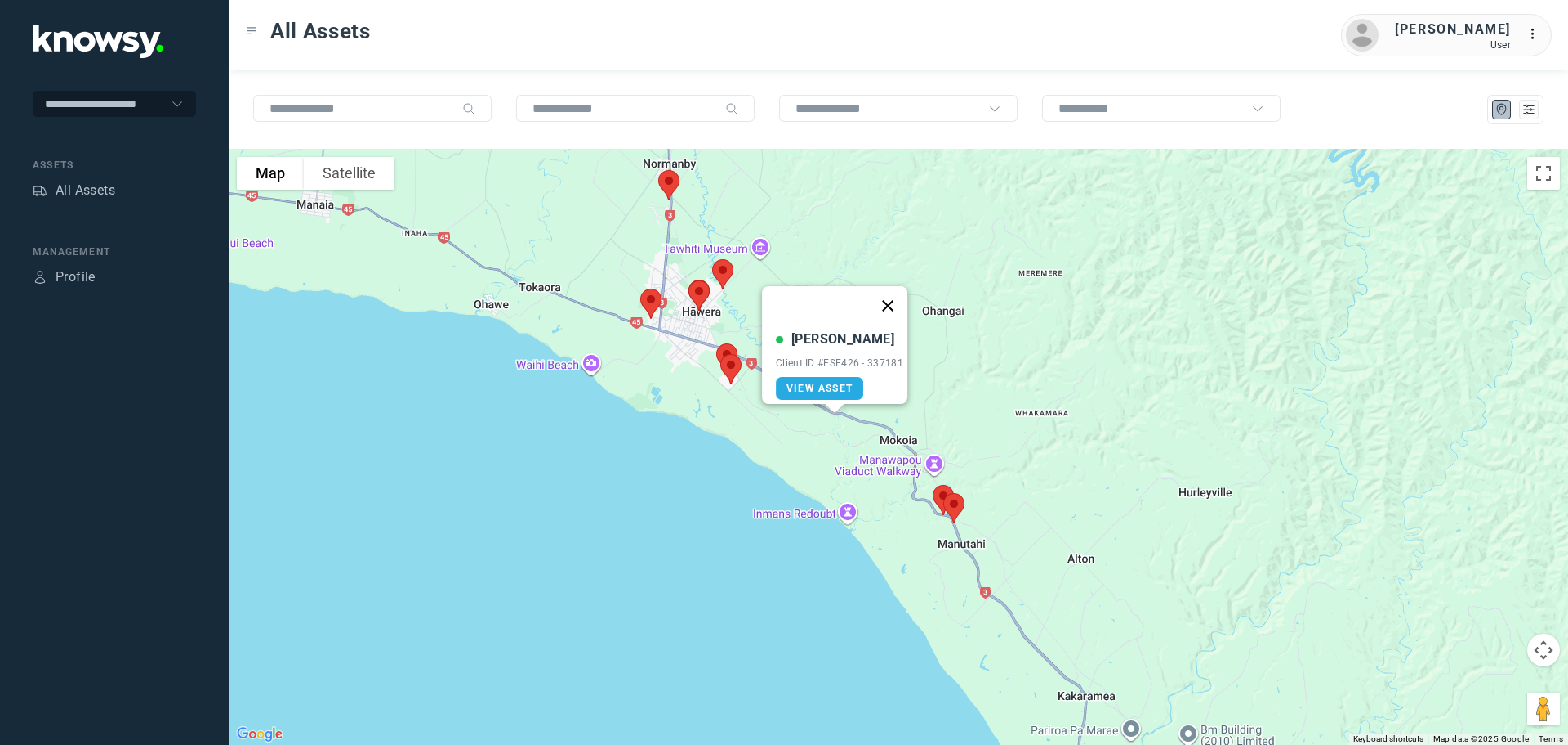
click at [898, 289] on button "Close" at bounding box center [887, 305] width 39 height 39
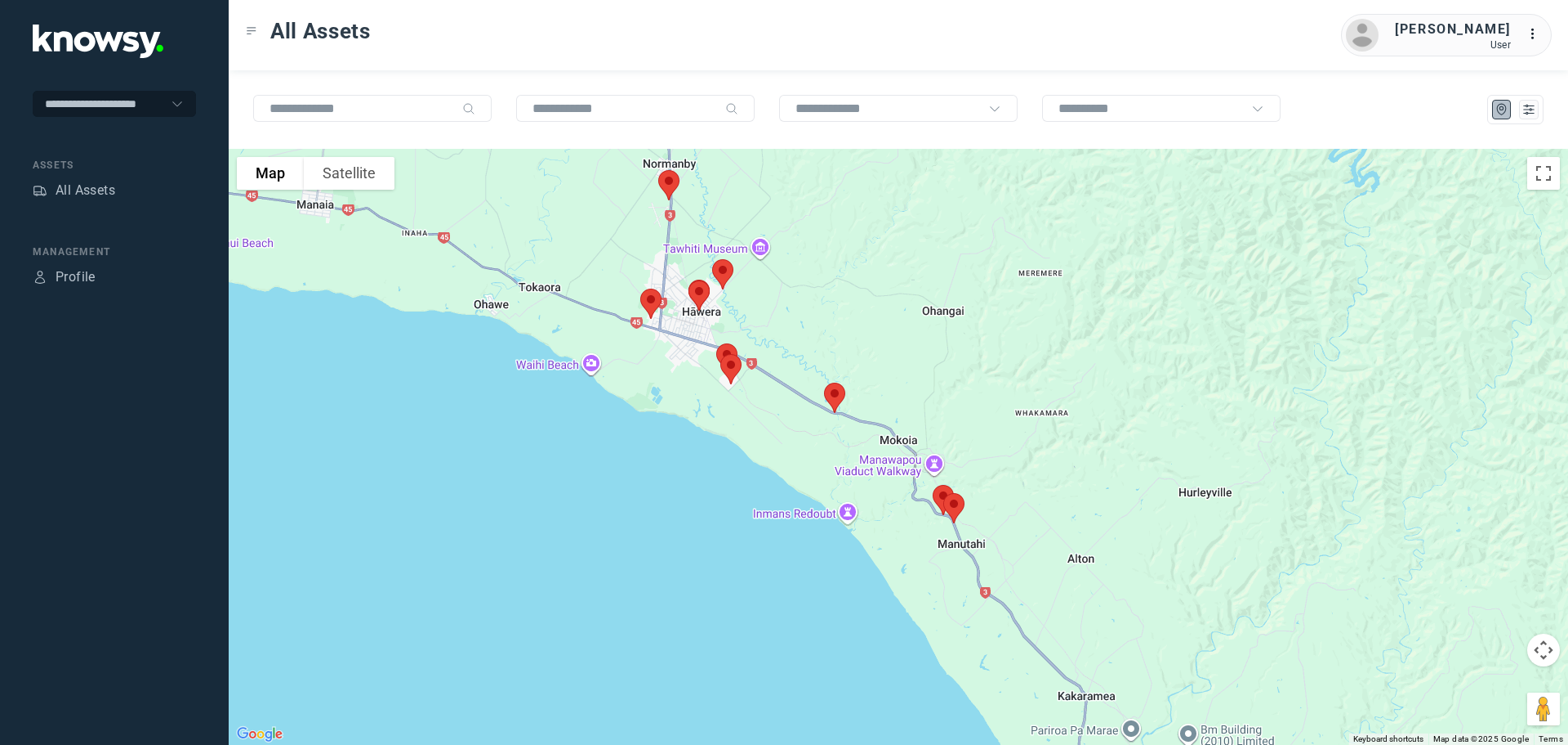
click at [726, 365] on img at bounding box center [731, 369] width 34 height 44
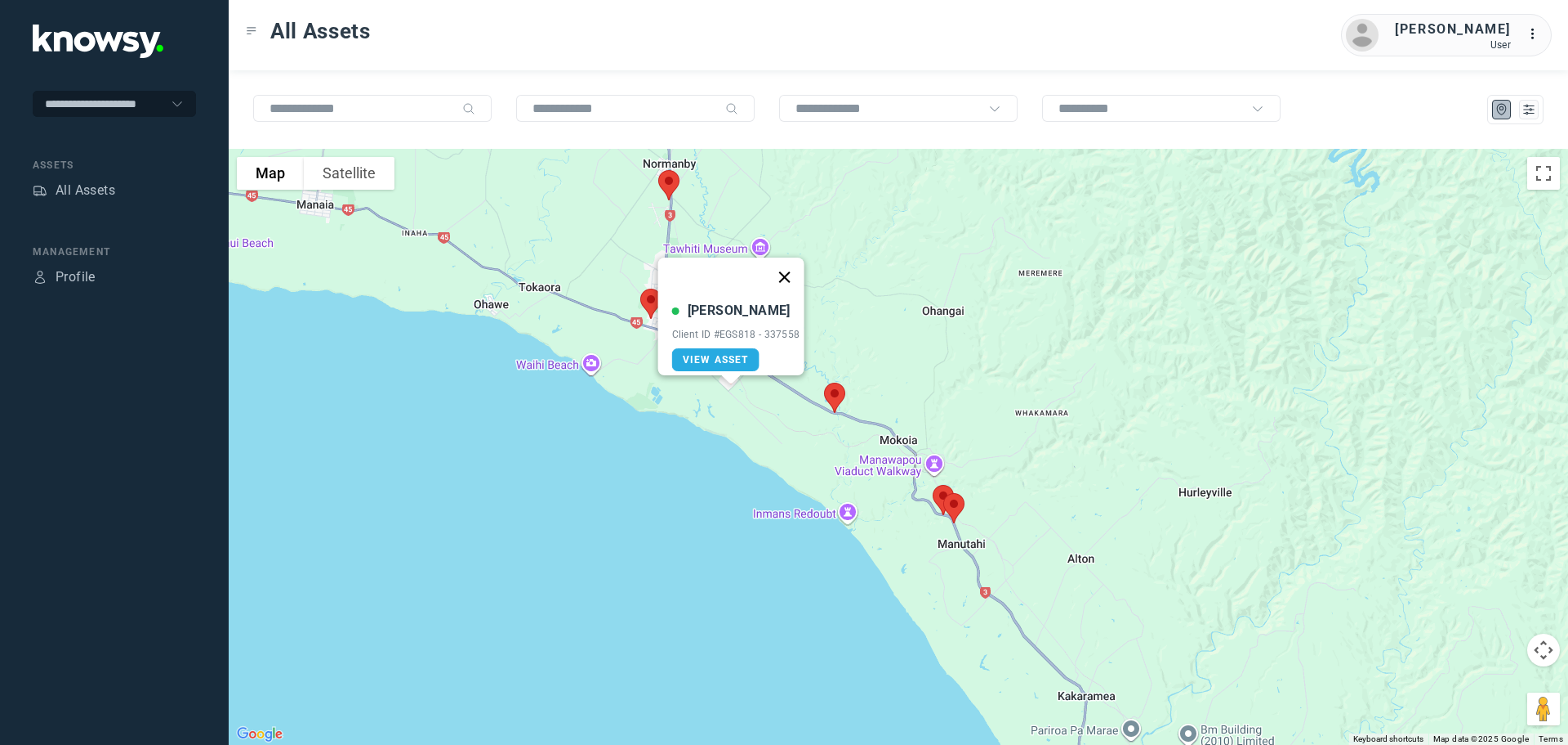
click at [787, 267] on button "Close" at bounding box center [784, 277] width 39 height 39
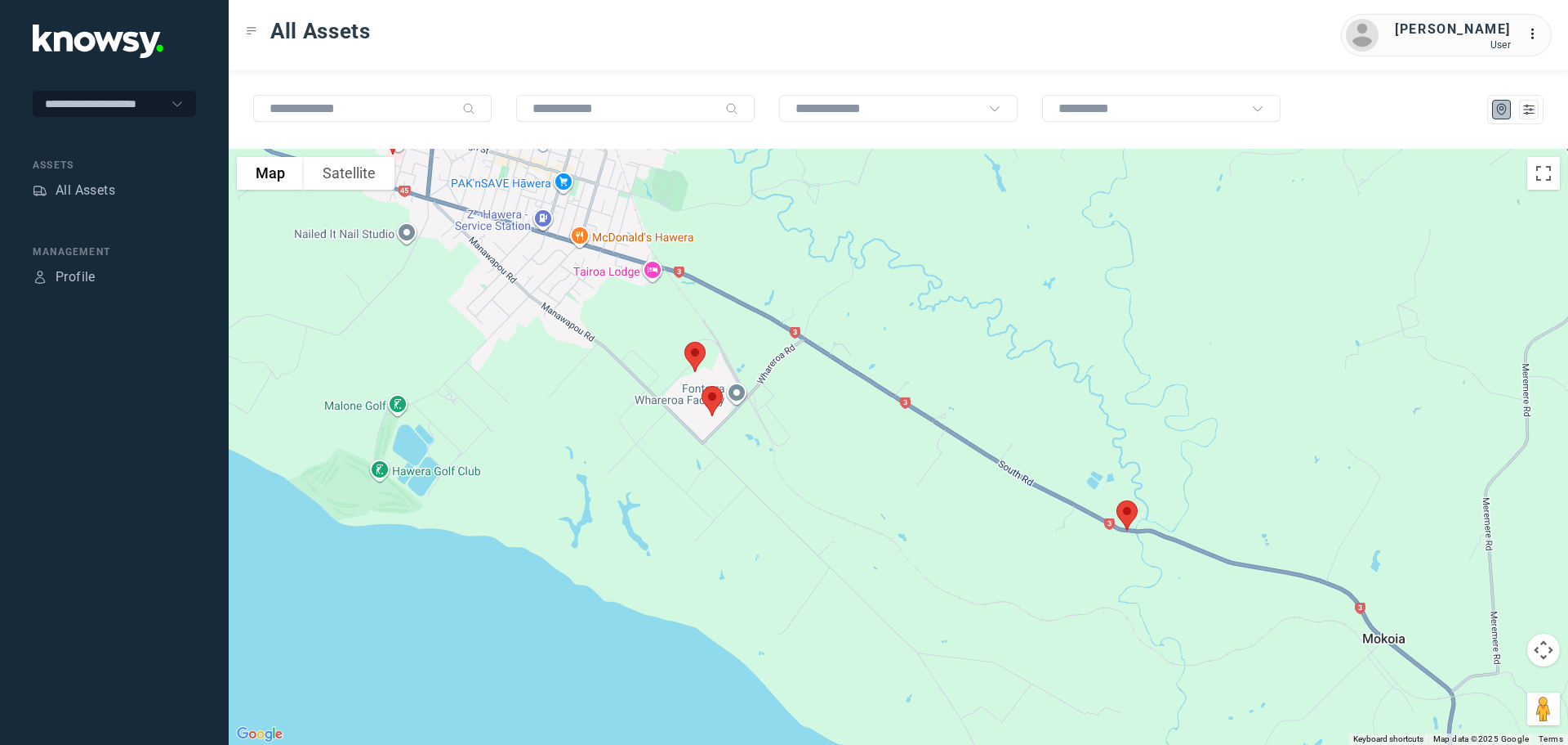
click at [695, 349] on img at bounding box center [696, 357] width 34 height 44
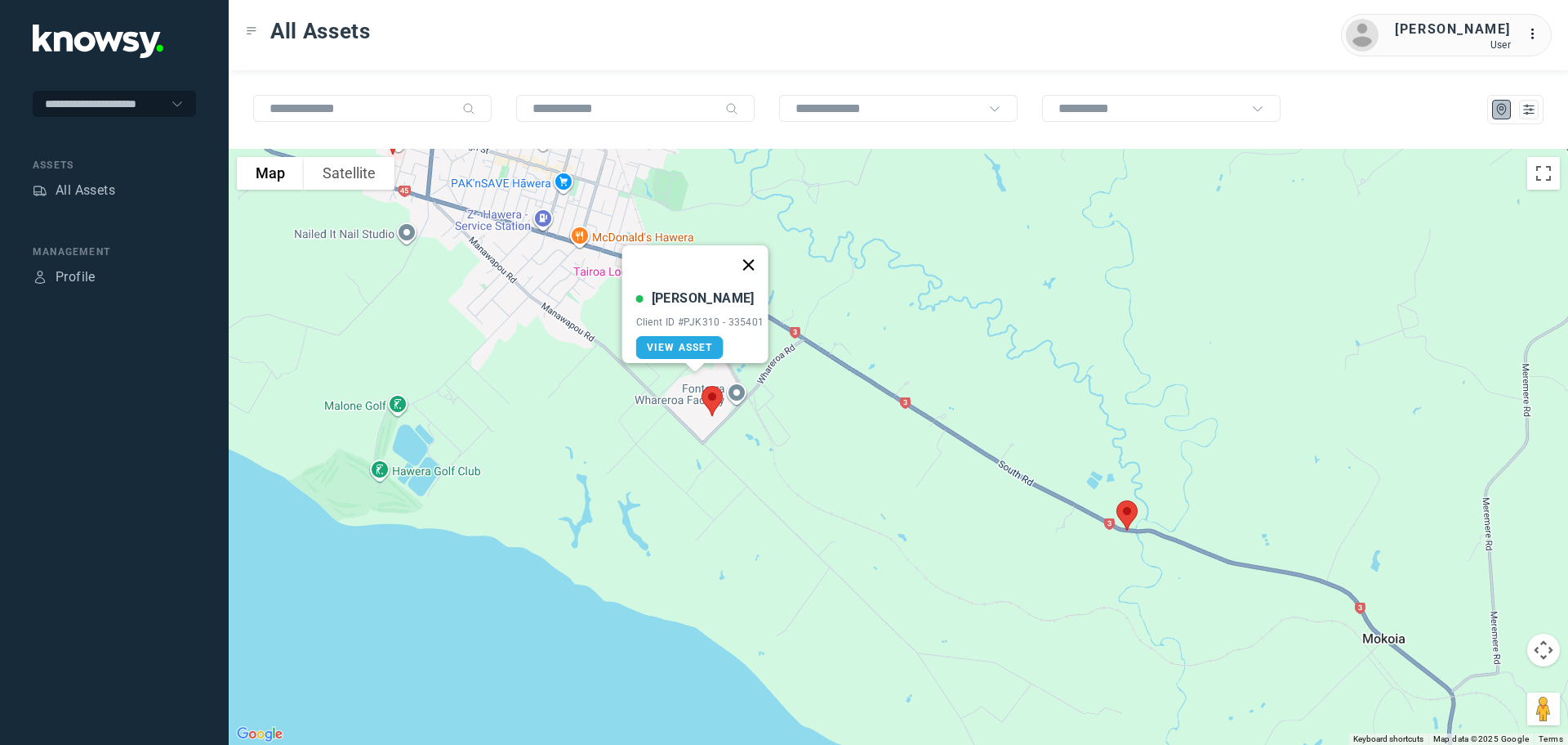
click at [748, 253] on button "Close" at bounding box center [747, 264] width 39 height 39
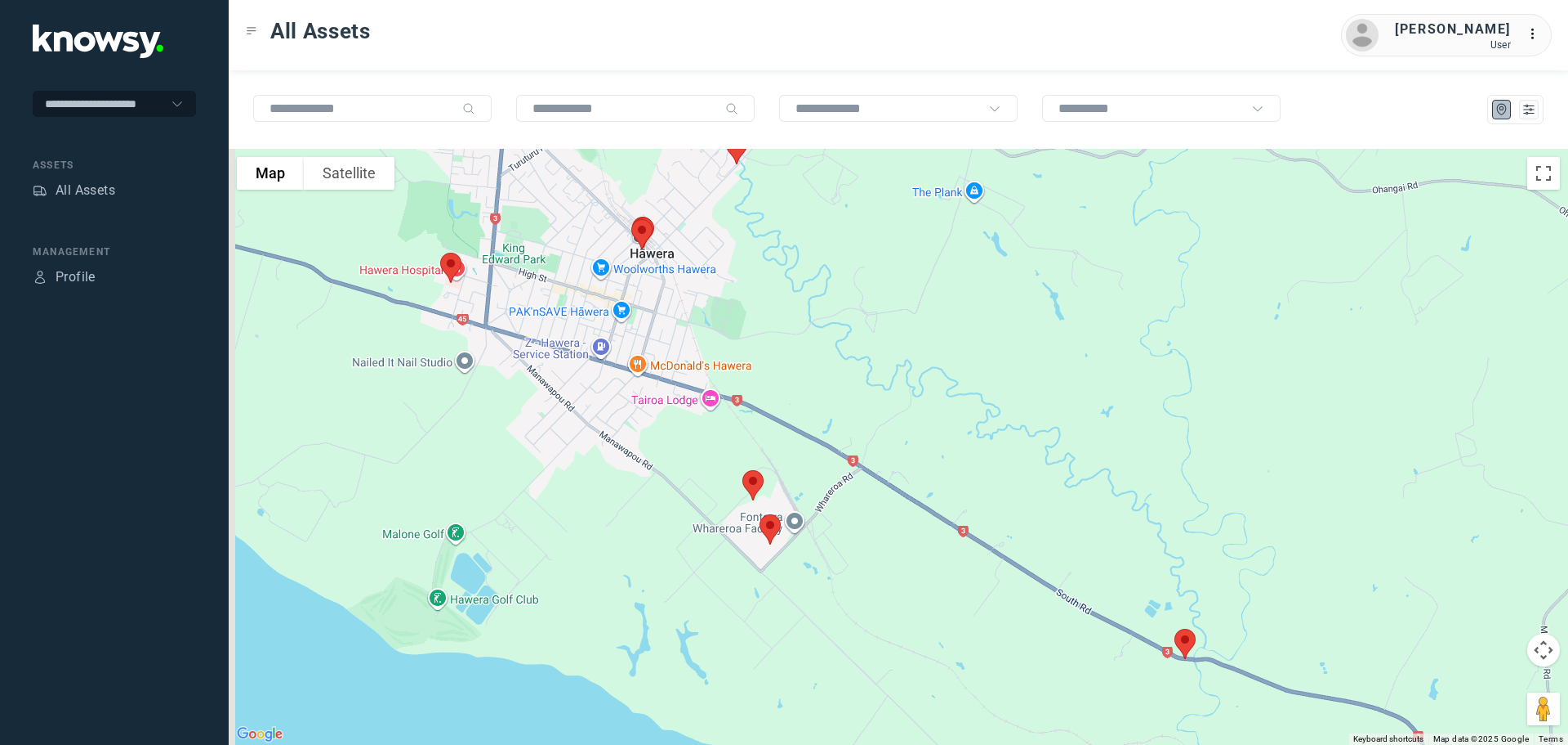
drag, startPoint x: 716, startPoint y: 211, endPoint x: 784, endPoint y: 372, distance: 174.8
click at [784, 372] on div at bounding box center [898, 446] width 1339 height 596
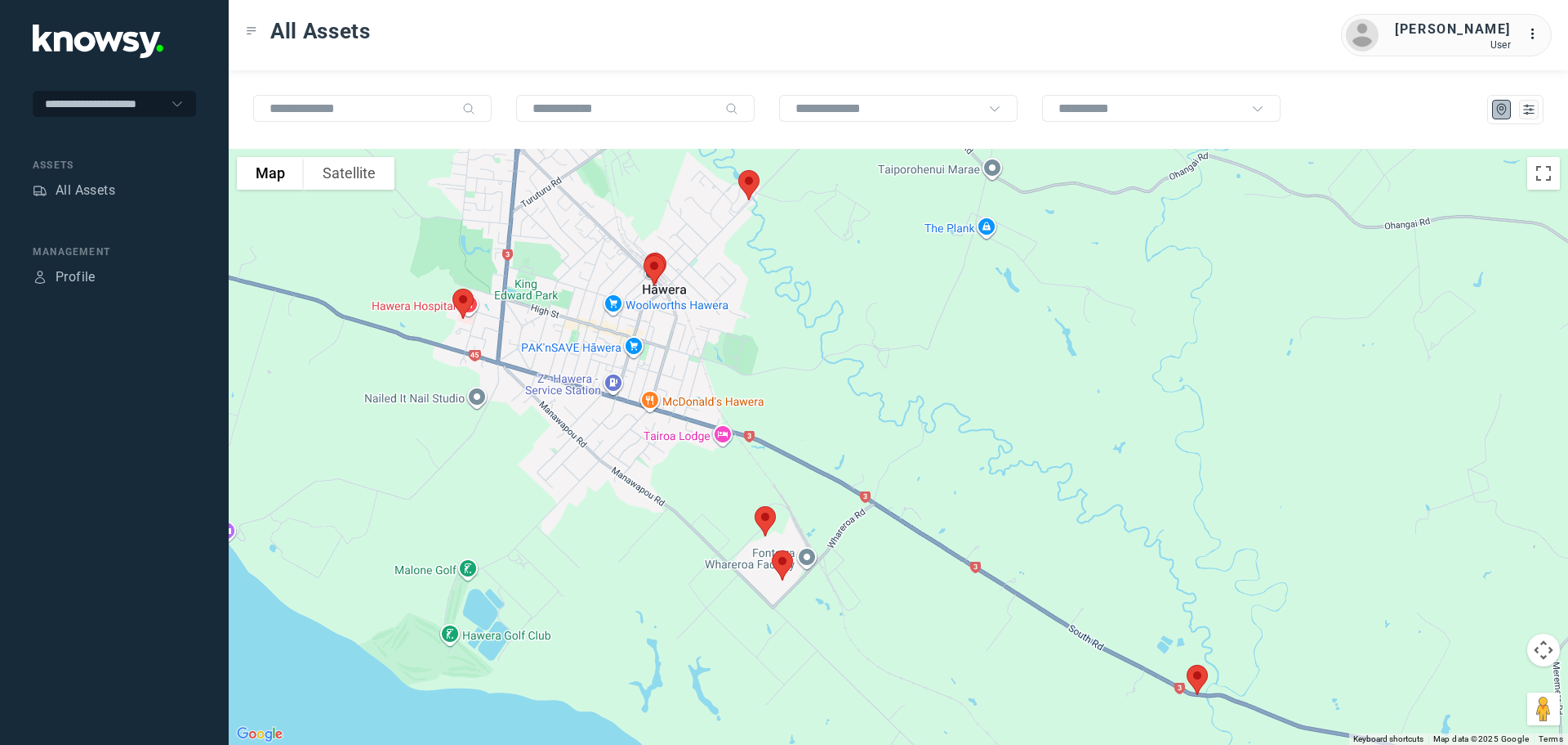
click at [465, 297] on img at bounding box center [463, 304] width 34 height 44
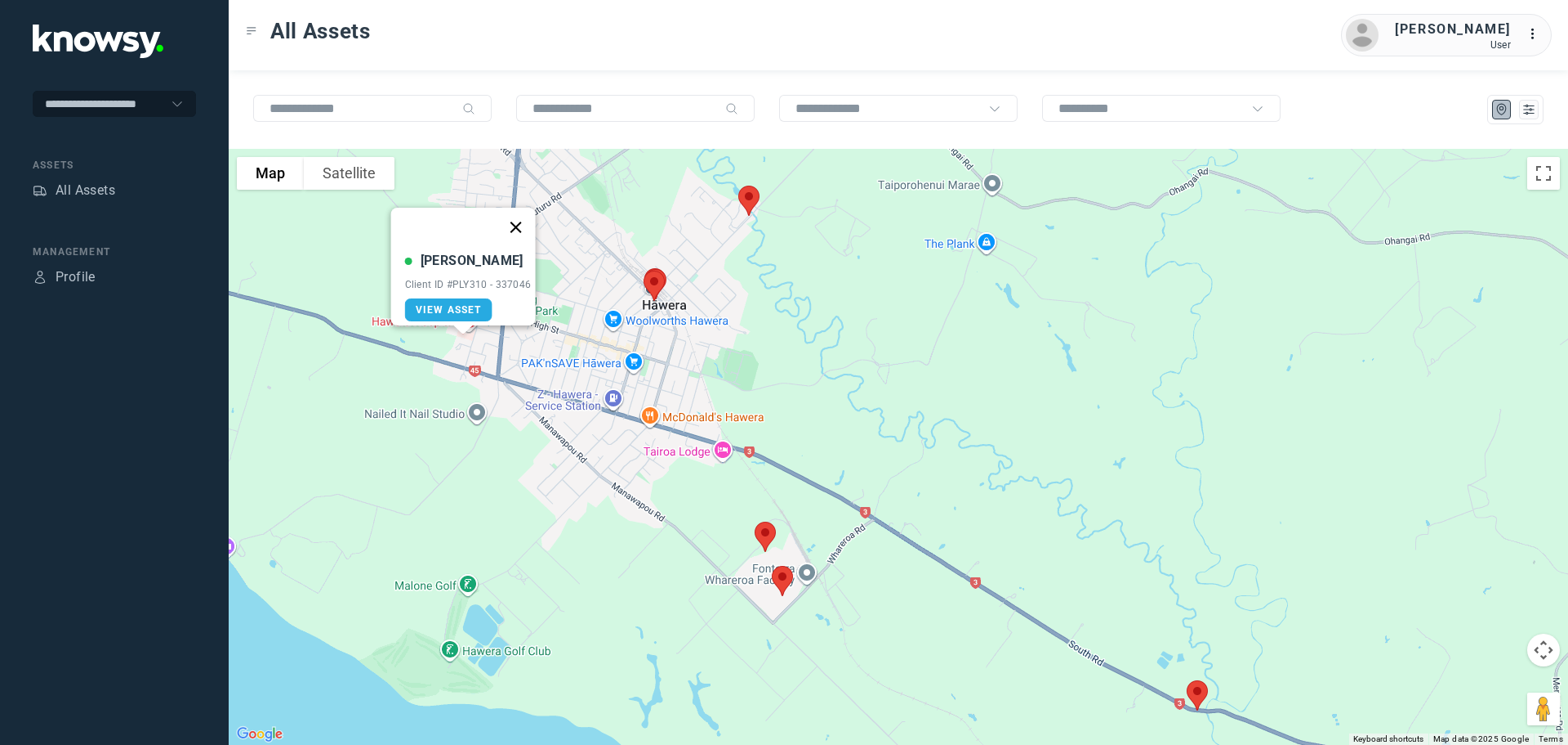
click at [522, 215] on button "Close" at bounding box center [515, 227] width 39 height 39
click at [655, 282] on img at bounding box center [655, 286] width 34 height 44
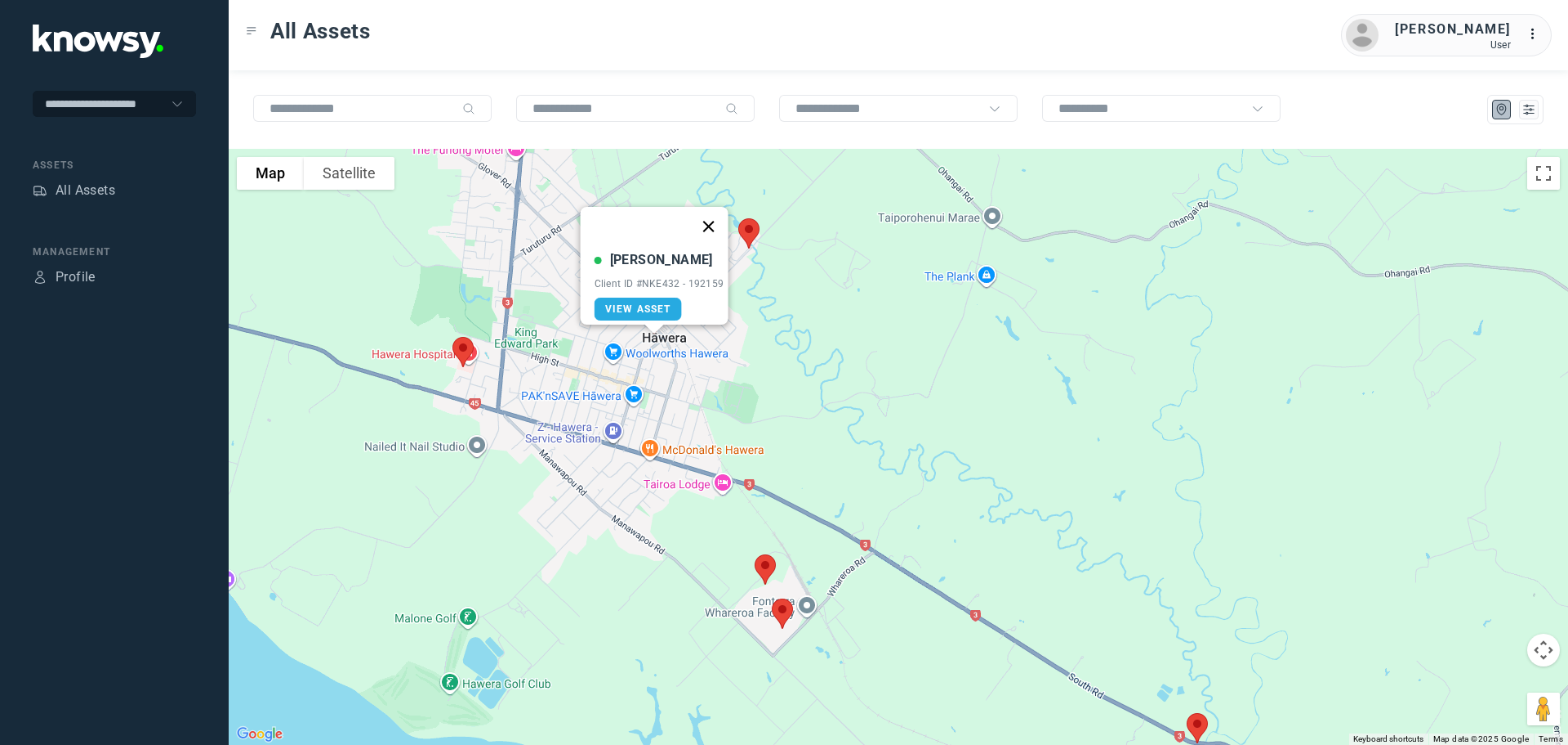
click at [719, 211] on button "Close" at bounding box center [707, 226] width 39 height 39
click at [751, 230] on img at bounding box center [749, 233] width 34 height 44
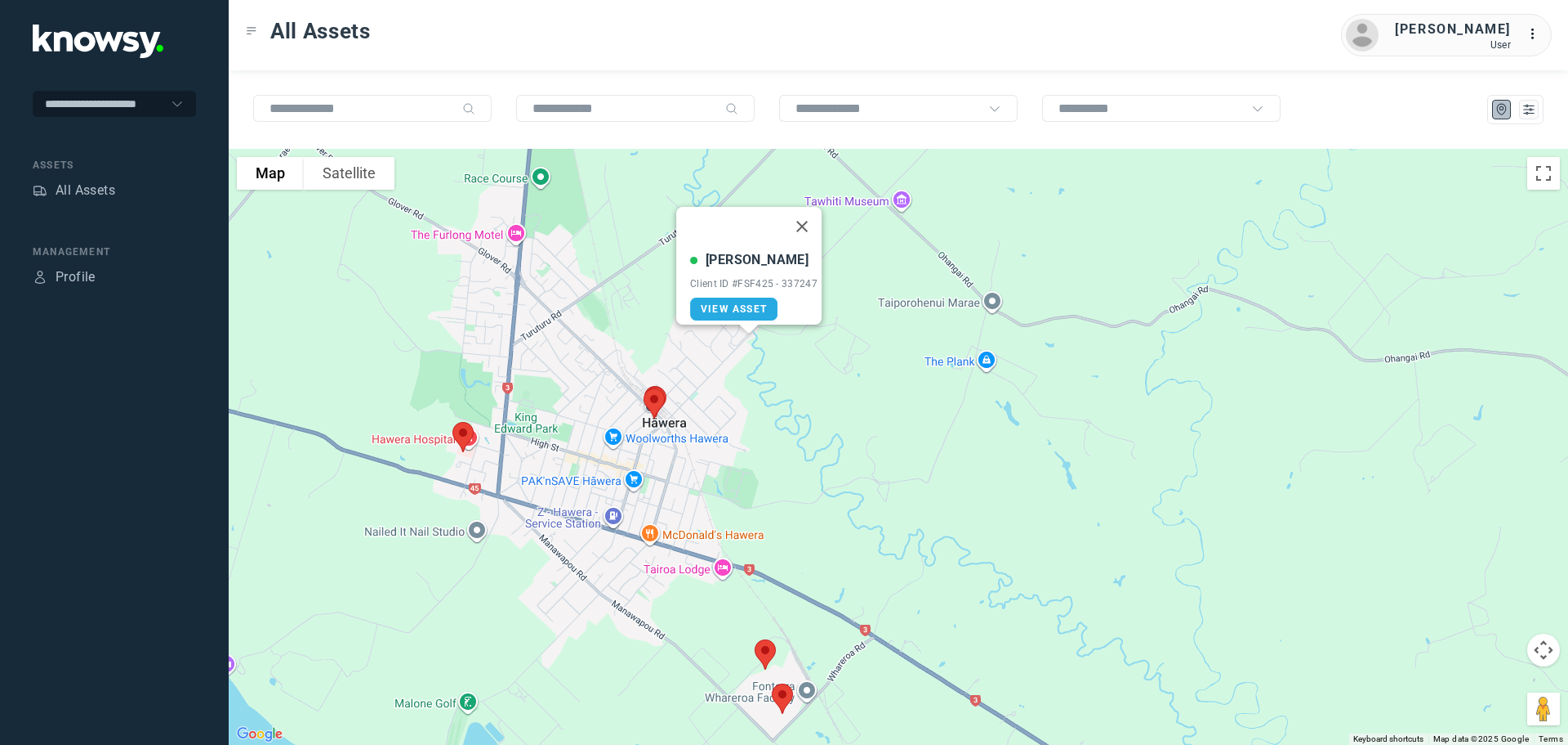
click at [806, 207] on button "Close" at bounding box center [802, 226] width 39 height 39
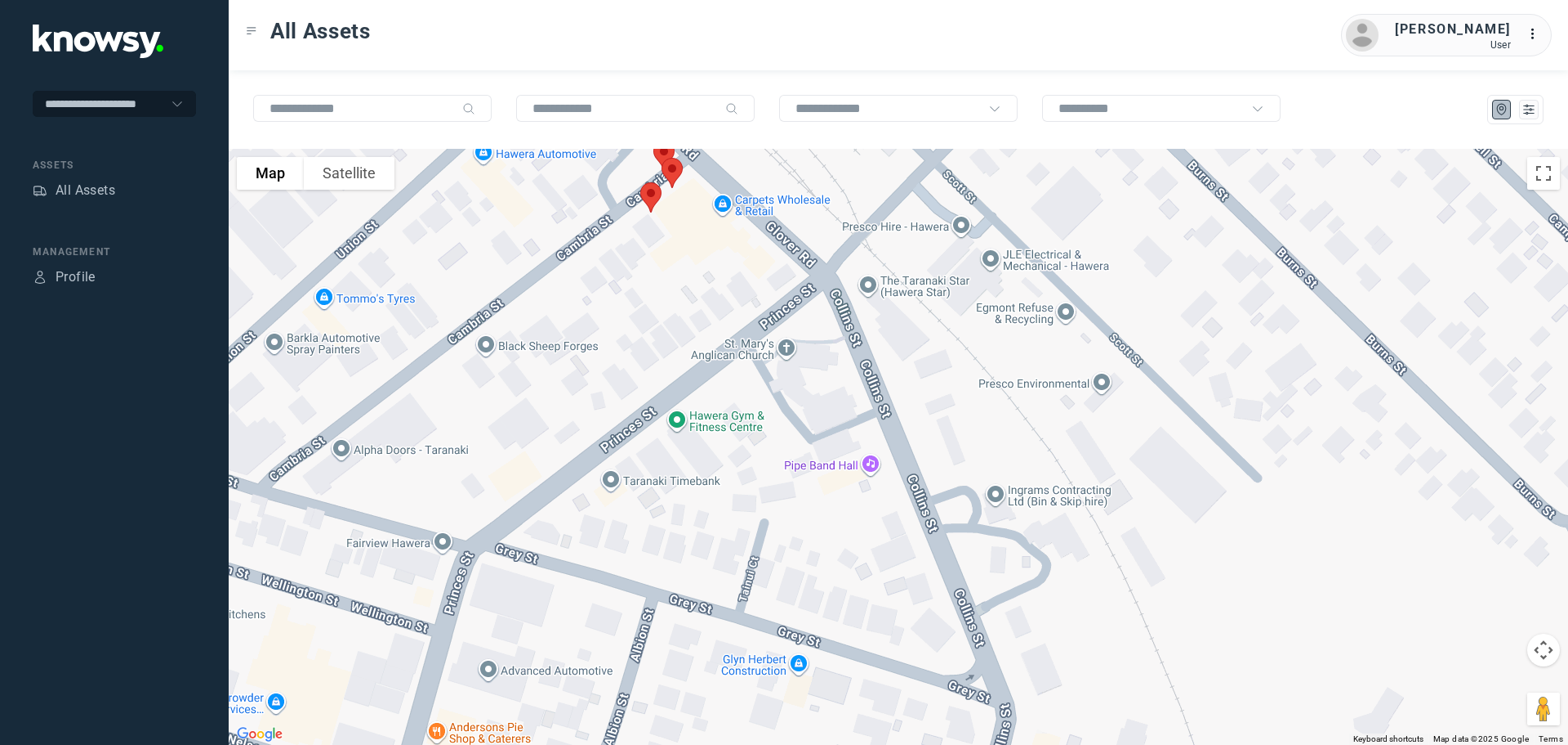
drag, startPoint x: 660, startPoint y: 240, endPoint x: 553, endPoint y: 449, distance: 234.8
click at [553, 449] on div "To navigate, press the arrow keys." at bounding box center [898, 446] width 1339 height 596
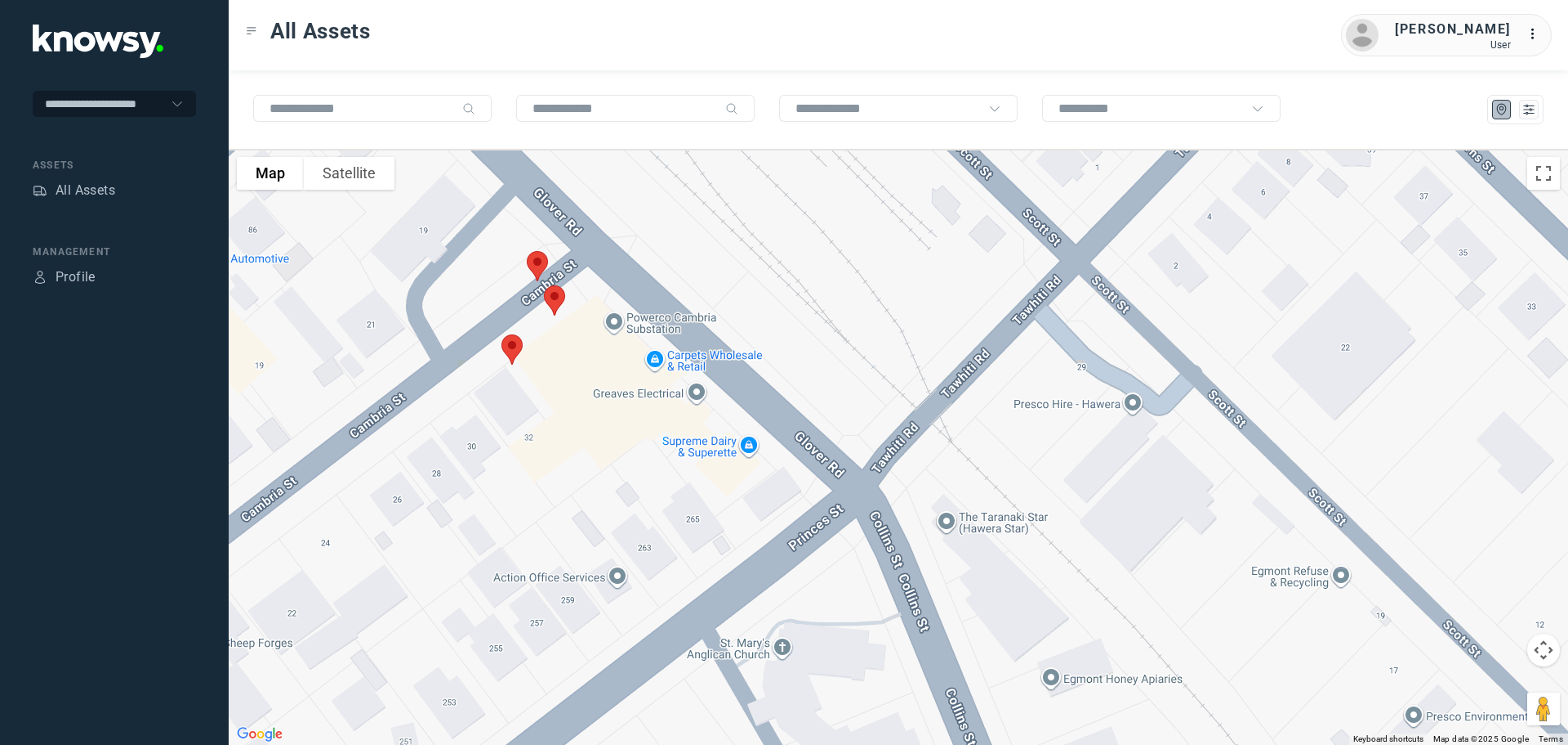
drag, startPoint x: 569, startPoint y: 358, endPoint x: 568, endPoint y: 410, distance: 52.0
click at [568, 410] on div "To navigate, press the arrow keys." at bounding box center [898, 446] width 1339 height 596
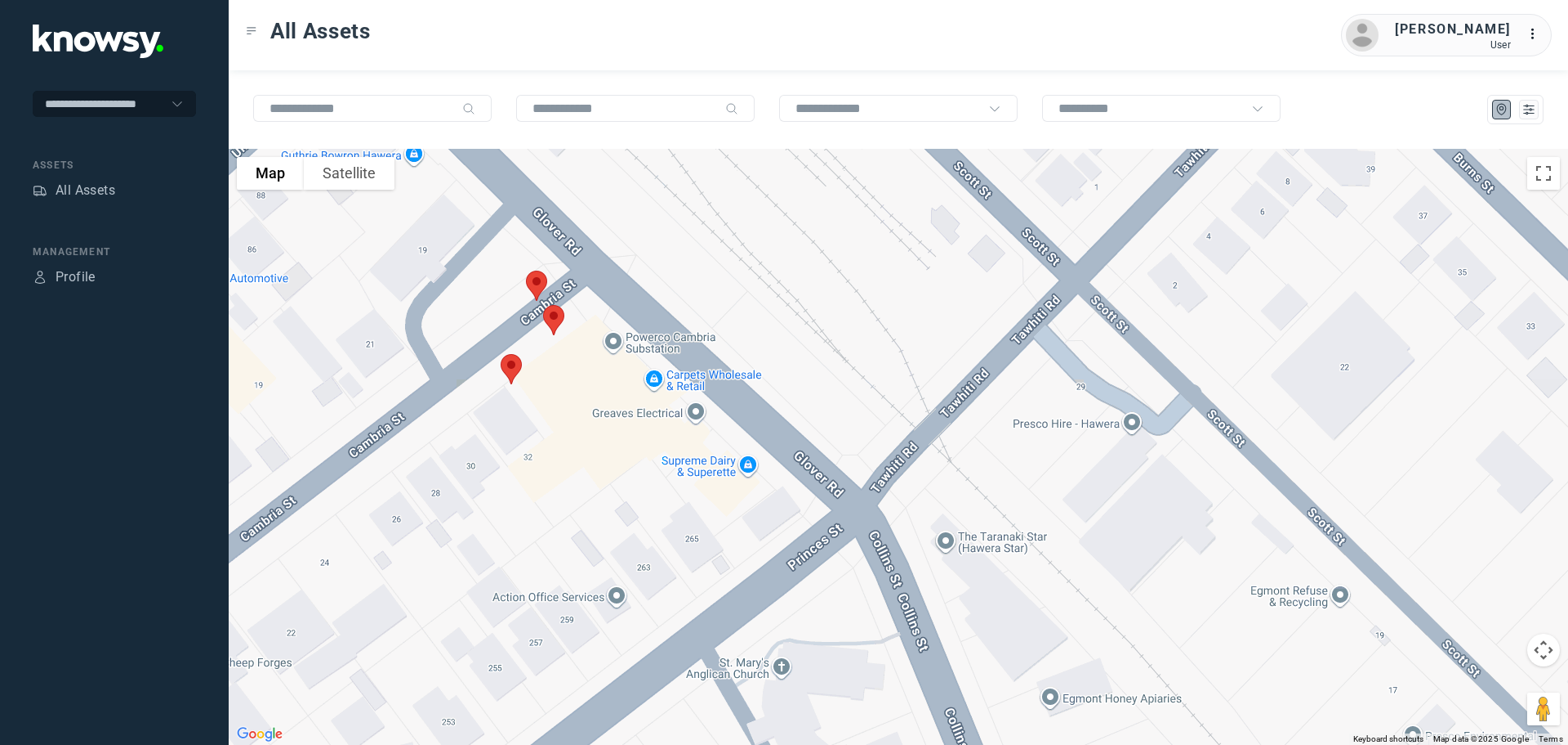
click at [539, 274] on img at bounding box center [537, 286] width 34 height 44
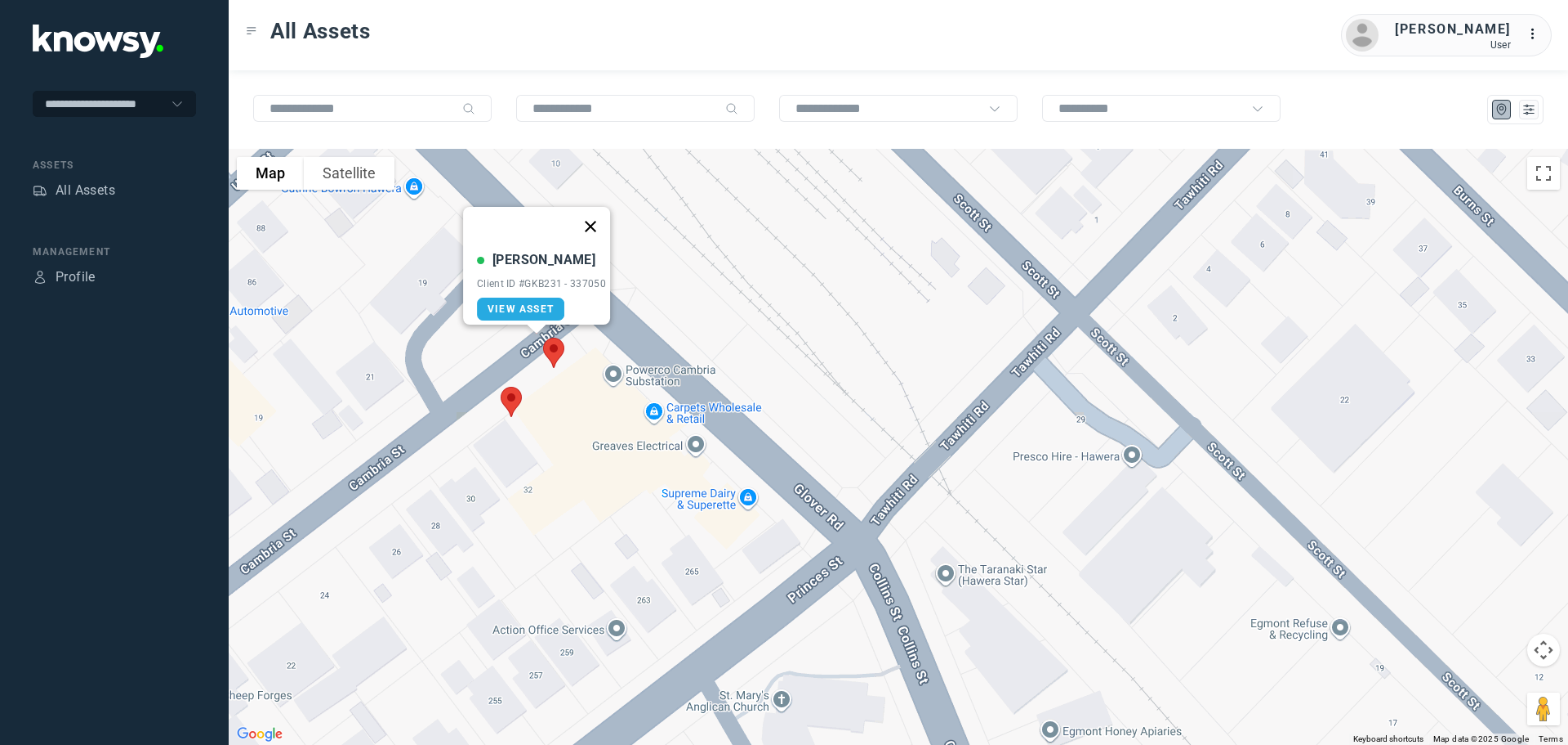
click at [594, 217] on button "Close" at bounding box center [590, 226] width 39 height 39
click at [553, 342] on img at bounding box center [554, 353] width 34 height 44
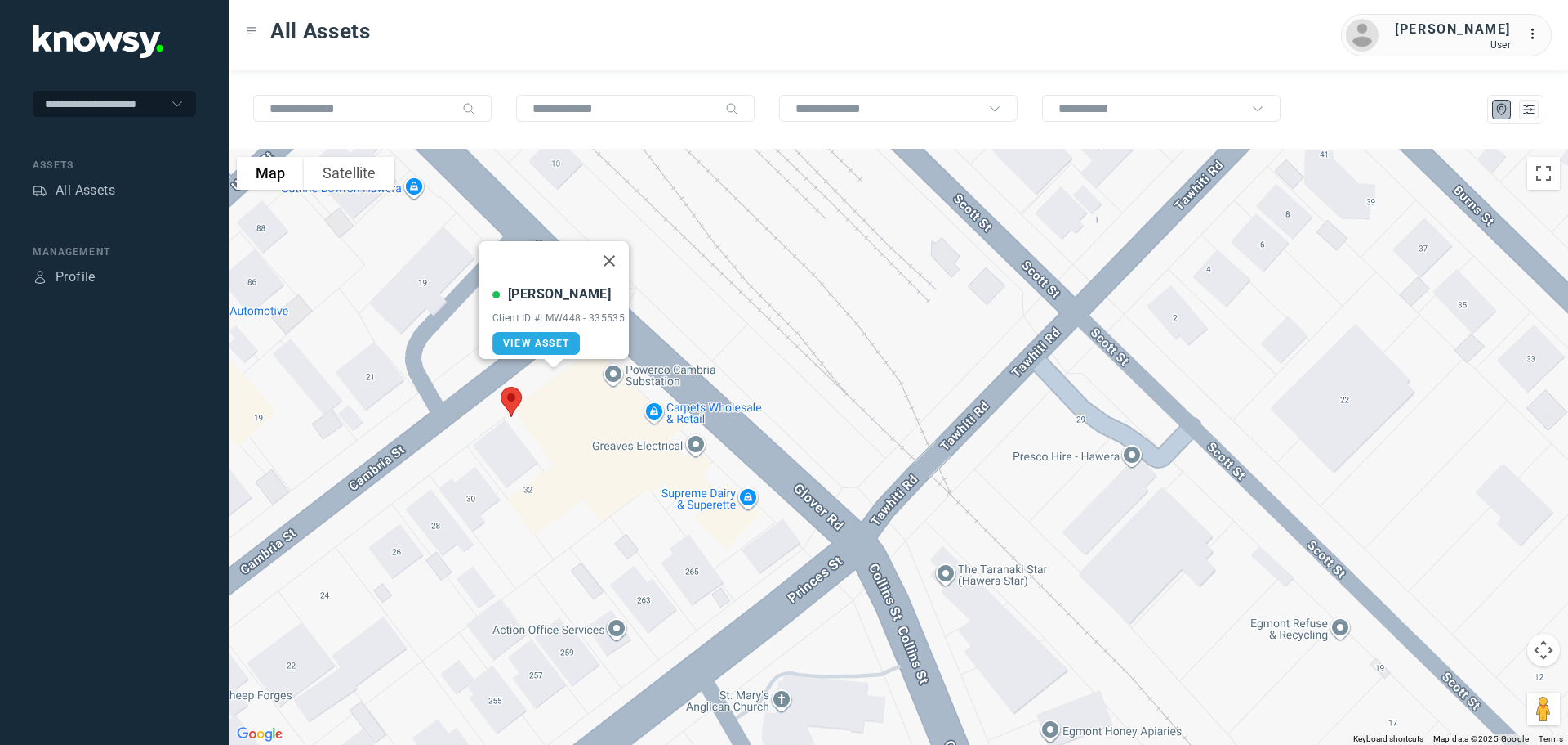
click at [614, 247] on button "Close" at bounding box center [609, 260] width 39 height 39
